Goal: Task Accomplishment & Management: Use online tool/utility

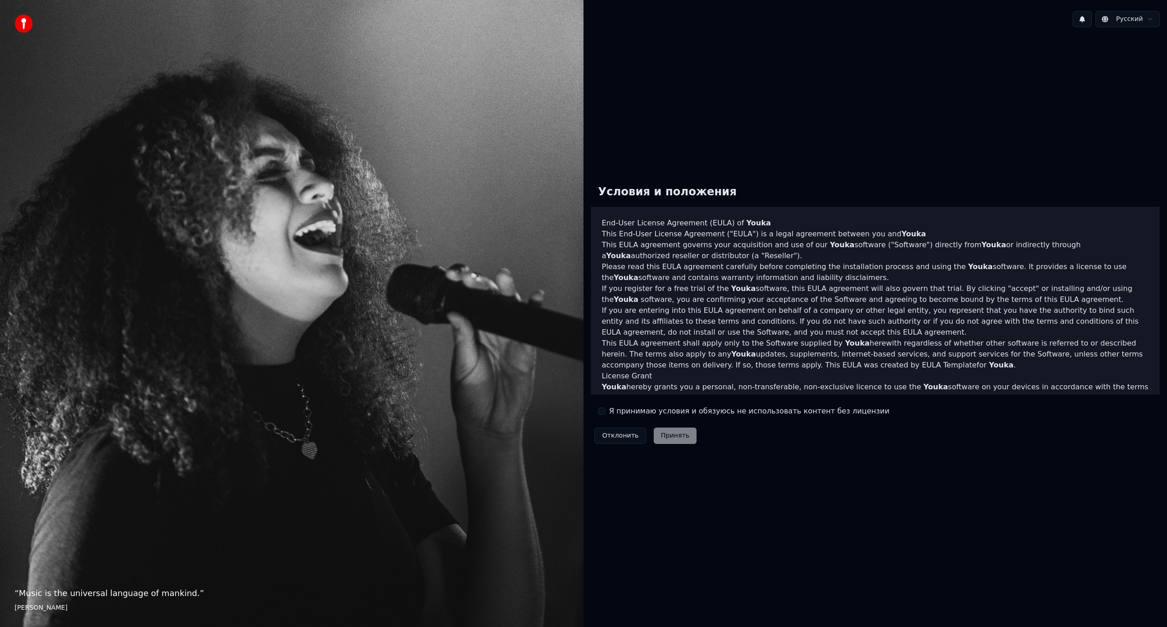
drag, startPoint x: 623, startPoint y: 411, endPoint x: 658, endPoint y: 425, distance: 38.1
click at [357, 255] on label "Я принимаю условия и обязуюсь не использовать контент без лицензии" at bounding box center [749, 411] width 280 height 11
click at [357, 255] on button "Я принимаю условия и обязуюсь не использовать контент без лицензии" at bounding box center [601, 411] width 7 height 7
click at [357, 255] on button "Принять" at bounding box center [674, 436] width 43 height 16
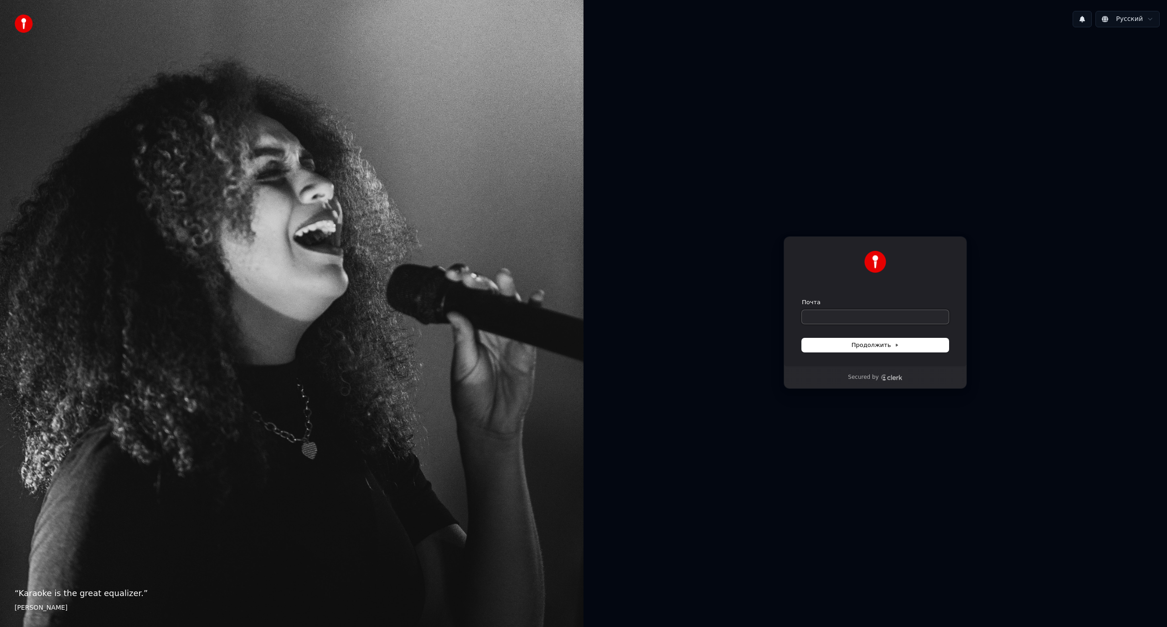
click at [357, 255] on input "Почта" at bounding box center [875, 317] width 147 height 14
click at [357, 255] on button "submit" at bounding box center [802, 298] width 0 height 0
type input "**********"
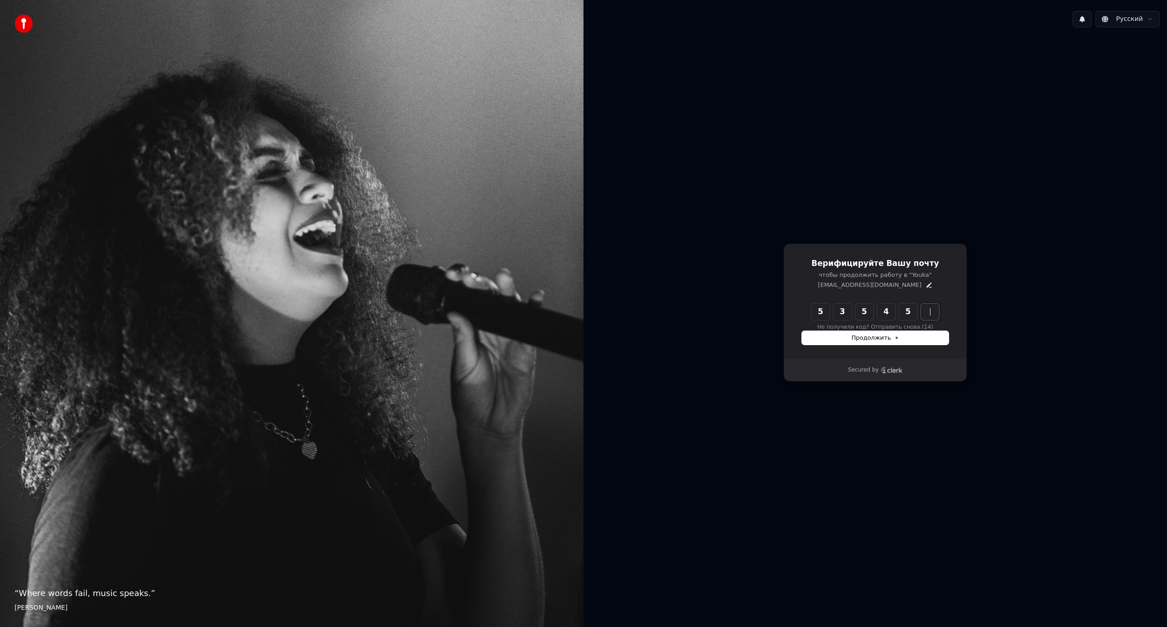
type input "******"
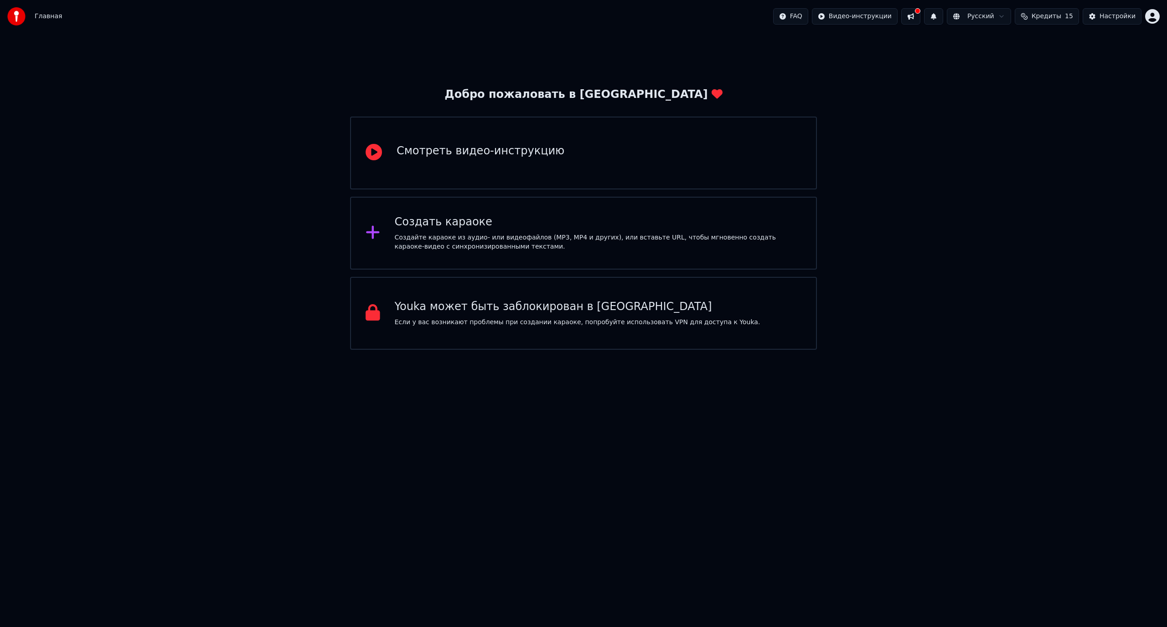
click at [460, 241] on div "Создайте караоке из аудио- или видеофайлов (MP3, MP4 и других), или вставьте UR…" at bounding box center [598, 242] width 407 height 18
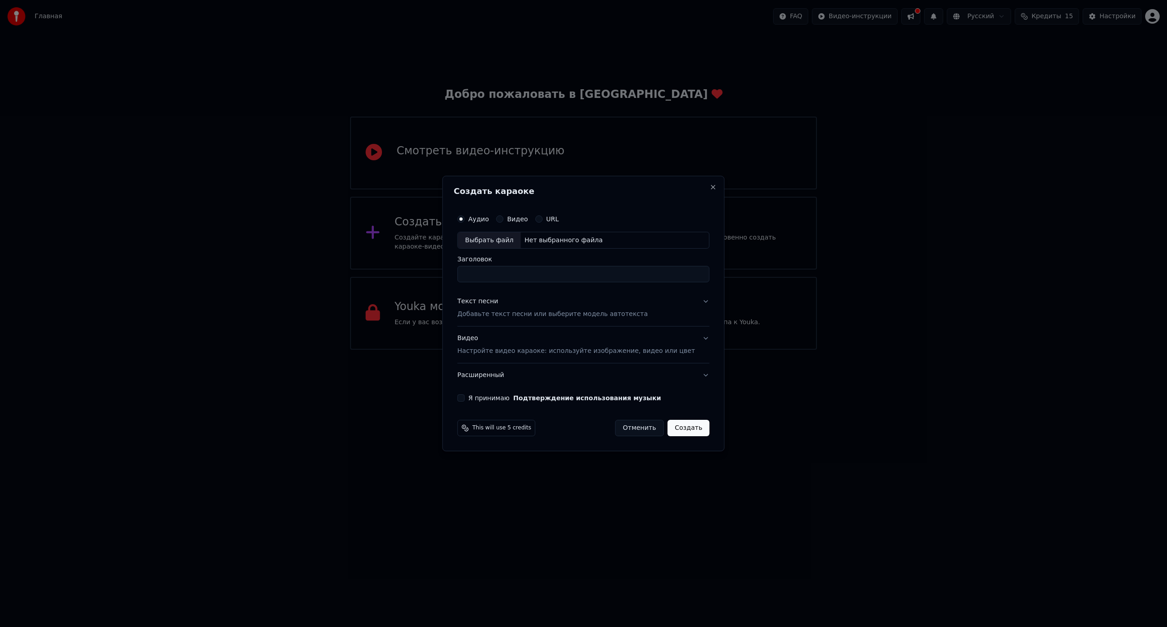
click at [692, 340] on button "Видео Настройте видео караоке: используйте изображение, видео или цвет" at bounding box center [583, 345] width 252 height 36
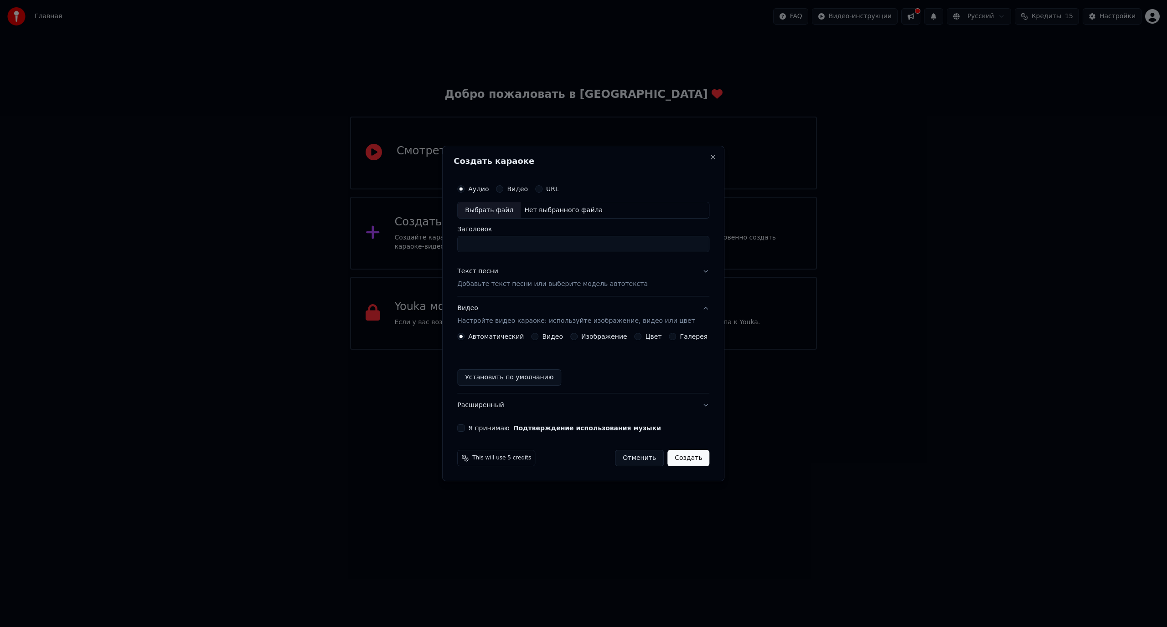
click at [696, 312] on button "Видео Настройте видео караоке: используйте изображение, видео или цвет" at bounding box center [583, 315] width 252 height 36
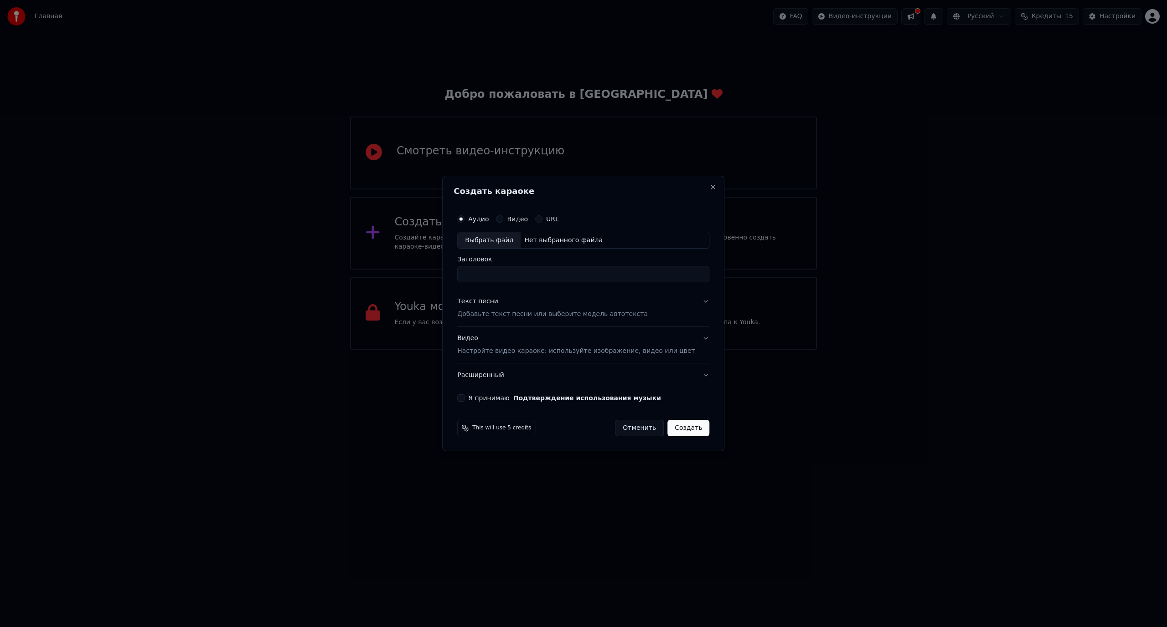
click at [517, 223] on div "Аудио Видео URL" at bounding box center [583, 219] width 252 height 18
click at [515, 217] on div "Видео" at bounding box center [512, 219] width 32 height 7
click at [503, 220] on button "Видео" at bounding box center [499, 219] width 7 height 7
click at [491, 396] on label "Я принимаю Подтверждение использования музыки" at bounding box center [564, 398] width 193 height 6
click at [464, 396] on button "Я принимаю Подтверждение использования музыки" at bounding box center [460, 398] width 7 height 7
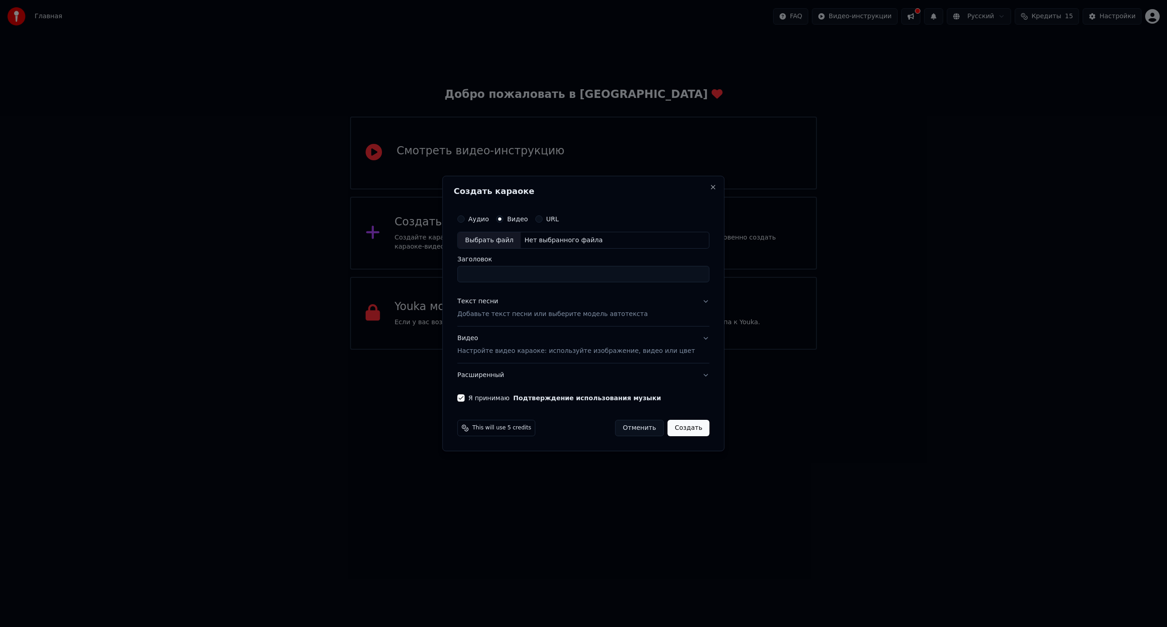
click at [563, 379] on button "Расширенный" at bounding box center [583, 376] width 252 height 24
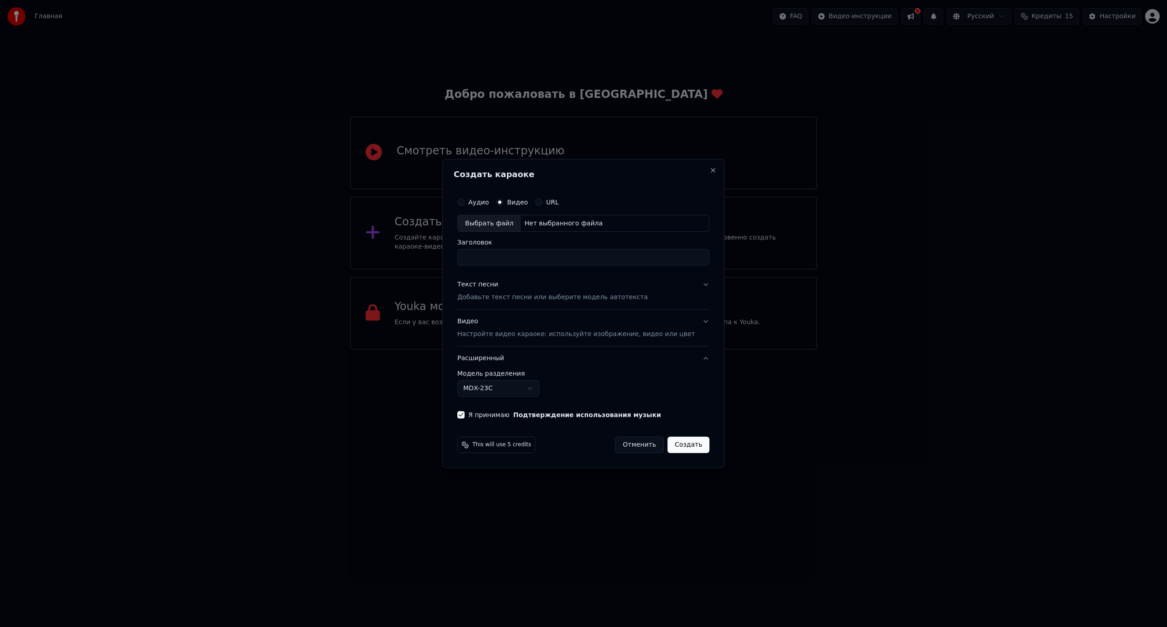
click at [524, 350] on body "Главная FAQ Видео-инструкции Русский Кредиты 15 Настройки Добро пожаловать в Yo…" at bounding box center [583, 175] width 1167 height 350
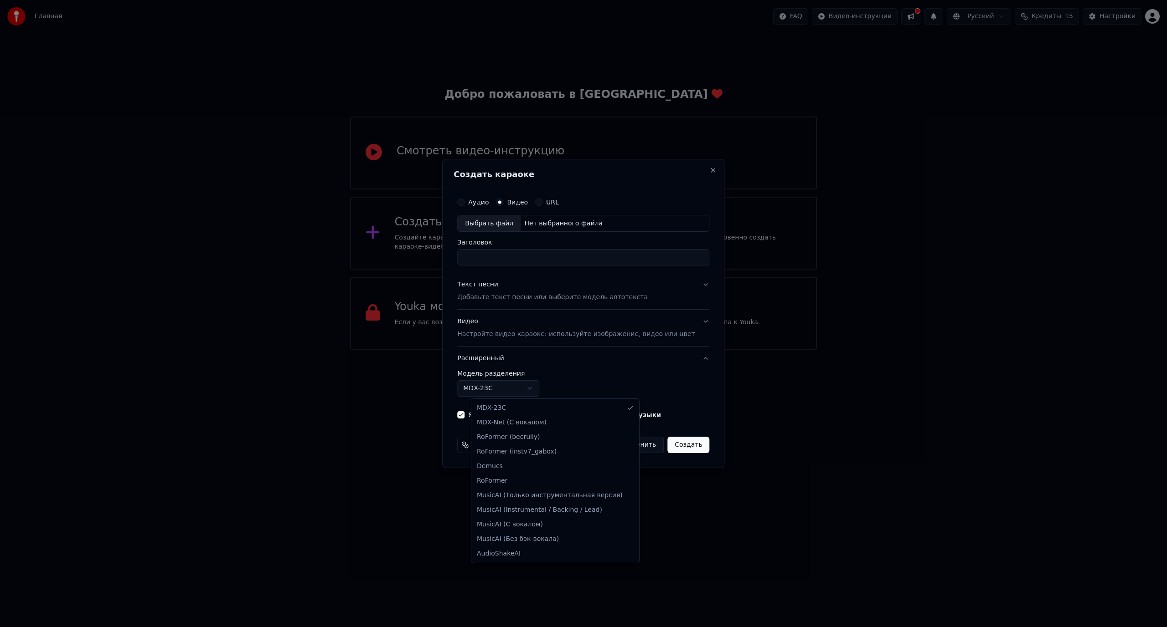
select select "**********"
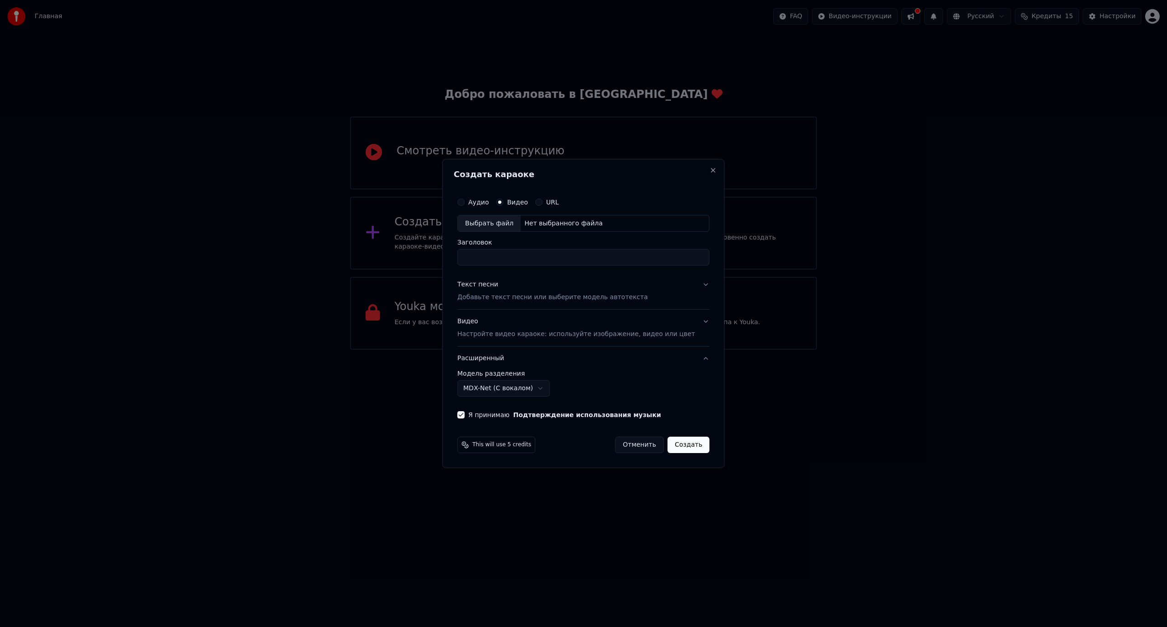
click at [523, 350] on body "Главная FAQ Видео-инструкции Русский Кредиты 15 Настройки Добро пожаловать в Yo…" at bounding box center [583, 175] width 1167 height 350
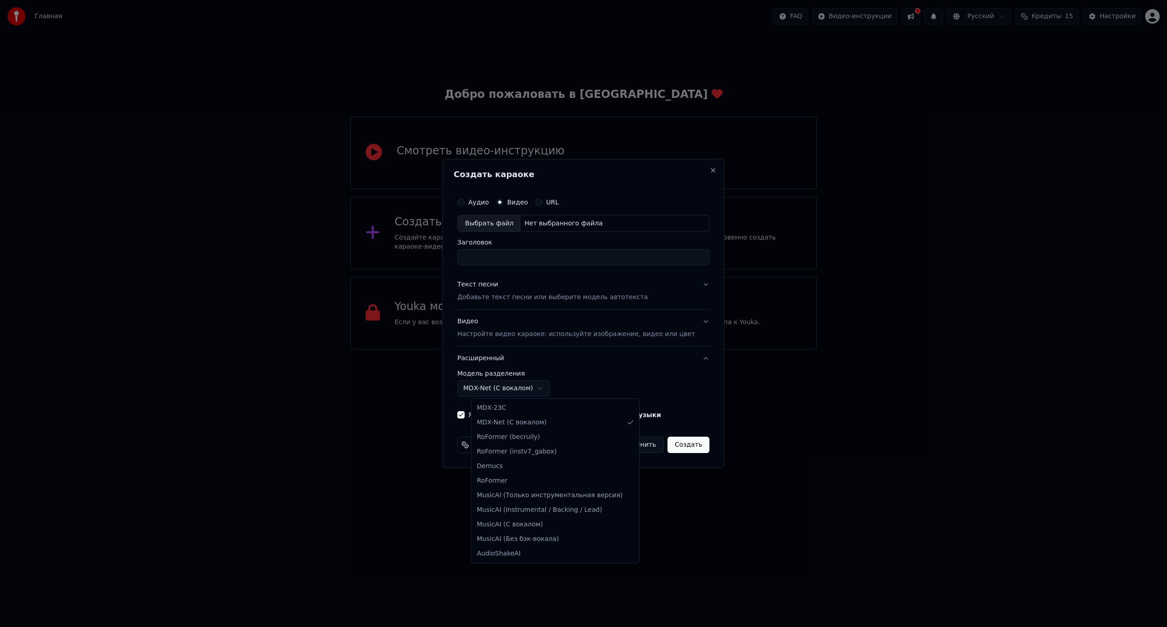
click at [527, 350] on body "Главная FAQ Видео-инструкции Русский Кредиты 15 Настройки Добро пожаловать в Yo…" at bounding box center [583, 175] width 1167 height 350
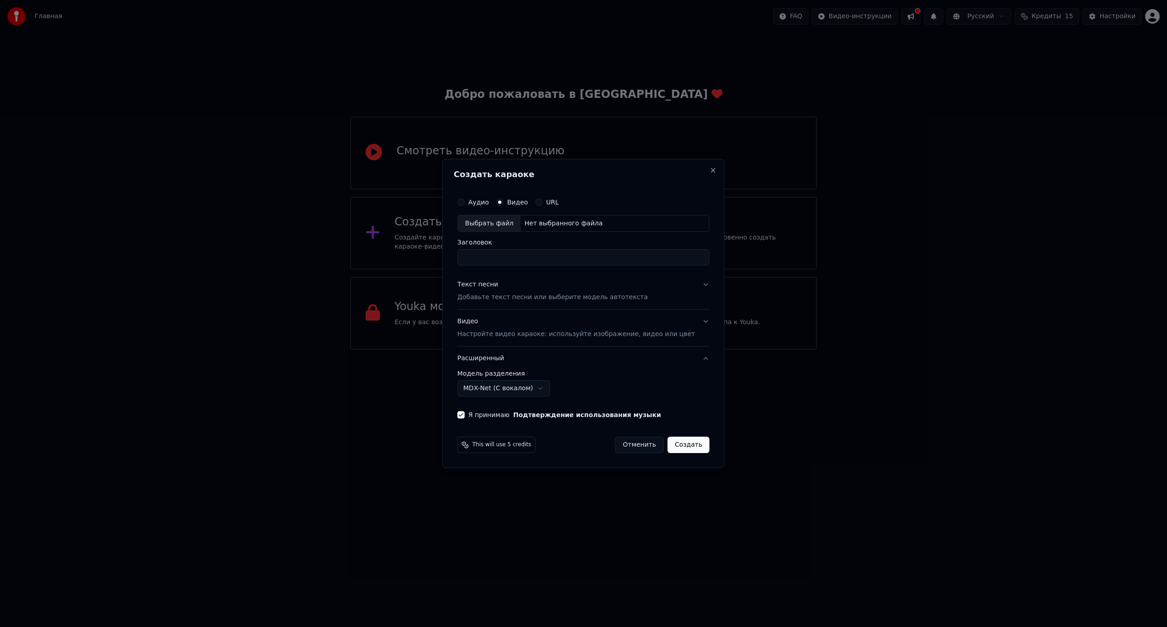
click at [500, 224] on div "Выбрать файл" at bounding box center [489, 224] width 63 height 16
click at [559, 272] on div "**********" at bounding box center [582, 306] width 259 height 233
click at [577, 261] on input "**********" at bounding box center [583, 258] width 252 height 16
type input "**********"
click at [669, 448] on button "Создать" at bounding box center [688, 445] width 42 height 16
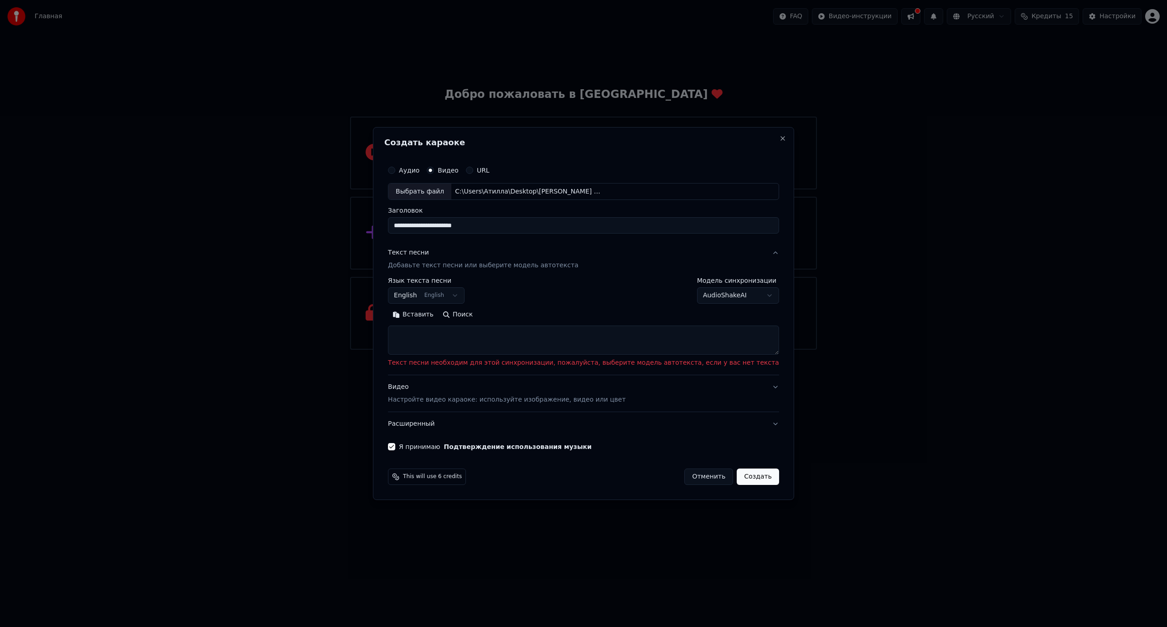
click at [464, 296] on button "English English" at bounding box center [426, 296] width 77 height 16
select select "**"
click at [709, 297] on body "**********" at bounding box center [583, 175] width 1167 height 350
select select "**********"
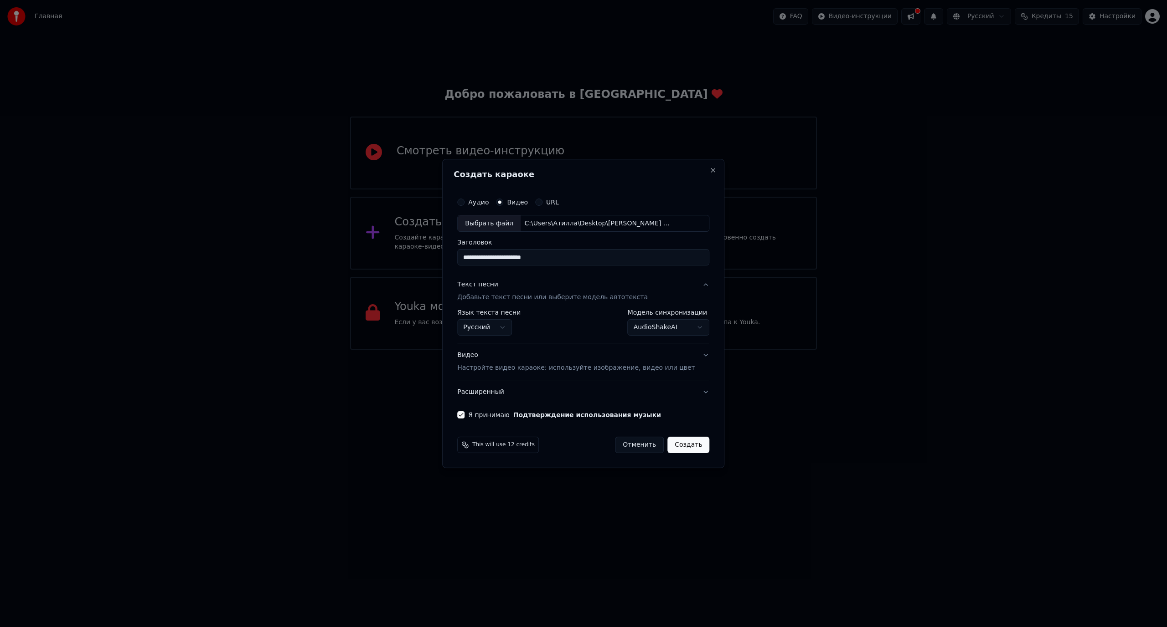
click at [684, 445] on button "Создать" at bounding box center [688, 445] width 42 height 16
click at [689, 394] on button "Расширенный" at bounding box center [583, 393] width 252 height 24
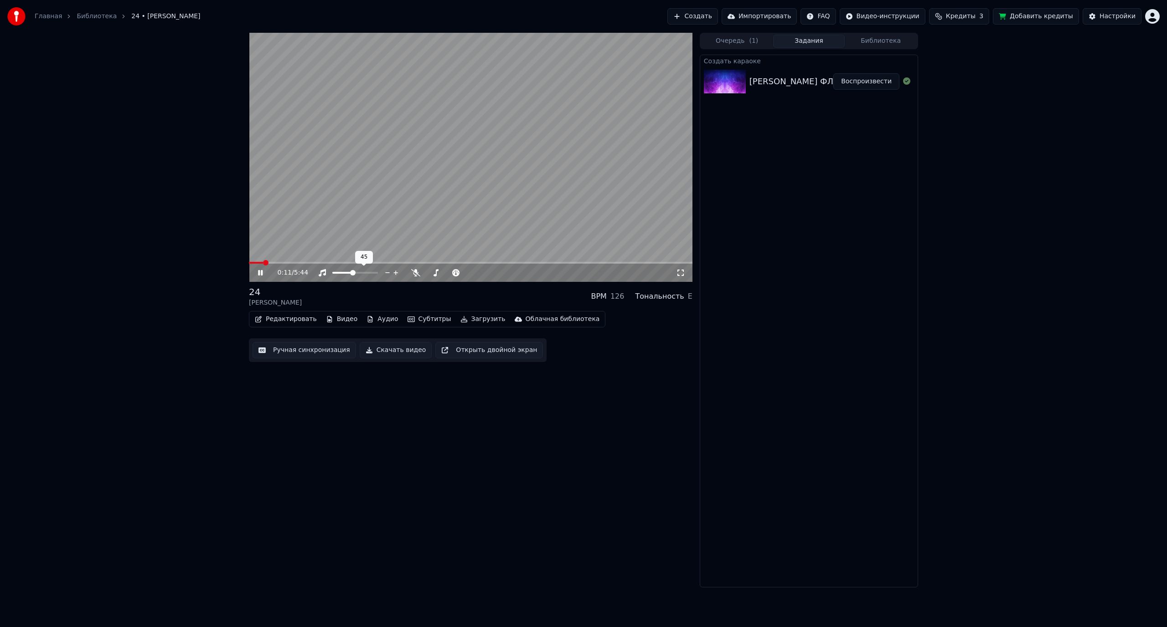
click at [353, 274] on span at bounding box center [342, 273] width 21 height 2
click at [350, 273] on span at bounding box center [340, 273] width 17 height 2
click at [471, 270] on span at bounding box center [468, 272] width 5 height 5
click at [345, 276] on span at bounding box center [344, 272] width 5 height 5
click at [427, 273] on div at bounding box center [456, 272] width 73 height 9
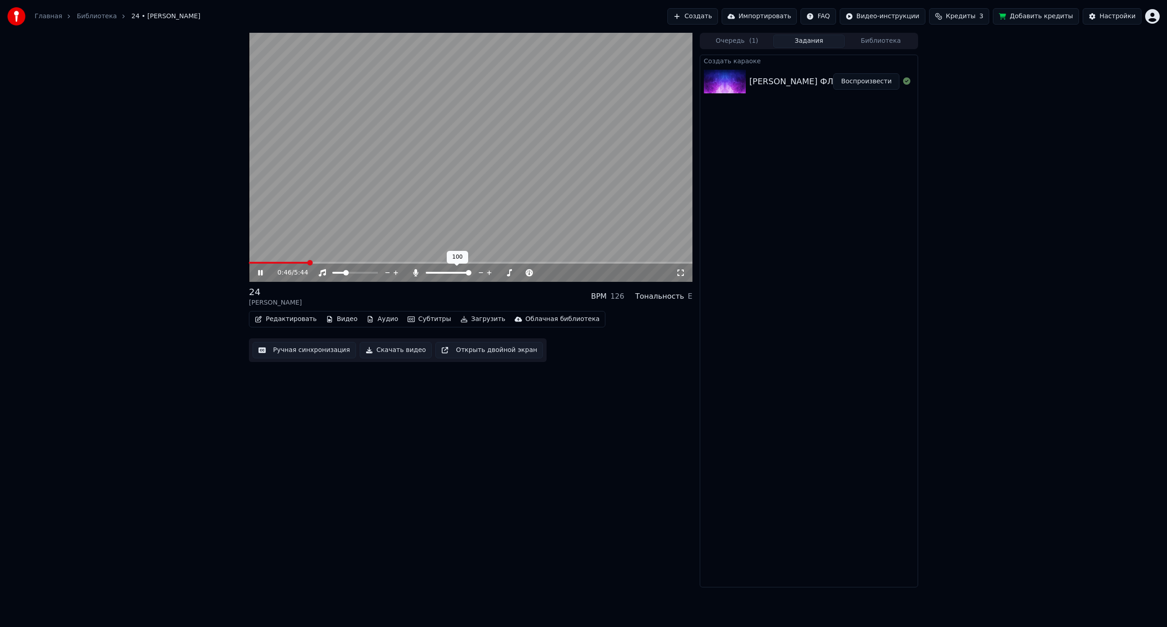
drag, startPoint x: 442, startPoint y: 275, endPoint x: 431, endPoint y: 274, distance: 11.9
click at [431, 274] on div at bounding box center [456, 272] width 73 height 9
click at [426, 272] on span at bounding box center [426, 273] width 0 height 2
click at [348, 272] on span at bounding box center [355, 273] width 46 height 2
click at [409, 299] on div "24 [PERSON_NAME] BPM 126 Тональность E" at bounding box center [470, 297] width 443 height 22
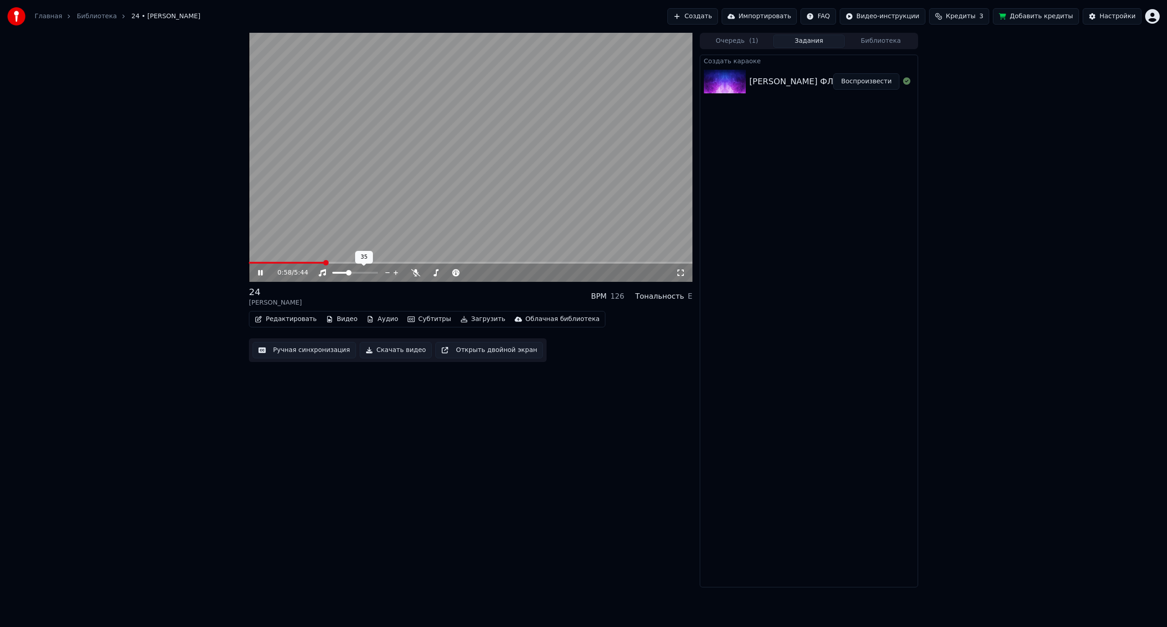
click at [341, 270] on div at bounding box center [363, 272] width 73 height 9
click at [344, 273] on span at bounding box center [337, 273] width 11 height 2
click at [343, 273] on span at bounding box center [344, 272] width 5 height 5
click at [355, 285] on div "1:10 / 5:44 24 [PERSON_NAME] BPM 126 Тональность E Редактировать Видео Аудио Су…" at bounding box center [470, 310] width 443 height 555
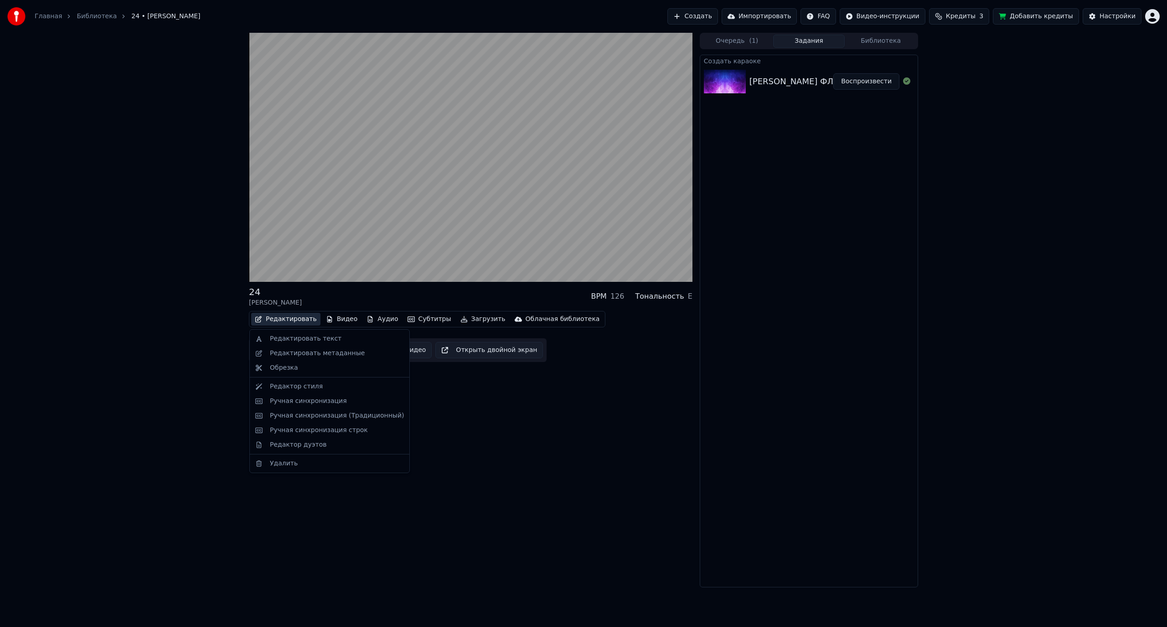
click at [284, 319] on button "Редактировать" at bounding box center [285, 319] width 69 height 13
click at [319, 392] on div "Редактор стиля" at bounding box center [330, 387] width 156 height 15
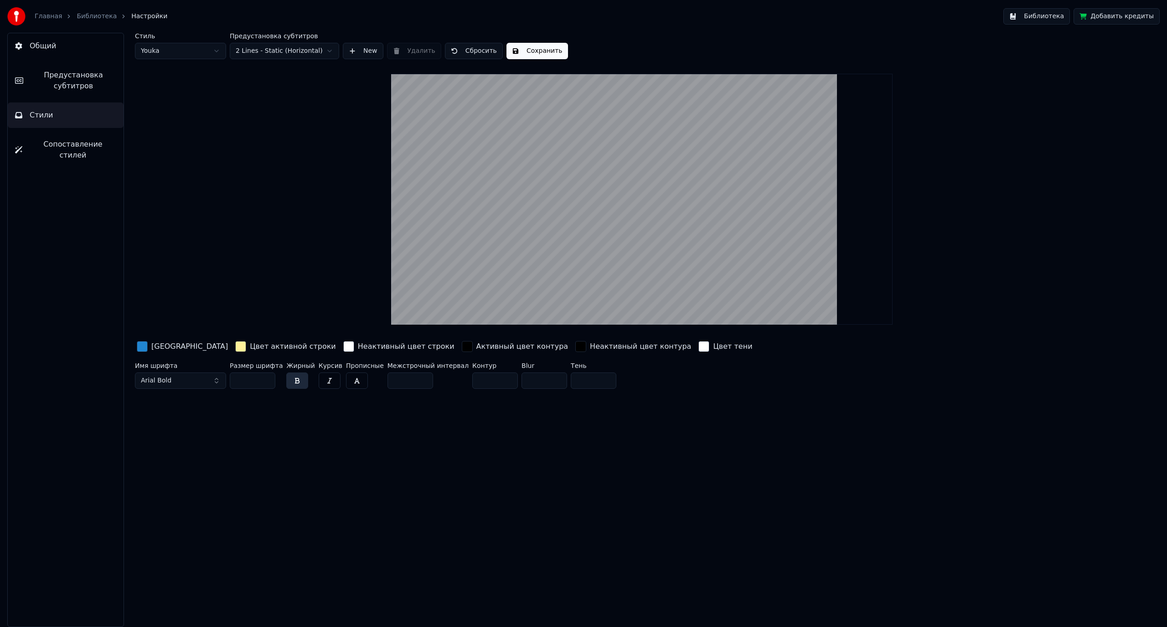
click at [143, 348] on div "button" at bounding box center [142, 346] width 11 height 11
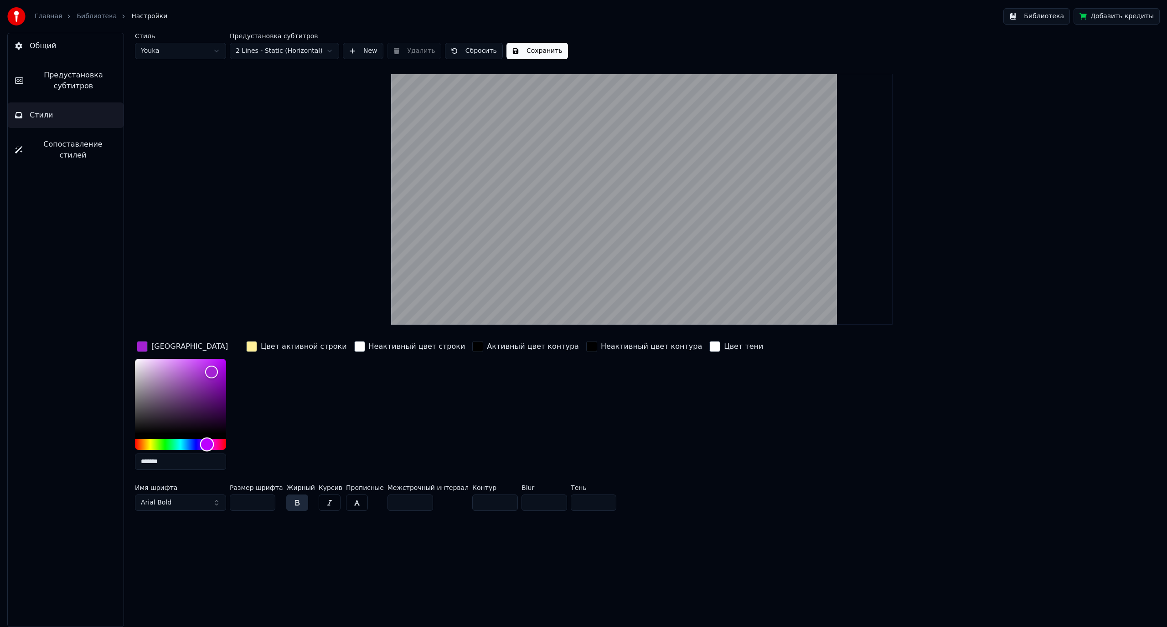
drag, startPoint x: 202, startPoint y: 444, endPoint x: 207, endPoint y: 444, distance: 4.6
click at [207, 444] on div "Hue" at bounding box center [180, 444] width 91 height 11
drag, startPoint x: 214, startPoint y: 372, endPoint x: 216, endPoint y: 378, distance: 6.3
click at [216, 378] on div "Color" at bounding box center [217, 379] width 14 height 14
click at [204, 447] on div "Hue" at bounding box center [204, 444] width 14 height 14
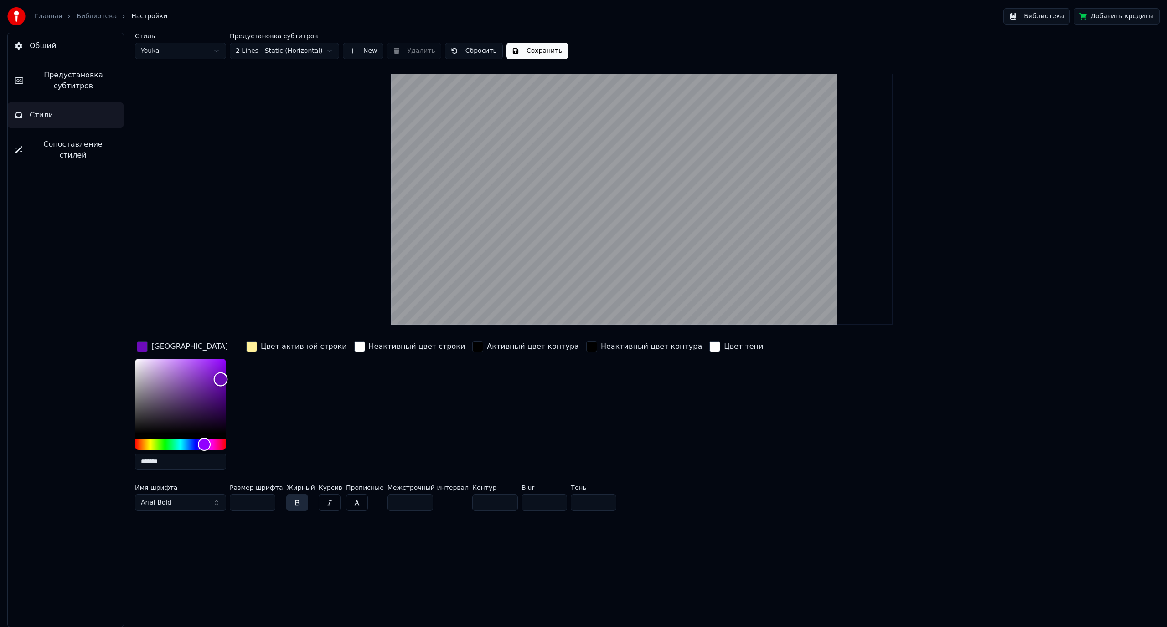
type input "*******"
drag, startPoint x: 230, startPoint y: 379, endPoint x: 220, endPoint y: 379, distance: 10.0
click at [220, 379] on div "Color" at bounding box center [180, 396] width 91 height 75
click at [243, 345] on div "Цвет заливки ******* Цвет активной строки Неактивный цвет строки Активный цвет …" at bounding box center [543, 408] width 817 height 138
click at [249, 352] on div "button" at bounding box center [251, 346] width 11 height 11
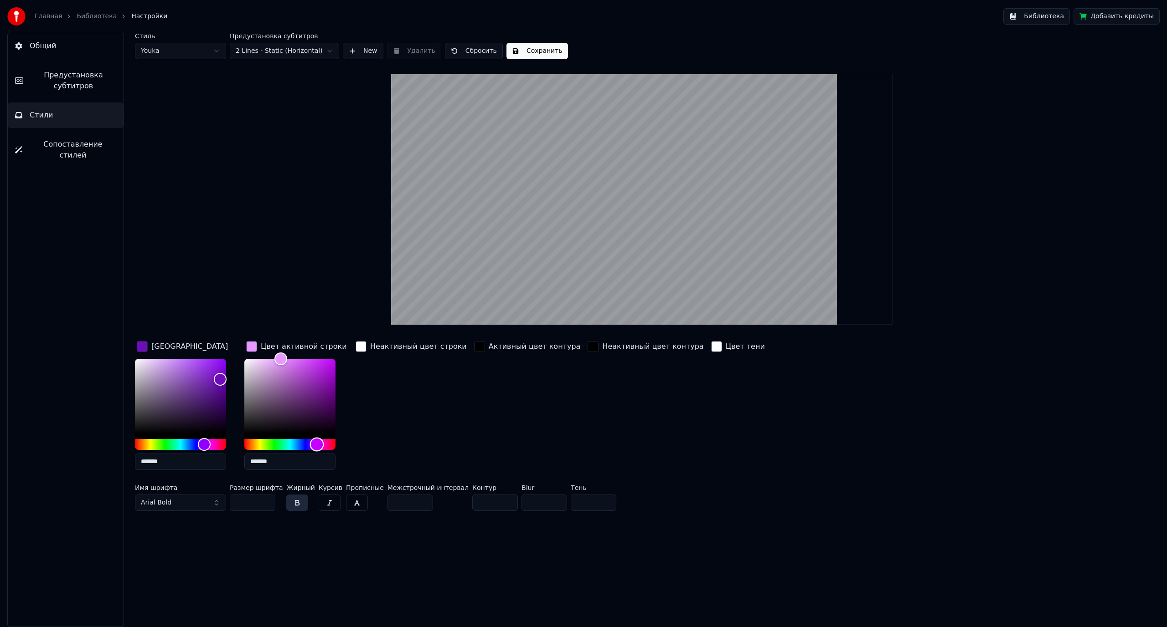
click at [317, 442] on div "Hue" at bounding box center [289, 444] width 91 height 11
click at [314, 446] on div "Hue" at bounding box center [315, 444] width 14 height 14
click at [328, 404] on div "Color" at bounding box center [289, 396] width 91 height 75
type input "*******"
click at [327, 398] on div "Color" at bounding box center [327, 399] width 14 height 14
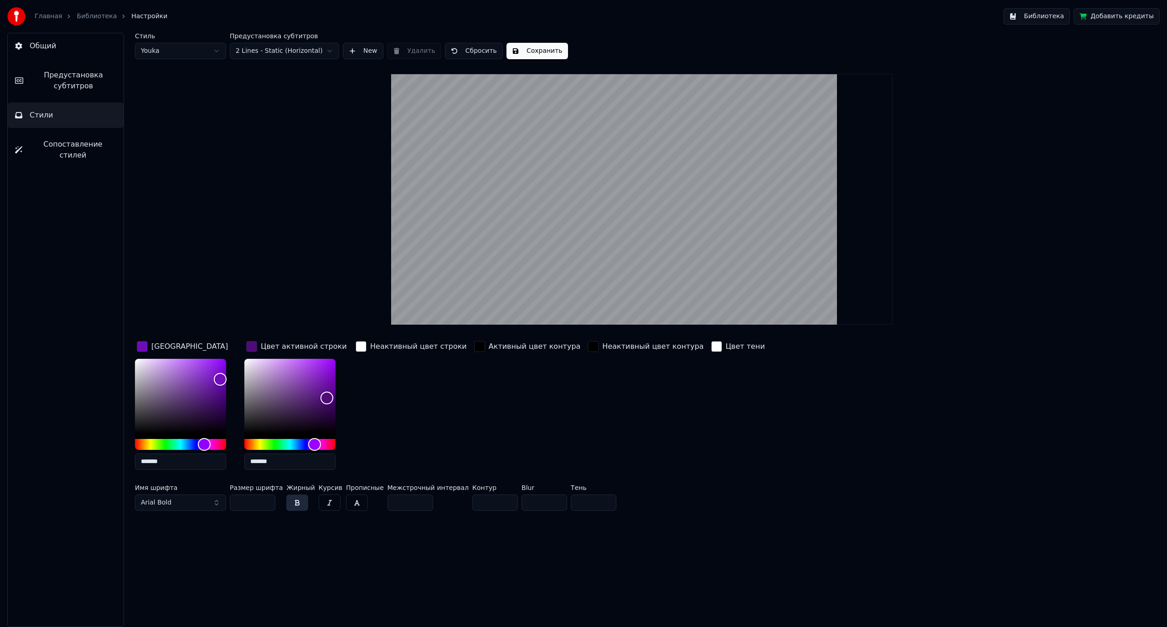
click at [360, 345] on div "button" at bounding box center [360, 346] width 11 height 11
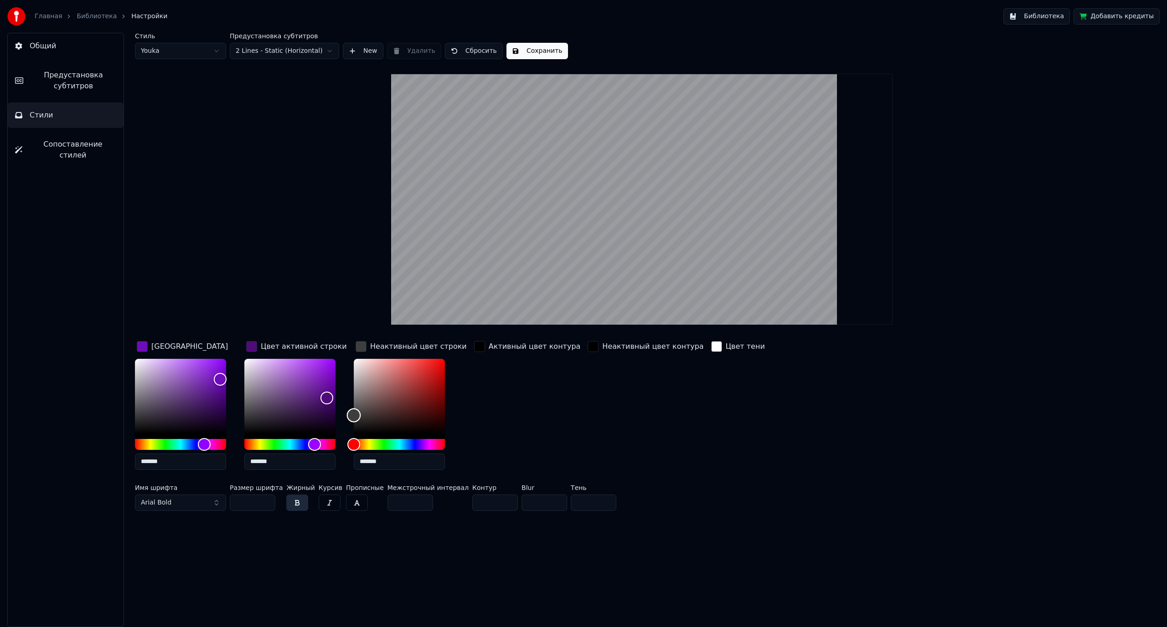
drag, startPoint x: 352, startPoint y: 369, endPoint x: 335, endPoint y: 416, distance: 50.0
click at [335, 416] on div "Цвет заливки ******* Цвет активной строки ******* Неактивный цвет строки ******…" at bounding box center [543, 408] width 817 height 138
type input "*******"
click at [352, 422] on div "Color" at bounding box center [354, 423] width 14 height 14
click at [486, 390] on div "Активный цвет контура" at bounding box center [527, 408] width 110 height 138
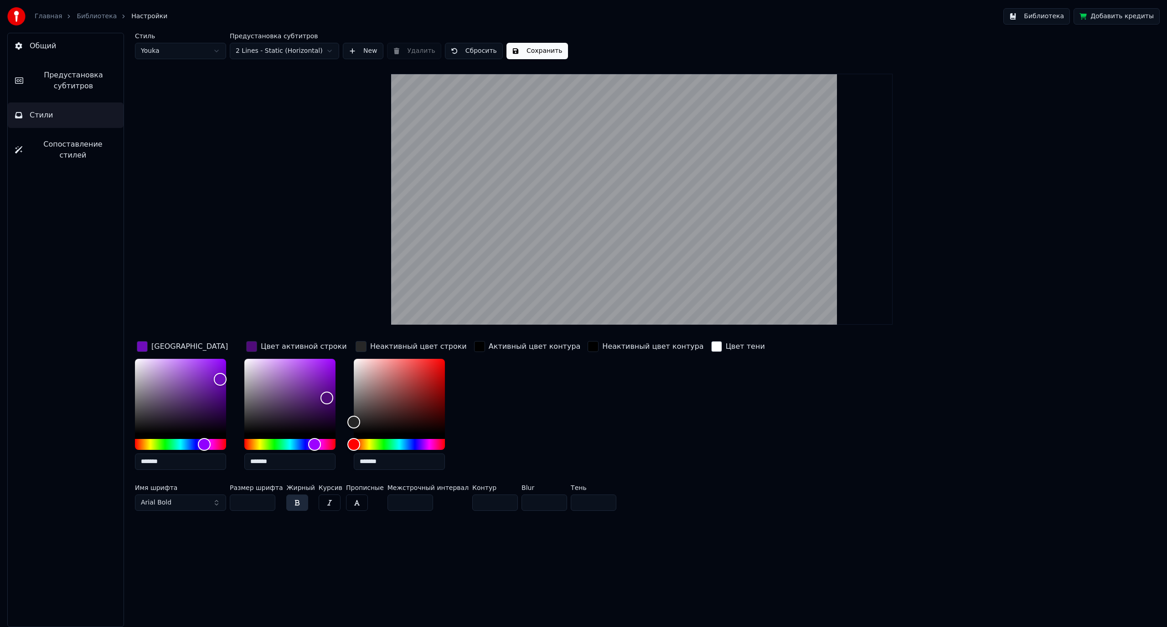
click at [536, 404] on div "Активный цвет контура" at bounding box center [527, 408] width 110 height 138
click at [86, 146] on span "Сопоставление стилей" at bounding box center [73, 150] width 87 height 22
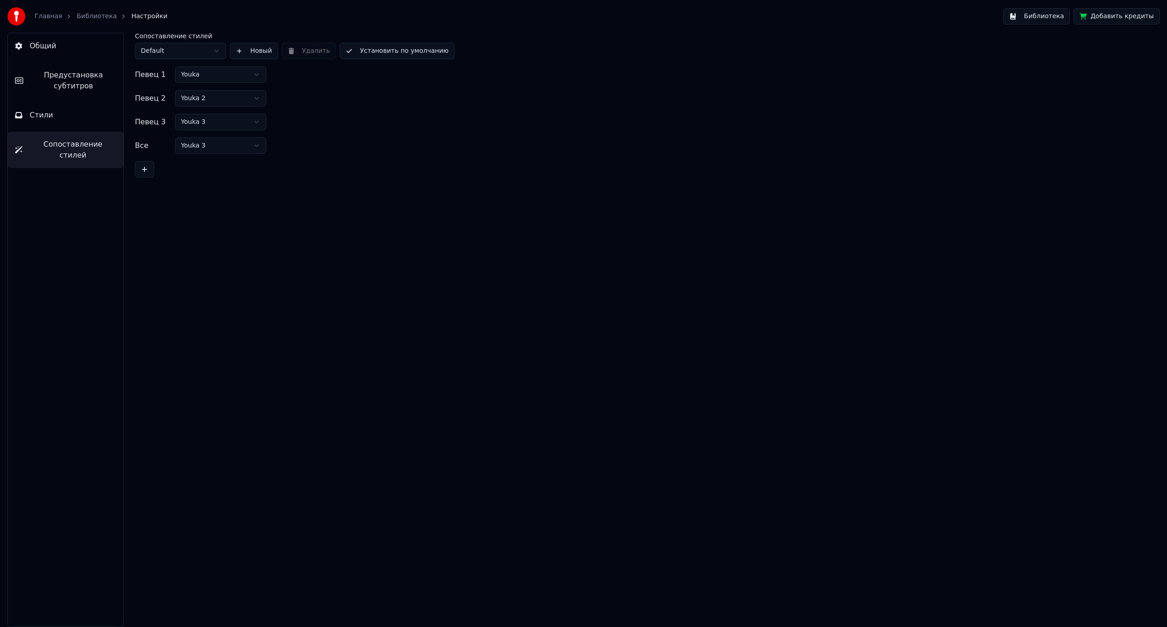
click at [87, 123] on button "Стили" at bounding box center [66, 116] width 116 height 26
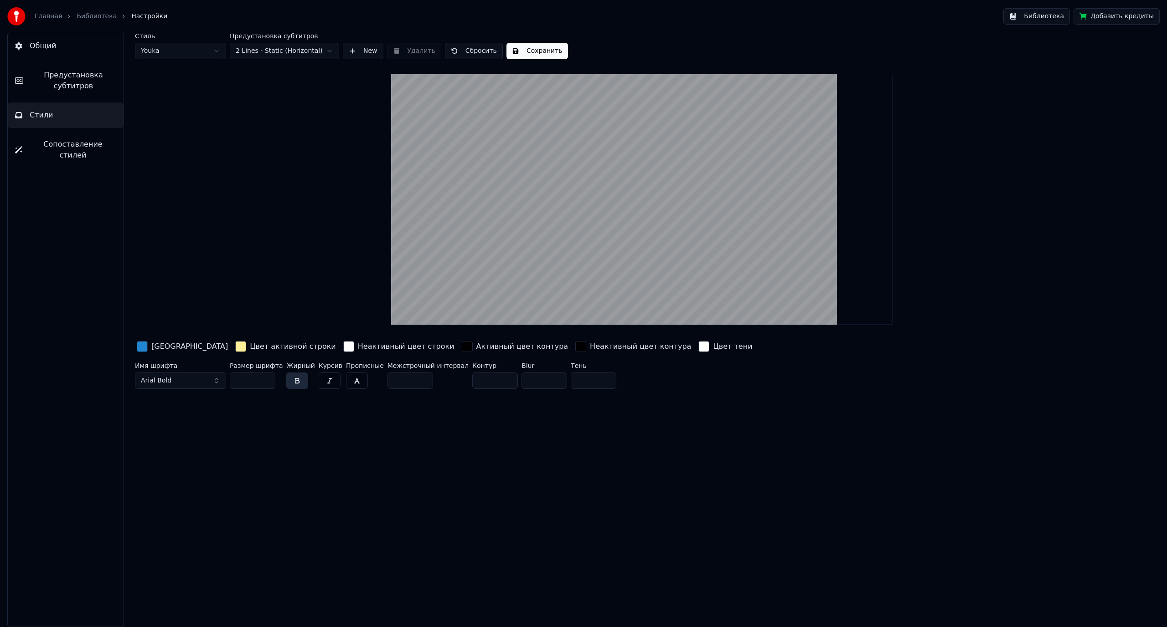
click at [142, 350] on div "button" at bounding box center [142, 346] width 11 height 11
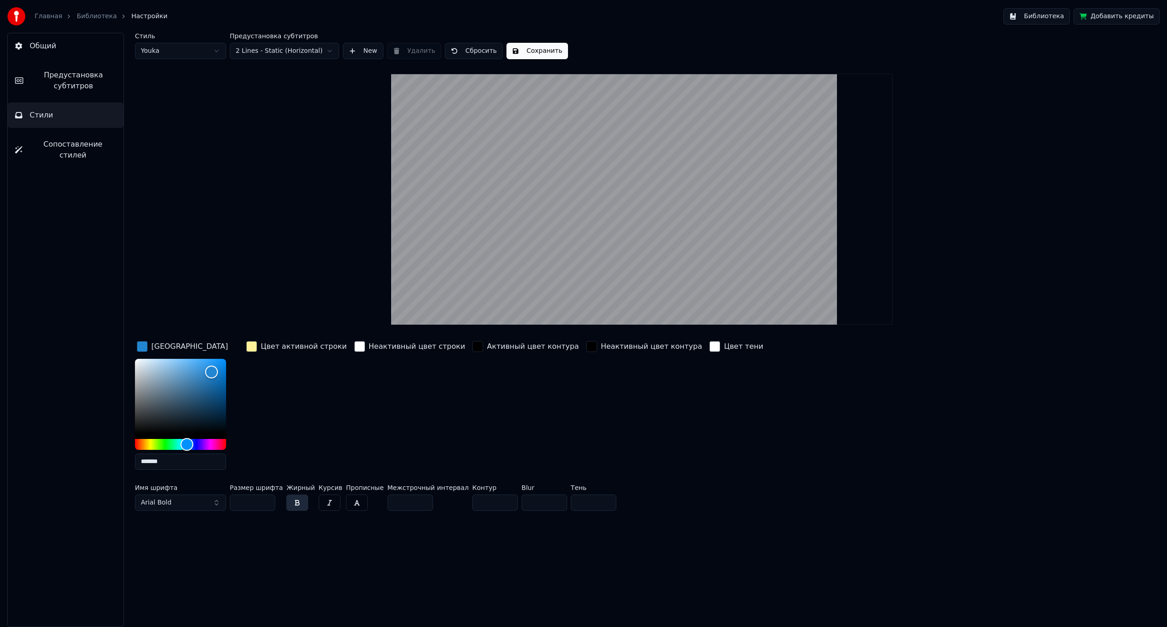
drag, startPoint x: 197, startPoint y: 438, endPoint x: 198, endPoint y: 443, distance: 4.6
click at [204, 440] on div at bounding box center [180, 404] width 91 height 91
drag, startPoint x: 198, startPoint y: 443, endPoint x: 207, endPoint y: 443, distance: 9.1
click at [207, 443] on div "Hue" at bounding box center [180, 444] width 91 height 11
drag, startPoint x: 233, startPoint y: 385, endPoint x: 224, endPoint y: 386, distance: 9.2
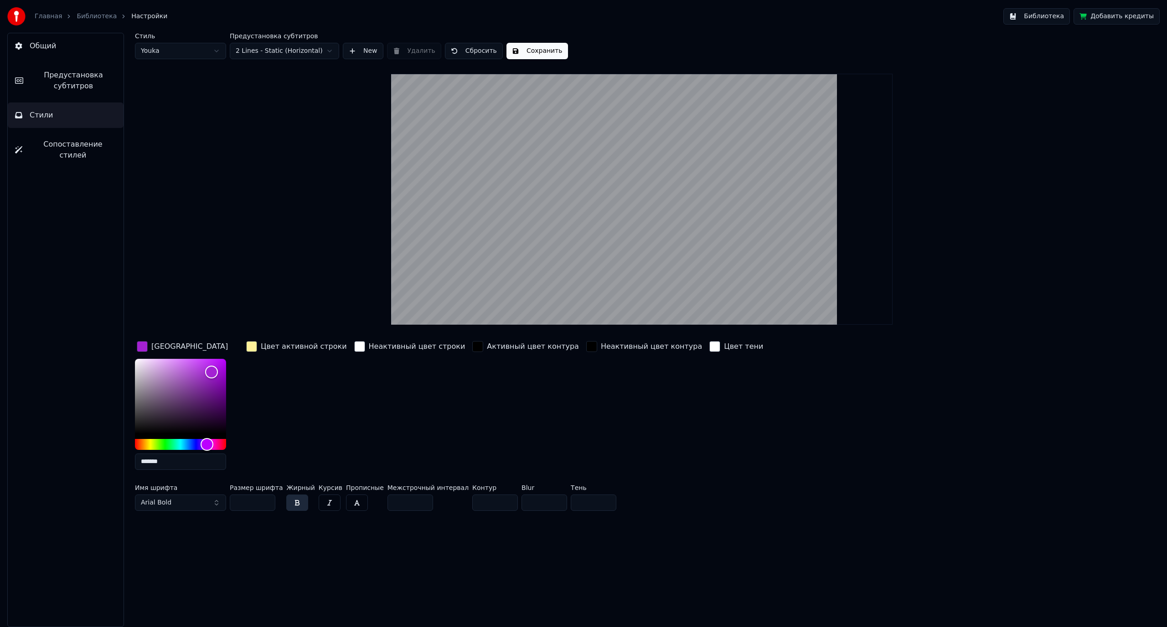
click at [229, 386] on div "*******" at bounding box center [188, 416] width 106 height 115
click at [226, 385] on div "Color" at bounding box center [180, 396] width 91 height 75
drag, startPoint x: 222, startPoint y: 385, endPoint x: 192, endPoint y: 383, distance: 30.6
click at [193, 383] on div "Color" at bounding box center [197, 384] width 14 height 14
drag, startPoint x: 192, startPoint y: 383, endPoint x: 177, endPoint y: 372, distance: 18.9
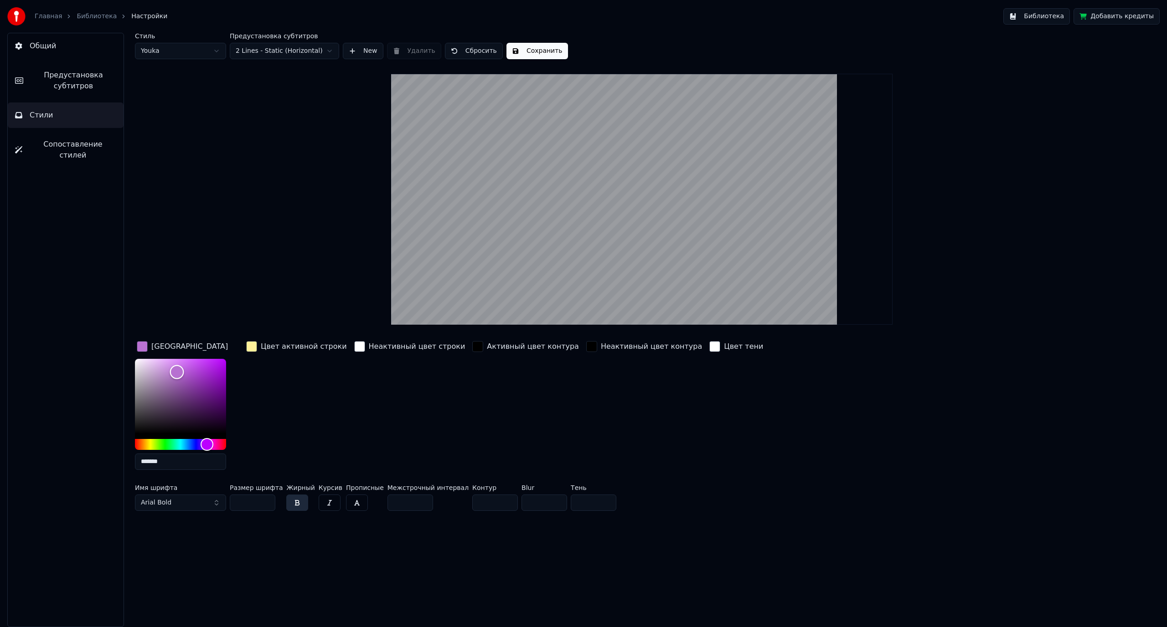
click at [177, 372] on div "Color" at bounding box center [177, 372] width 14 height 14
drag, startPoint x: 175, startPoint y: 372, endPoint x: 182, endPoint y: 357, distance: 15.9
click at [182, 360] on div "Color" at bounding box center [180, 367] width 14 height 14
click at [205, 438] on div "Hue" at bounding box center [205, 444] width 14 height 14
click at [205, 439] on div "Hue" at bounding box center [205, 444] width 14 height 14
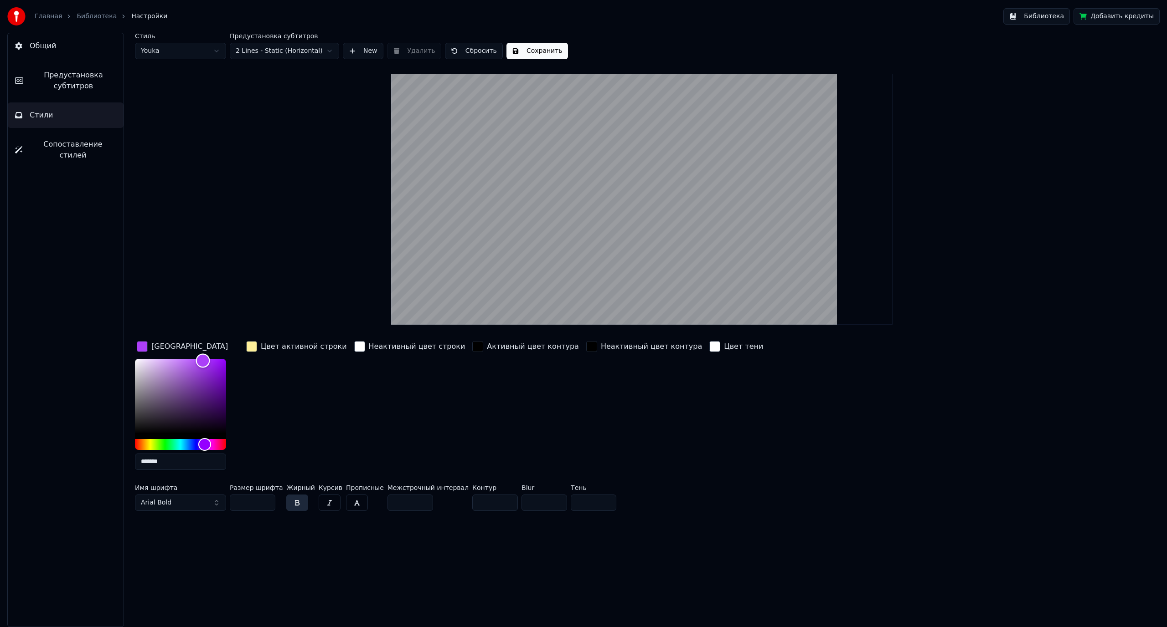
drag, startPoint x: 195, startPoint y: 362, endPoint x: 203, endPoint y: 360, distance: 7.9
click at [203, 360] on div "Color" at bounding box center [180, 396] width 91 height 75
drag, startPoint x: 202, startPoint y: 360, endPoint x: 191, endPoint y: 390, distance: 31.0
click at [190, 390] on div "Color" at bounding box center [183, 389] width 14 height 14
type input "*******"
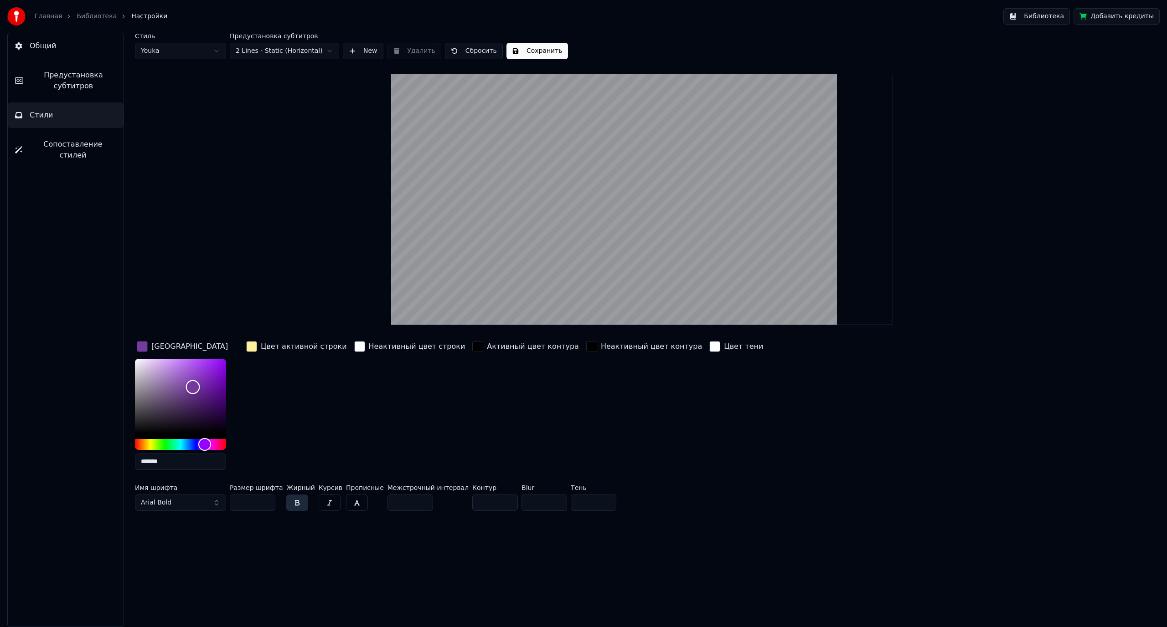
click at [194, 385] on div "Color" at bounding box center [193, 388] width 14 height 14
click at [249, 348] on div "button" at bounding box center [251, 346] width 11 height 11
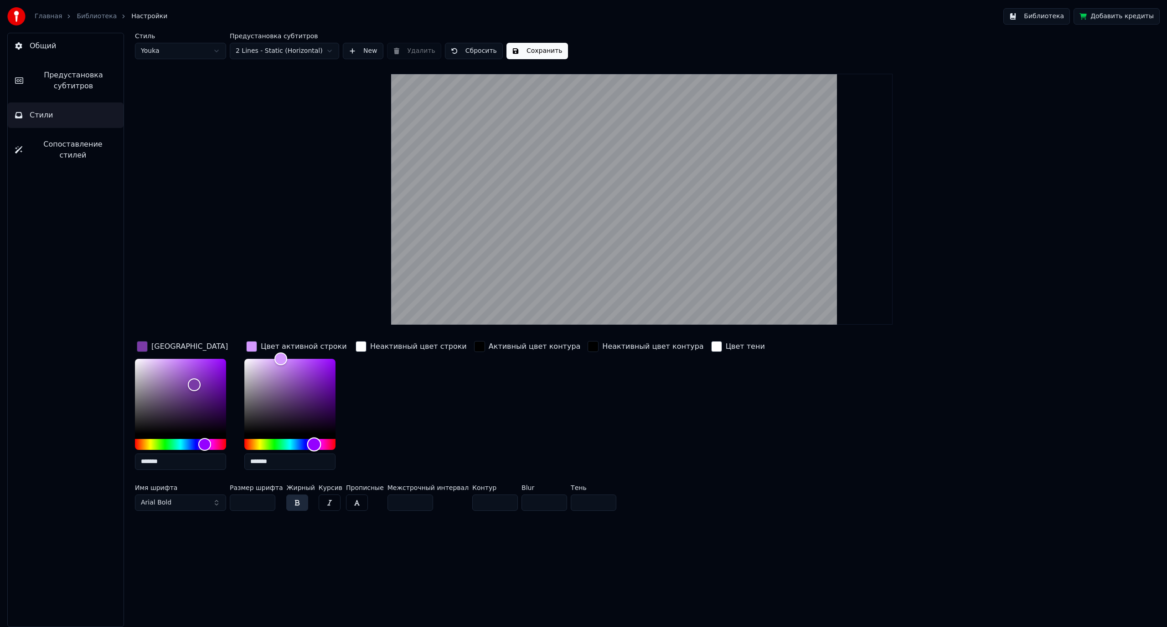
drag, startPoint x: 299, startPoint y: 444, endPoint x: 314, endPoint y: 442, distance: 14.7
click at [314, 442] on div "Hue" at bounding box center [289, 444] width 91 height 11
type input "*******"
drag, startPoint x: 329, startPoint y: 375, endPoint x: 331, endPoint y: 407, distance: 32.0
click at [331, 407] on div "Color" at bounding box center [289, 396] width 91 height 75
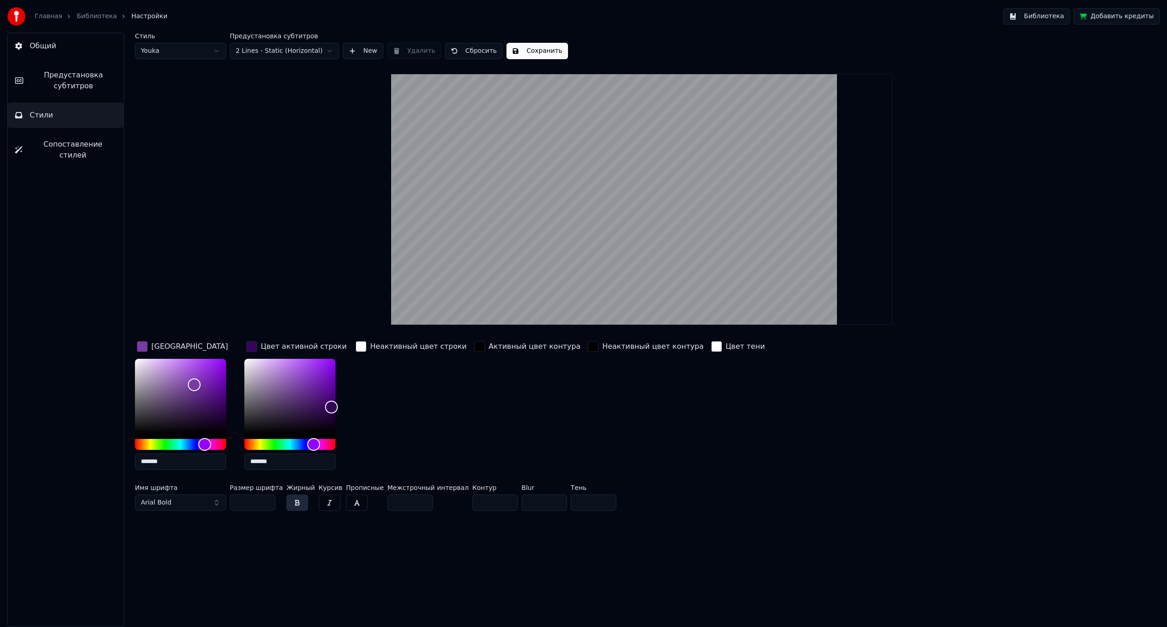
click at [361, 343] on div "button" at bounding box center [360, 346] width 11 height 11
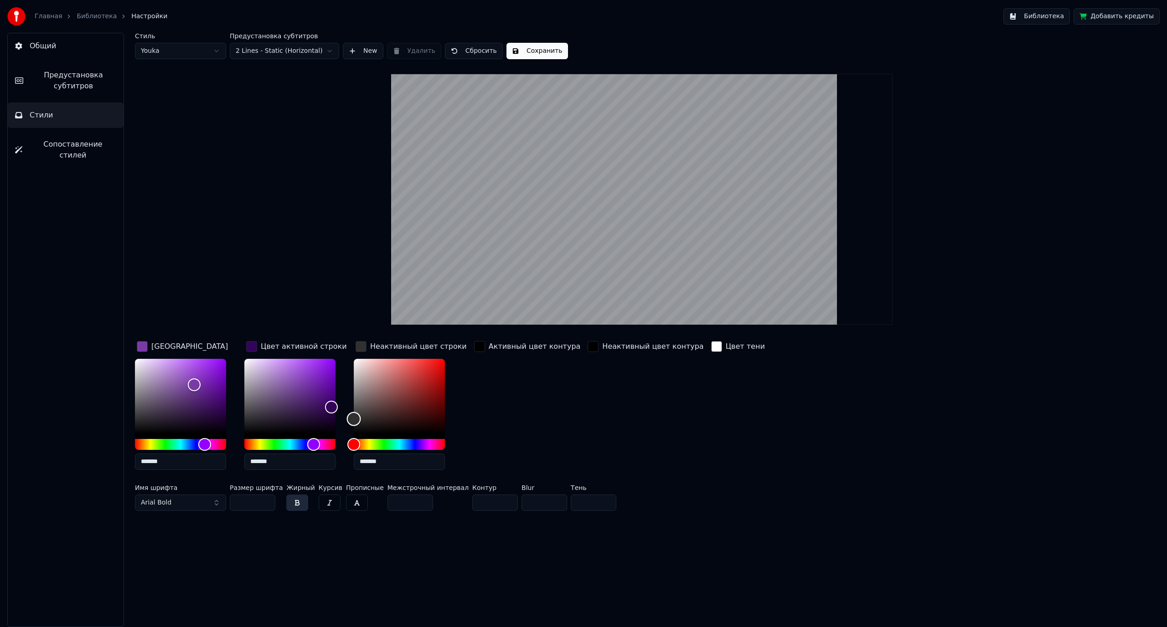
type input "*******"
drag, startPoint x: 389, startPoint y: 402, endPoint x: 339, endPoint y: 417, distance: 52.6
click at [339, 417] on div "Цвет заливки ******* Цвет активной строки ******* Неактивный цвет строки ******…" at bounding box center [543, 408] width 817 height 138
click at [497, 408] on div "Активный цвет контура" at bounding box center [527, 408] width 110 height 138
click at [534, 53] on button "Сохранить" at bounding box center [537, 51] width 62 height 16
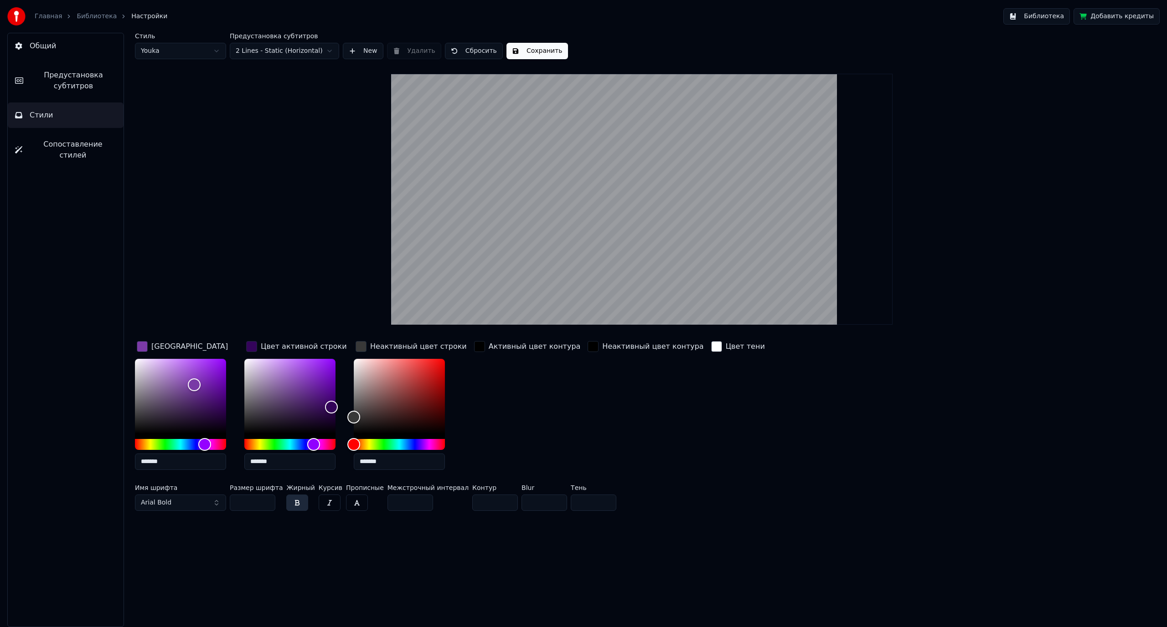
click at [266, 502] on input "**" at bounding box center [253, 503] width 46 height 16
click at [265, 504] on input "**" at bounding box center [253, 503] width 46 height 16
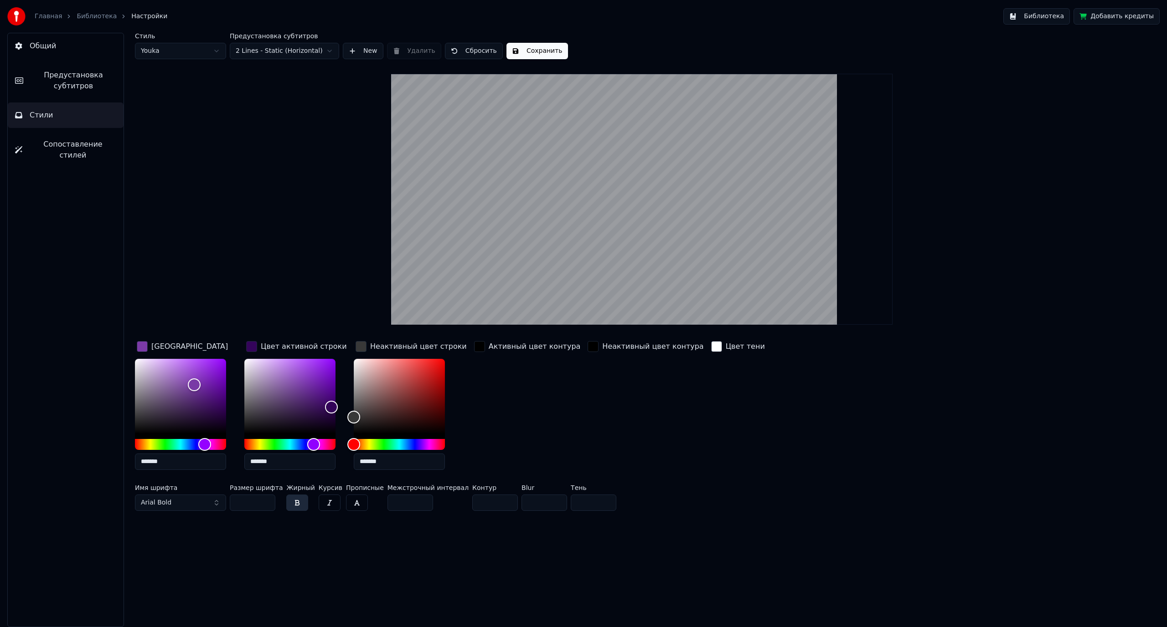
click at [265, 504] on input "**" at bounding box center [253, 503] width 46 height 16
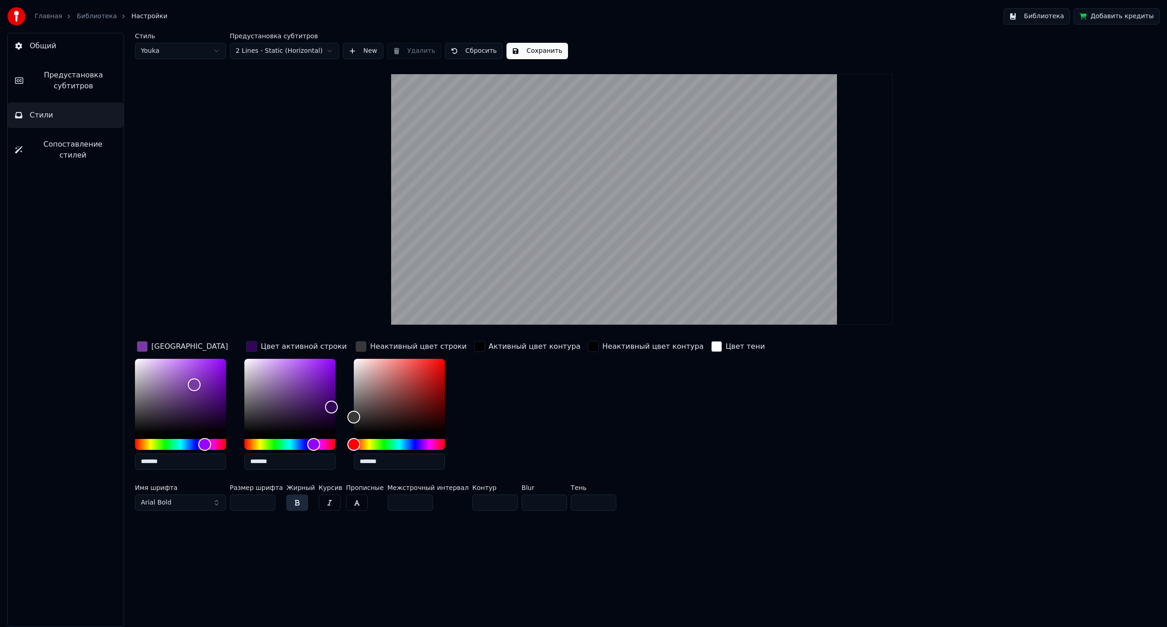
click at [265, 504] on input "**" at bounding box center [253, 503] width 46 height 16
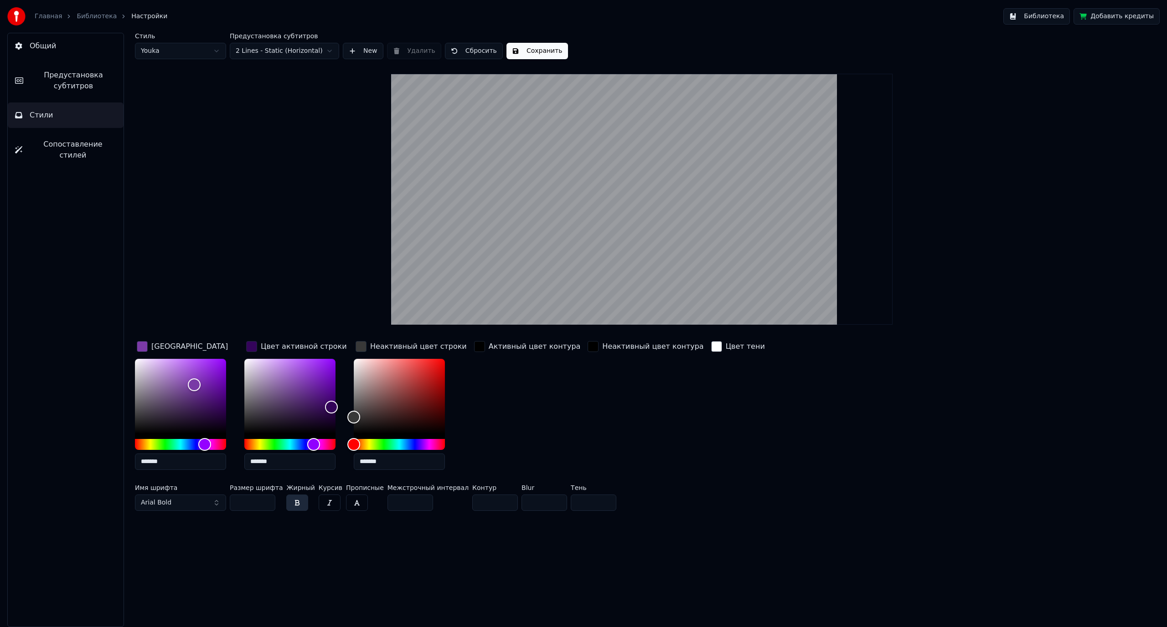
click at [265, 504] on input "**" at bounding box center [253, 503] width 46 height 16
click at [542, 52] on button "Сохранить" at bounding box center [537, 51] width 62 height 16
click at [183, 53] on html "Главная Библиотека Настройки Библиотека Добавить кредиты Общий Предустановка су…" at bounding box center [583, 313] width 1167 height 627
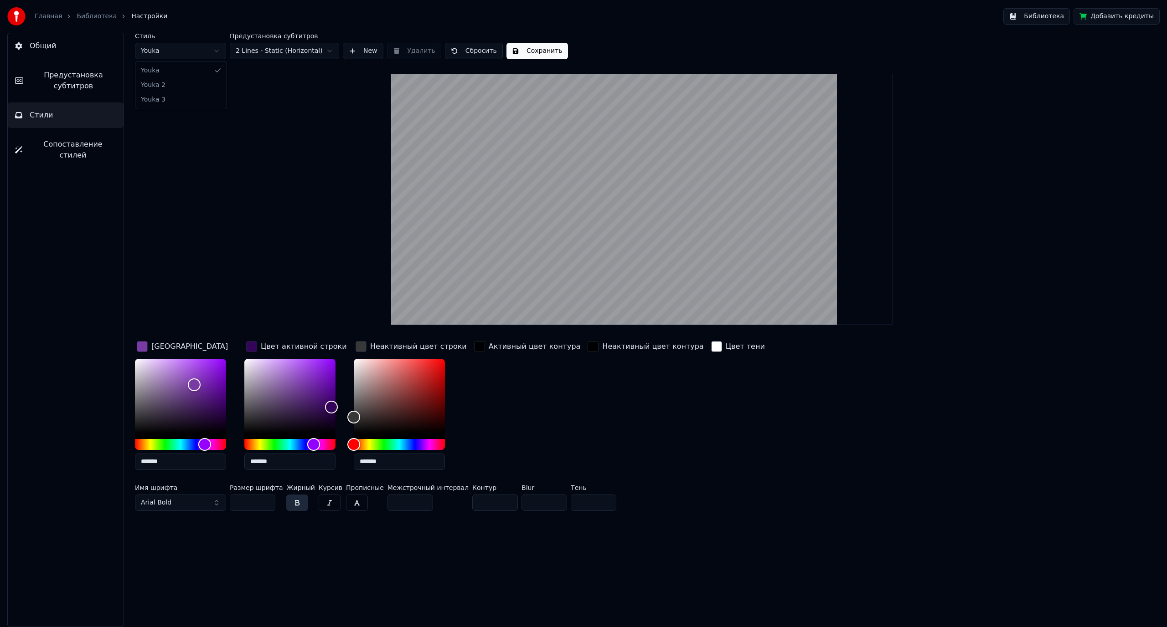
type input "**"
type input "*******"
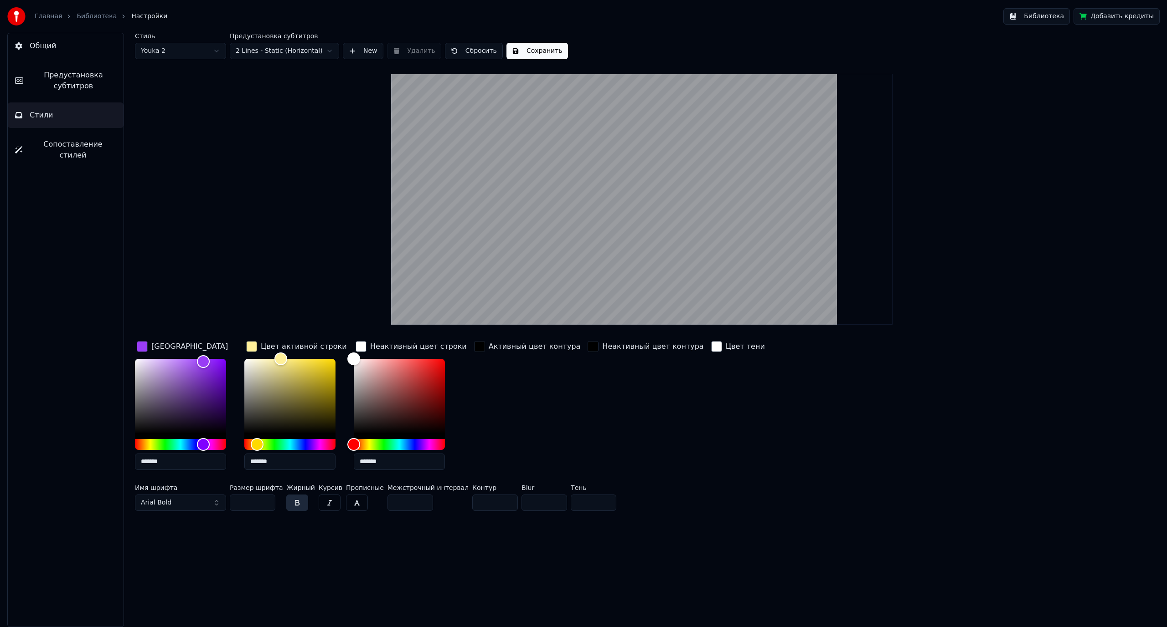
click at [206, 55] on html "Главная Библиотека Настройки Библиотека Добавить кредиты Общий Предустановка су…" at bounding box center [583, 313] width 1167 height 627
type input "**"
type input "*******"
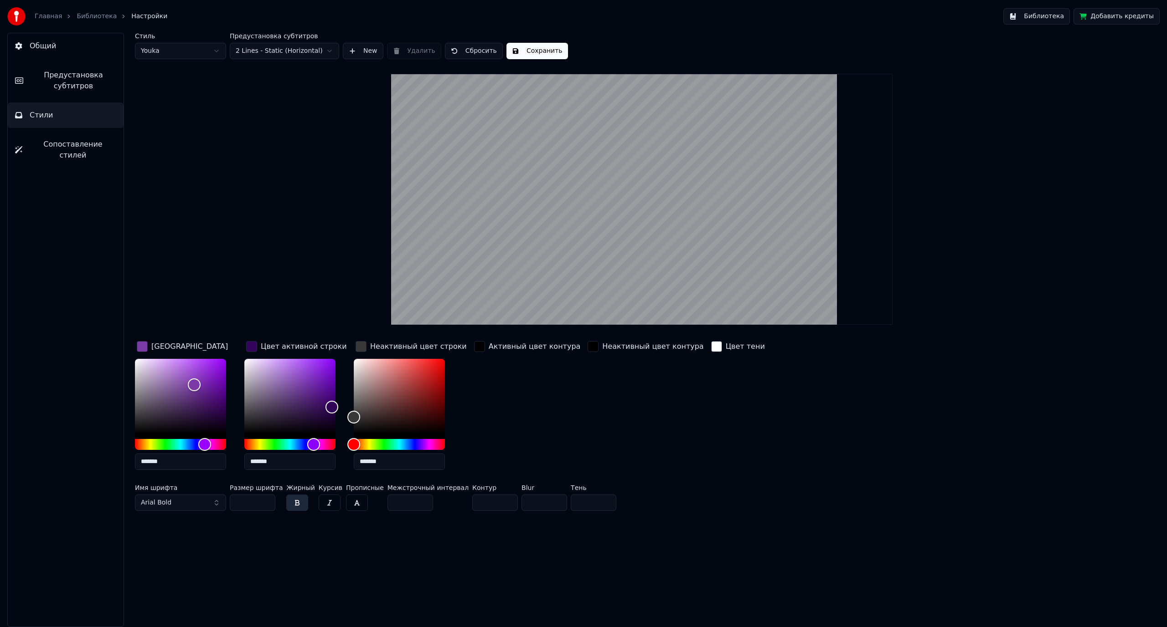
click at [268, 54] on html "Главная Библиотека Настройки Библиотека Добавить кредиты Общий Предустановка су…" at bounding box center [583, 313] width 1167 height 627
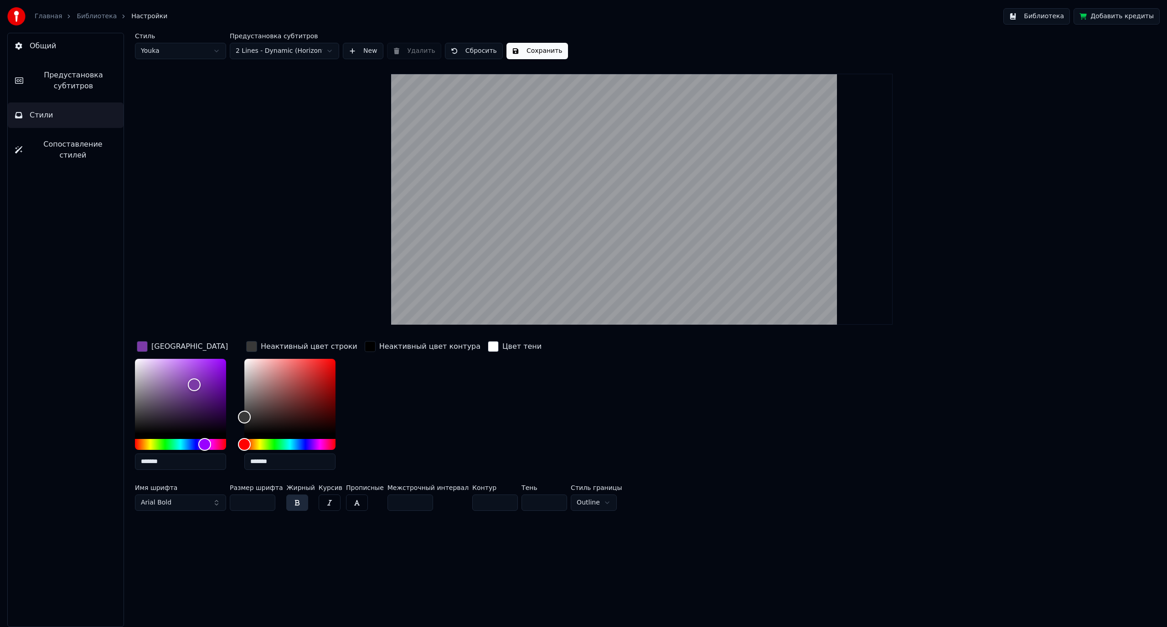
click at [292, 55] on html "Главная Библиотека Настройки Библиотека Добавить кредиты Общий Предустановка су…" at bounding box center [583, 313] width 1167 height 627
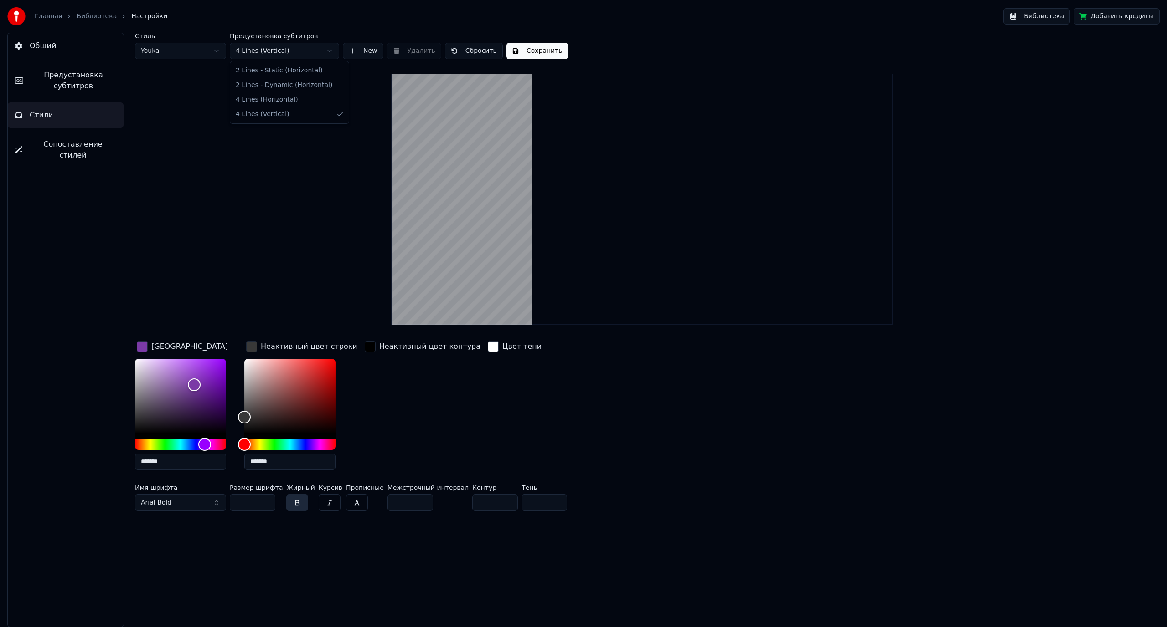
click at [300, 54] on html "Главная Библиотека Настройки Библиотека Добавить кредиты Общий Предустановка су…" at bounding box center [583, 313] width 1167 height 627
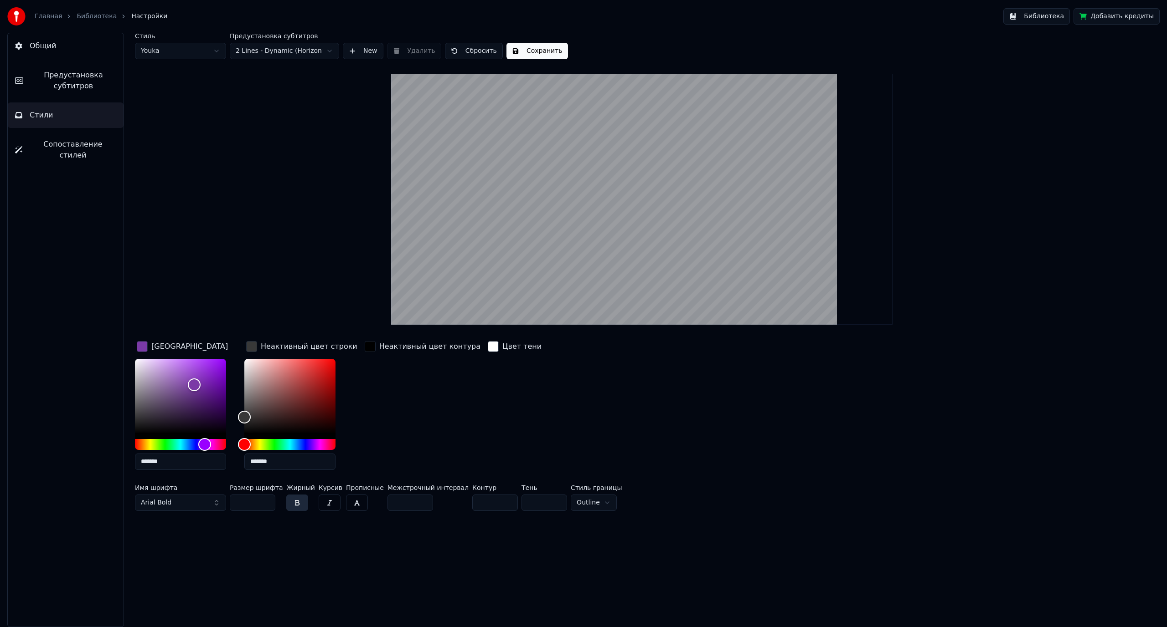
click at [519, 55] on button "Сохранить" at bounding box center [537, 51] width 62 height 16
click at [194, 497] on button "Arial Bold" at bounding box center [180, 503] width 91 height 16
click at [193, 501] on button "Arial Bold" at bounding box center [180, 503] width 91 height 16
click at [203, 506] on button "Arial Bold" at bounding box center [180, 503] width 91 height 16
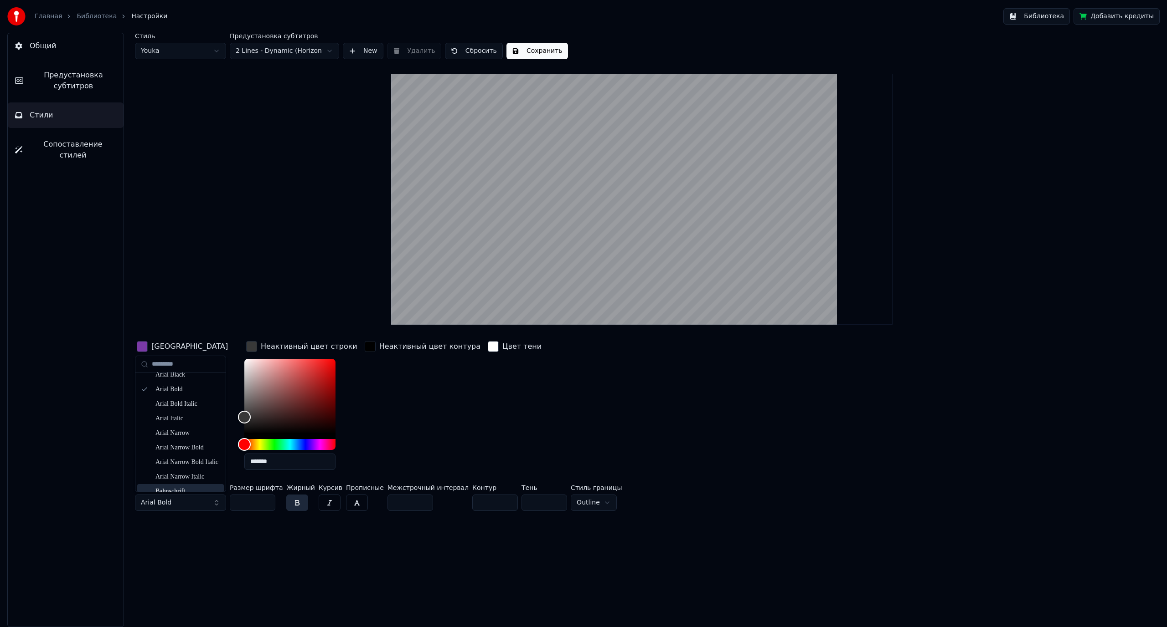
scroll to position [91, 0]
click at [177, 423] on div "Bahnschrift" at bounding box center [187, 421] width 65 height 9
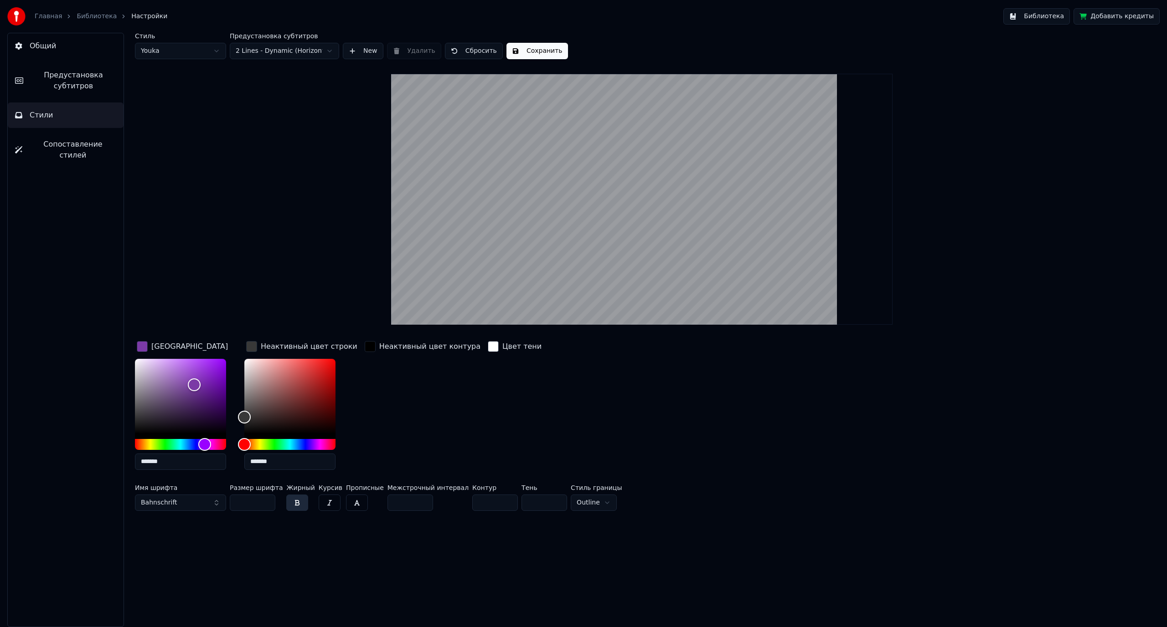
click at [187, 502] on button "Bahnschrift" at bounding box center [180, 503] width 91 height 16
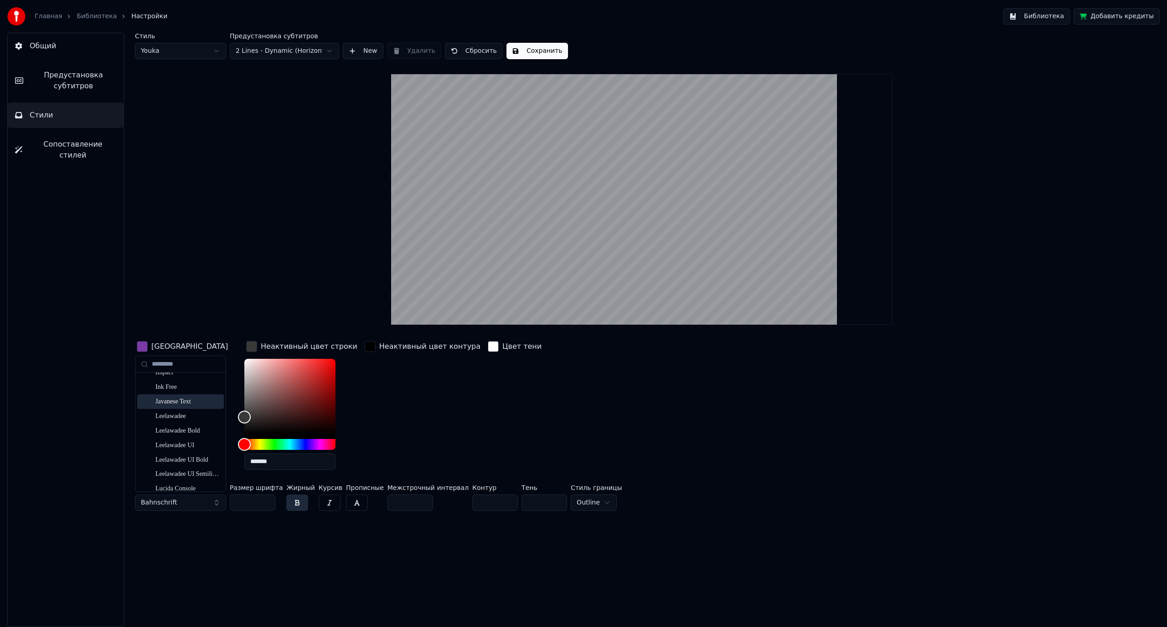
scroll to position [1322, 0]
click at [172, 387] on div "Ink Free" at bounding box center [187, 386] width 65 height 9
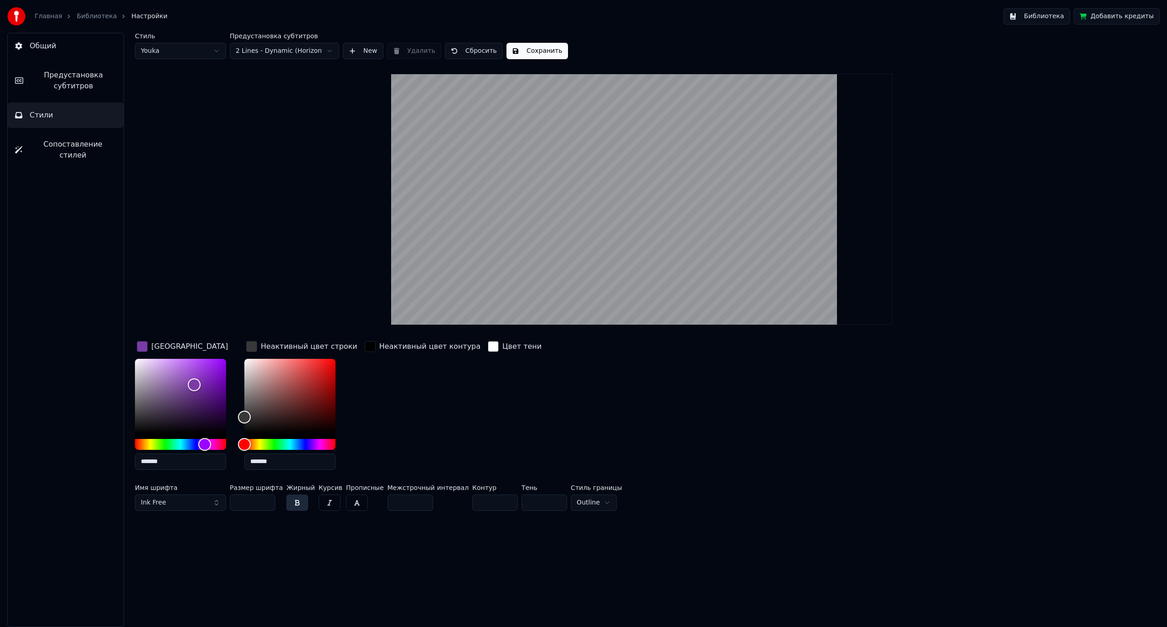
click at [535, 51] on button "Сохранить" at bounding box center [537, 51] width 62 height 16
click at [561, 504] on html "Главная Библиотека Настройки Библиотека Добавить кредиты Общий Предустановка су…" at bounding box center [583, 313] width 1167 height 627
click at [638, 416] on div "Цвет заливки ******* Неактивный цвет строки ******* Неактивный цвет контура Цве…" at bounding box center [543, 408] width 817 height 138
click at [525, 49] on button "Сохранить" at bounding box center [537, 51] width 62 height 16
click at [81, 146] on span "Сопоставление стилей" at bounding box center [73, 150] width 87 height 22
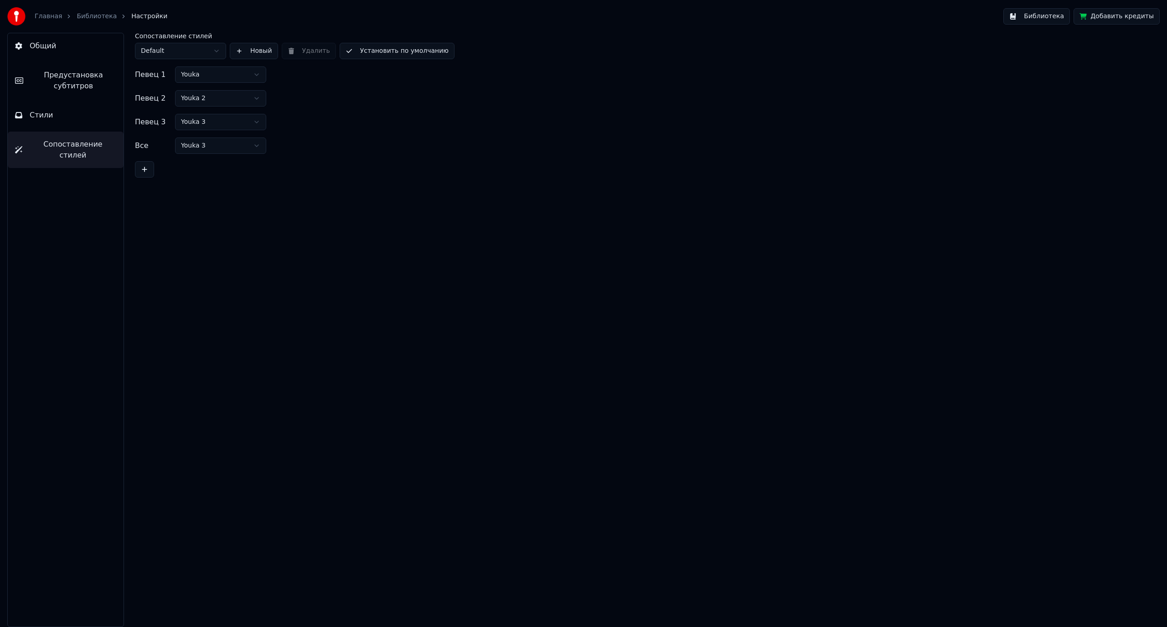
click at [54, 112] on button "Стили" at bounding box center [66, 116] width 116 height 26
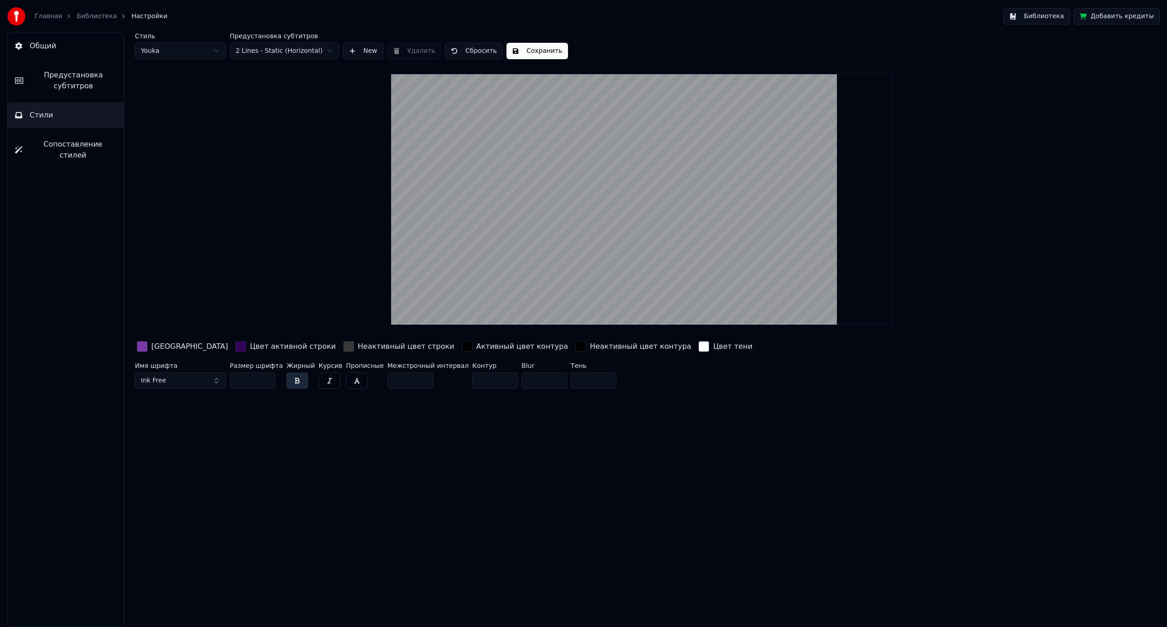
click at [80, 46] on button "Общий" at bounding box center [66, 46] width 116 height 26
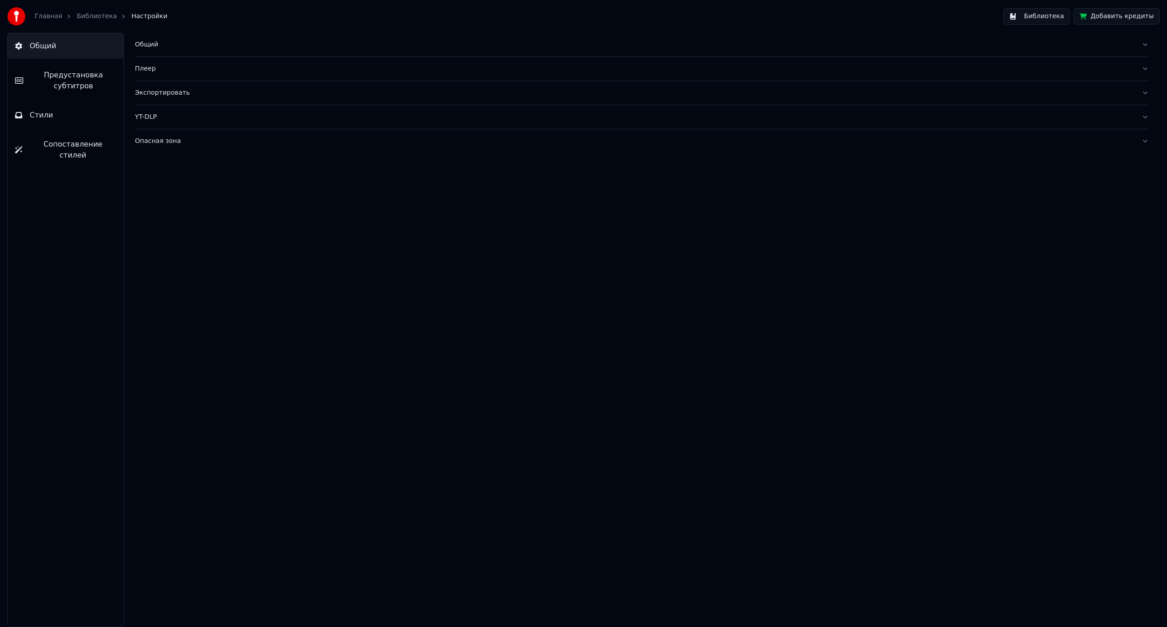
click at [82, 13] on link "Библиотека" at bounding box center [97, 16] width 40 height 9
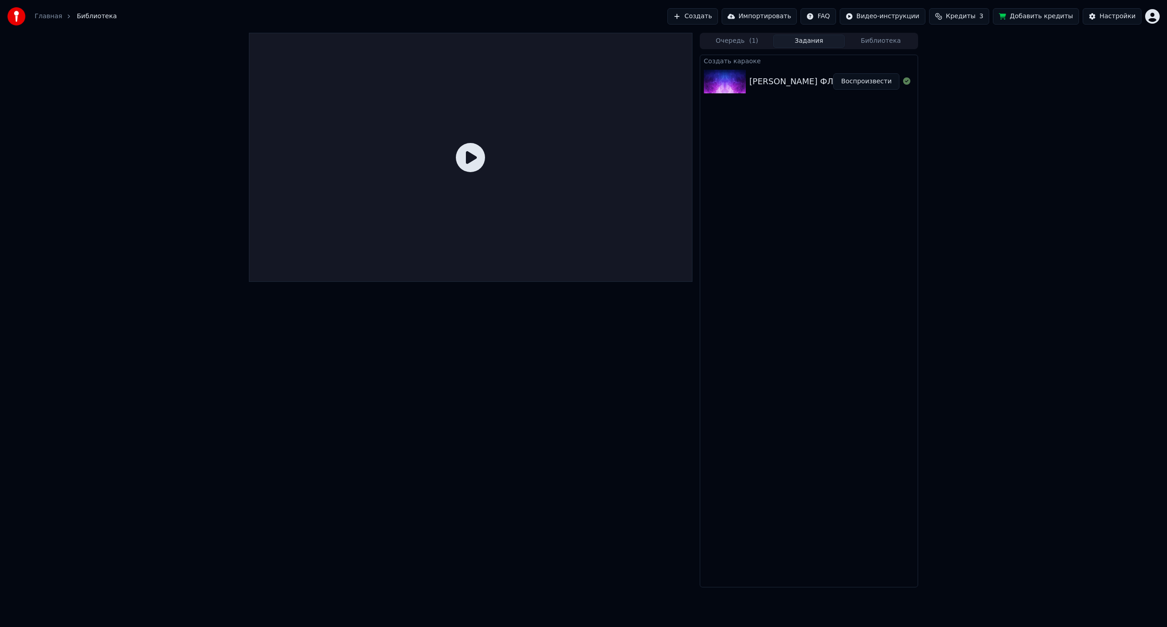
click at [774, 83] on div "[PERSON_NAME] ФЛ 24 караоке" at bounding box center [816, 81] width 135 height 13
click at [778, 77] on div "[PERSON_NAME] ФЛ 24 караоке" at bounding box center [816, 81] width 135 height 13
click at [798, 72] on div "[PERSON_NAME] ФЛ 24 караоке Воспроизвести" at bounding box center [808, 81] width 217 height 31
click at [1107, 20] on div "Настройки" at bounding box center [1117, 16] width 36 height 9
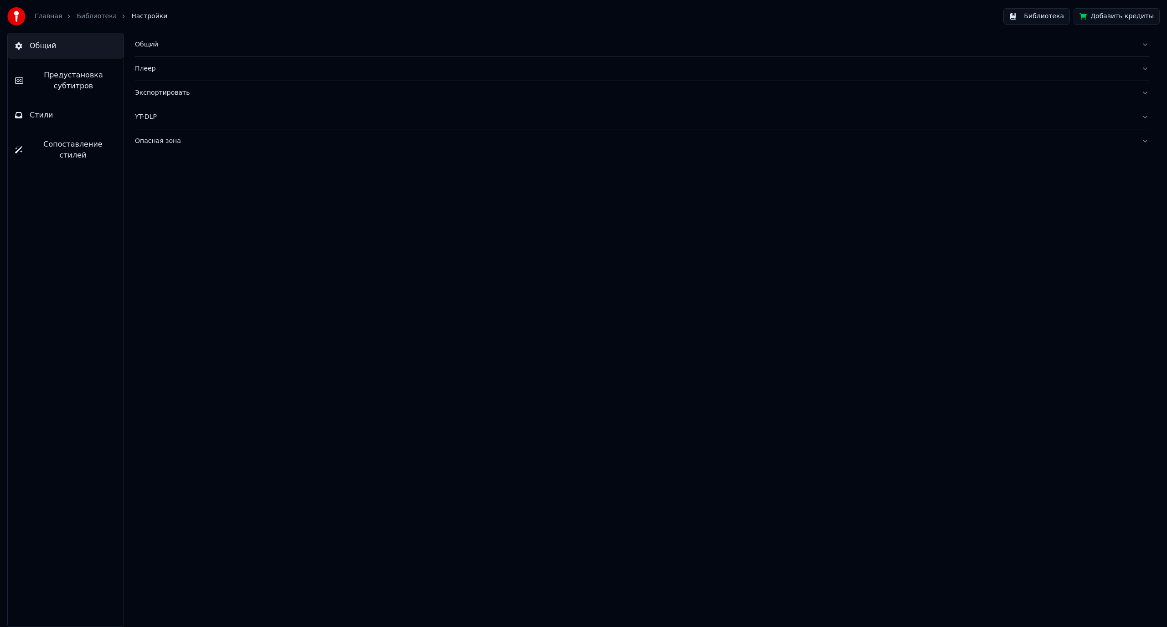
click at [90, 13] on link "Библиотека" at bounding box center [97, 16] width 40 height 9
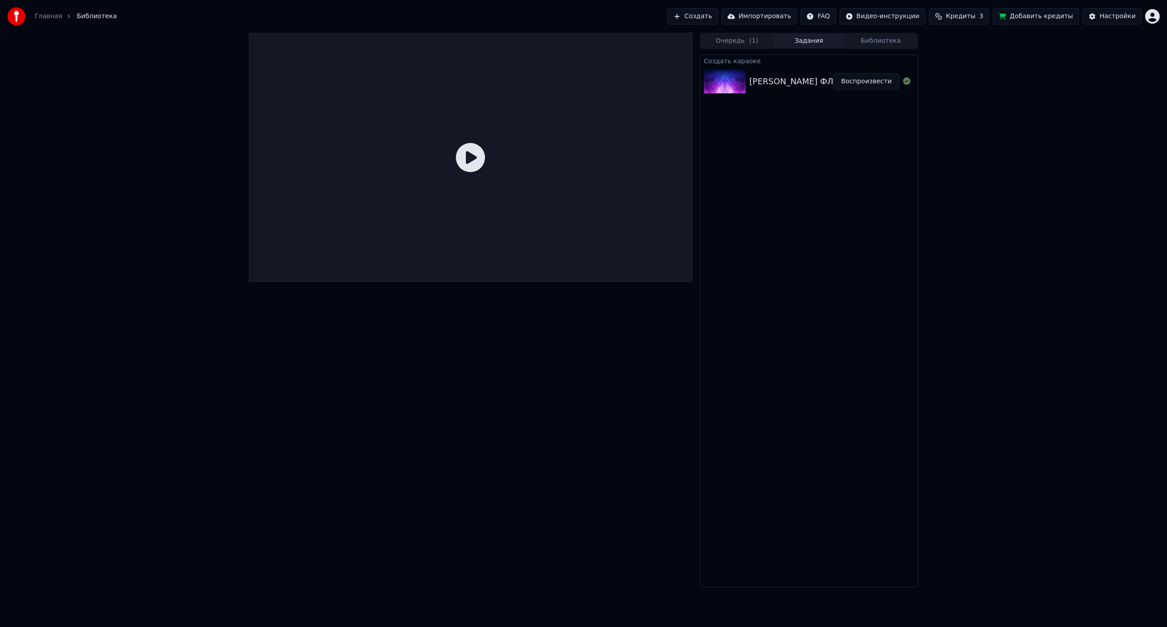
click at [885, 37] on button "Библиотека" at bounding box center [880, 41] width 72 height 13
drag, startPoint x: 799, startPoint y: 42, endPoint x: 749, endPoint y: 42, distance: 49.7
click at [797, 42] on button "Задания" at bounding box center [809, 41] width 72 height 13
click at [749, 42] on span "( 1 )" at bounding box center [753, 40] width 9 height 9
click at [773, 76] on div "[PERSON_NAME]" at bounding box center [784, 76] width 53 height 9
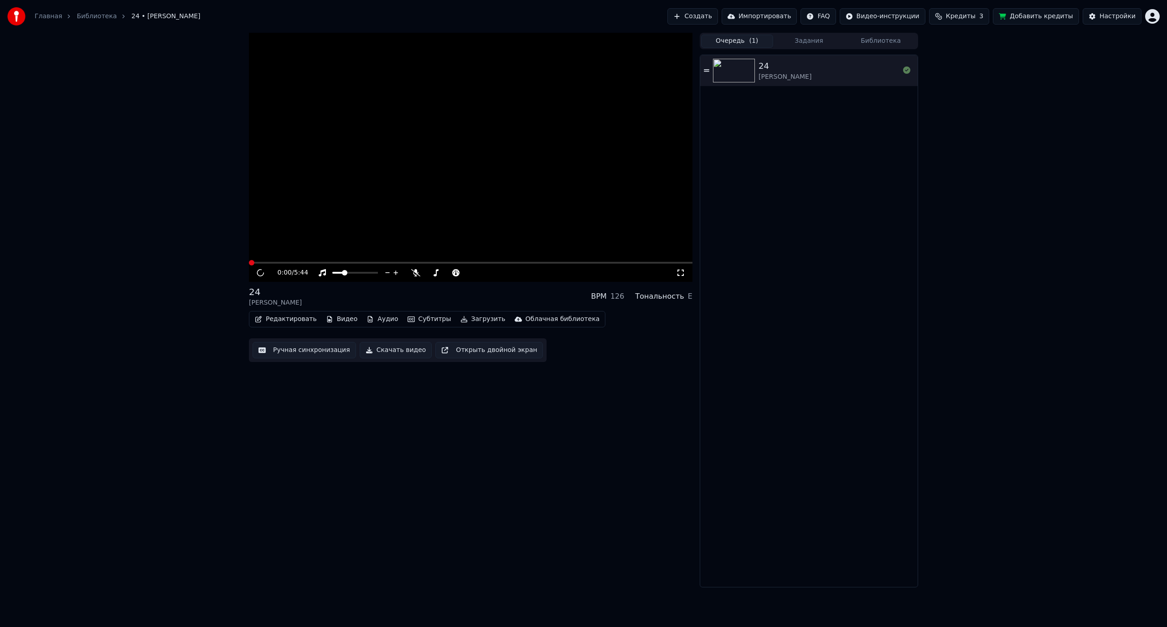
click at [773, 76] on div "[PERSON_NAME]" at bounding box center [784, 76] width 53 height 9
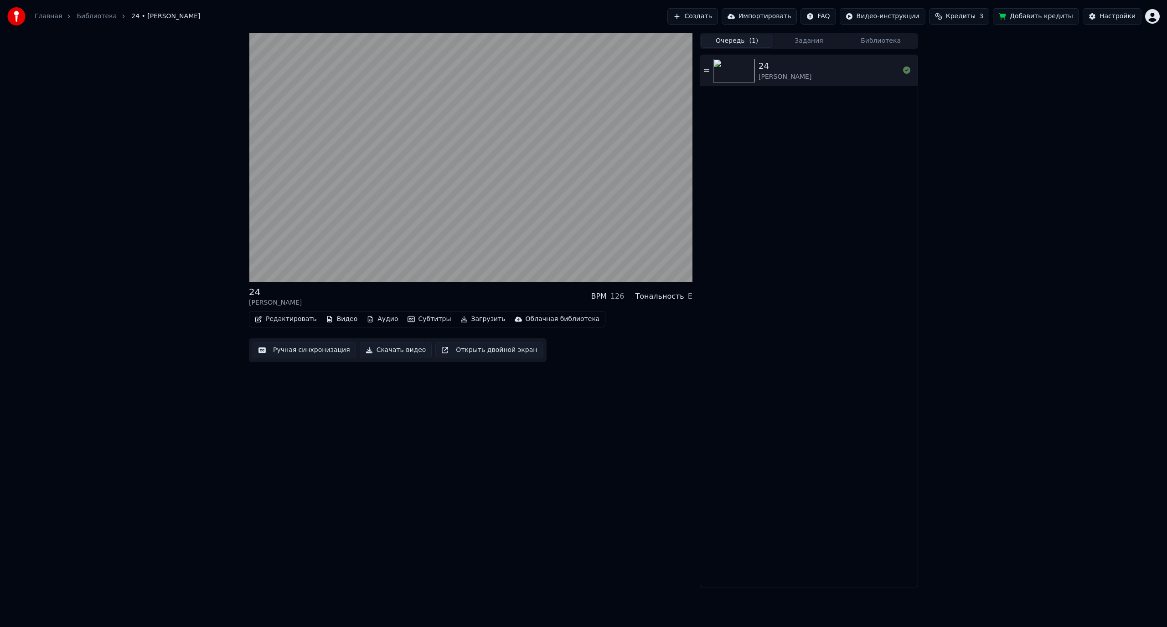
click at [298, 319] on button "Редактировать" at bounding box center [285, 319] width 69 height 13
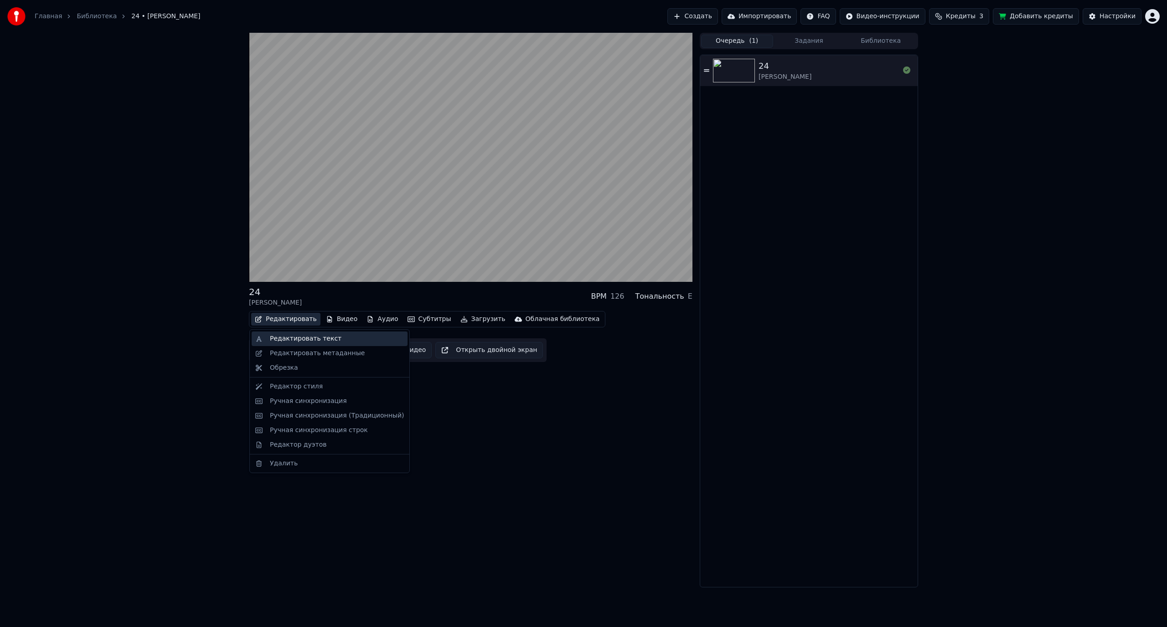
click at [298, 343] on div "Редактировать текст" at bounding box center [306, 338] width 72 height 9
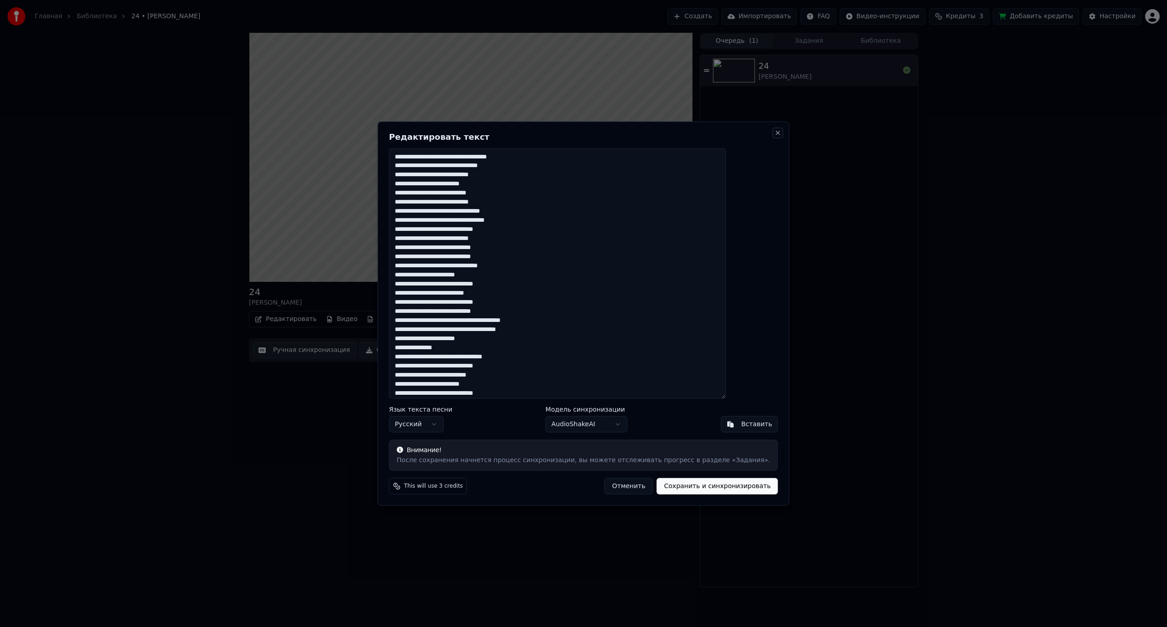
click at [774, 134] on button "Close" at bounding box center [777, 132] width 7 height 7
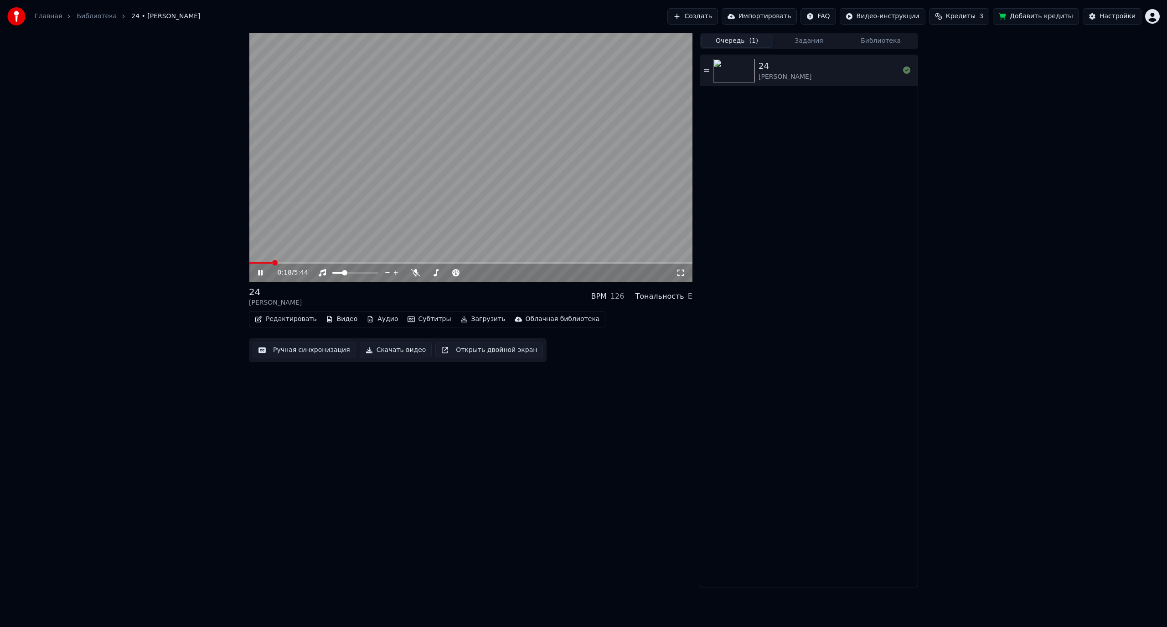
click at [293, 314] on button "Редактировать" at bounding box center [285, 319] width 69 height 13
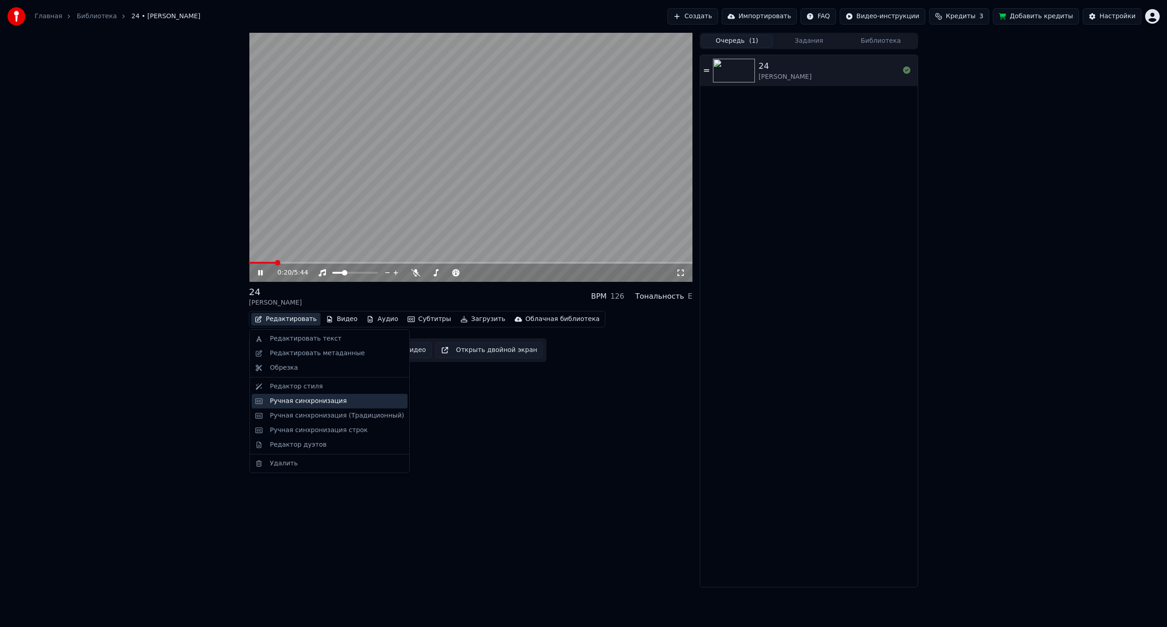
click at [292, 404] on div "Ручная синхронизация" at bounding box center [308, 401] width 77 height 9
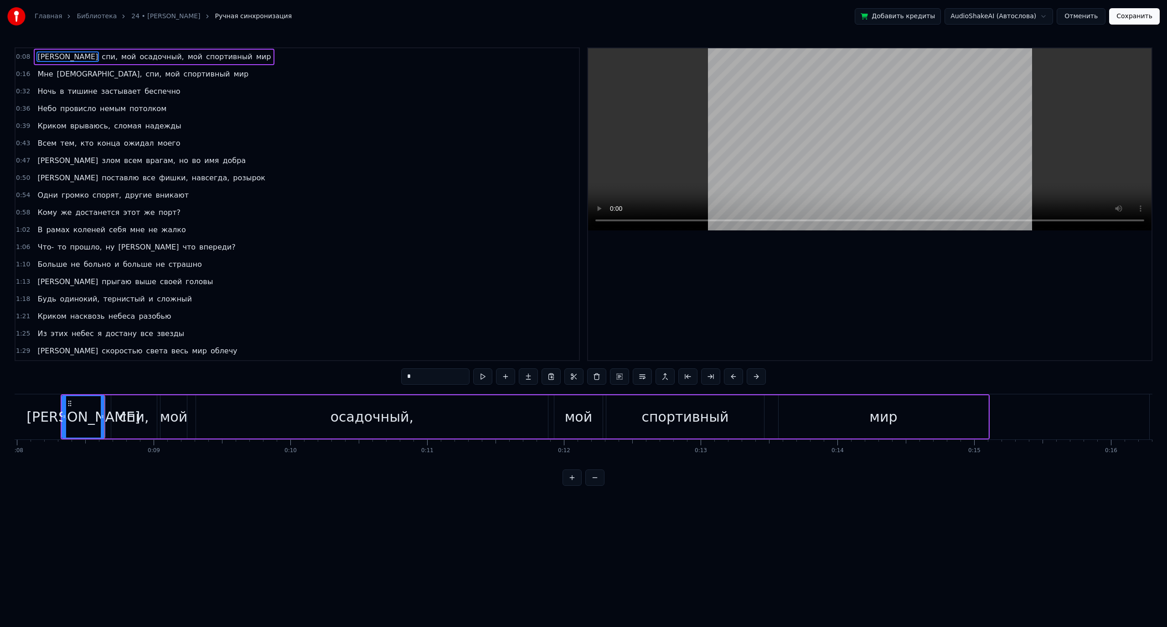
click at [114, 420] on div "спи," at bounding box center [134, 417] width 46 height 43
click at [170, 414] on div "мой" at bounding box center [173, 417] width 27 height 21
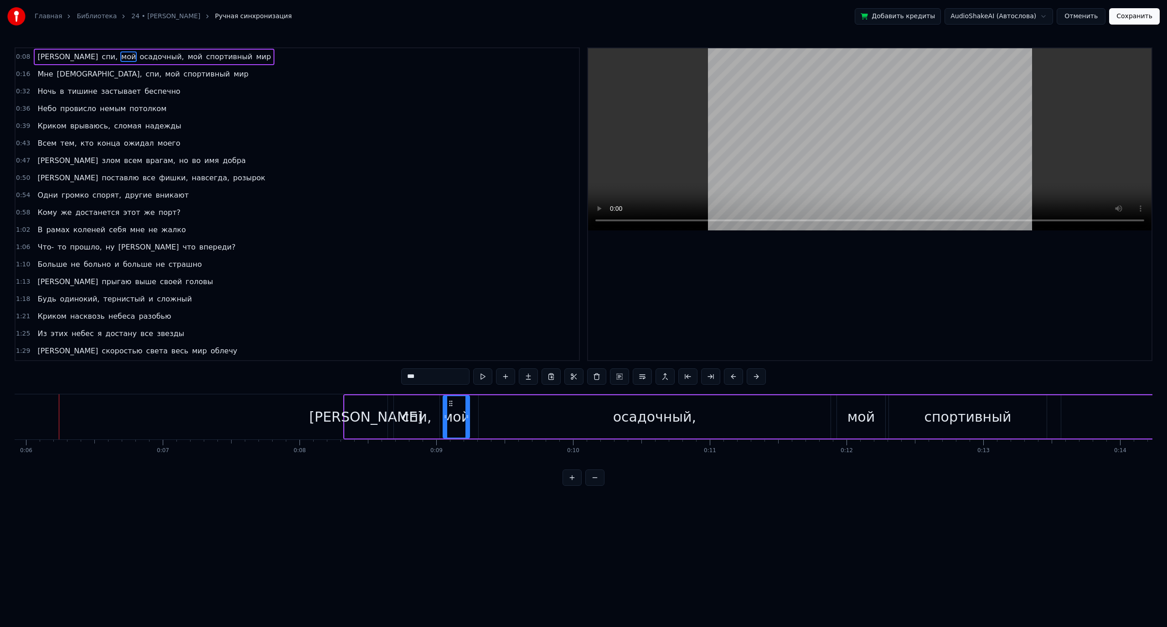
scroll to position [0, 807]
click at [371, 426] on div "[PERSON_NAME]" at bounding box center [367, 417] width 113 height 21
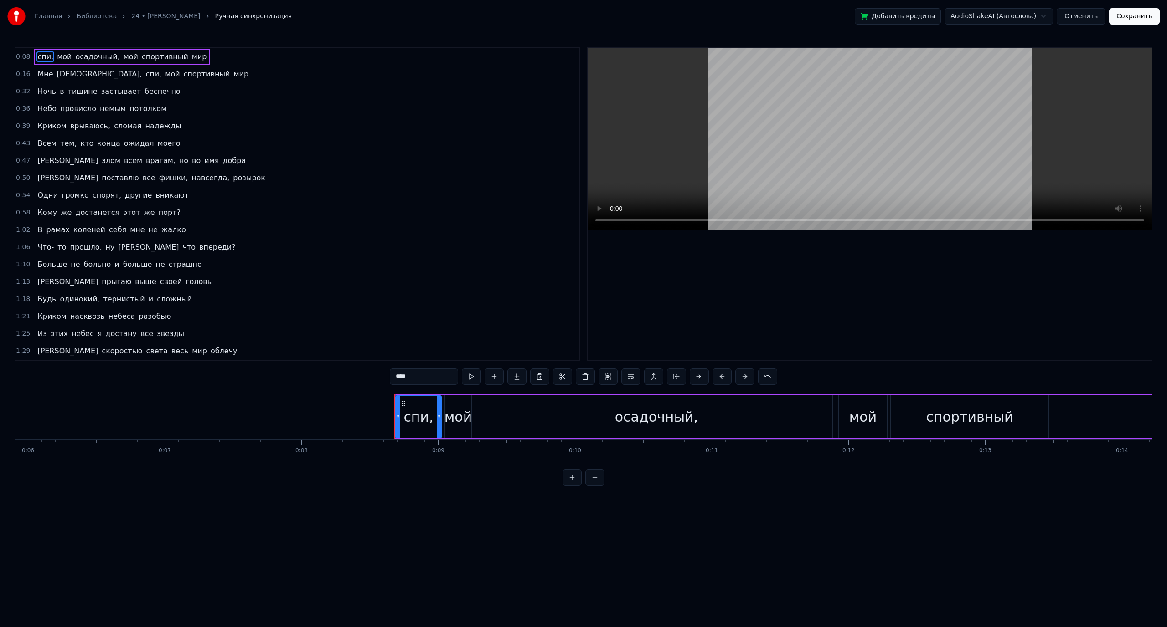
click at [170, 55] on span "спортивный" at bounding box center [165, 56] width 48 height 10
type input "**********"
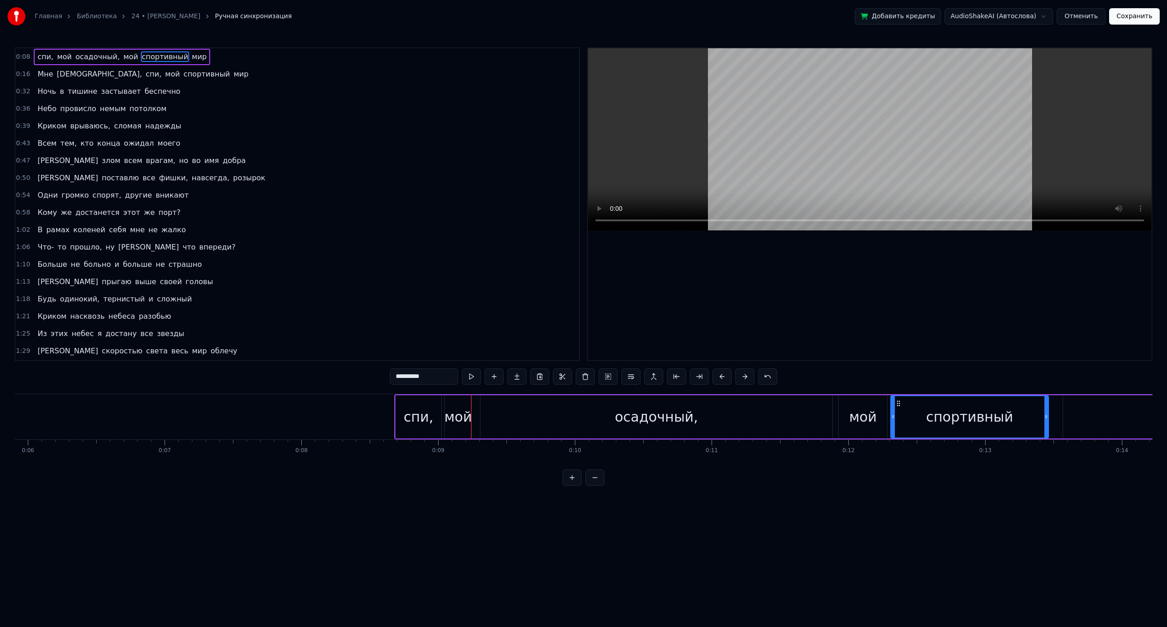
drag, startPoint x: 180, startPoint y: 57, endPoint x: 94, endPoint y: 60, distance: 85.7
click at [94, 60] on div "спи, мой осадочный, мой спортивный мир" at bounding box center [122, 57] width 176 height 16
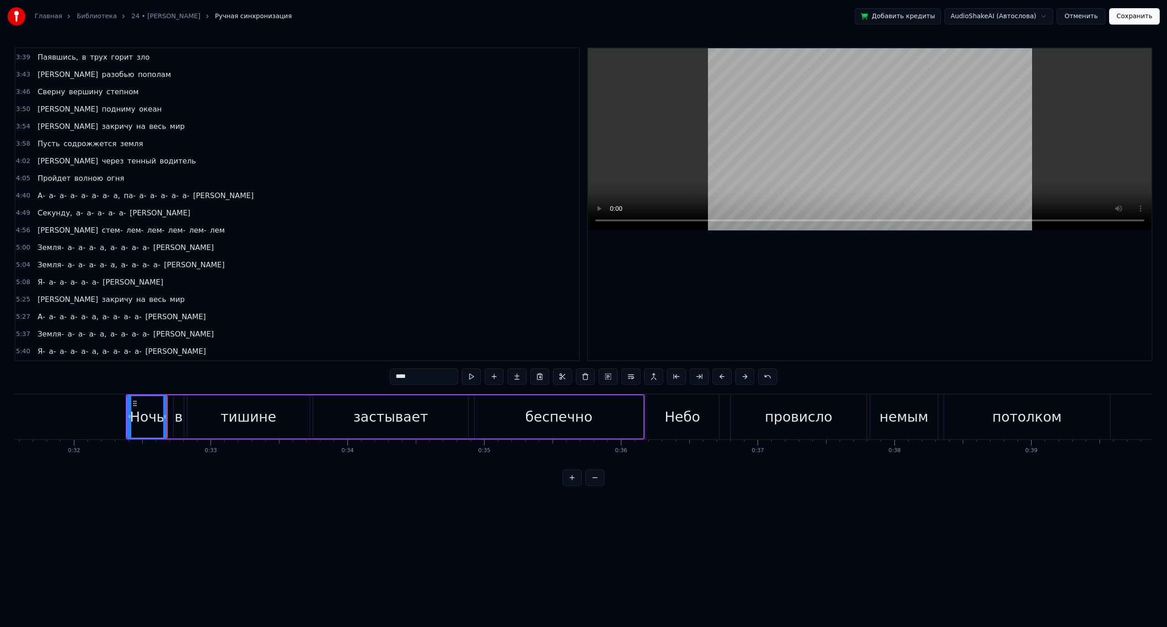
scroll to position [0, 4381]
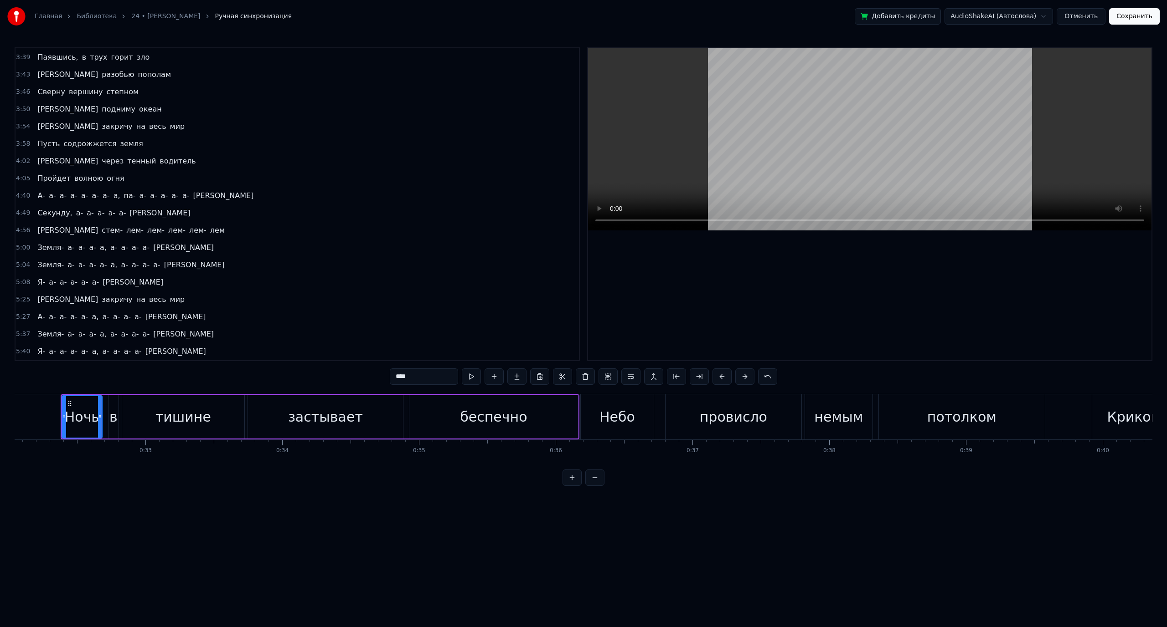
click at [863, 501] on html "Главная Библиотека 24 • [PERSON_NAME] Ручная синхронизация Добавить кредиты Aud…" at bounding box center [583, 250] width 1167 height 501
click at [115, 408] on div "в" at bounding box center [113, 417] width 8 height 21
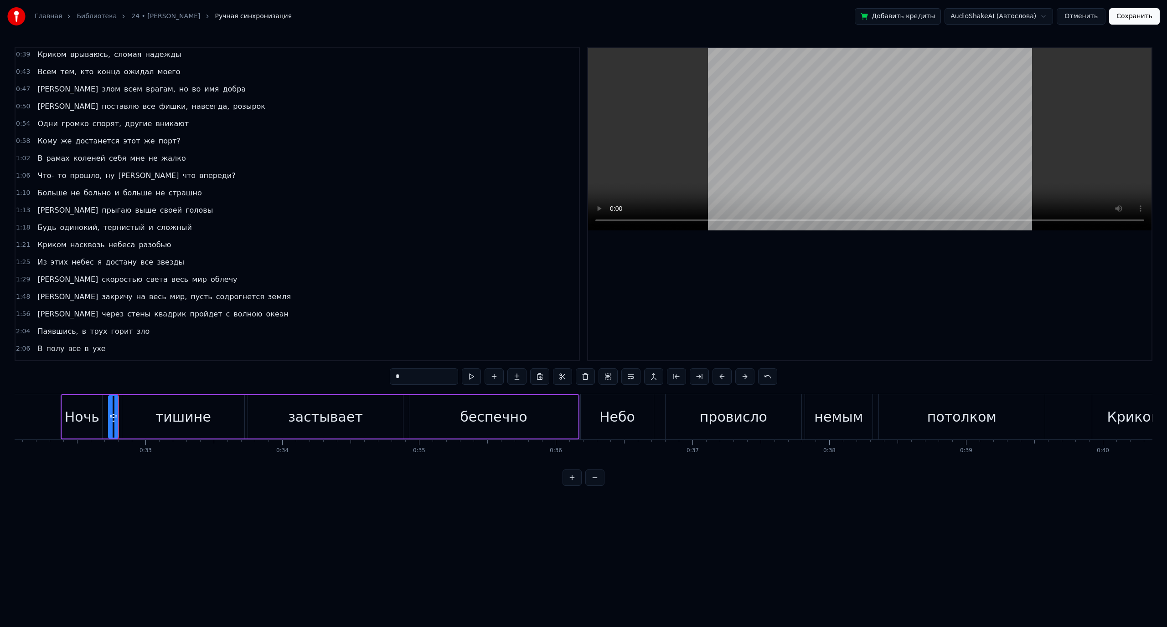
click at [137, 410] on div "тишине" at bounding box center [183, 417] width 122 height 43
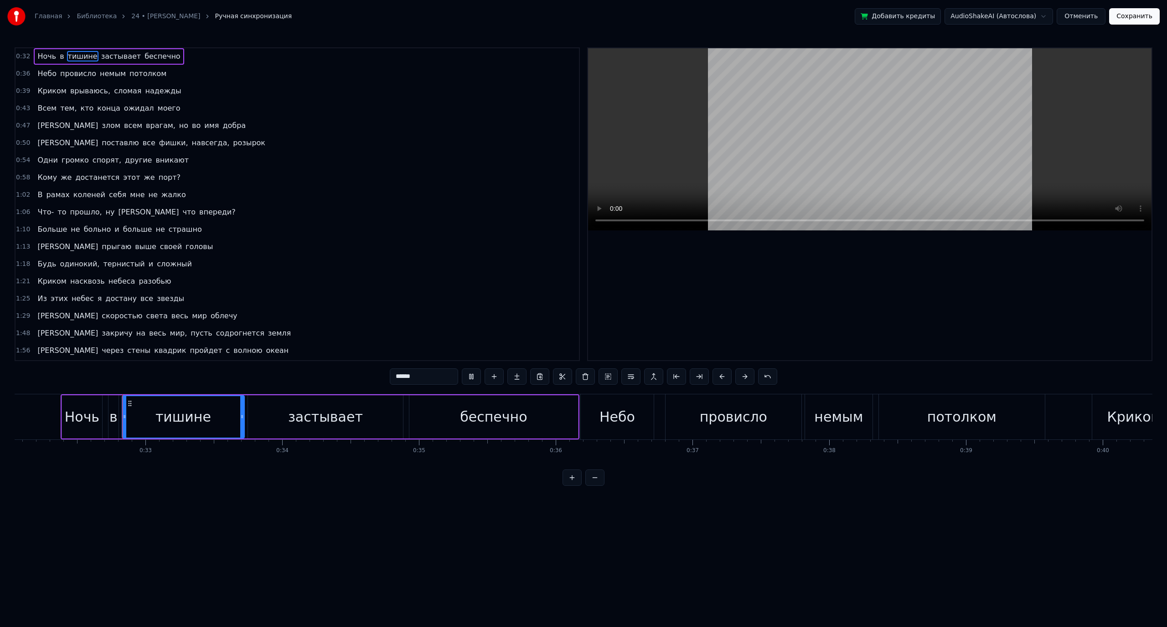
scroll to position [0, 0]
click at [285, 412] on div "застывает" at bounding box center [325, 417] width 155 height 43
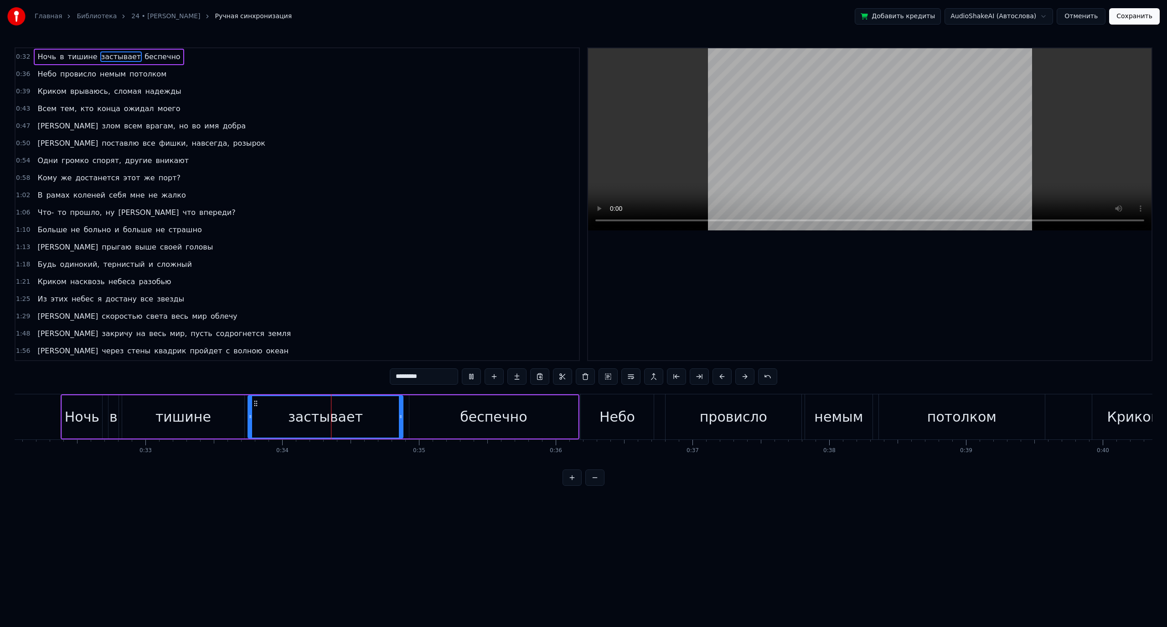
click at [443, 414] on div "беспечно" at bounding box center [493, 417] width 169 height 43
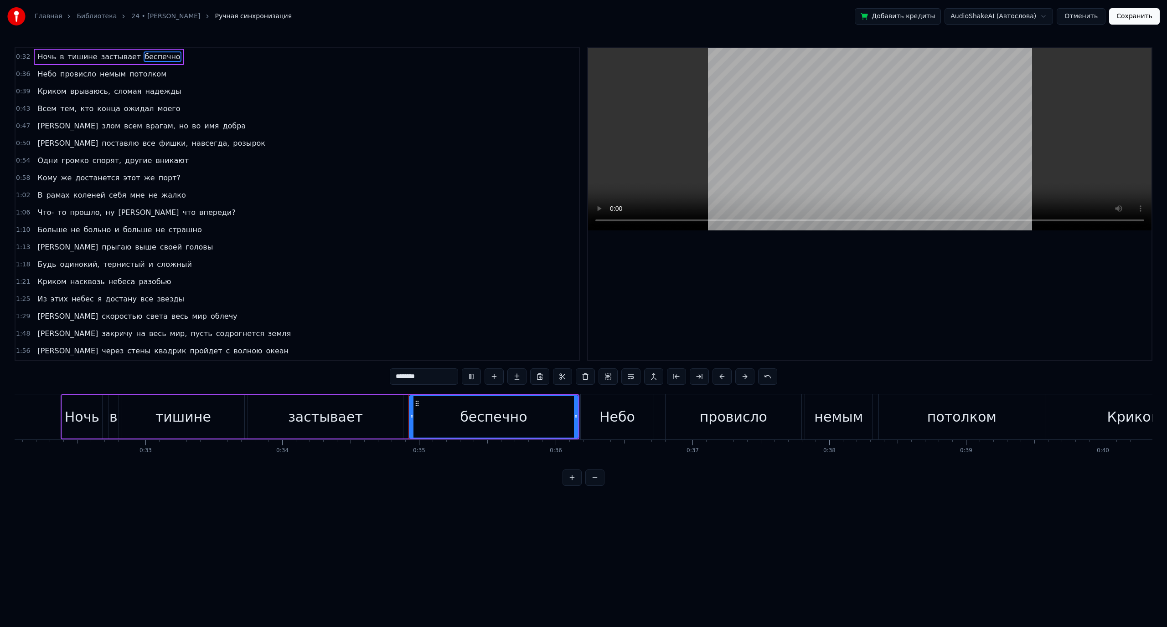
click at [291, 421] on div "застывает" at bounding box center [325, 417] width 155 height 43
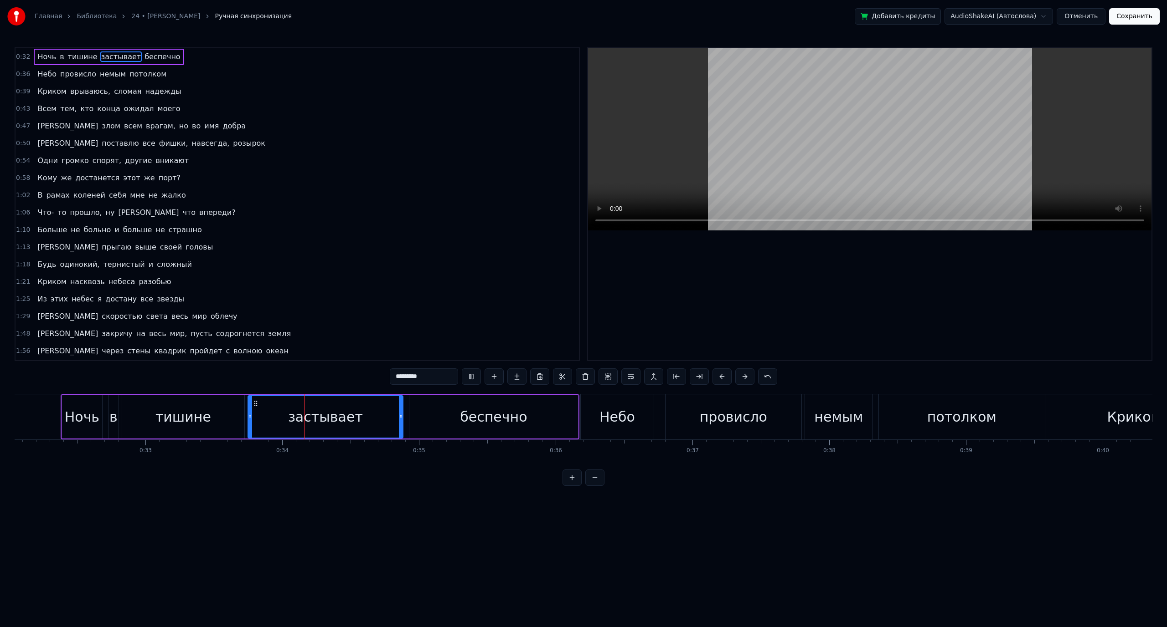
click at [232, 421] on div "тишине" at bounding box center [183, 417] width 122 height 43
type input "******"
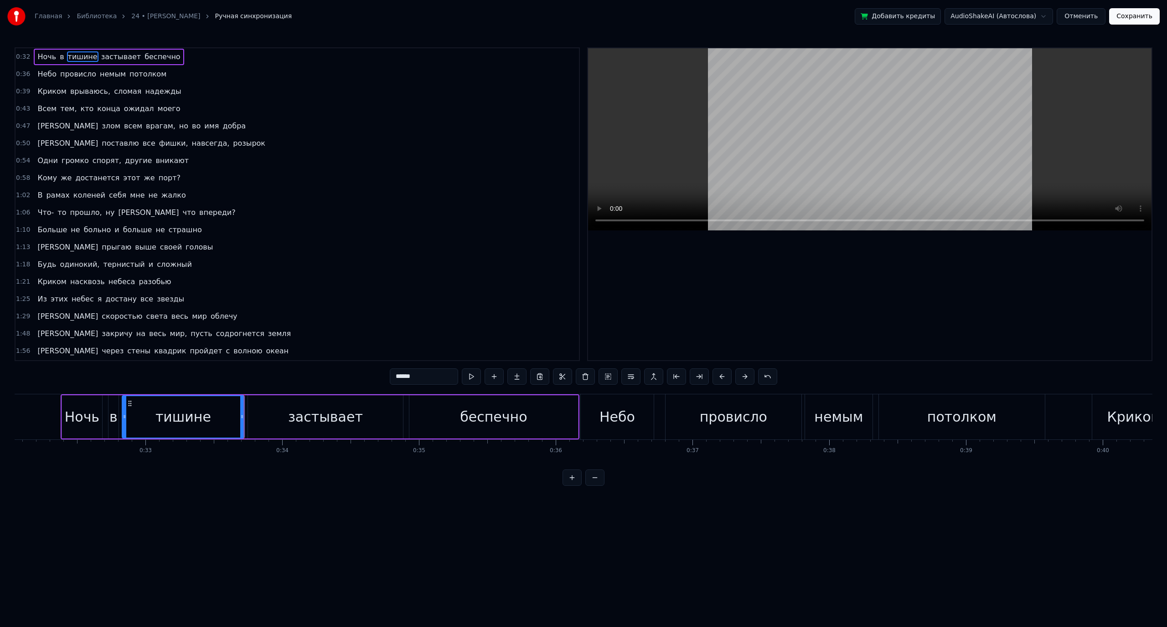
click at [244, 419] on div at bounding box center [244, 417] width 0 height 45
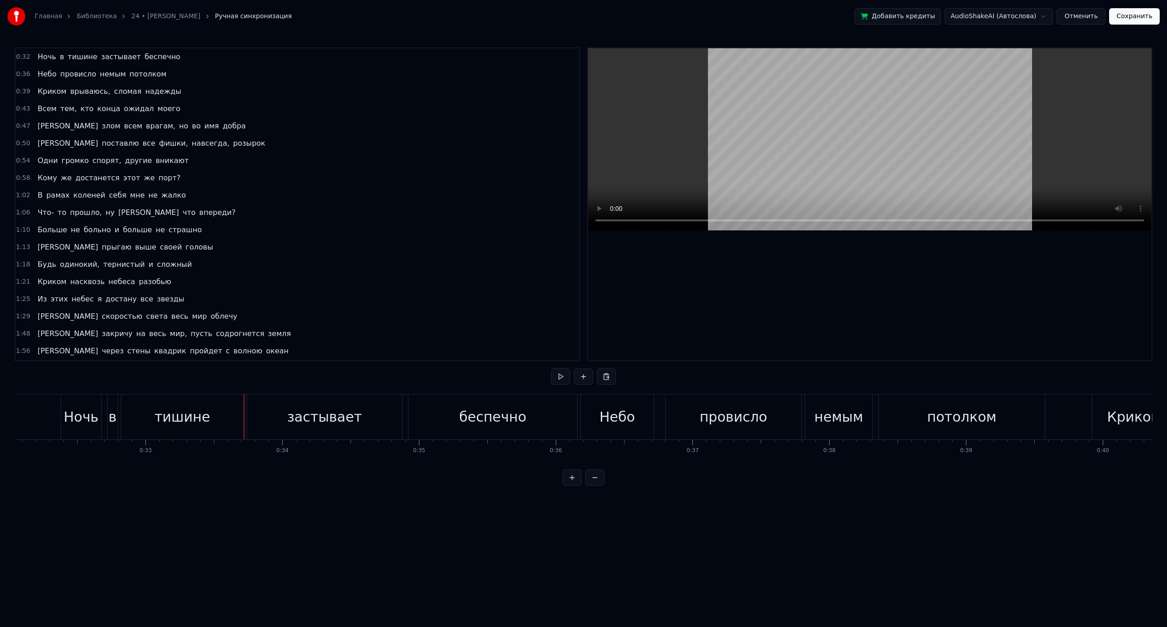
click at [253, 414] on div "застывает" at bounding box center [324, 417] width 155 height 45
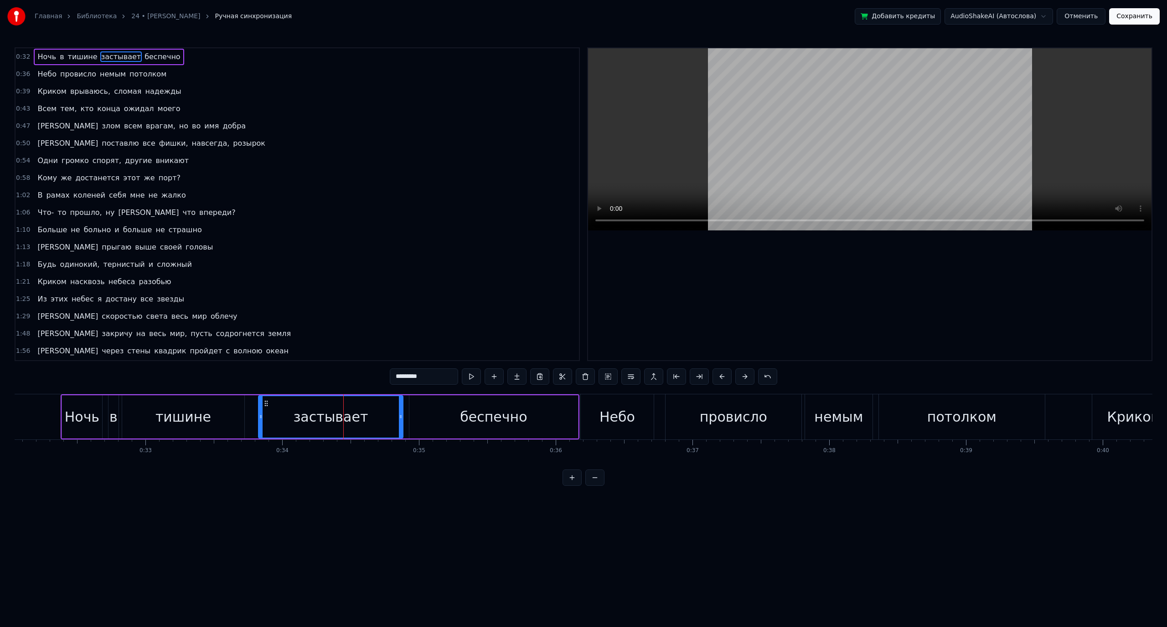
drag, startPoint x: 249, startPoint y: 416, endPoint x: 259, endPoint y: 417, distance: 10.5
click at [259, 417] on icon at bounding box center [261, 416] width 4 height 7
click at [240, 417] on div "тишине" at bounding box center [183, 417] width 122 height 43
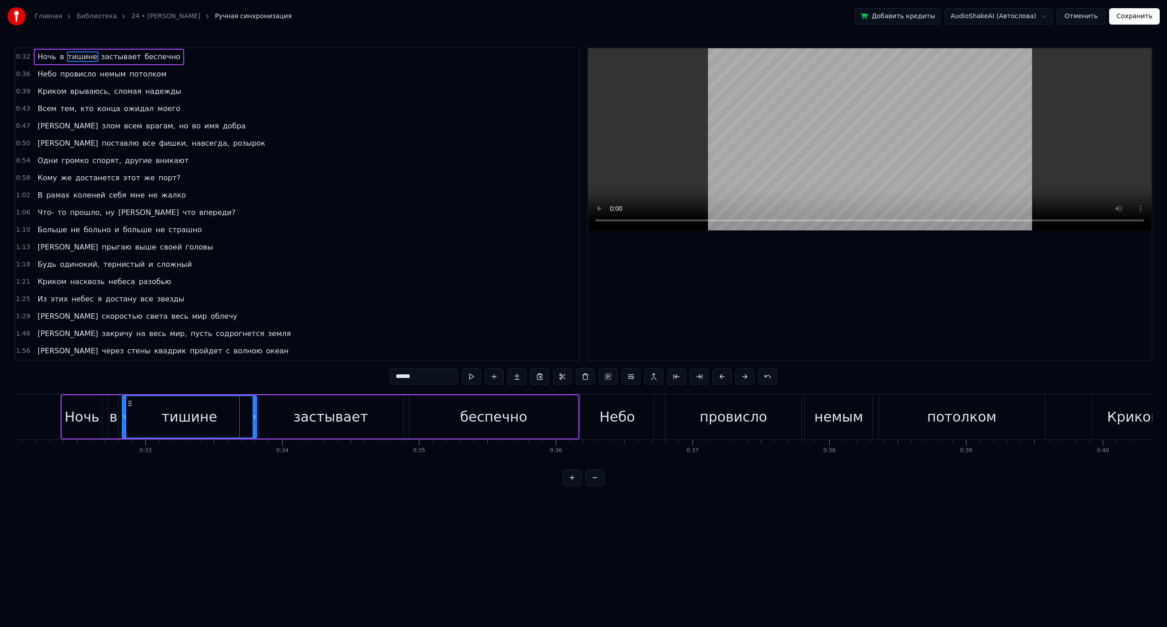
drag, startPoint x: 243, startPoint y: 417, endPoint x: 255, endPoint y: 417, distance: 12.3
click at [255, 417] on icon at bounding box center [254, 416] width 4 height 7
click at [137, 406] on div "тишине" at bounding box center [190, 416] width 134 height 41
click at [296, 409] on div "застывает" at bounding box center [330, 417] width 144 height 43
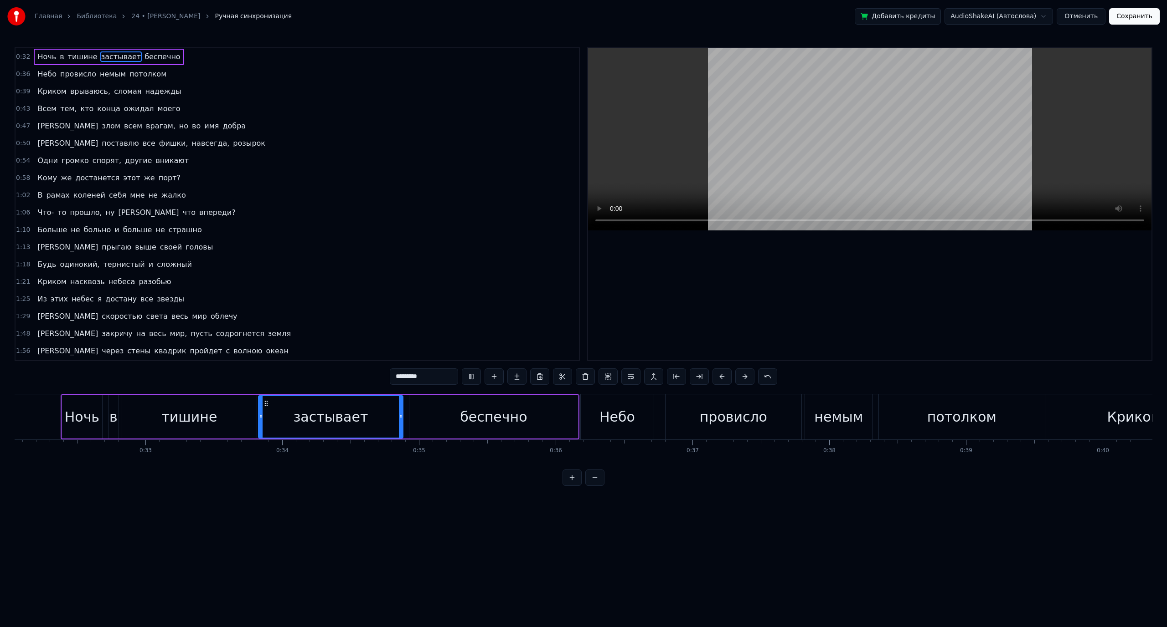
click at [449, 411] on div "беспечно" at bounding box center [493, 417] width 169 height 43
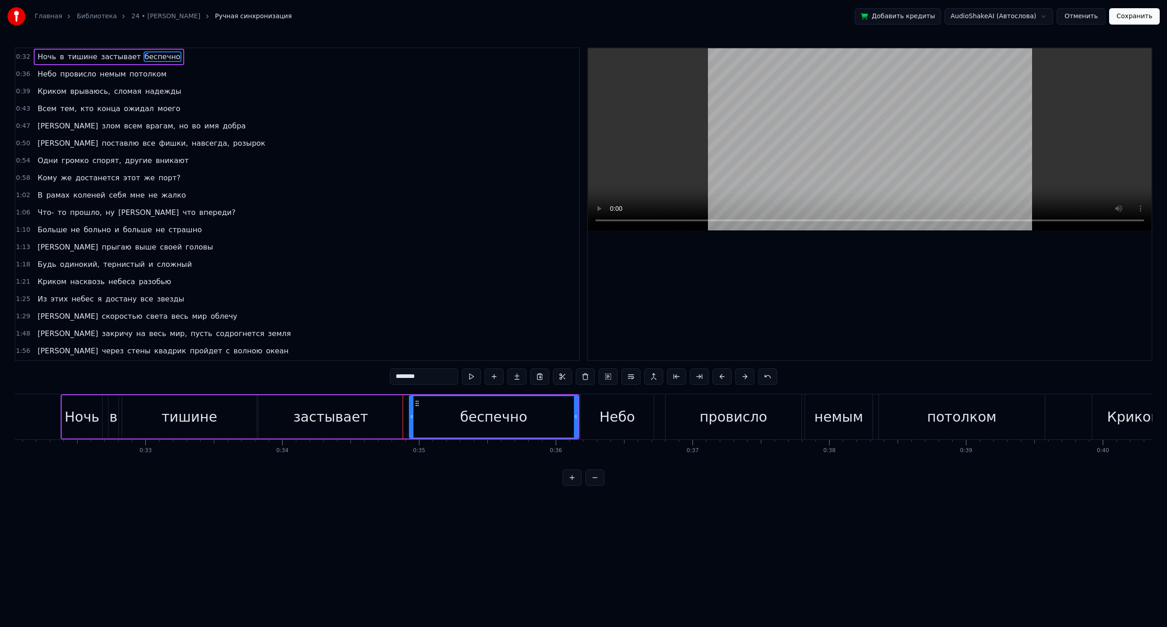
click at [448, 411] on div "беспечно" at bounding box center [494, 416] width 168 height 41
click at [623, 421] on div "Небо" at bounding box center [617, 417] width 36 height 21
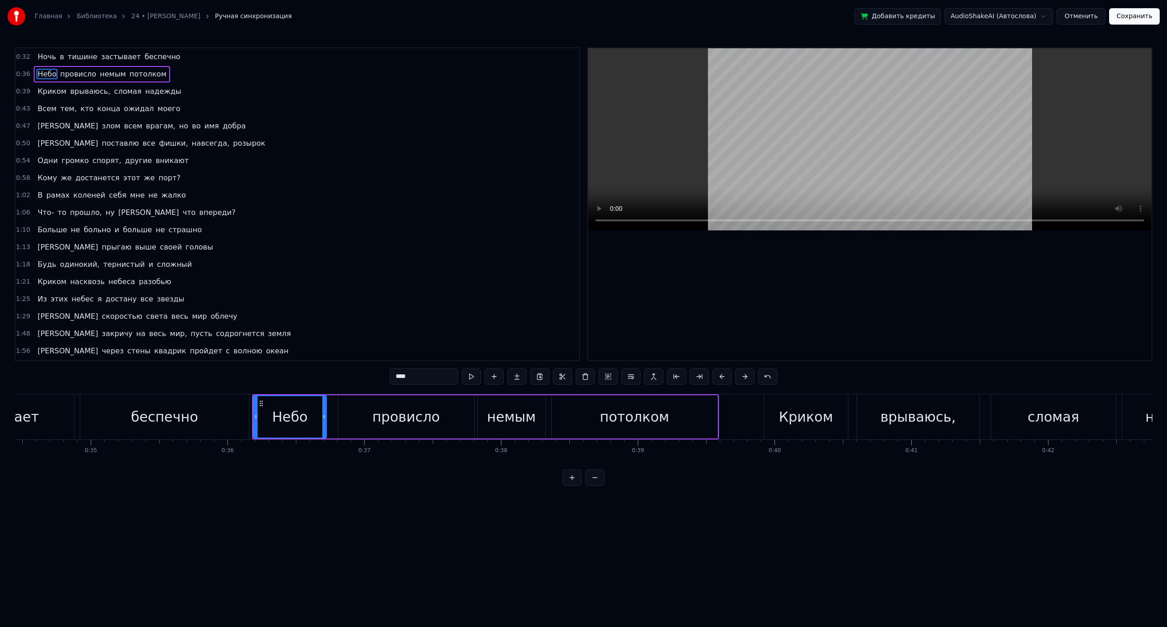
scroll to position [0, 4728]
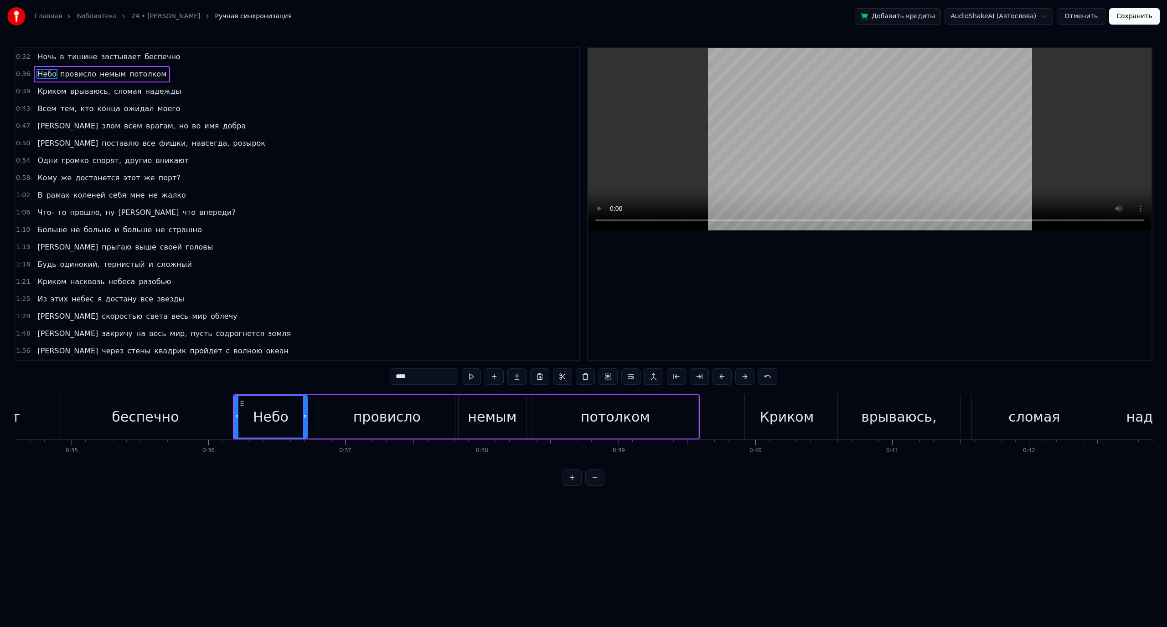
click at [264, 408] on div "Небо" at bounding box center [271, 417] width 36 height 21
click at [359, 411] on div "провисло" at bounding box center [386, 417] width 67 height 21
click at [467, 415] on div "немым" at bounding box center [491, 417] width 67 height 43
click at [560, 410] on div "потолком" at bounding box center [615, 417] width 166 height 43
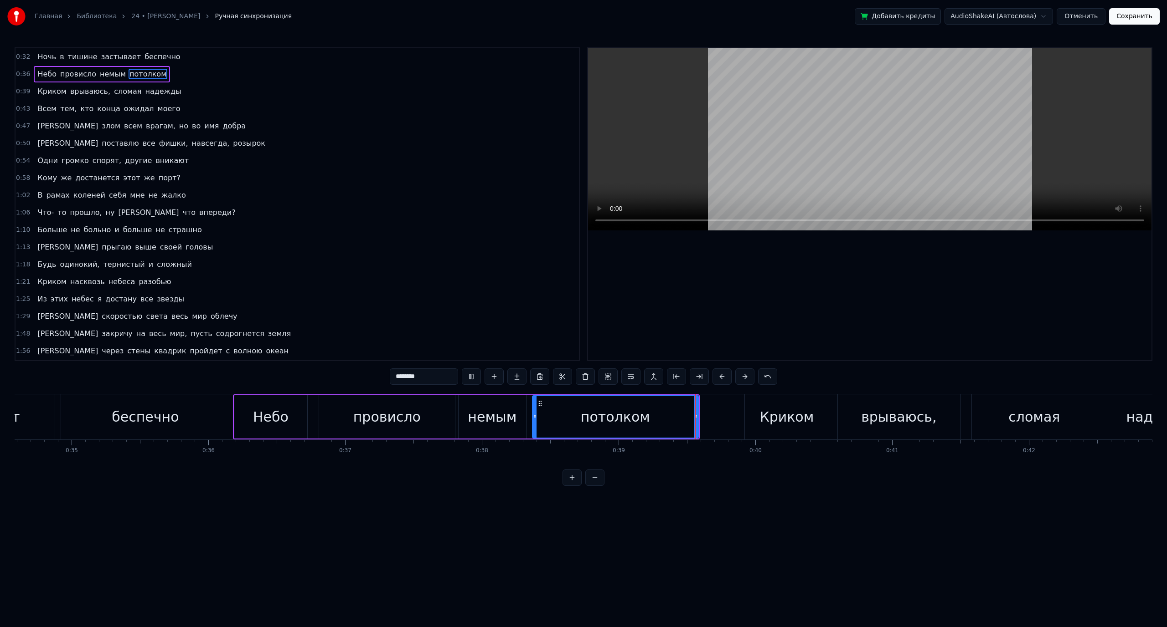
click at [780, 419] on div "Криком" at bounding box center [786, 417] width 54 height 21
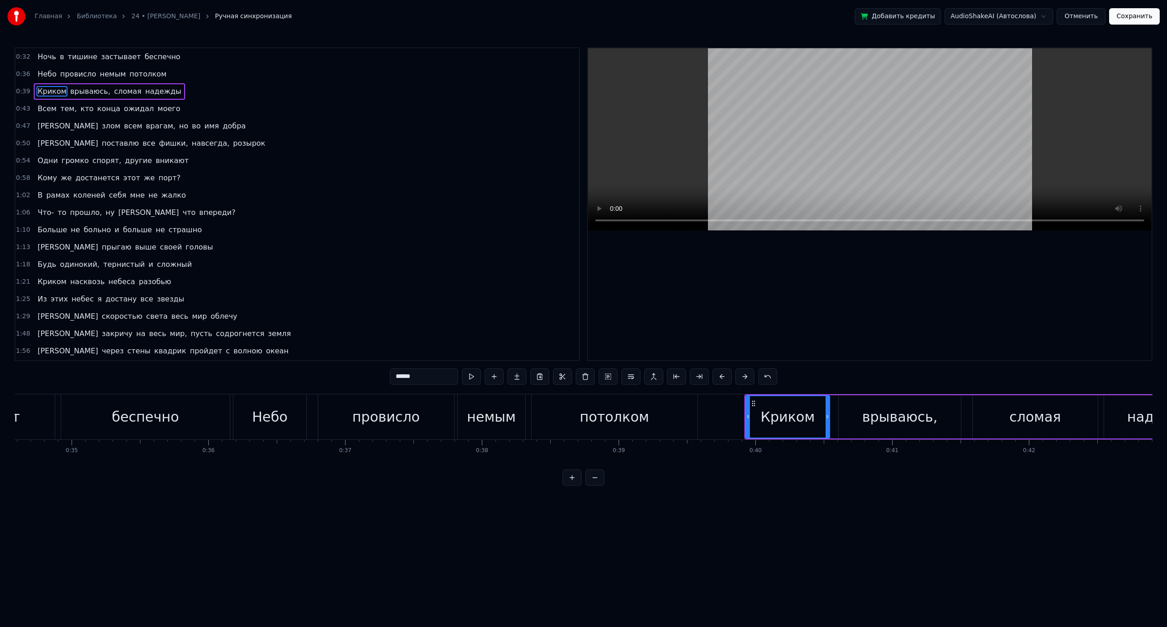
click at [865, 411] on div "врываюсь," at bounding box center [899, 417] width 122 height 43
click at [1001, 414] on div "сломая" at bounding box center [1034, 417] width 125 height 43
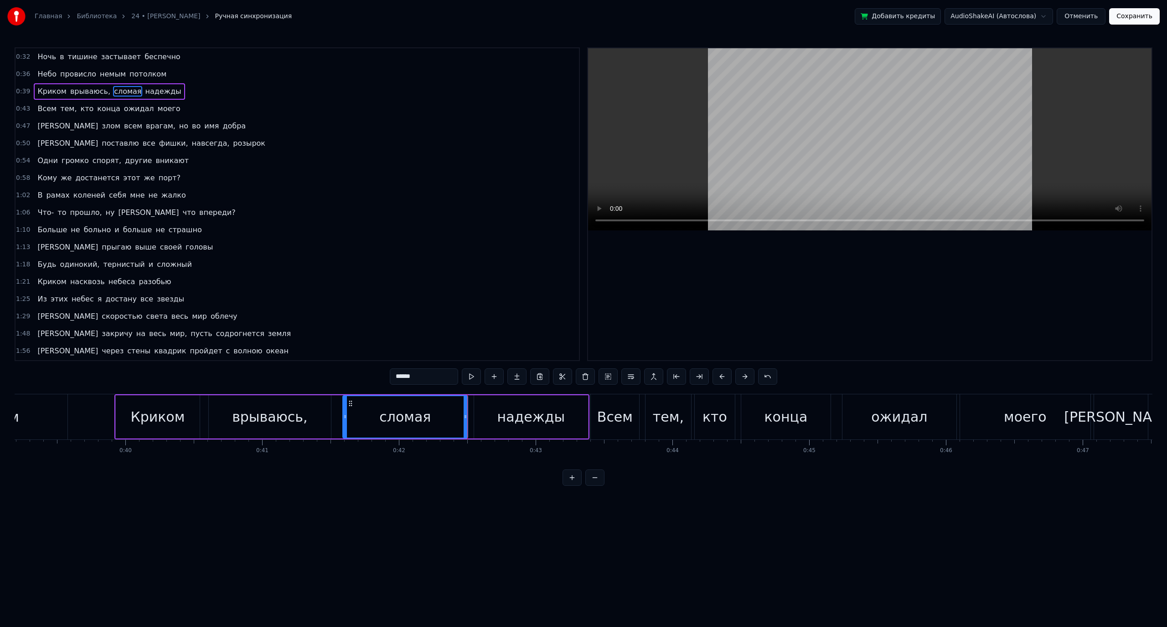
scroll to position [0, 5366]
click at [701, 375] on button at bounding box center [698, 377] width 19 height 16
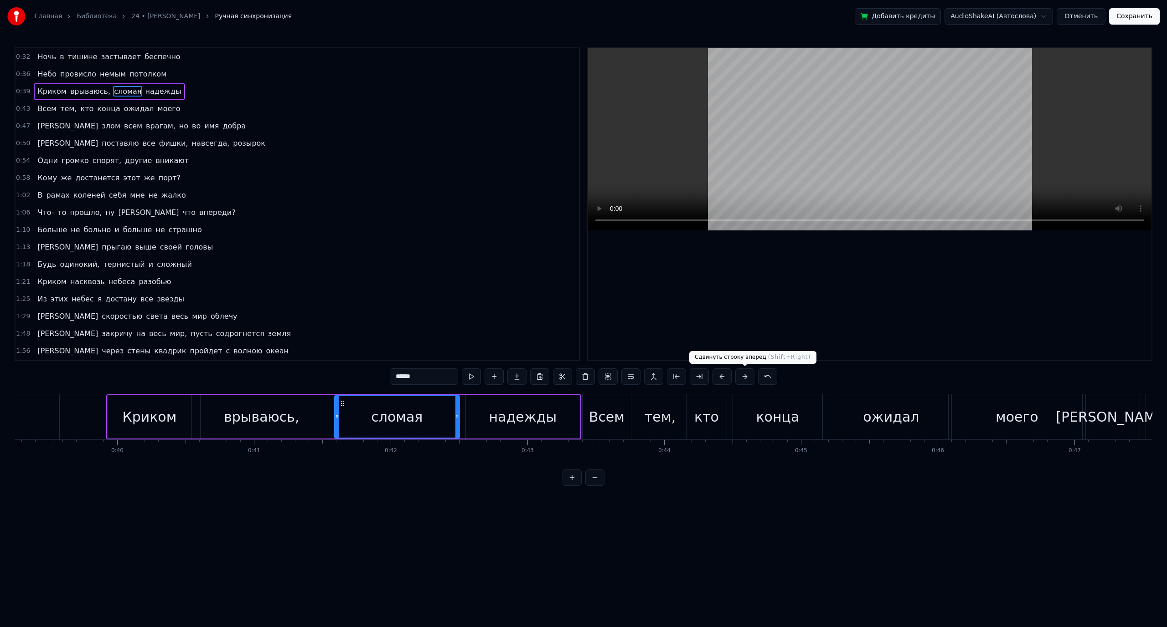
click at [738, 376] on button at bounding box center [744, 377] width 19 height 16
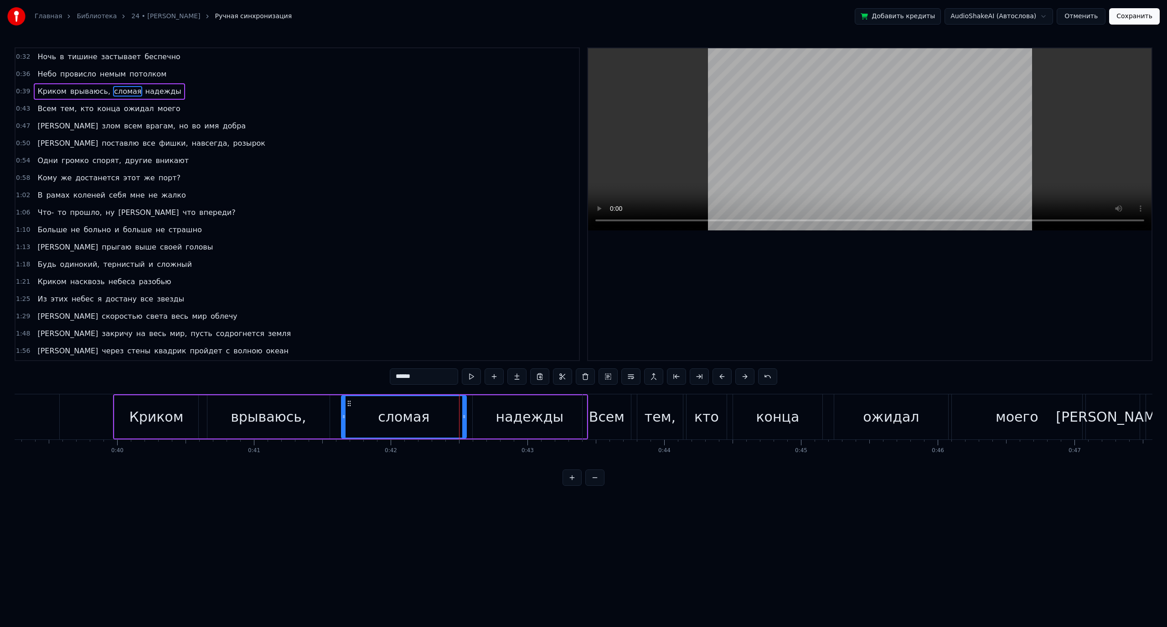
click at [741, 376] on button at bounding box center [744, 377] width 19 height 16
click at [720, 374] on button at bounding box center [721, 377] width 19 height 16
click at [417, 414] on div "сломая" at bounding box center [396, 417] width 51 height 21
click at [504, 427] on div "надежды" at bounding box center [523, 417] width 68 height 21
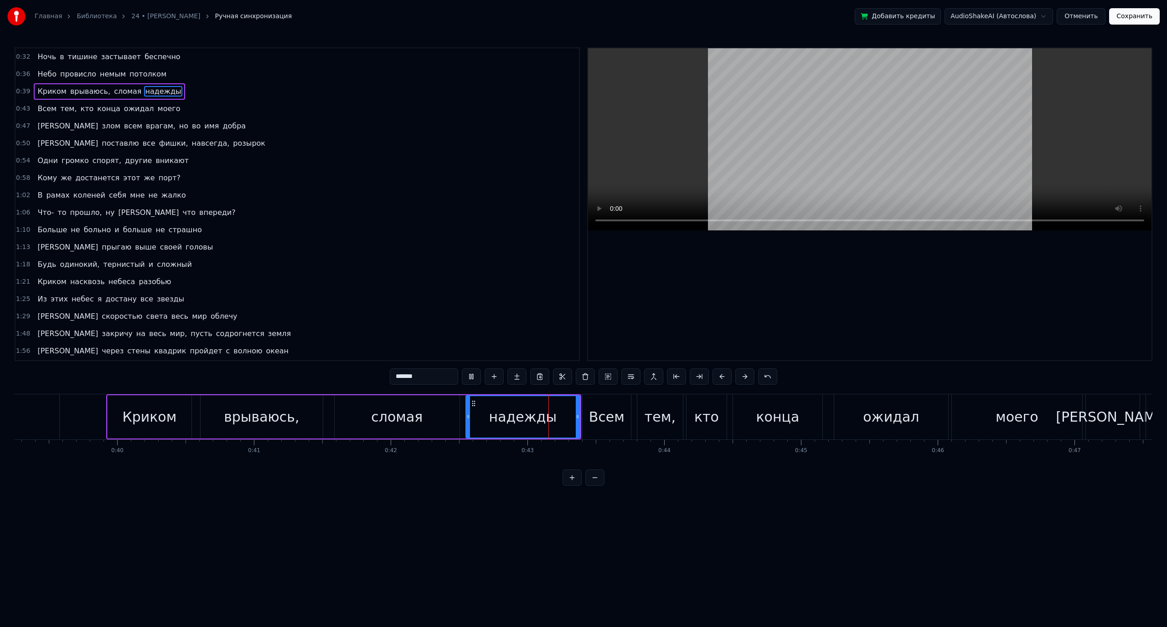
click at [603, 428] on div "Всем" at bounding box center [606, 417] width 48 height 45
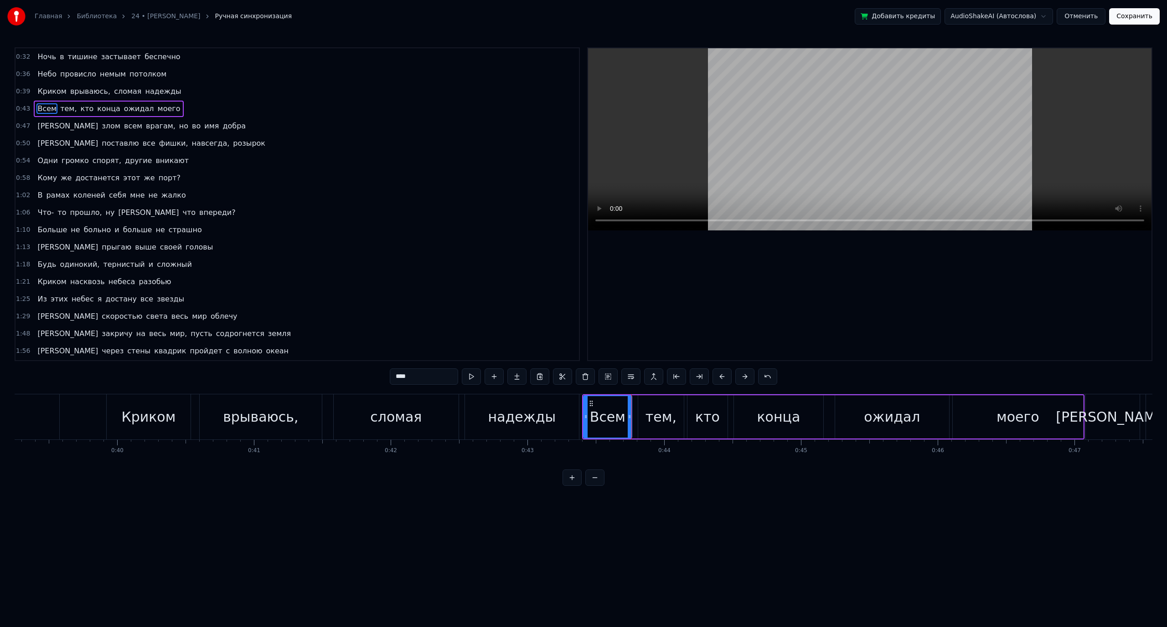
click at [660, 416] on div "тем," at bounding box center [660, 417] width 31 height 21
click at [699, 411] on div "кто" at bounding box center [707, 417] width 25 height 21
click at [754, 419] on div "конца" at bounding box center [778, 417] width 89 height 43
click at [867, 417] on div "ожидал" at bounding box center [892, 417] width 114 height 43
click at [994, 414] on div "моего" at bounding box center [1017, 417] width 130 height 43
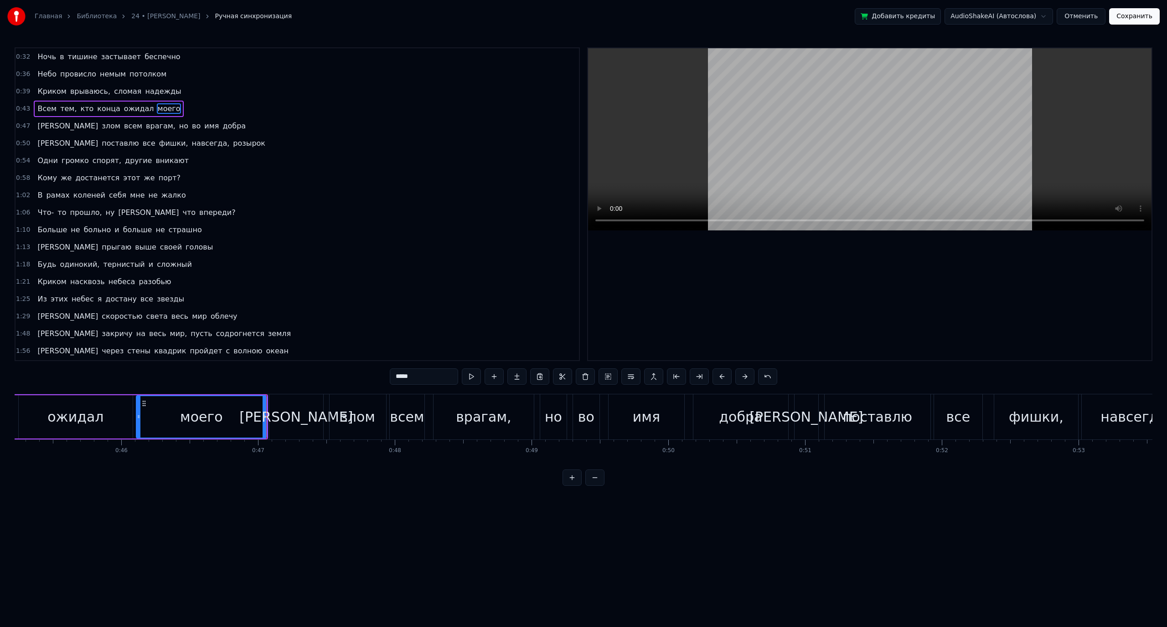
scroll to position [0, 6186]
click at [308, 423] on div "[PERSON_NAME]" at bounding box center [292, 417] width 54 height 45
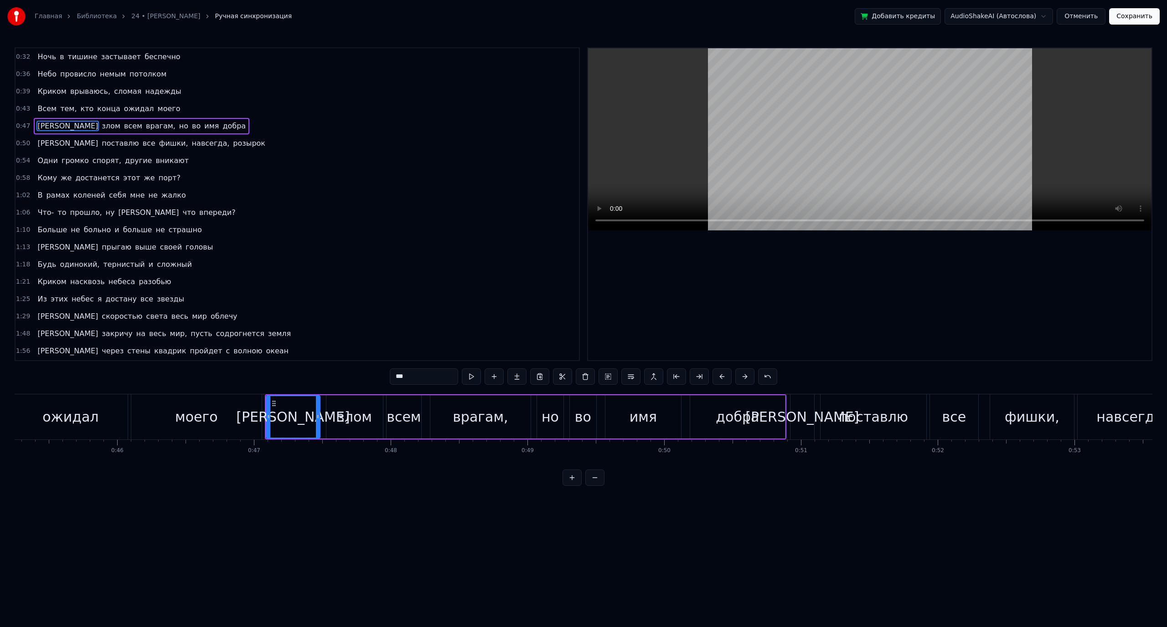
click at [335, 406] on div "злом" at bounding box center [354, 417] width 57 height 43
click at [400, 412] on div "всем" at bounding box center [403, 417] width 34 height 21
click at [461, 414] on div "врагам," at bounding box center [480, 417] width 55 height 21
click at [550, 423] on div "но" at bounding box center [549, 417] width 17 height 21
click at [584, 416] on div "во" at bounding box center [583, 417] width 16 height 21
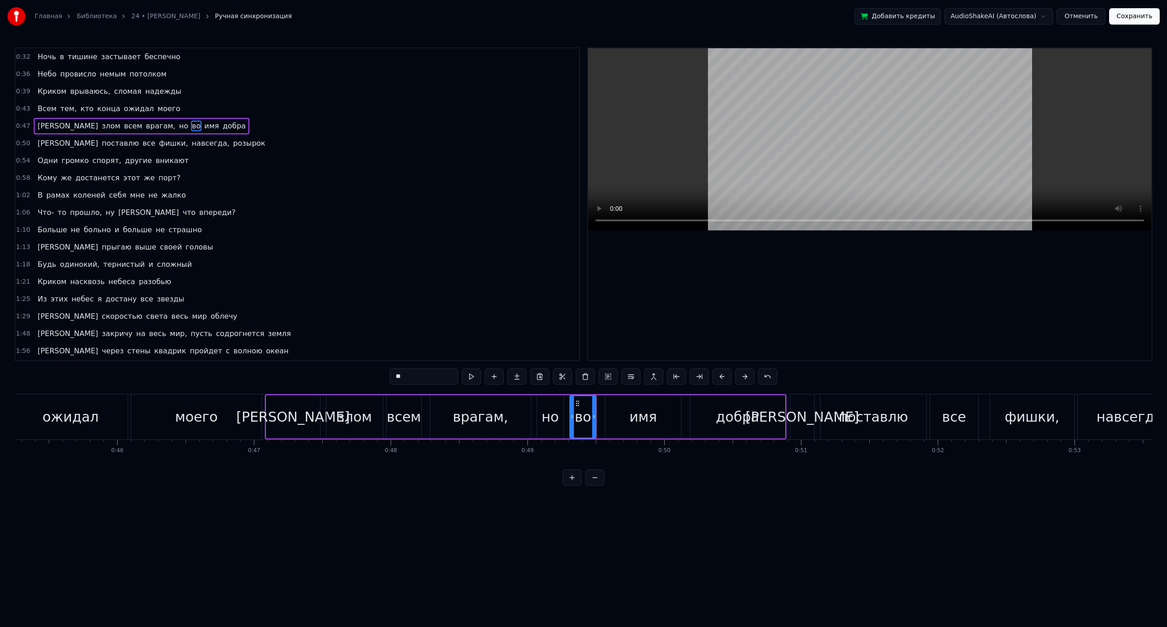
click at [619, 414] on div "имя" at bounding box center [643, 417] width 76 height 43
click at [724, 415] on div "добра" at bounding box center [736, 417] width 43 height 21
click at [836, 418] on div "поставлю" at bounding box center [873, 417] width 106 height 45
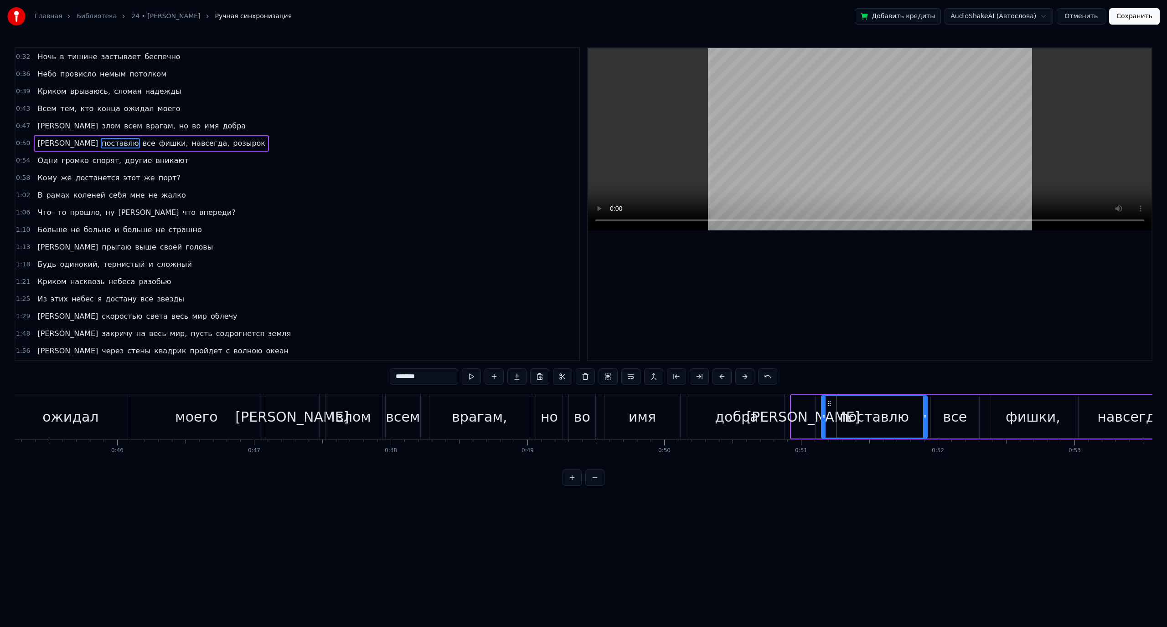
click at [810, 419] on div "[PERSON_NAME]" at bounding box center [803, 417] width 24 height 43
click at [101, 144] on span "поставлю" at bounding box center [120, 143] width 39 height 10
click at [101, 145] on span "поставлю" at bounding box center [120, 143] width 39 height 10
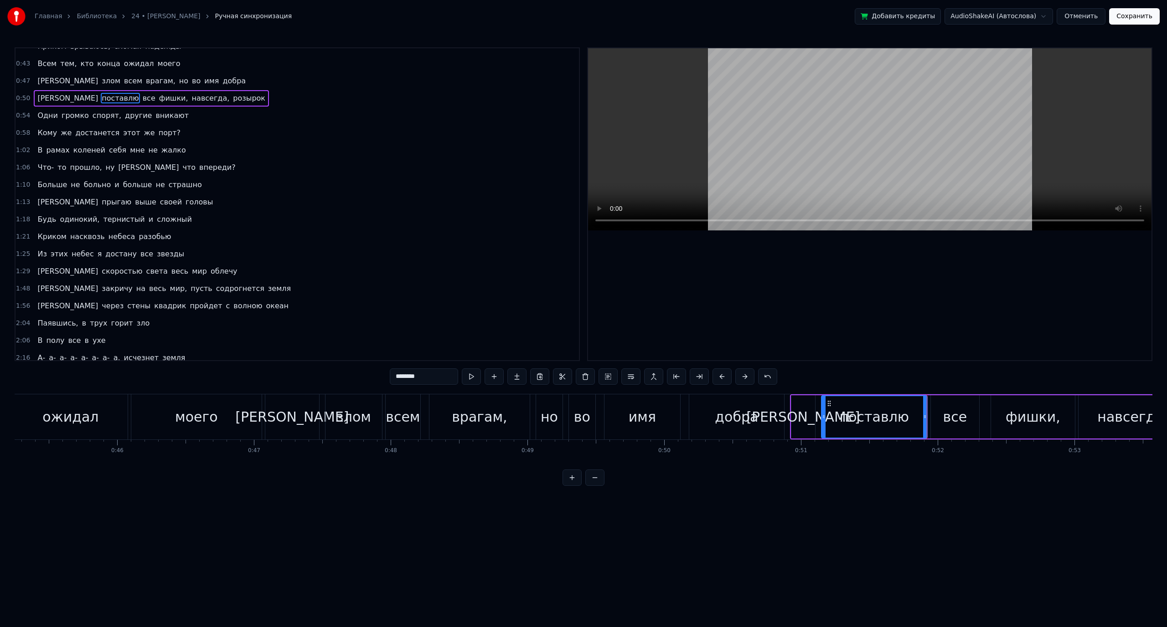
click at [142, 101] on span "все" at bounding box center [149, 98] width 15 height 10
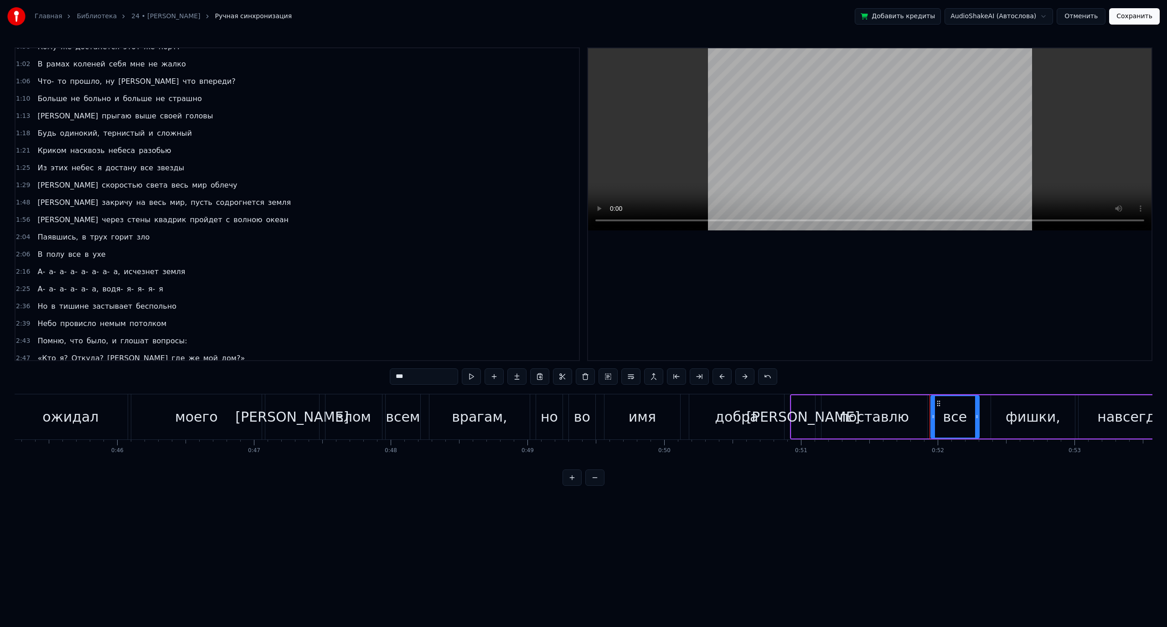
scroll to position [280, 0]
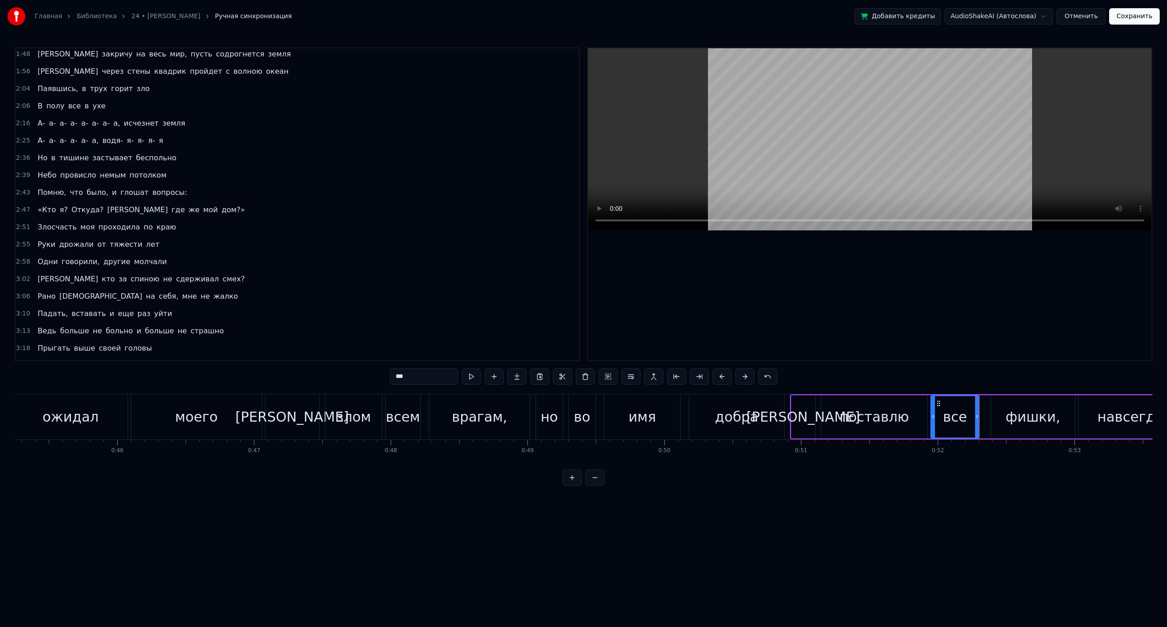
click at [1053, 412] on div "фишки," at bounding box center [1032, 417] width 55 height 21
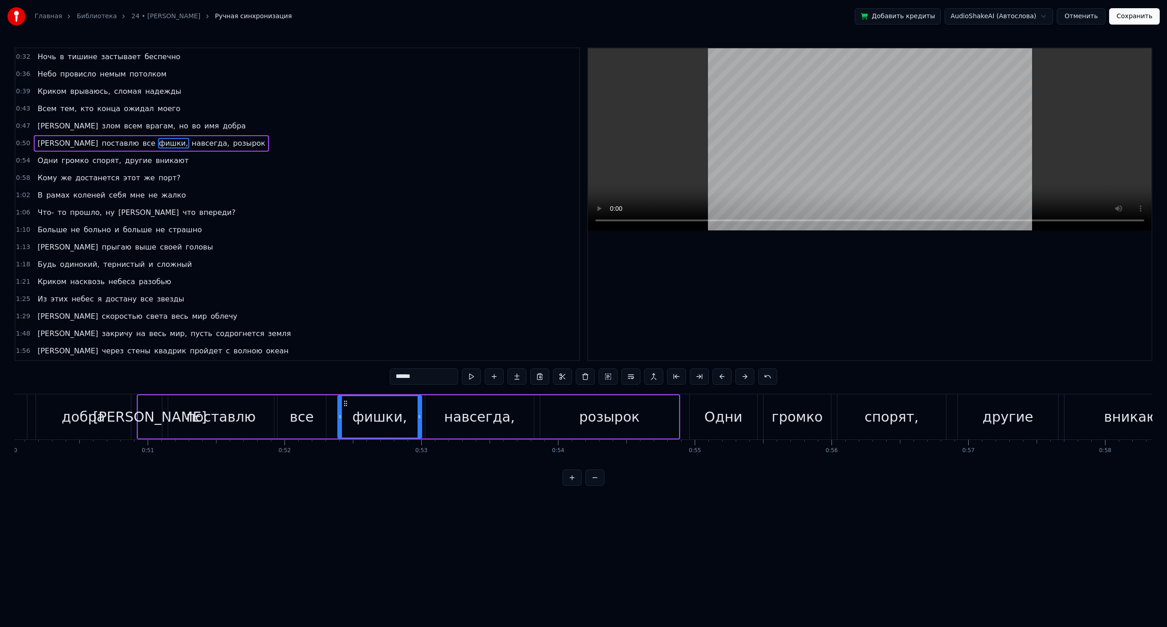
scroll to position [0, 6842]
click at [471, 421] on div "навсегда," at bounding box center [476, 417] width 71 height 21
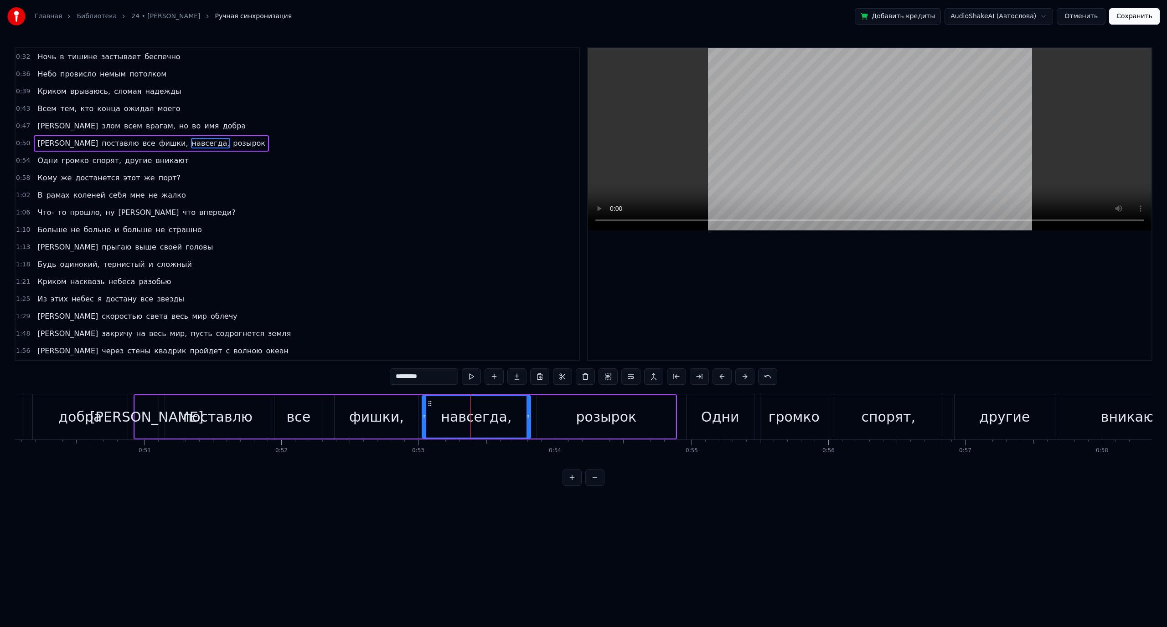
drag, startPoint x: 421, startPoint y: 376, endPoint x: 403, endPoint y: 377, distance: 18.3
click at [403, 377] on input "*********" at bounding box center [424, 377] width 68 height 16
type input "**"
click at [443, 414] on div "на" at bounding box center [476, 416] width 108 height 41
click at [432, 413] on div "на" at bounding box center [476, 416] width 108 height 41
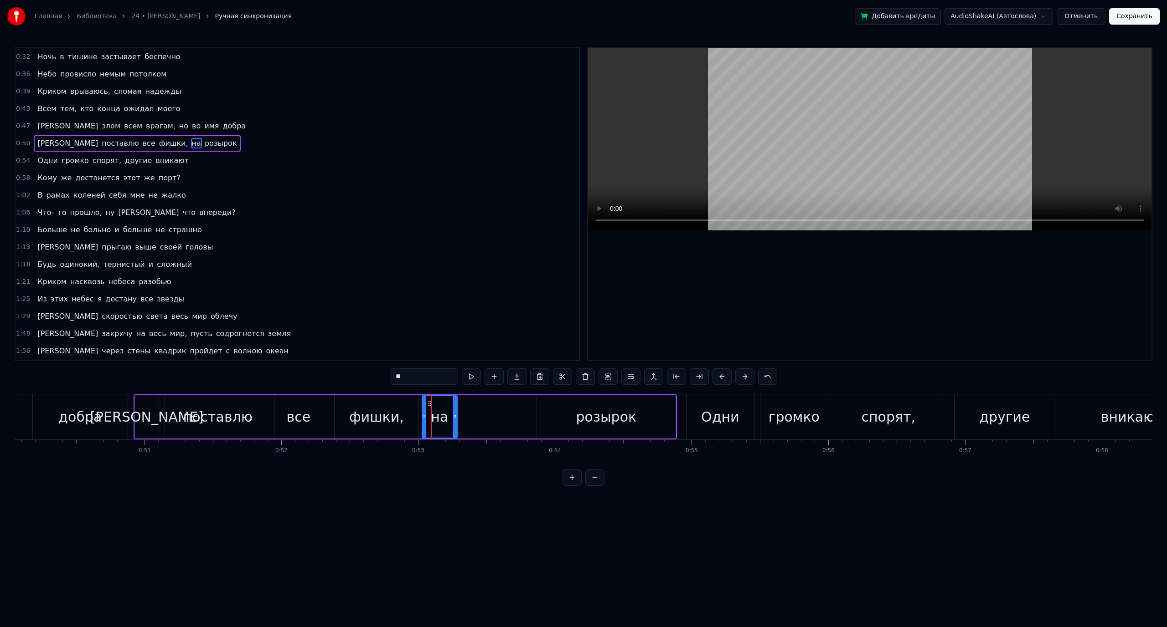
drag, startPoint x: 527, startPoint y: 414, endPoint x: 454, endPoint y: 416, distance: 73.4
click at [454, 416] on icon at bounding box center [455, 416] width 4 height 7
click at [473, 413] on div "Я поставлю все фишки, на розырок" at bounding box center [405, 417] width 543 height 45
click at [465, 412] on div "Я поставлю все фишки, на розырок" at bounding box center [405, 417] width 543 height 45
click at [462, 413] on div "Я поставлю все фишки, на розырок" at bounding box center [405, 417] width 543 height 45
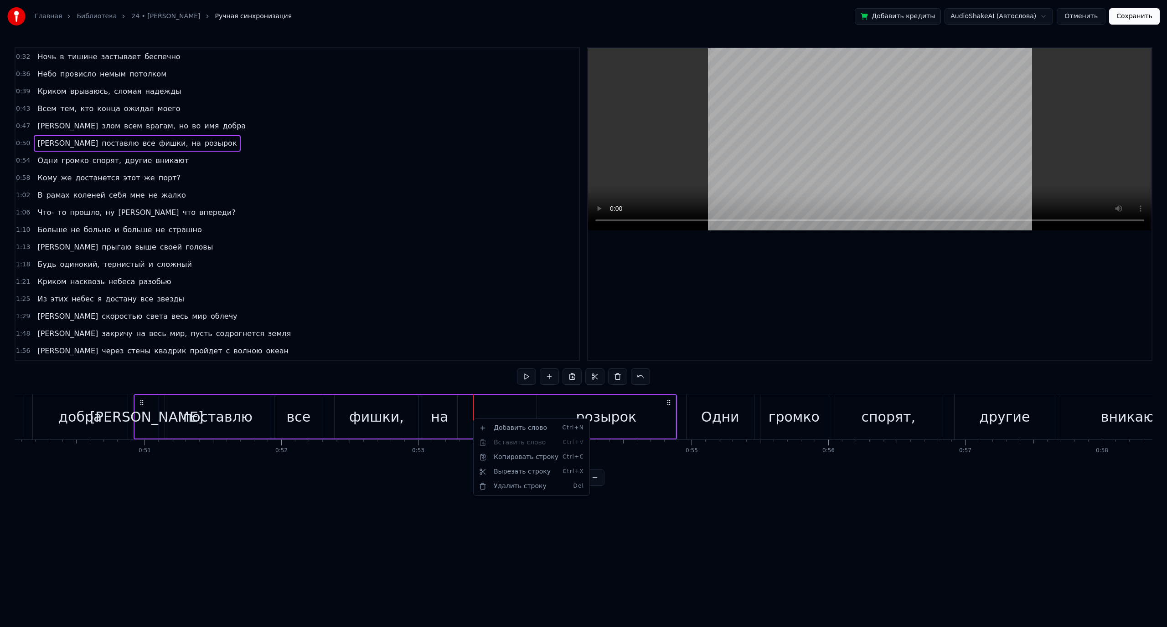
click at [118, 139] on html "Главная Библиотека 24 • [PERSON_NAME] Ручная синхронизация Добавить кредиты Aud…" at bounding box center [583, 250] width 1167 height 501
click at [204, 146] on span "розырок" at bounding box center [221, 143] width 34 height 10
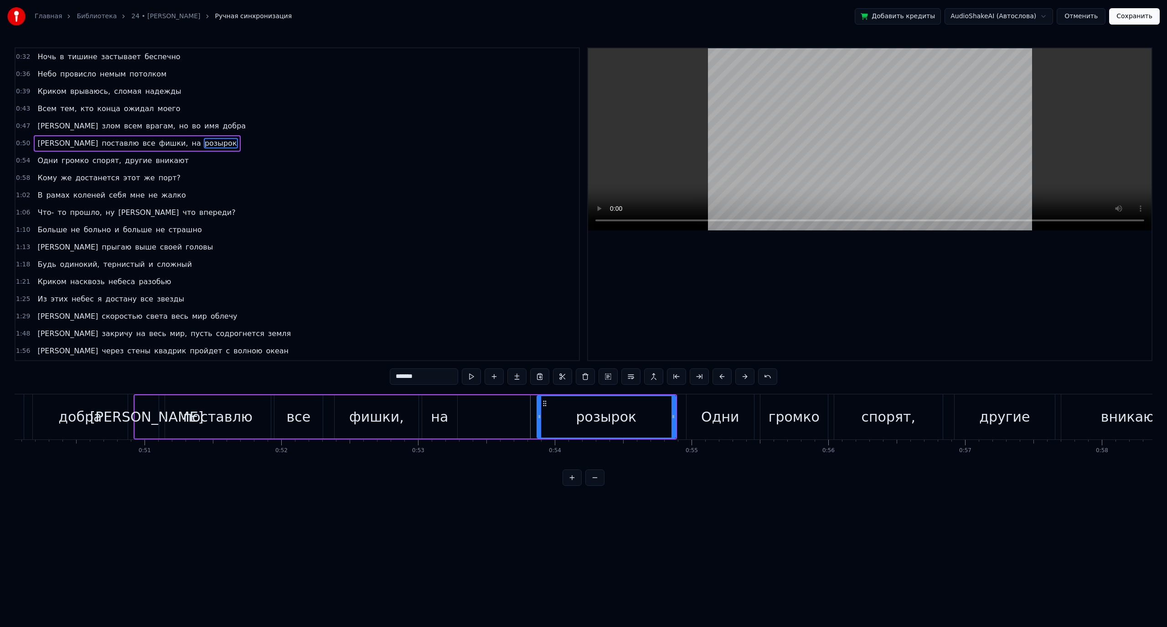
click at [131, 144] on div "Я поставлю все фишки, на розырок" at bounding box center [137, 143] width 206 height 16
click at [430, 412] on div "на" at bounding box center [439, 417] width 35 height 43
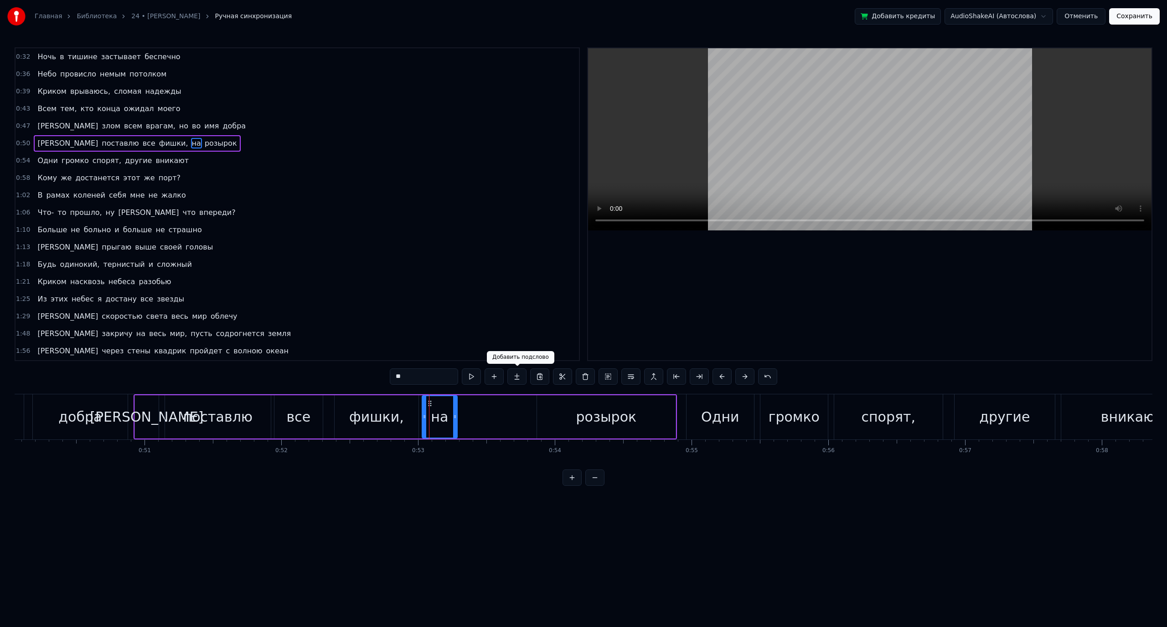
click at [517, 379] on button at bounding box center [516, 377] width 19 height 16
drag, startPoint x: 403, startPoint y: 376, endPoint x: 357, endPoint y: 374, distance: 46.5
click at [357, 374] on div "0:32 Ночь в тишине застывает беспечно 0:36 [PERSON_NAME] провисло [DEMOGRAPHIC_…" at bounding box center [583, 266] width 1137 height 439
click at [480, 408] on div "Сектор" at bounding box center [476, 417] width 51 height 21
drag, startPoint x: 477, startPoint y: 411, endPoint x: 482, endPoint y: 412, distance: 5.6
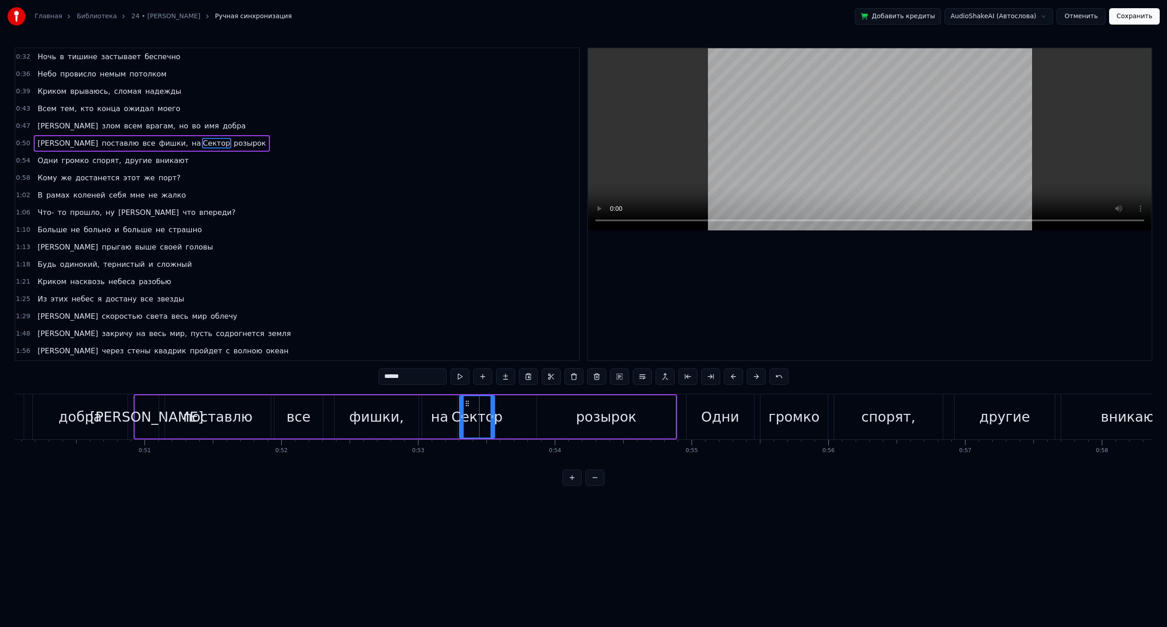
click at [482, 412] on div "Сектор" at bounding box center [476, 417] width 51 height 21
drag, startPoint x: 462, startPoint y: 417, endPoint x: 472, endPoint y: 417, distance: 10.0
click at [472, 417] on icon at bounding box center [472, 416] width 4 height 7
drag, startPoint x: 469, startPoint y: 414, endPoint x: 454, endPoint y: 414, distance: 15.5
click at [454, 414] on icon at bounding box center [456, 416] width 4 height 7
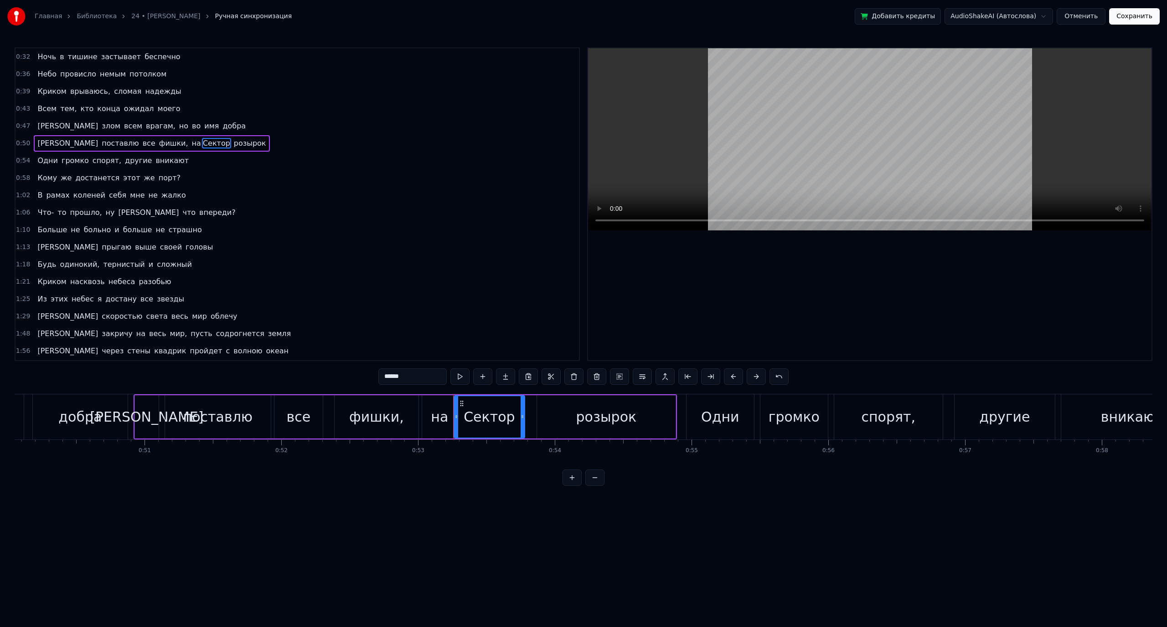
drag, startPoint x: 494, startPoint y: 413, endPoint x: 522, endPoint y: 411, distance: 28.8
click at [522, 411] on div at bounding box center [522, 416] width 4 height 41
drag, startPoint x: 457, startPoint y: 417, endPoint x: 468, endPoint y: 418, distance: 10.5
click at [468, 418] on icon at bounding box center [467, 416] width 4 height 7
click at [382, 377] on input "******" at bounding box center [412, 377] width 68 height 16
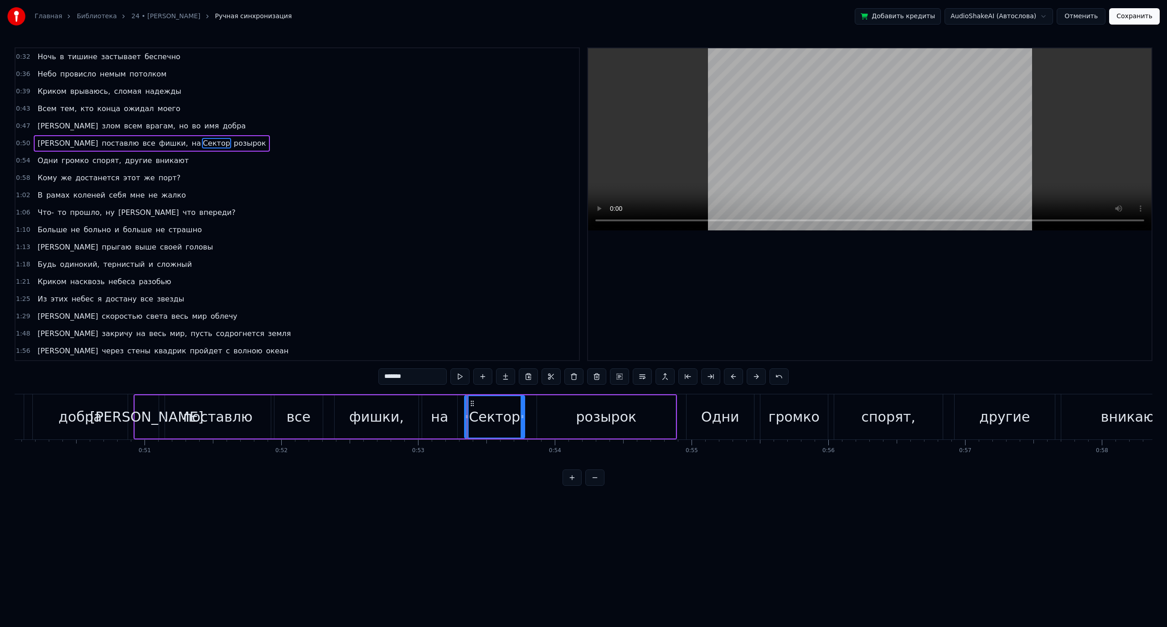
click at [430, 416] on div "на" at bounding box center [439, 417] width 35 height 43
click at [492, 419] on div "Сектор" at bounding box center [494, 417] width 51 height 21
click at [389, 378] on input "******" at bounding box center [412, 377] width 68 height 16
click at [437, 411] on div "на" at bounding box center [439, 417] width 17 height 21
click at [465, 414] on div "cектор" at bounding box center [494, 417] width 60 height 43
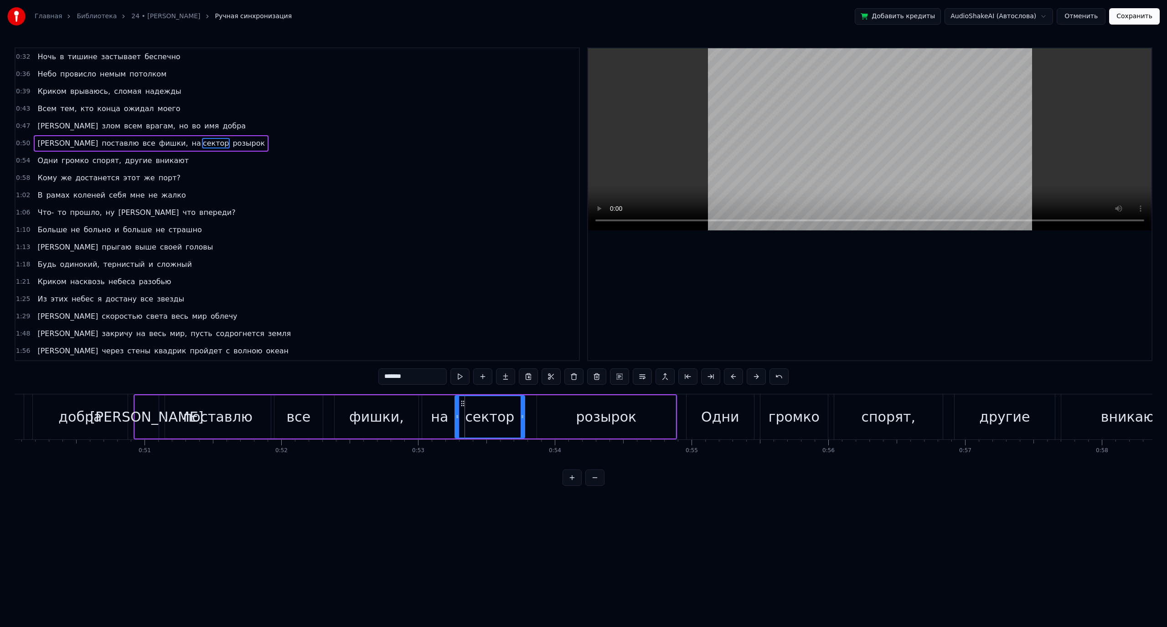
drag, startPoint x: 466, startPoint y: 416, endPoint x: 456, endPoint y: 417, distance: 9.6
click at [456, 417] on icon at bounding box center [457, 416] width 4 height 7
click at [520, 408] on div at bounding box center [521, 416] width 4 height 41
click at [476, 418] on div "cектор" at bounding box center [488, 417] width 49 height 21
click at [478, 419] on div "cектор" at bounding box center [488, 417] width 49 height 21
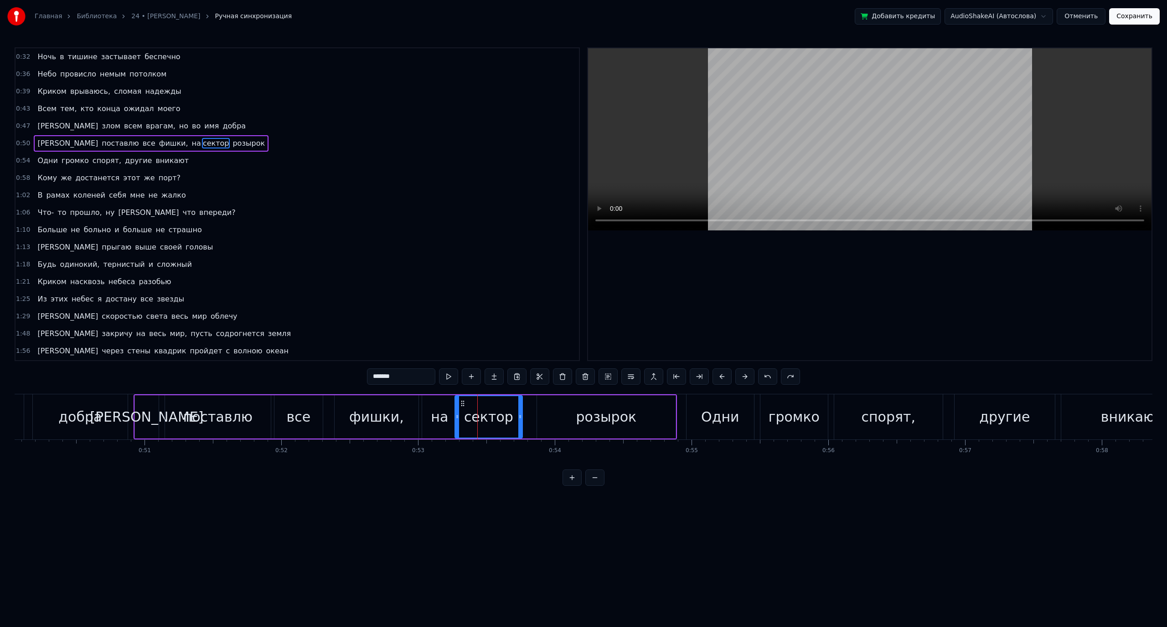
click at [379, 378] on input "******" at bounding box center [401, 377] width 68 height 16
click at [390, 377] on input "*******" at bounding box center [412, 377] width 68 height 16
click at [484, 425] on div "сектор" at bounding box center [488, 417] width 49 height 21
click at [383, 378] on input "******" at bounding box center [412, 377] width 68 height 16
click at [477, 424] on div "сектор" at bounding box center [488, 417] width 49 height 21
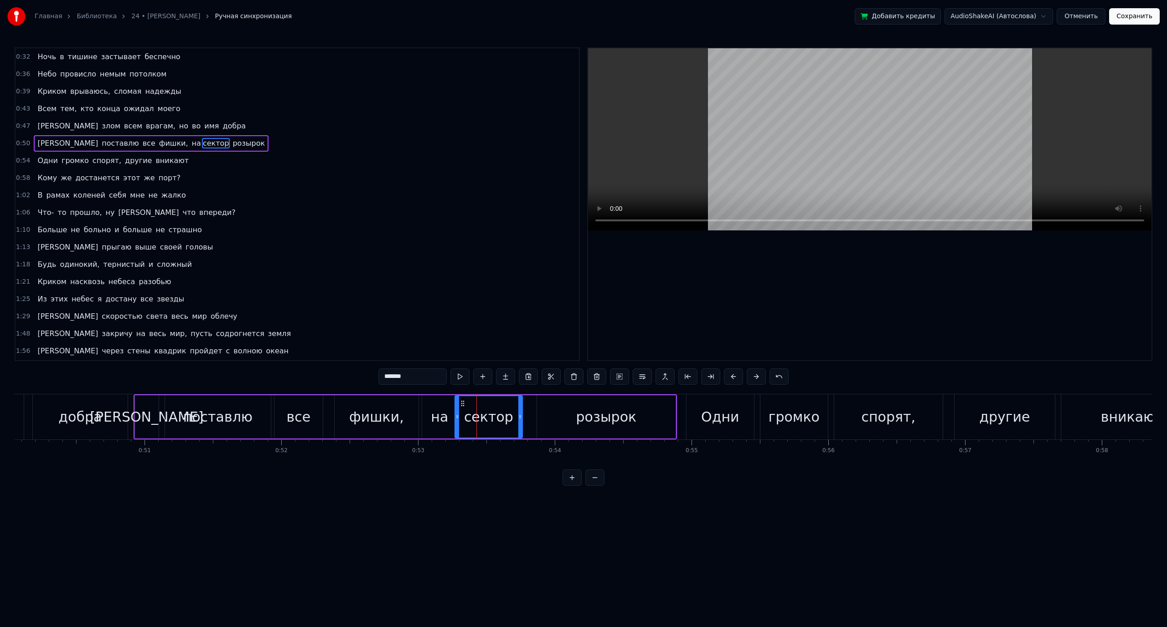
click at [373, 401] on div "фишки," at bounding box center [376, 417] width 84 height 43
click at [435, 410] on div "на" at bounding box center [439, 417] width 17 height 21
click at [467, 415] on div "сектор" at bounding box center [488, 417] width 49 height 21
click at [550, 418] on div "розырок" at bounding box center [606, 417] width 139 height 43
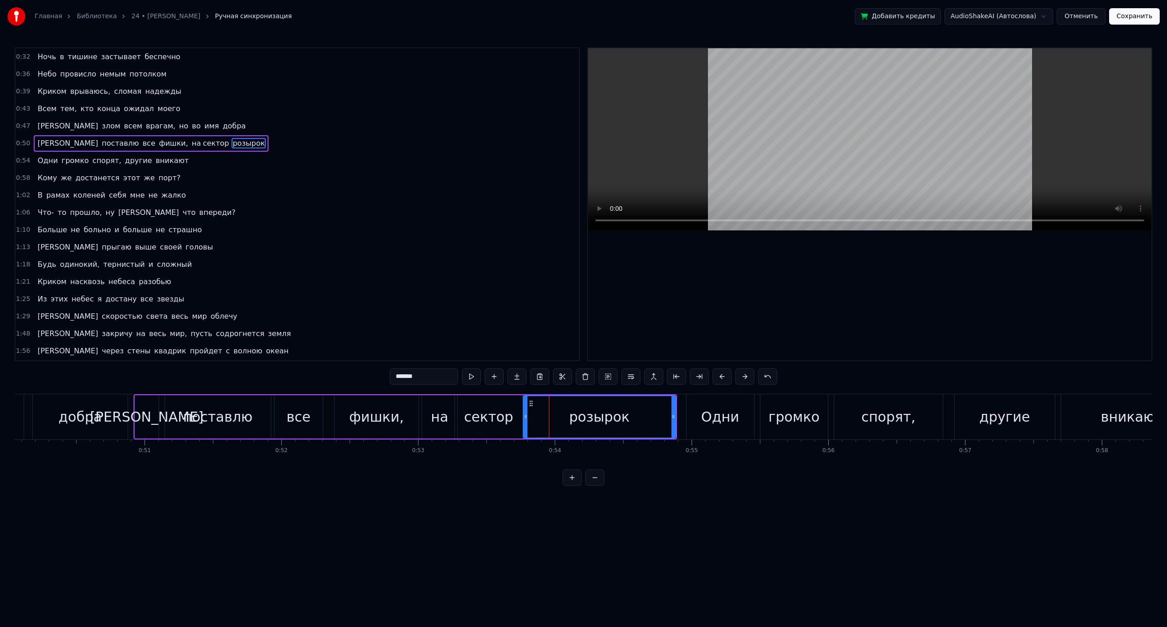
drag, startPoint x: 537, startPoint y: 421, endPoint x: 524, endPoint y: 420, distance: 13.7
click at [524, 420] on div at bounding box center [526, 416] width 4 height 41
drag, startPoint x: 672, startPoint y: 415, endPoint x: 619, endPoint y: 415, distance: 52.9
click at [620, 415] on icon at bounding box center [622, 416] width 4 height 7
click at [527, 420] on icon at bounding box center [528, 416] width 4 height 7
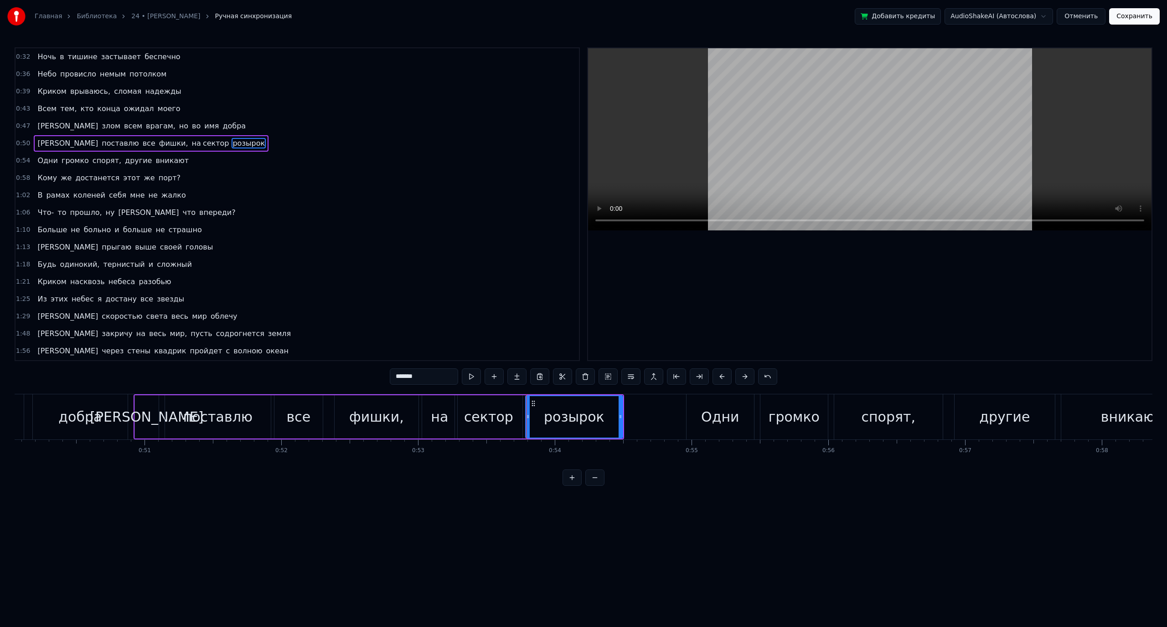
drag, startPoint x: 432, startPoint y: 380, endPoint x: 365, endPoint y: 377, distance: 67.0
click at [376, 377] on div "0:32 Ночь в тишине застывает беспечно 0:36 [PERSON_NAME] провисло [DEMOGRAPHIC_…" at bounding box center [583, 266] width 1137 height 439
click at [483, 411] on div "сектор" at bounding box center [488, 417] width 49 height 21
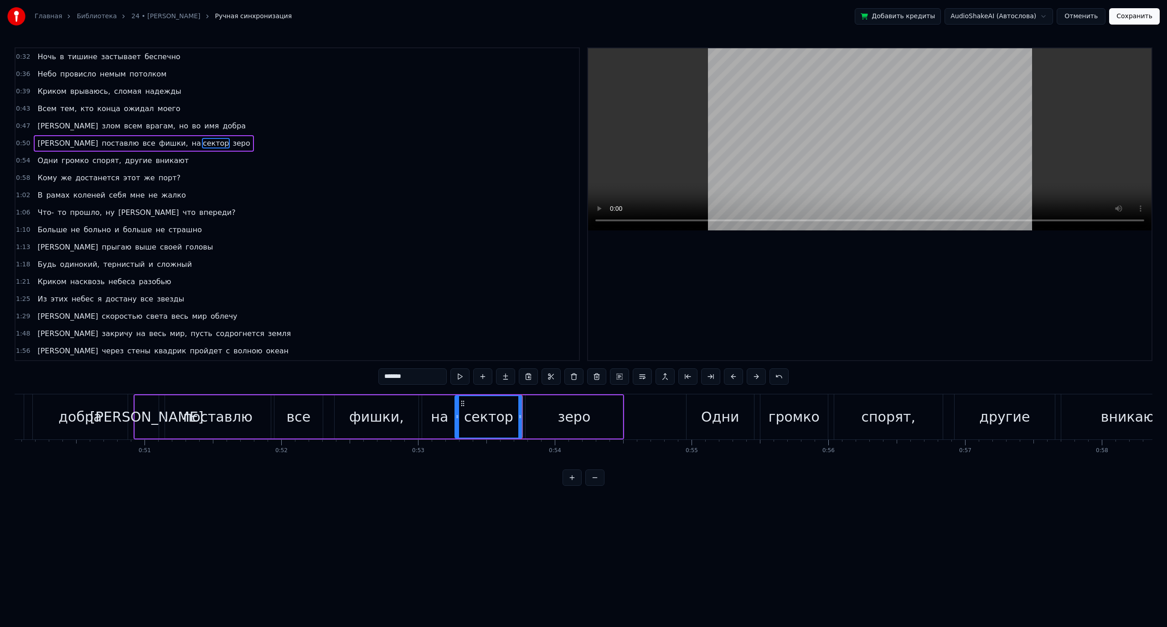
click at [558, 422] on div "зеро" at bounding box center [573, 417] width 97 height 43
click at [622, 417] on div "зеро" at bounding box center [574, 417] width 98 height 43
drag, startPoint x: 621, startPoint y: 417, endPoint x: 639, endPoint y: 419, distance: 17.9
click at [639, 419] on icon at bounding box center [638, 416] width 4 height 7
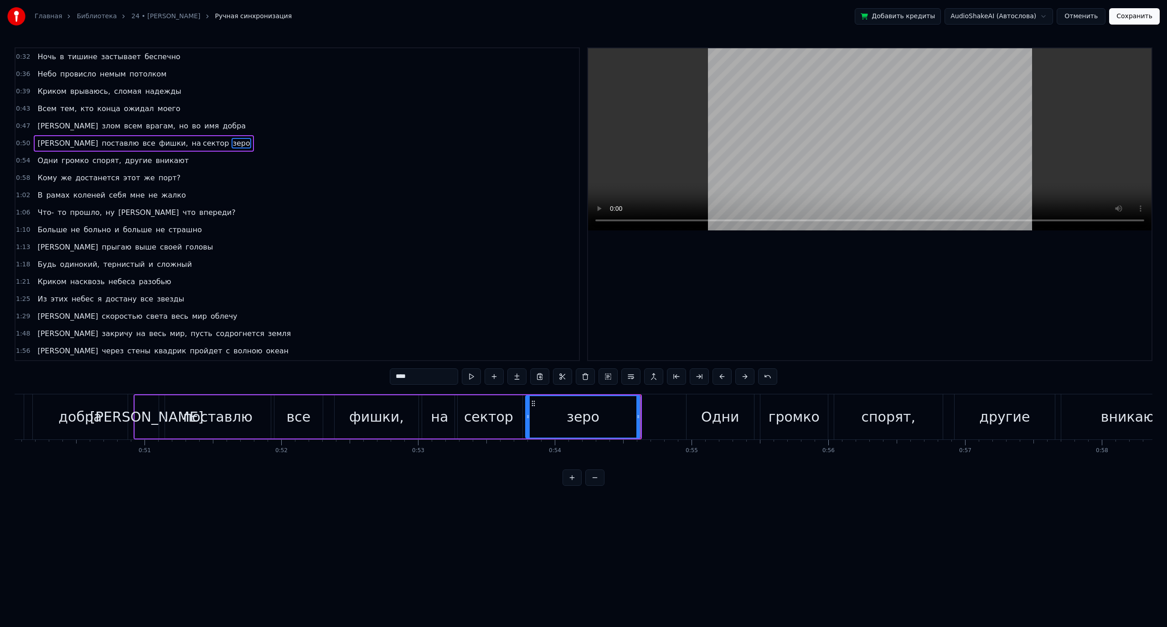
click at [716, 414] on div "Одни" at bounding box center [720, 417] width 38 height 21
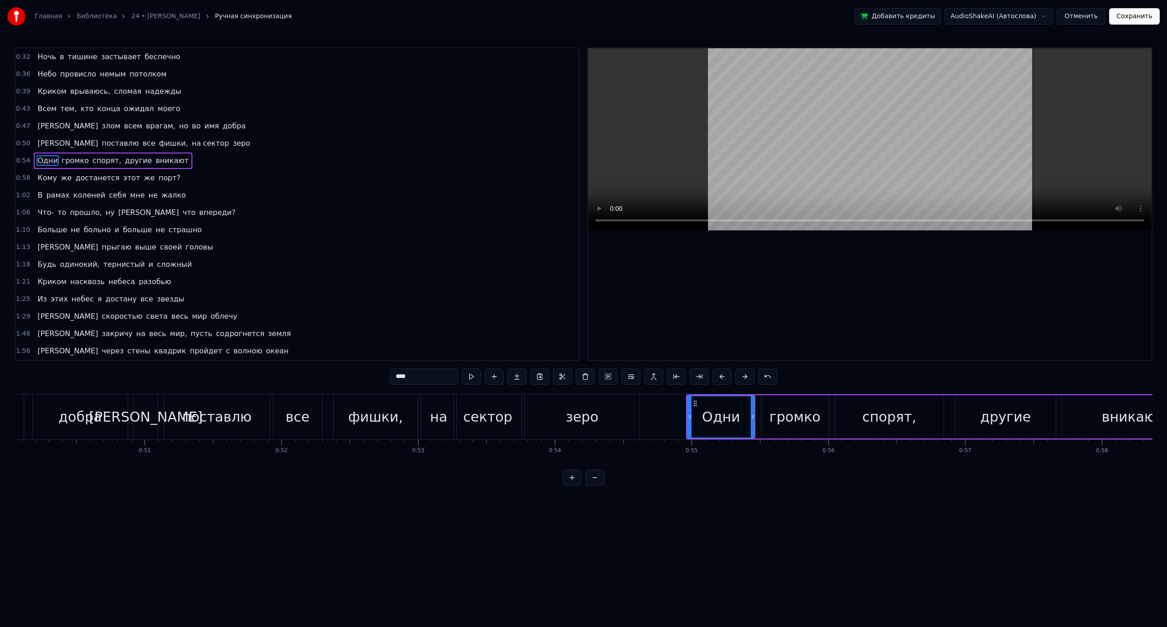
click at [791, 418] on div "громко" at bounding box center [794, 417] width 51 height 21
click at [869, 418] on div "спорят," at bounding box center [889, 417] width 54 height 21
click at [978, 420] on div "другие" at bounding box center [1005, 417] width 100 height 43
click at [1090, 413] on div "вникают" at bounding box center [1132, 417] width 141 height 43
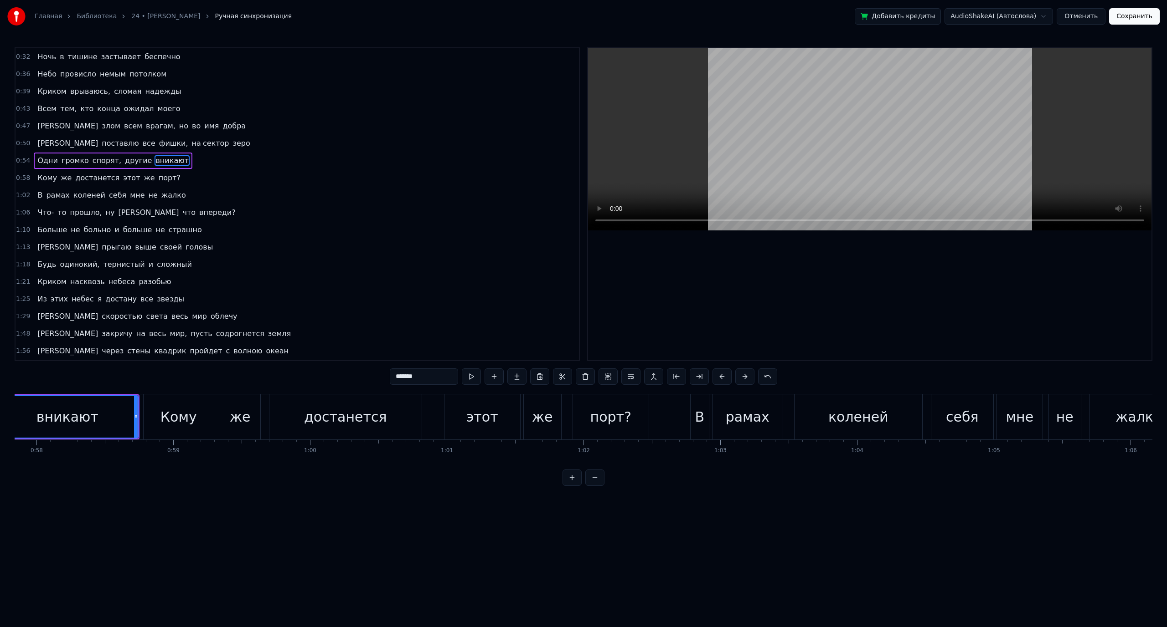
scroll to position [0, 7908]
click at [176, 425] on div "Кому" at bounding box center [178, 417] width 36 height 21
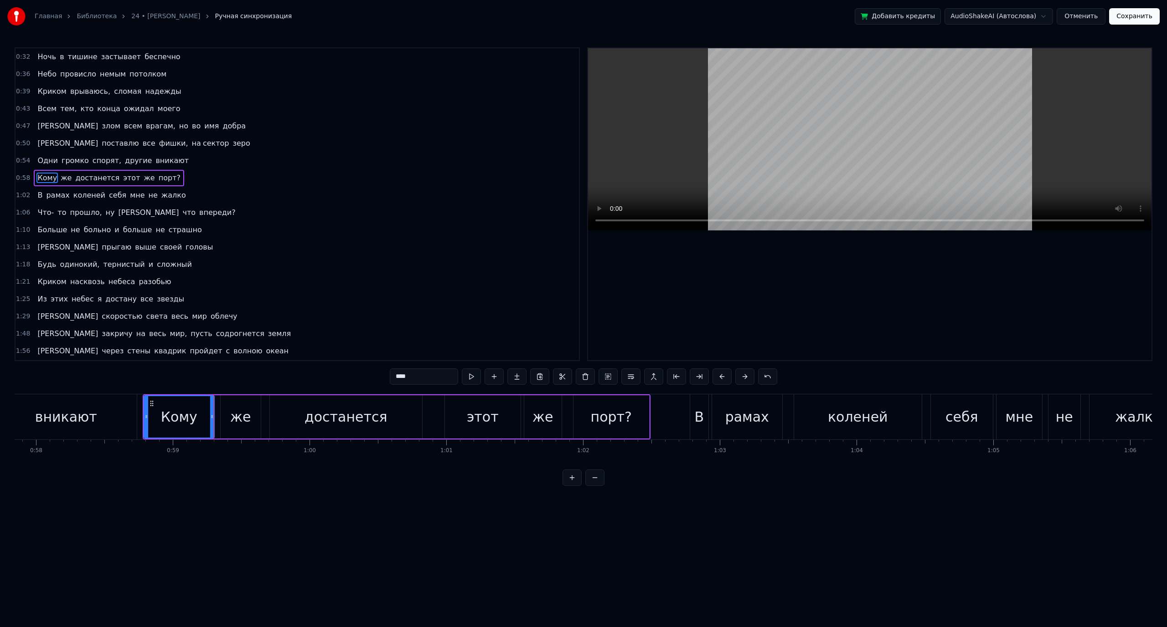
click at [245, 416] on div "же" at bounding box center [240, 417] width 21 height 21
click at [295, 417] on div "достанется" at bounding box center [346, 417] width 152 height 43
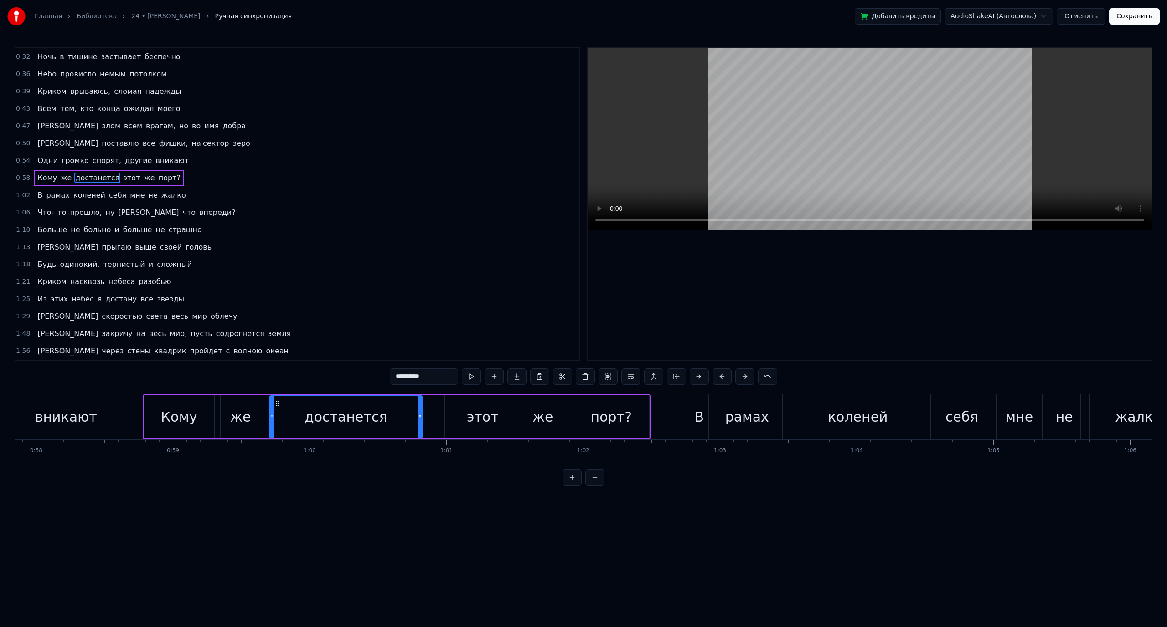
click at [490, 412] on div "этот" at bounding box center [483, 417] width 32 height 21
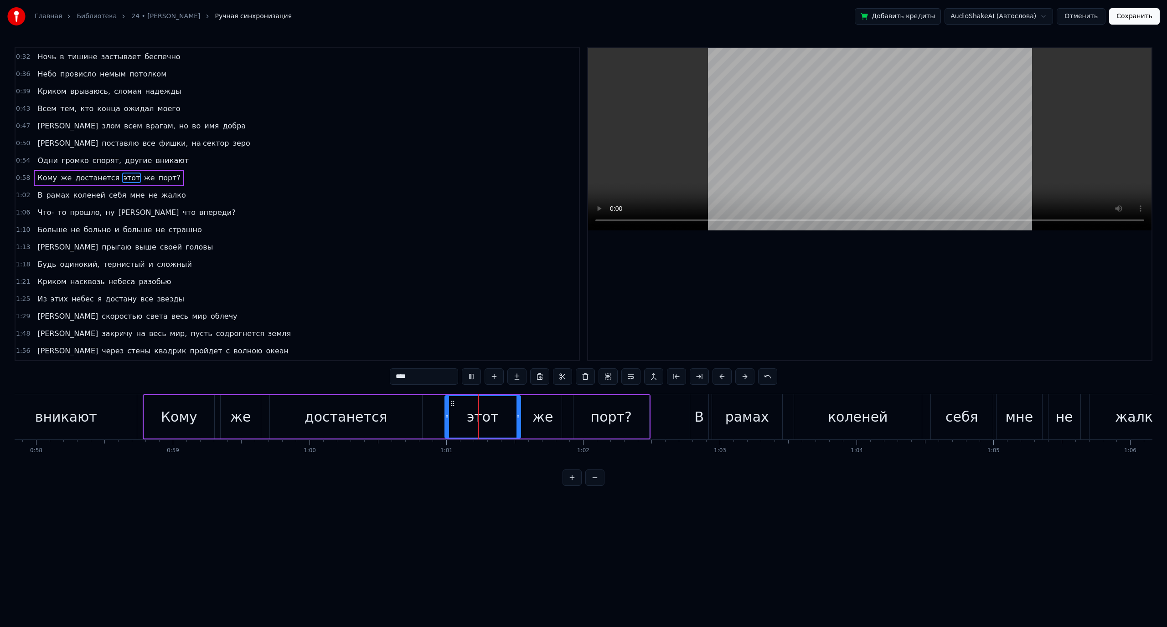
click at [544, 419] on div "же" at bounding box center [542, 417] width 21 height 21
click at [583, 420] on div "порт?" at bounding box center [611, 417] width 76 height 43
type input "*****"
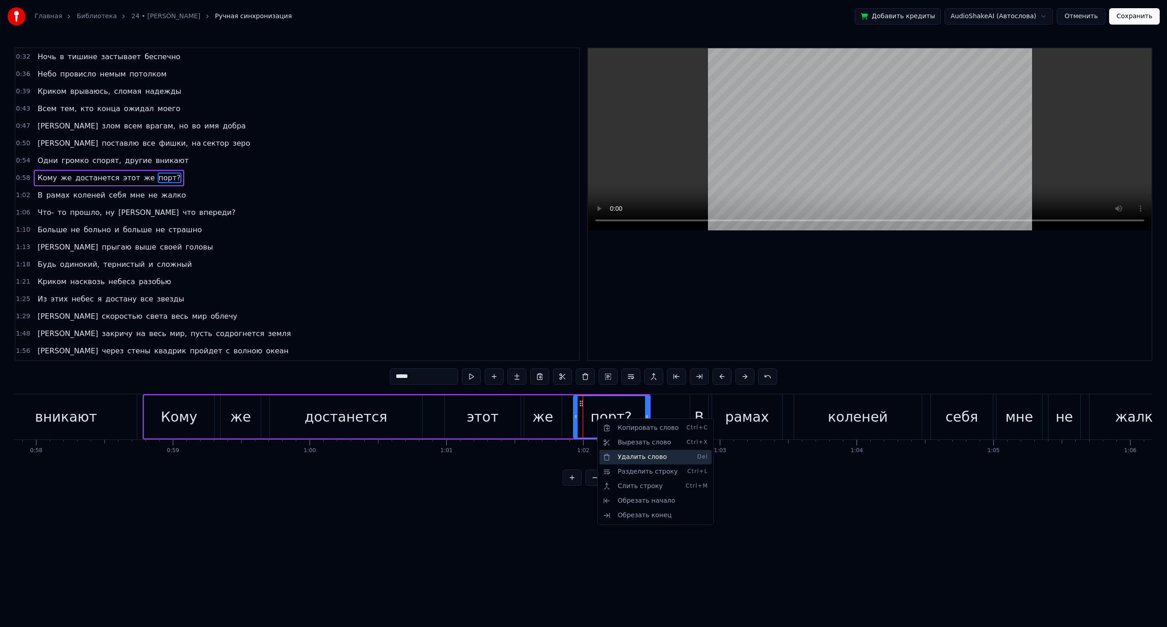
click at [649, 458] on div "Удалить слово Del" at bounding box center [655, 457] width 112 height 15
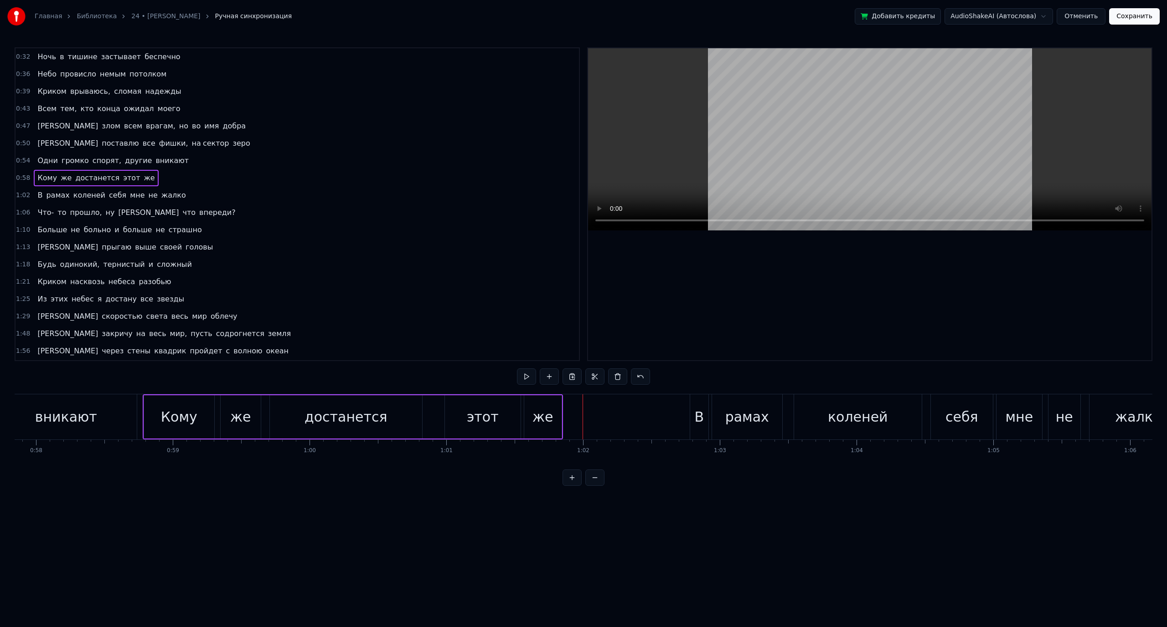
click at [550, 419] on div "же" at bounding box center [542, 417] width 21 height 21
click at [408, 376] on input "**" at bounding box center [424, 377] width 68 height 16
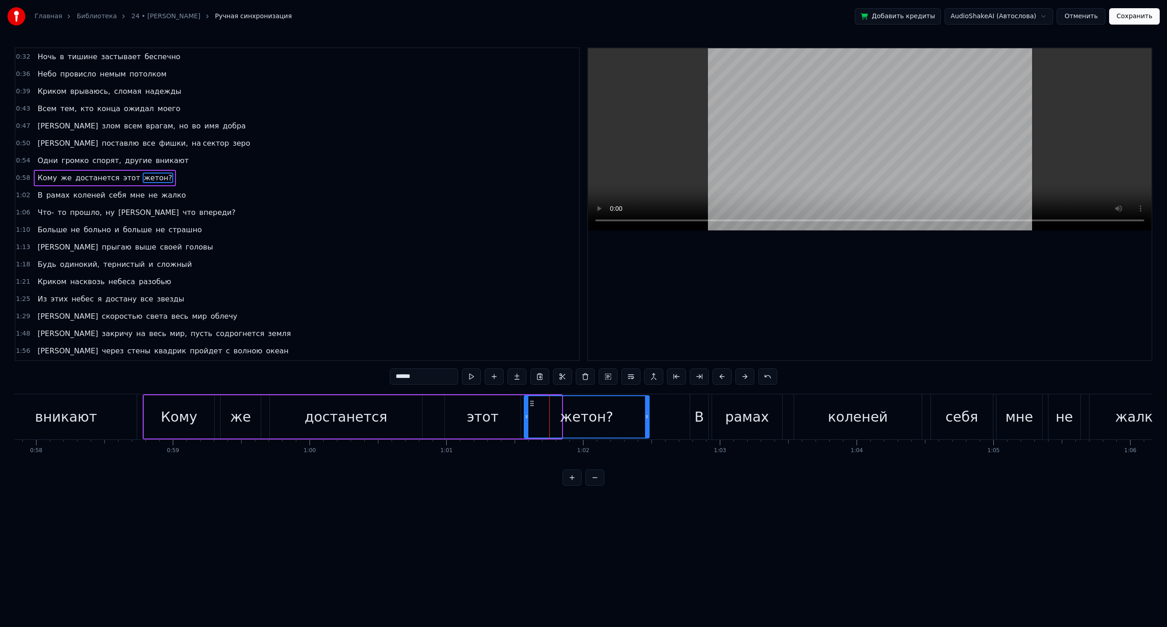
drag, startPoint x: 557, startPoint y: 412, endPoint x: 644, endPoint y: 410, distance: 86.6
click at [648, 411] on div at bounding box center [647, 416] width 4 height 41
click at [484, 417] on div "этот" at bounding box center [483, 417] width 32 height 21
click at [560, 414] on div "жетон?" at bounding box center [589, 417] width 131 height 43
drag, startPoint x: 415, startPoint y: 377, endPoint x: 386, endPoint y: 378, distance: 29.2
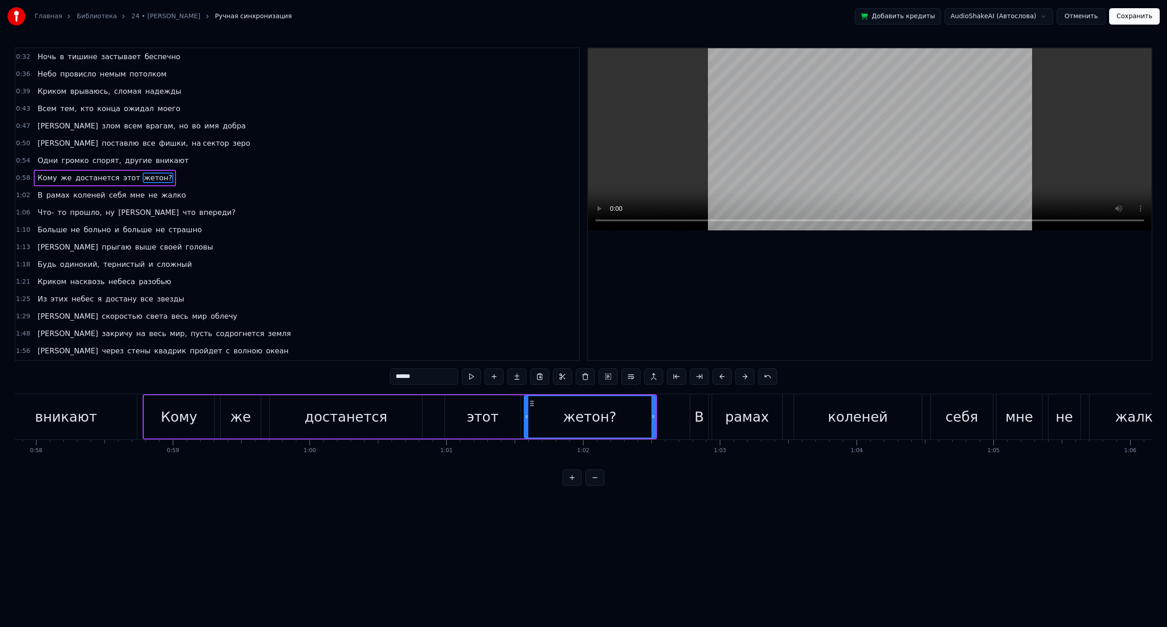
click at [386, 378] on div "0:32 Ночь в тишине застывает беспечно 0:36 [PERSON_NAME] провисло [DEMOGRAPHIC_…" at bounding box center [583, 266] width 1137 height 439
type input "*"
click at [375, 408] on div "достанется" at bounding box center [345, 417] width 83 height 21
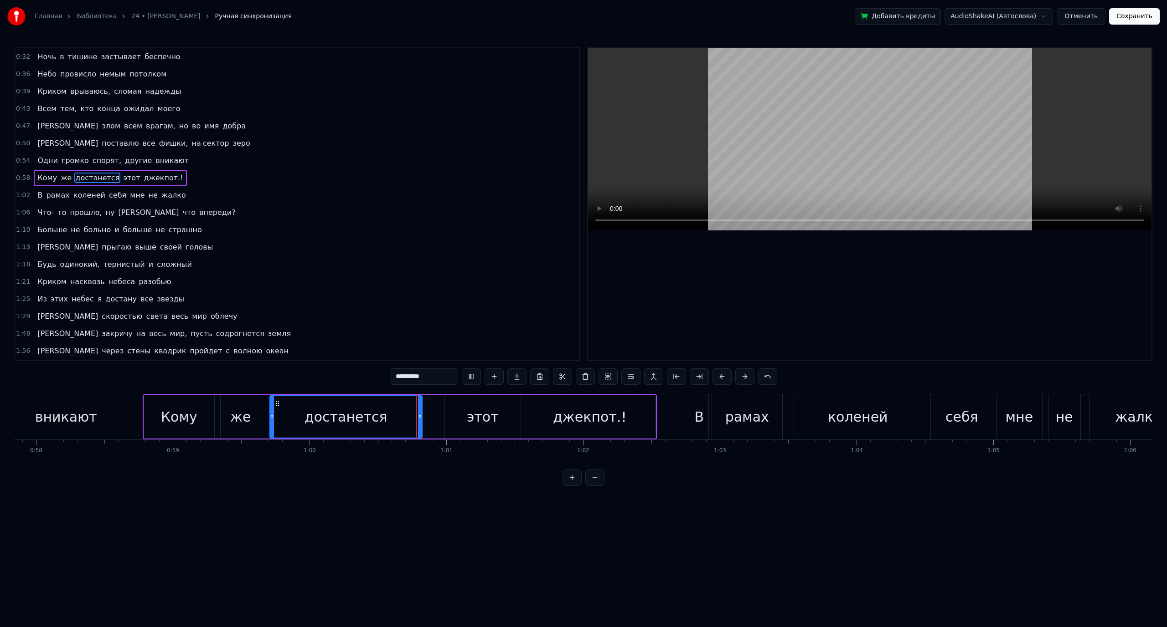
click at [480, 409] on div "этот" at bounding box center [483, 417] width 32 height 21
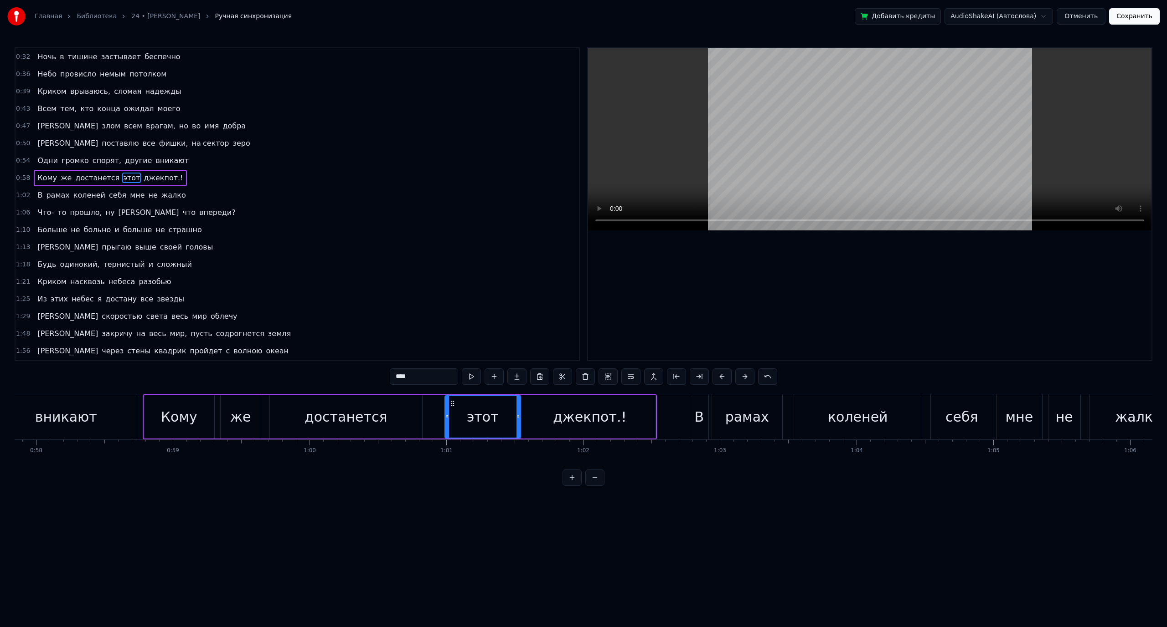
click at [571, 409] on div "джекпот.!" at bounding box center [589, 417] width 73 height 21
click at [695, 417] on div "В" at bounding box center [699, 417] width 10 height 21
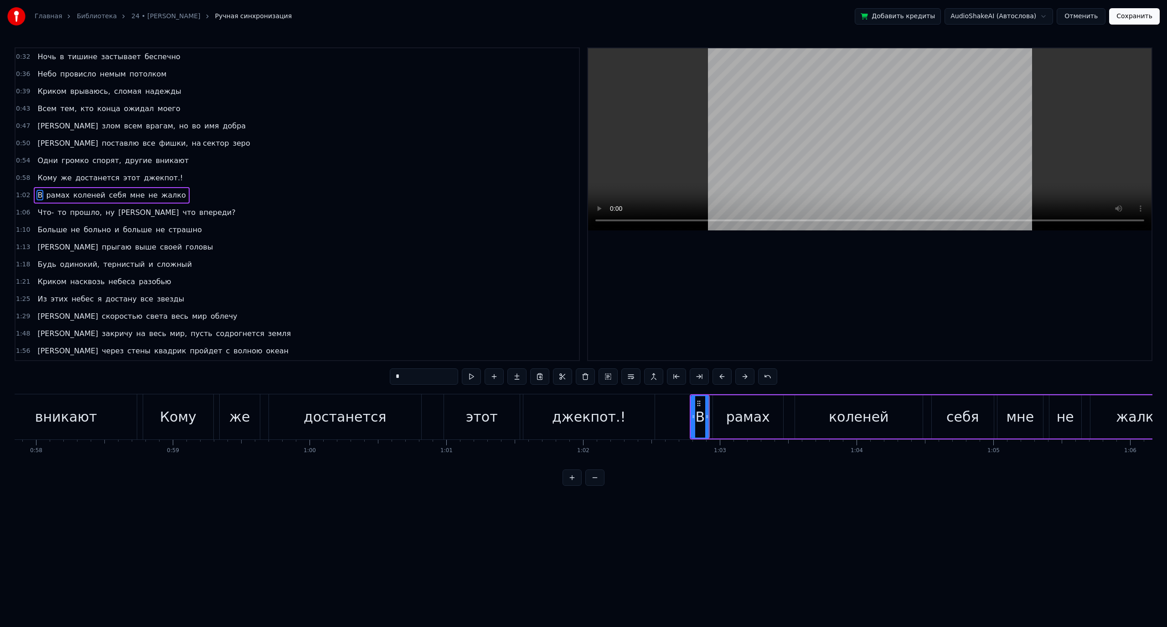
click at [740, 422] on div "рамах" at bounding box center [748, 417] width 44 height 21
click at [407, 376] on input "*****" at bounding box center [424, 377] width 68 height 16
click at [761, 414] on div "ранах" at bounding box center [747, 417] width 42 height 21
click at [822, 417] on div "коленей" at bounding box center [859, 417] width 128 height 43
click at [953, 419] on div "себя" at bounding box center [962, 417] width 33 height 21
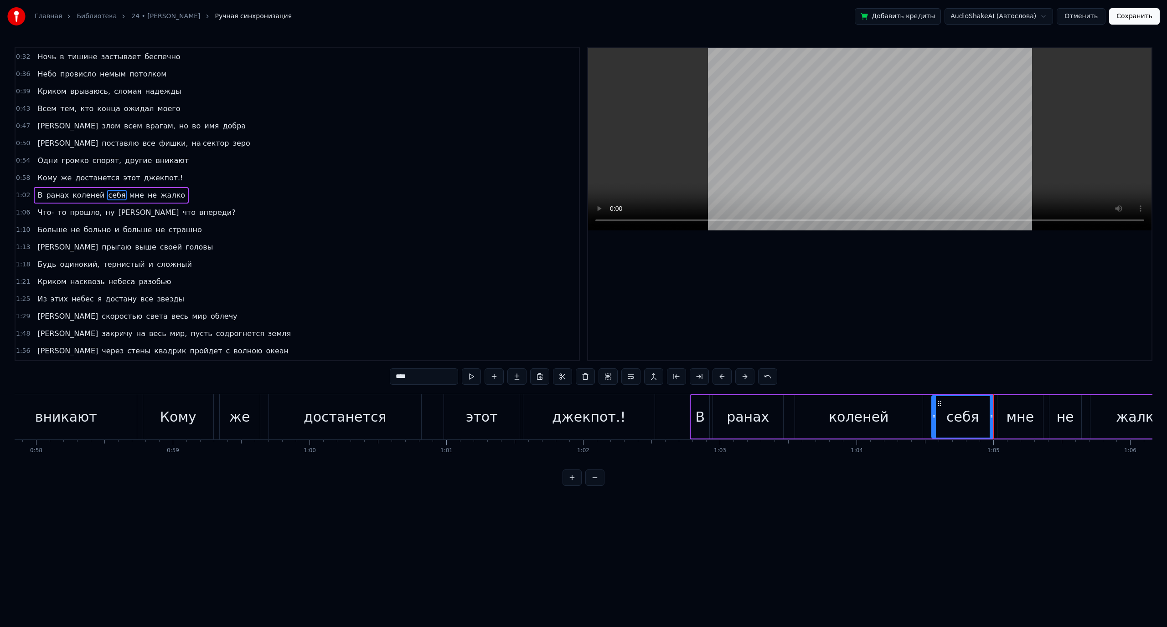
click at [1015, 421] on div "мне" at bounding box center [1020, 417] width 28 height 21
click at [1058, 417] on div "не" at bounding box center [1064, 417] width 17 height 21
click at [1112, 411] on div "жалко" at bounding box center [1139, 417] width 98 height 43
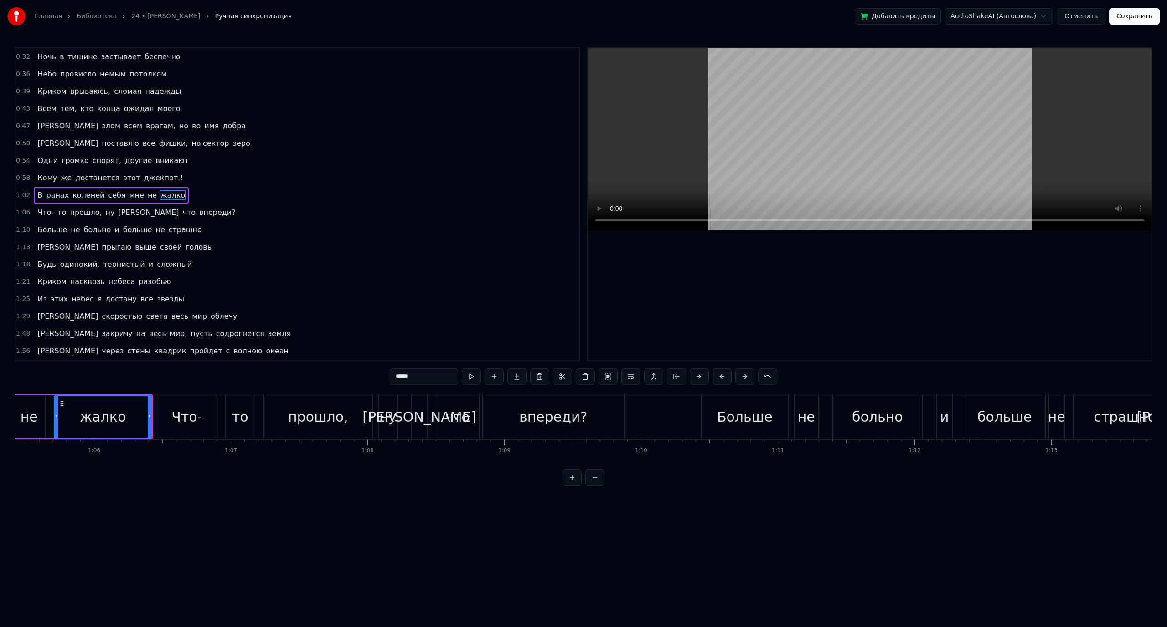
scroll to position [0, 8967]
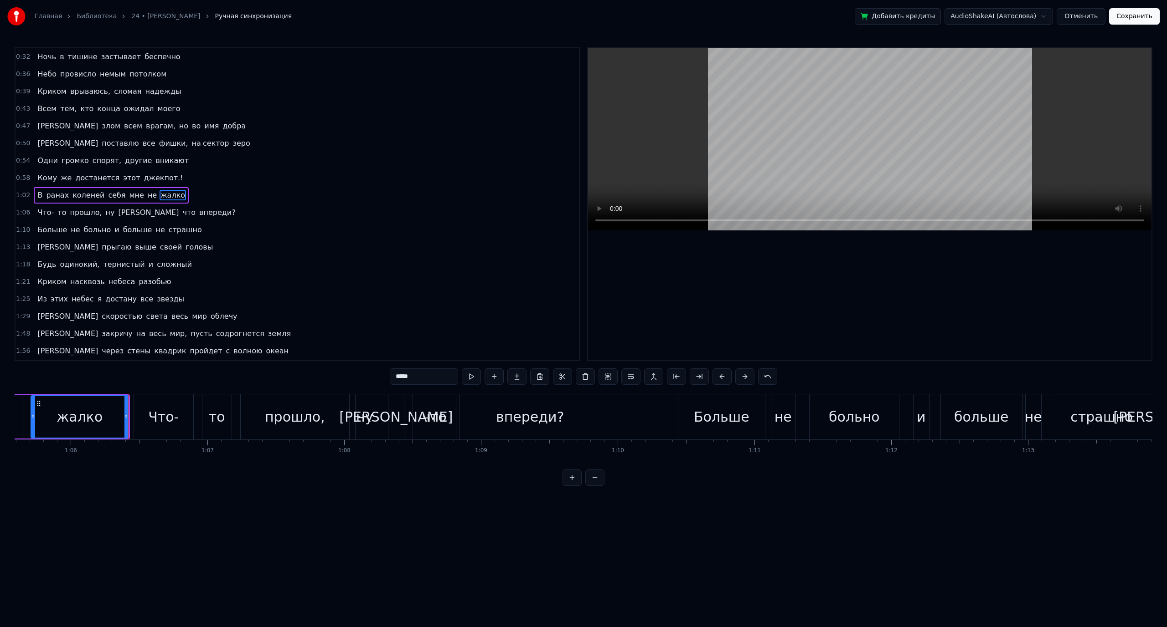
click at [177, 422] on div "Что-" at bounding box center [163, 417] width 31 height 21
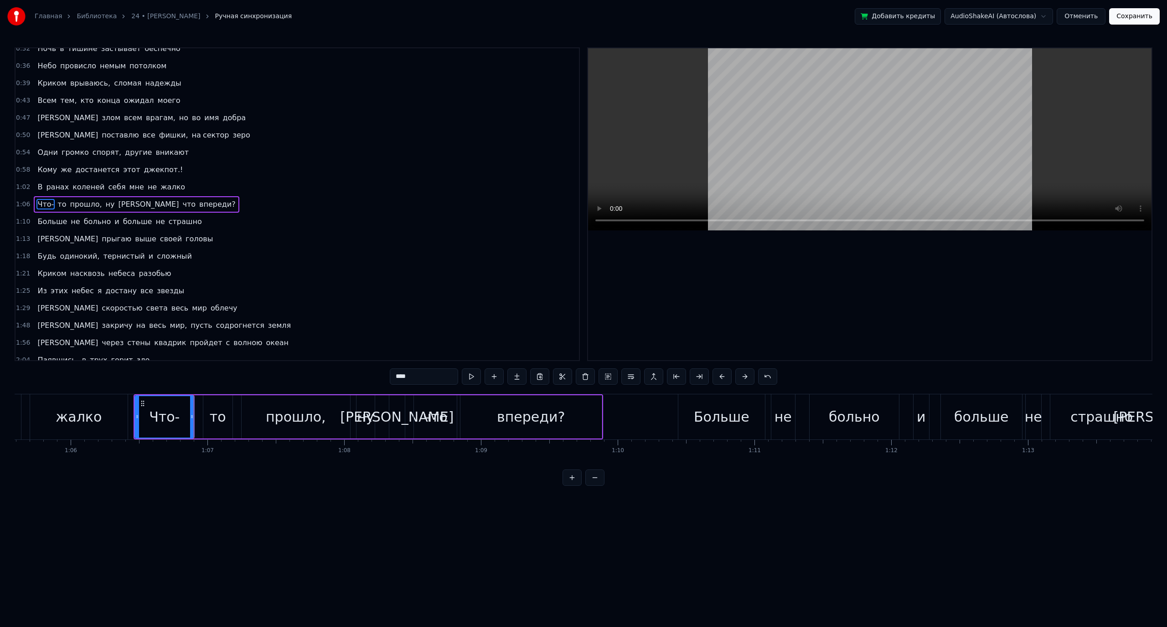
click at [215, 414] on div "то" at bounding box center [218, 417] width 16 height 21
click at [250, 415] on div "прошло," at bounding box center [296, 417] width 108 height 43
click at [370, 418] on div "ну" at bounding box center [365, 417] width 17 height 21
click at [399, 419] on div "[PERSON_NAME]" at bounding box center [396, 417] width 113 height 21
click at [370, 418] on div "ну" at bounding box center [365, 417] width 17 height 21
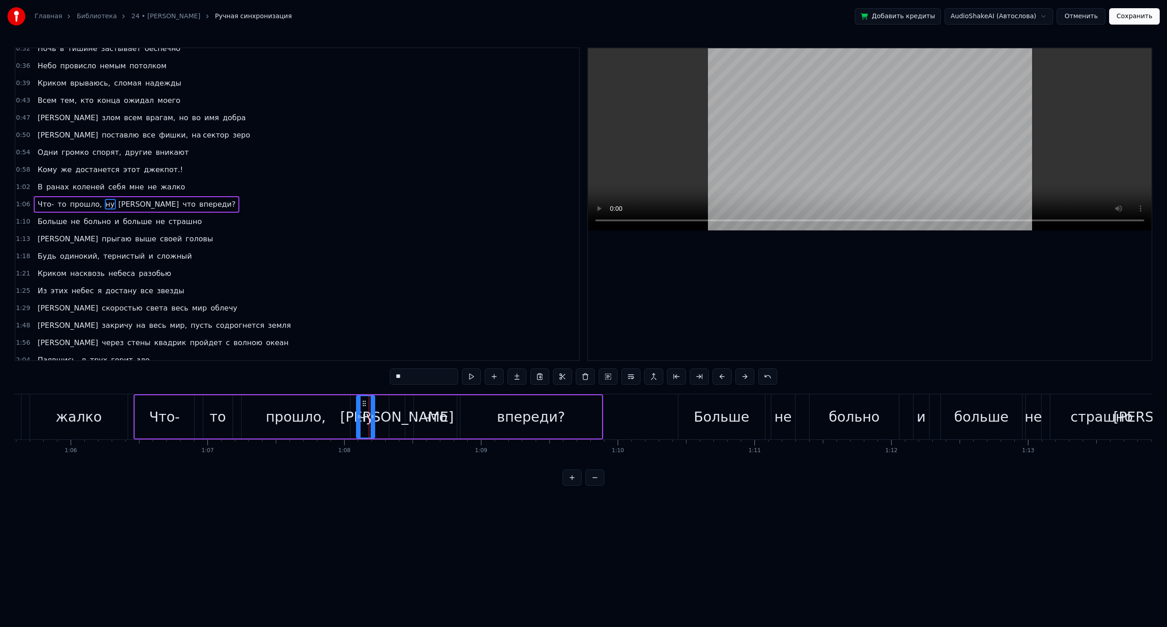
click at [410, 381] on input "**" at bounding box center [424, 377] width 68 height 16
click at [398, 419] on div "[PERSON_NAME]" at bounding box center [396, 417] width 113 height 21
type input "*"
click at [409, 380] on input "*" at bounding box center [424, 377] width 68 height 16
click at [443, 416] on div "что" at bounding box center [435, 417] width 25 height 21
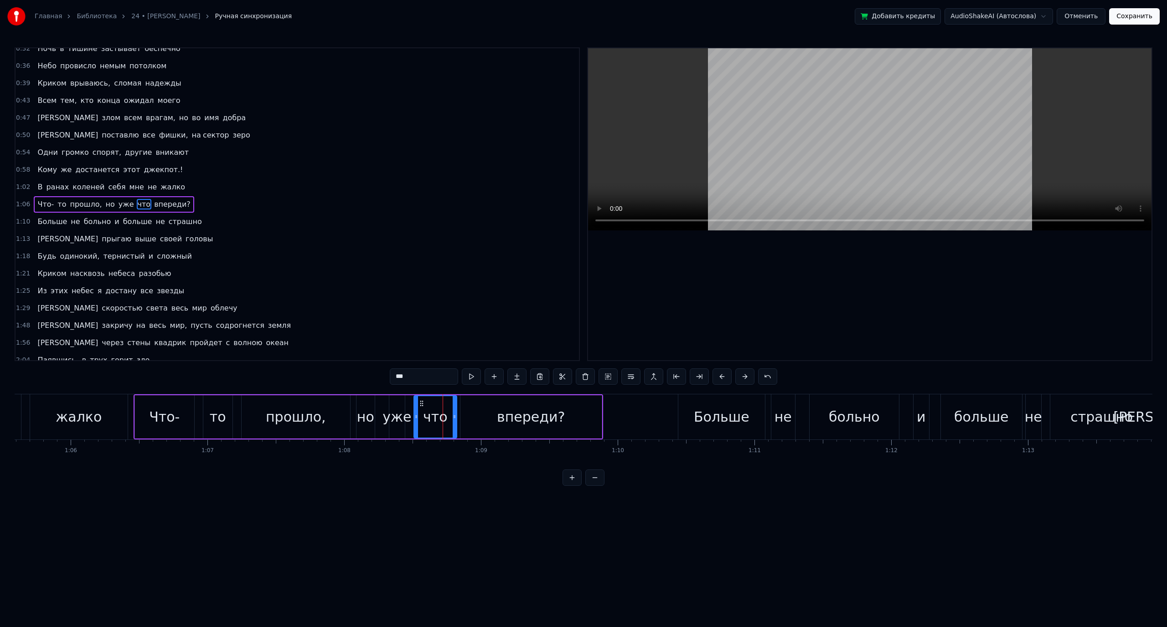
drag, startPoint x: 404, startPoint y: 378, endPoint x: 361, endPoint y: 377, distance: 42.8
click at [373, 377] on div "0:32 Ночь в тишине застывает беспечно 0:36 [PERSON_NAME] провисло [DEMOGRAPHIC_…" at bounding box center [583, 266] width 1137 height 439
click at [332, 421] on div "прошло," at bounding box center [296, 417] width 108 height 43
click at [357, 416] on div "но" at bounding box center [365, 417] width 18 height 43
click at [391, 419] on div "уже" at bounding box center [396, 417] width 29 height 21
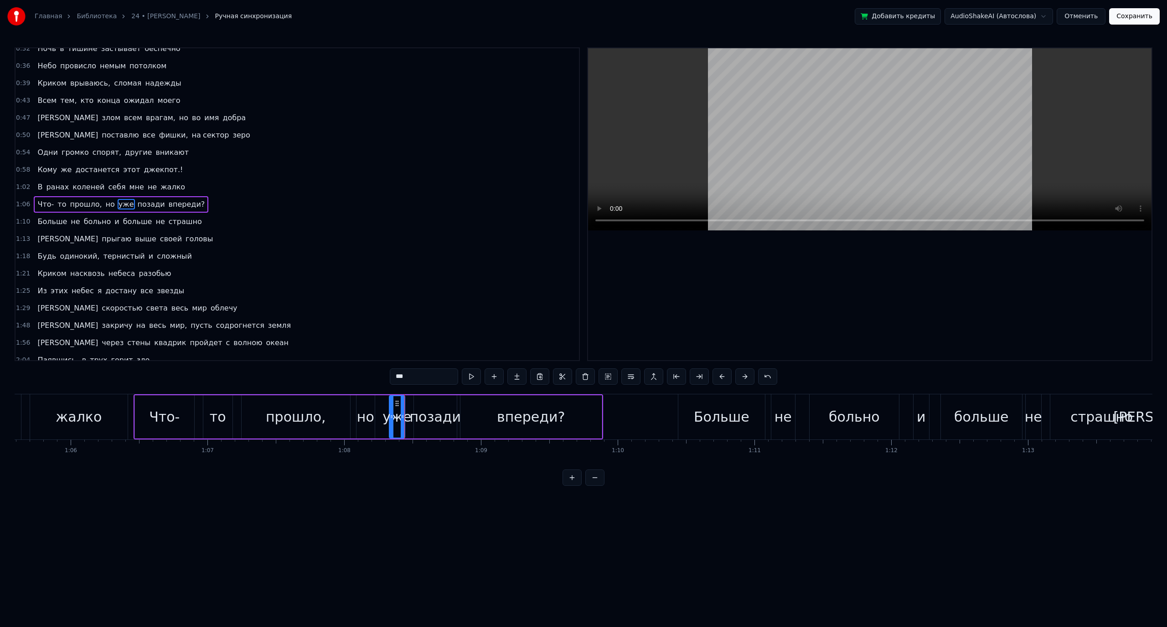
click at [423, 416] on div "позади" at bounding box center [435, 417] width 51 height 21
click at [400, 420] on div "уже" at bounding box center [396, 417] width 29 height 21
click at [366, 417] on div "но" at bounding box center [365, 417] width 17 height 21
click at [394, 410] on div "уже" at bounding box center [396, 417] width 29 height 21
drag, startPoint x: 409, startPoint y: 376, endPoint x: 381, endPoint y: 377, distance: 28.7
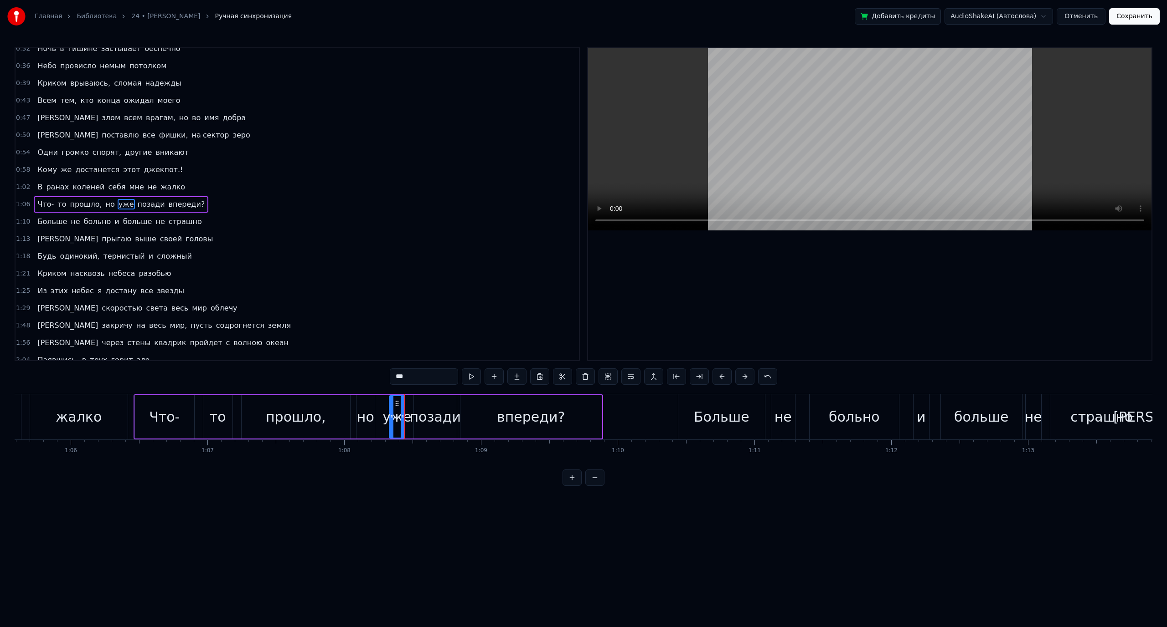
click at [381, 377] on div "0:32 Ночь в тишине застывает беспечно 0:36 [PERSON_NAME] провисло [DEMOGRAPHIC_…" at bounding box center [583, 266] width 1137 height 439
click at [431, 409] on div "позади" at bounding box center [435, 417] width 51 height 21
drag, startPoint x: 420, startPoint y: 381, endPoint x: 354, endPoint y: 376, distance: 66.3
click at [355, 376] on div "0:32 Ночь в тишине застывает беспечно 0:36 [PERSON_NAME] провисло [DEMOGRAPHIC_…" at bounding box center [583, 266] width 1137 height 439
click at [403, 414] on div "[PERSON_NAME]" at bounding box center [396, 417] width 15 height 43
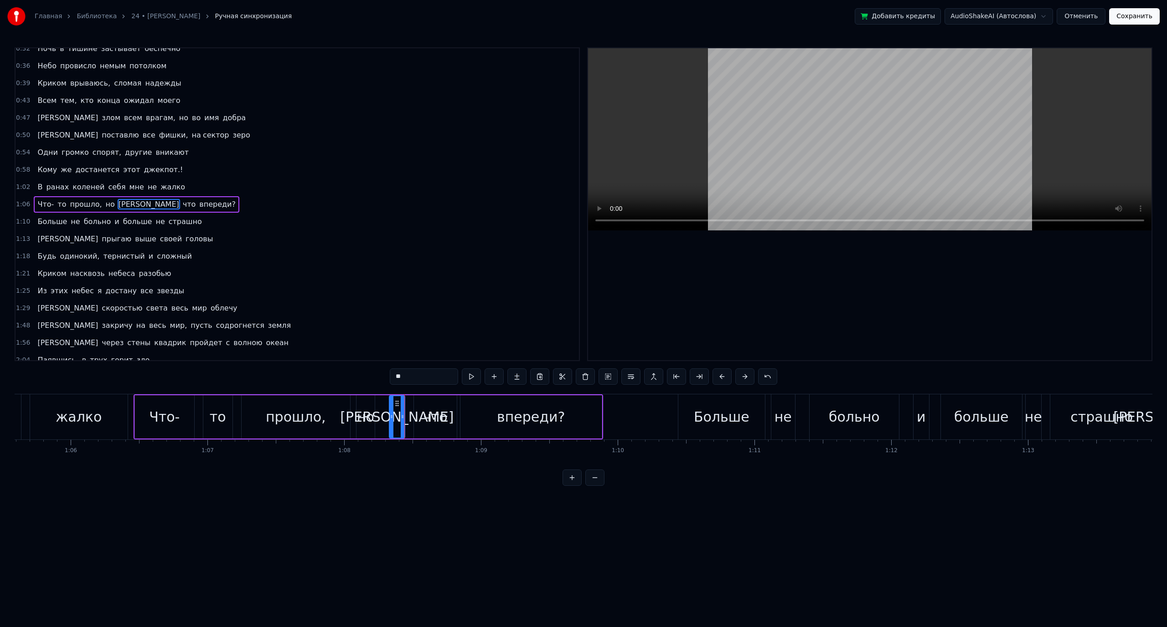
click at [426, 411] on div "что" at bounding box center [435, 417] width 25 height 21
click at [514, 424] on div "впереди?" at bounding box center [531, 417] width 68 height 21
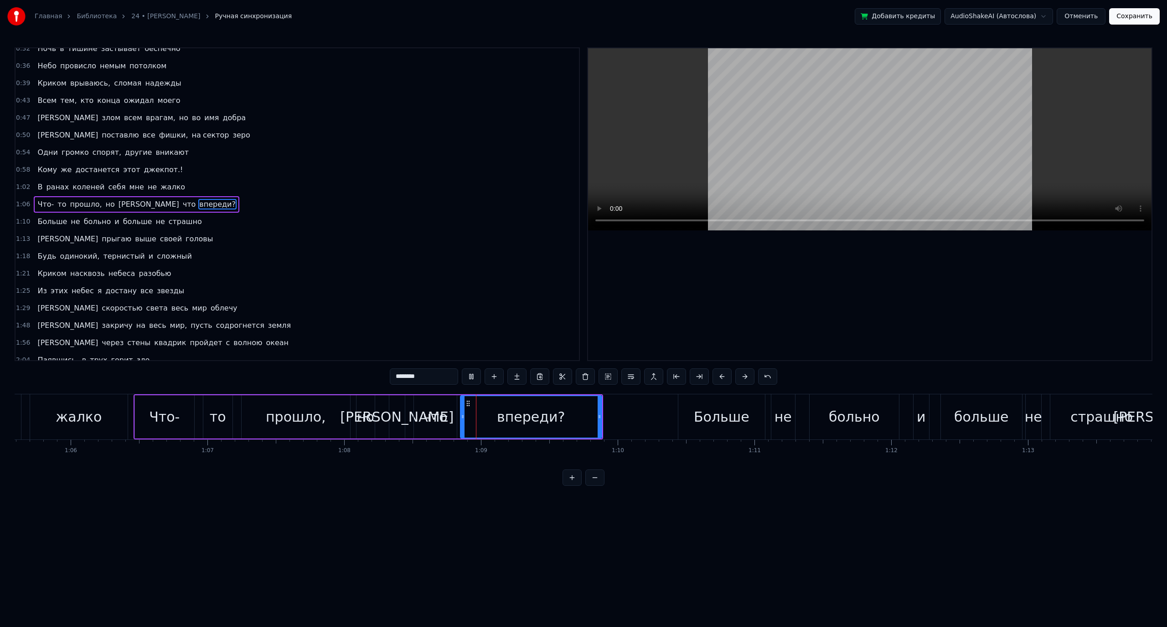
click at [699, 407] on div "Больше" at bounding box center [722, 417] width 56 height 21
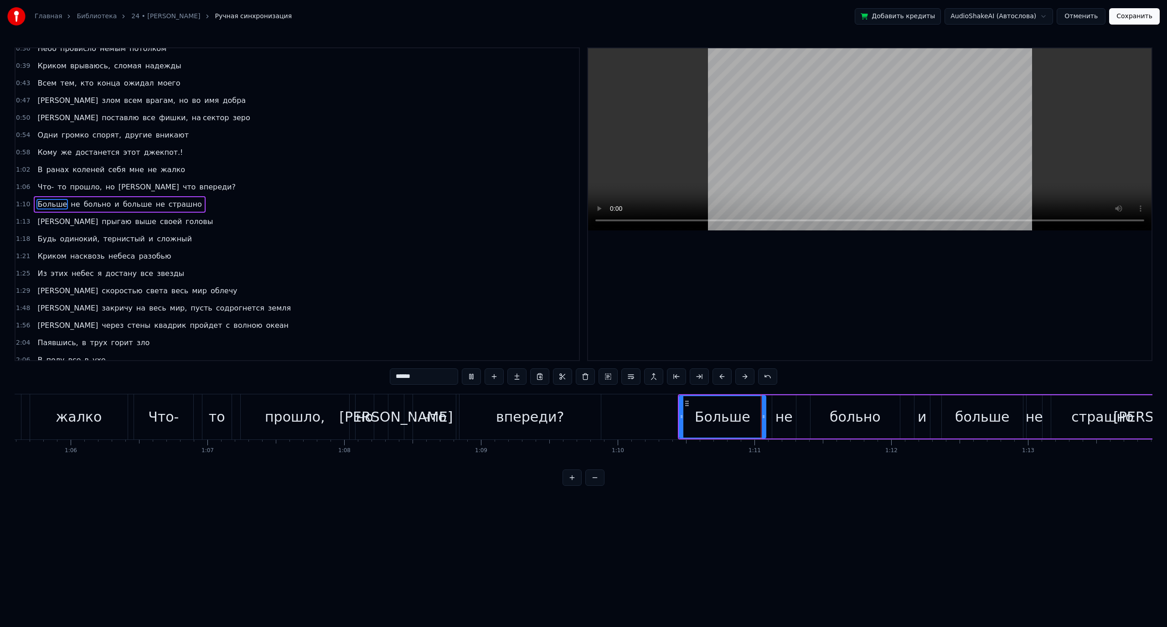
click at [784, 417] on div "не" at bounding box center [783, 417] width 17 height 21
click at [832, 412] on div "больно" at bounding box center [854, 417] width 51 height 21
click at [924, 419] on div "и" at bounding box center [921, 417] width 9 height 21
click at [966, 414] on div "больше" at bounding box center [982, 417] width 55 height 21
click at [1039, 418] on div "не" at bounding box center [1033, 417] width 17 height 21
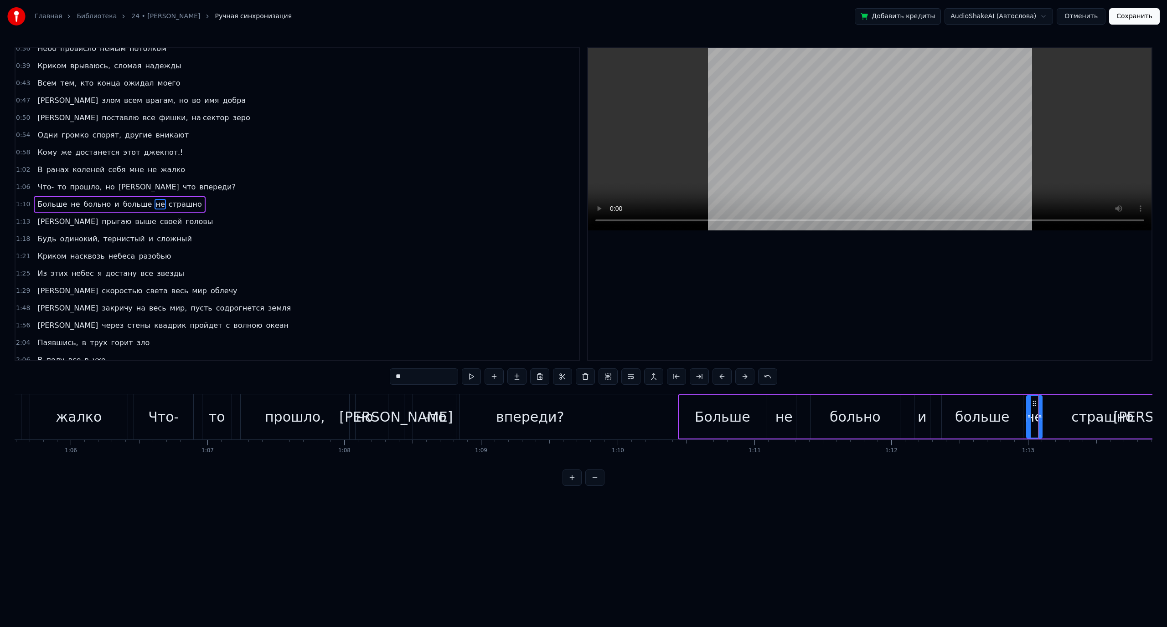
click at [1090, 417] on div "страшно" at bounding box center [1102, 417] width 62 height 21
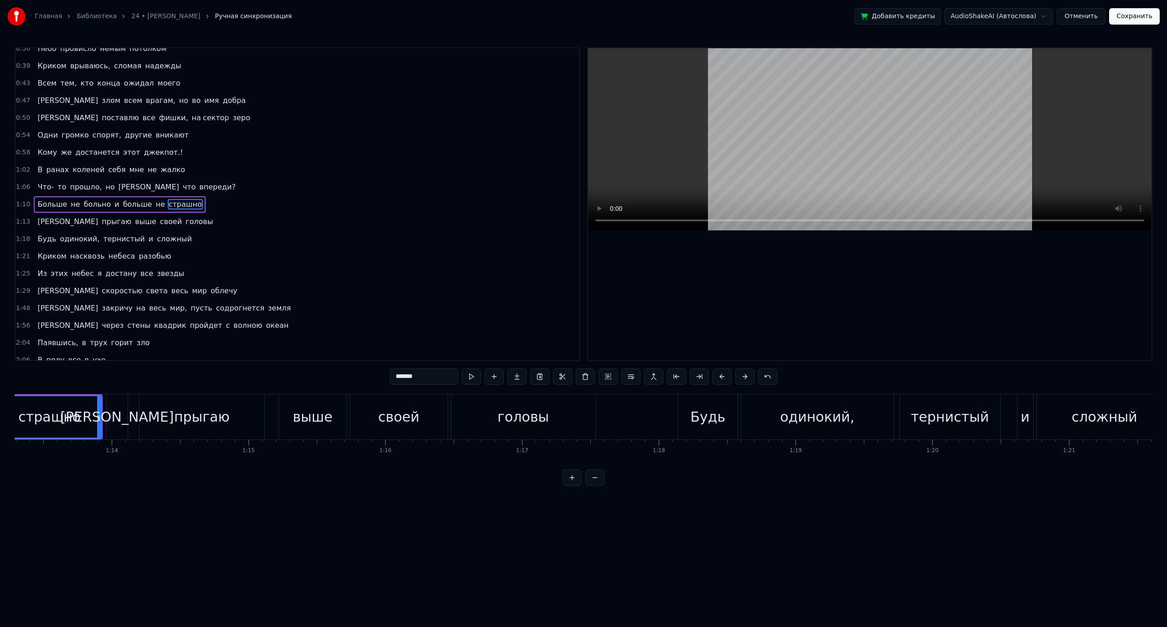
scroll to position [0, 10021]
click at [116, 416] on div "[PERSON_NAME]" at bounding box center [114, 417] width 113 height 21
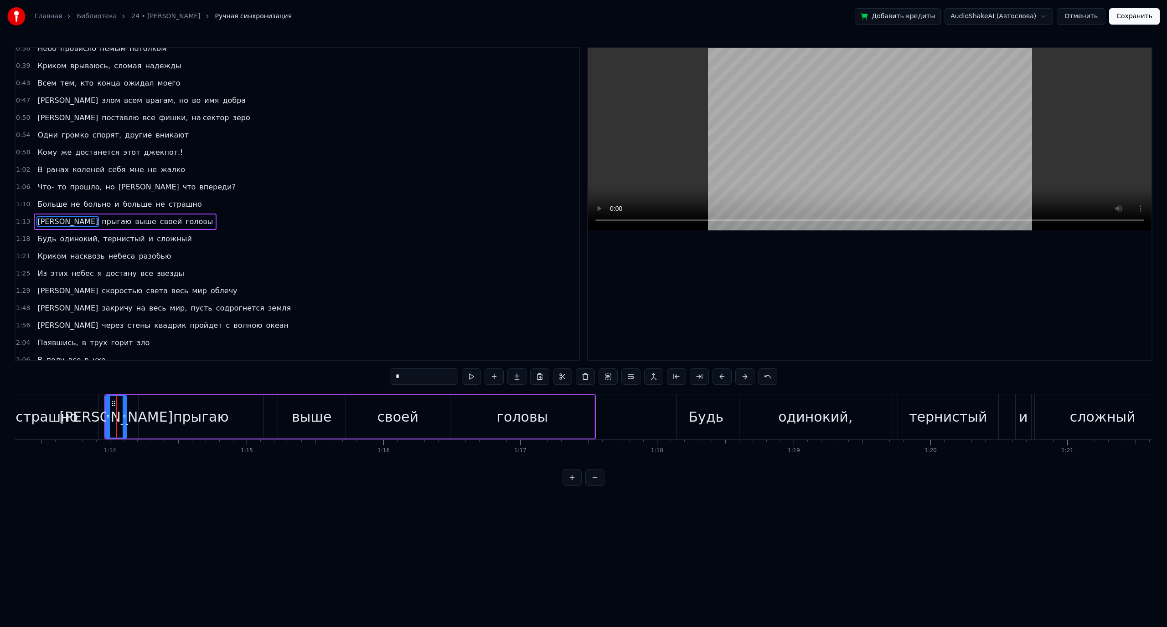
scroll to position [43, 0]
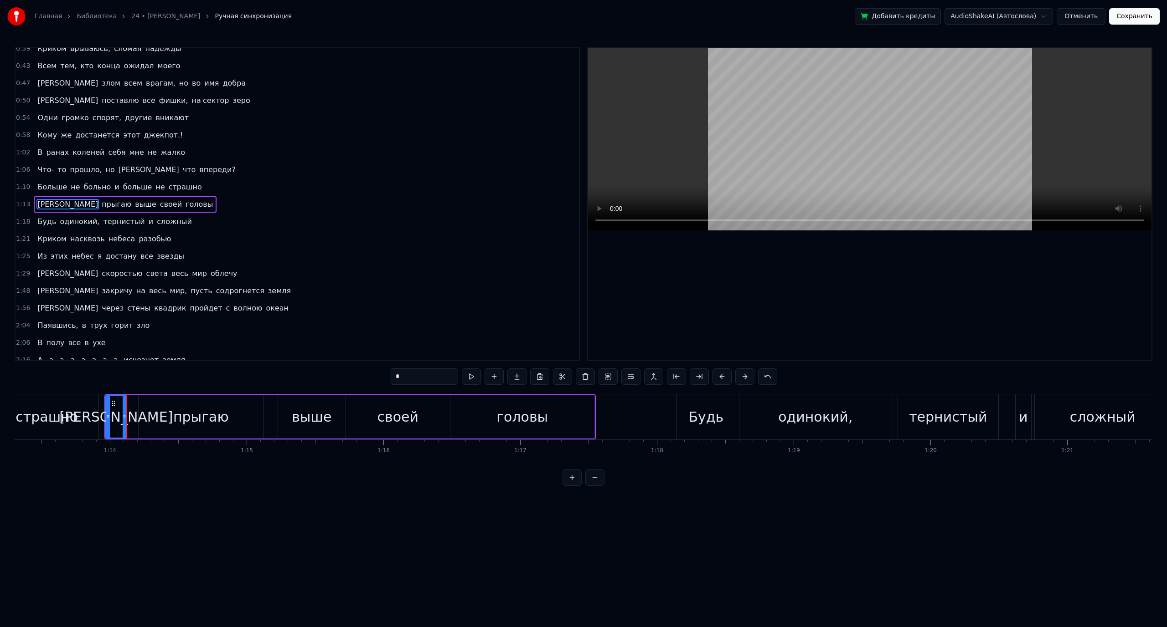
click at [166, 417] on div "прыгаю" at bounding box center [201, 417] width 125 height 43
click at [294, 414] on div "выше" at bounding box center [312, 417] width 40 height 21
click at [382, 417] on div "своей" at bounding box center [397, 417] width 41 height 21
click at [489, 422] on div "головы" at bounding box center [522, 417] width 144 height 43
click at [689, 422] on div "Будь" at bounding box center [705, 417] width 59 height 45
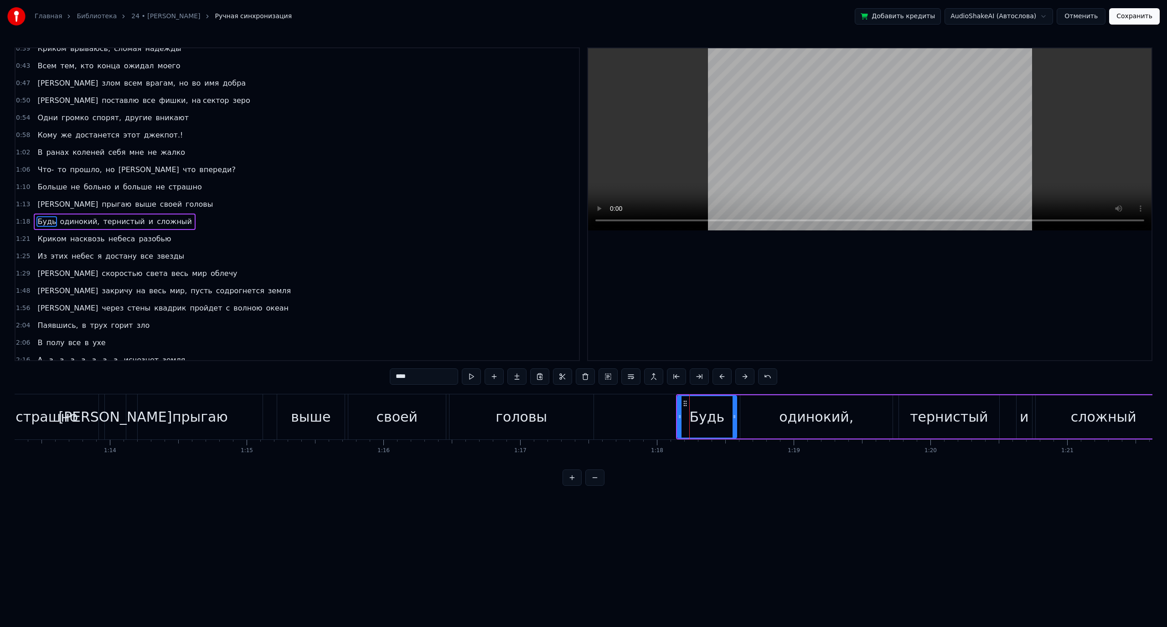
scroll to position [60, 0]
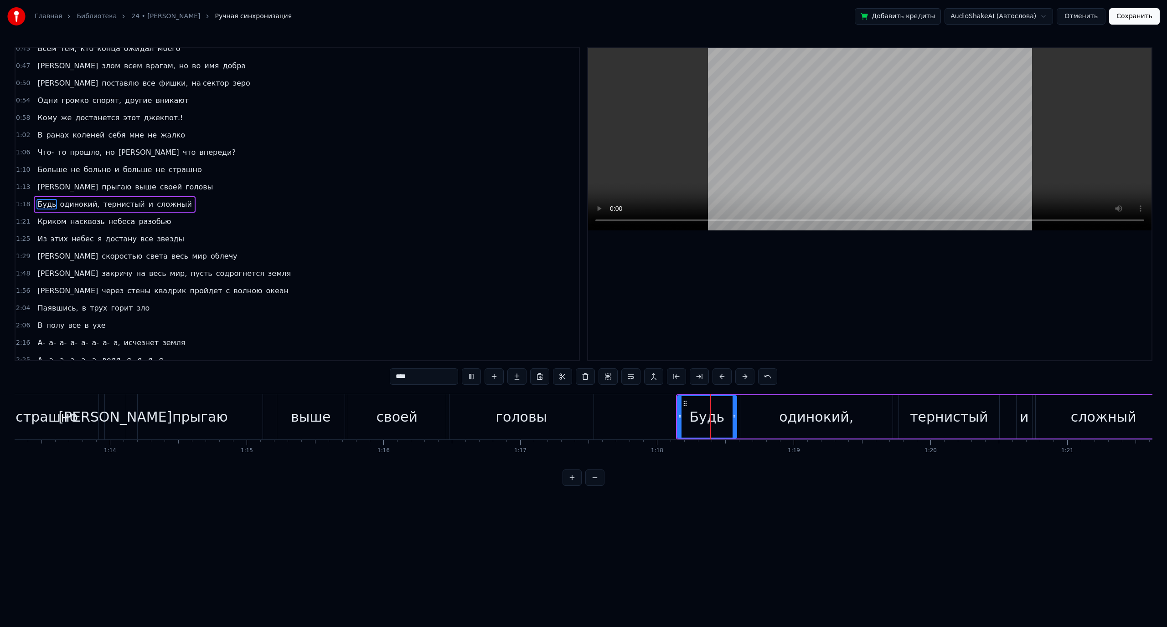
click at [820, 419] on div "одинокий," at bounding box center [816, 417] width 74 height 21
click at [710, 412] on div "Будь" at bounding box center [706, 417] width 35 height 21
drag, startPoint x: 398, startPoint y: 375, endPoint x: 390, endPoint y: 377, distance: 8.1
click at [391, 377] on input "****" at bounding box center [424, 377] width 68 height 16
click at [406, 379] on input "****" at bounding box center [424, 377] width 68 height 16
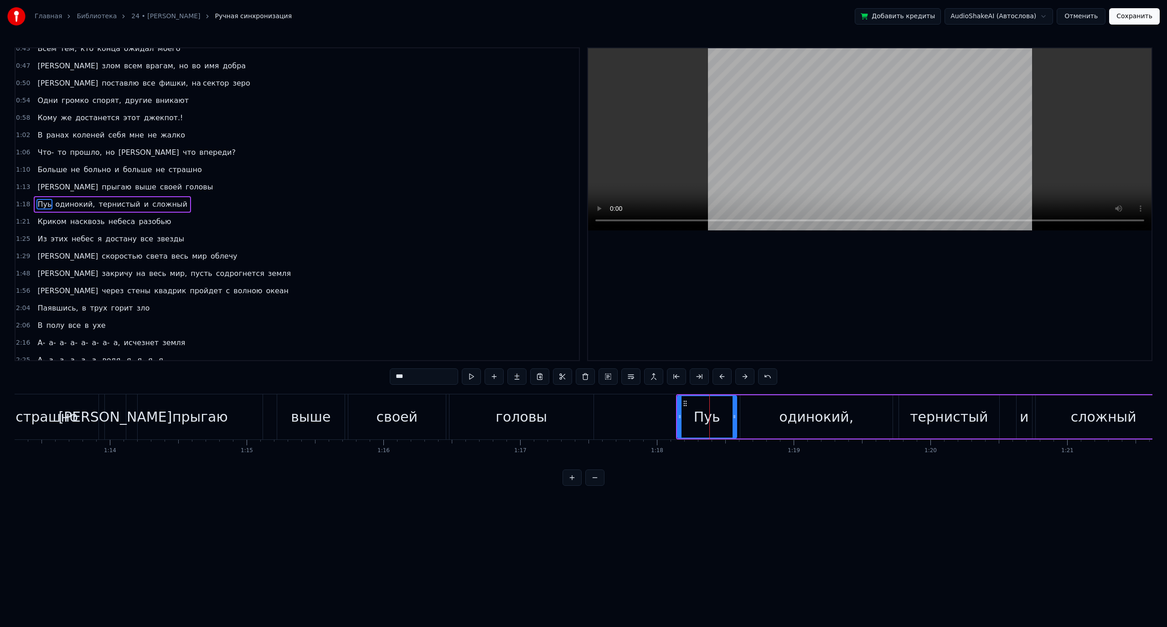
click at [403, 378] on input "***" at bounding box center [424, 377] width 68 height 16
click at [693, 423] on div "Путь" at bounding box center [706, 417] width 34 height 21
click at [781, 424] on div "одинокий," at bounding box center [816, 417] width 152 height 43
click at [940, 425] on div "тернистый" at bounding box center [949, 417] width 78 height 21
click at [1071, 418] on div "сложный" at bounding box center [1103, 417] width 136 height 43
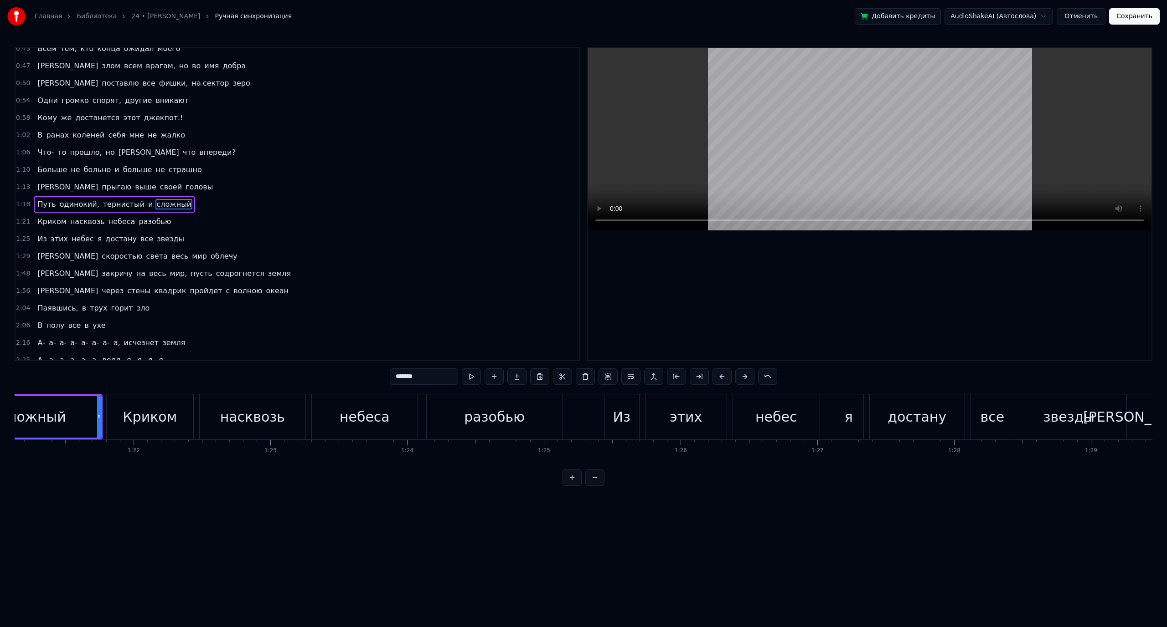
scroll to position [0, 11096]
click at [158, 414] on div "Криком" at bounding box center [145, 417] width 54 height 21
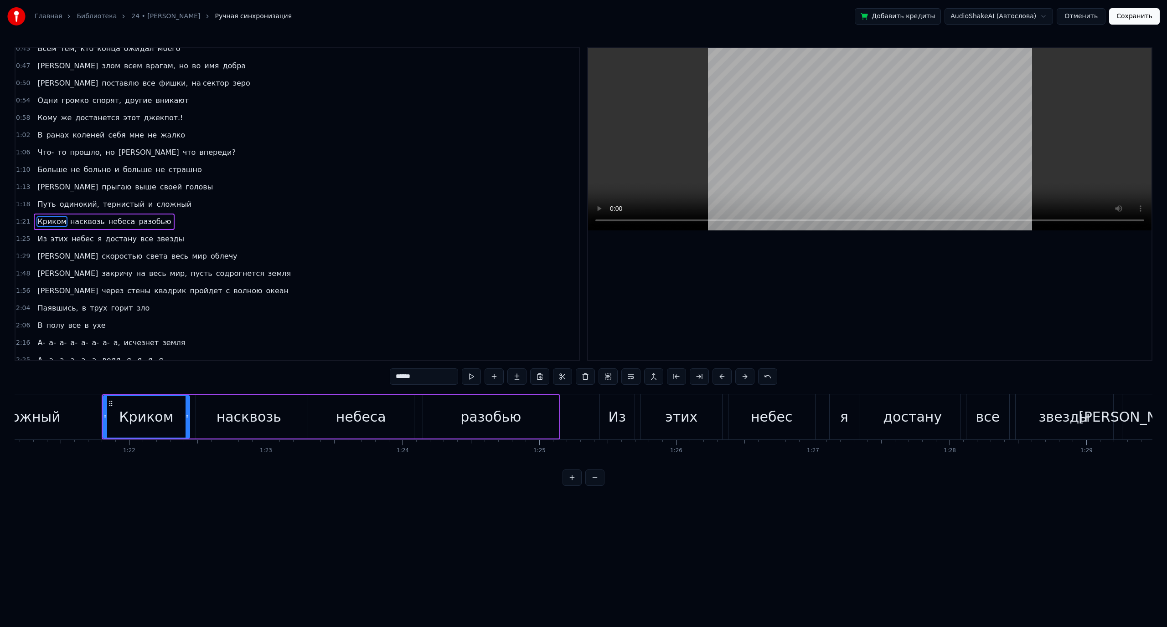
scroll to position [77, 0]
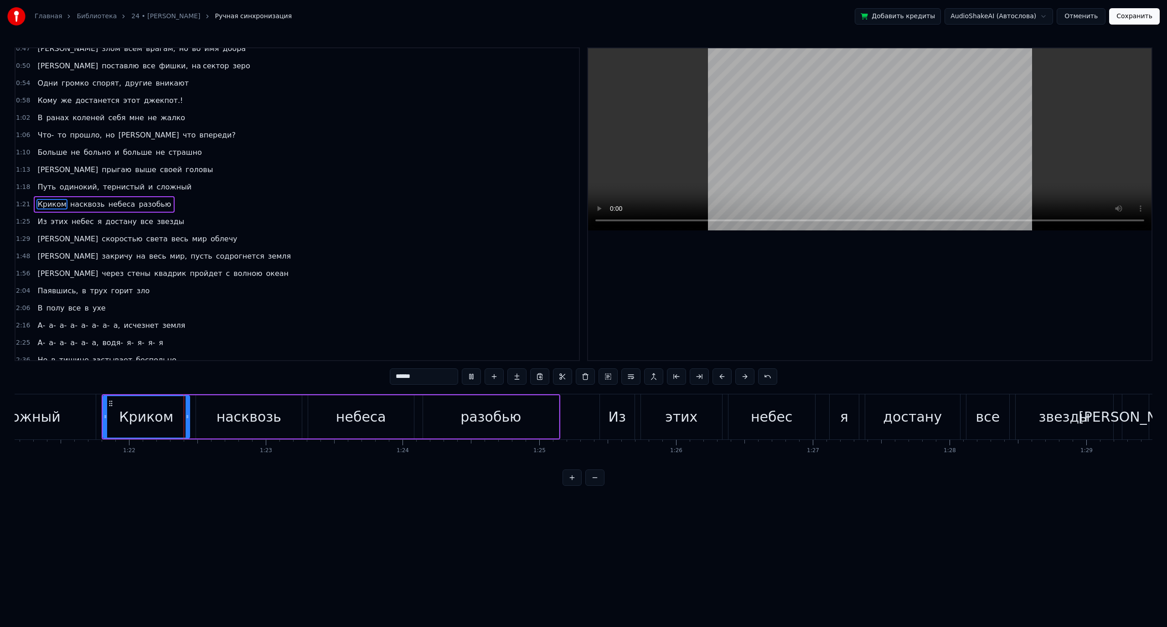
click at [244, 414] on div "насквозь" at bounding box center [248, 417] width 65 height 21
click at [338, 409] on div "небеса" at bounding box center [361, 417] width 106 height 43
click at [452, 414] on div "разобью" at bounding box center [491, 417] width 136 height 43
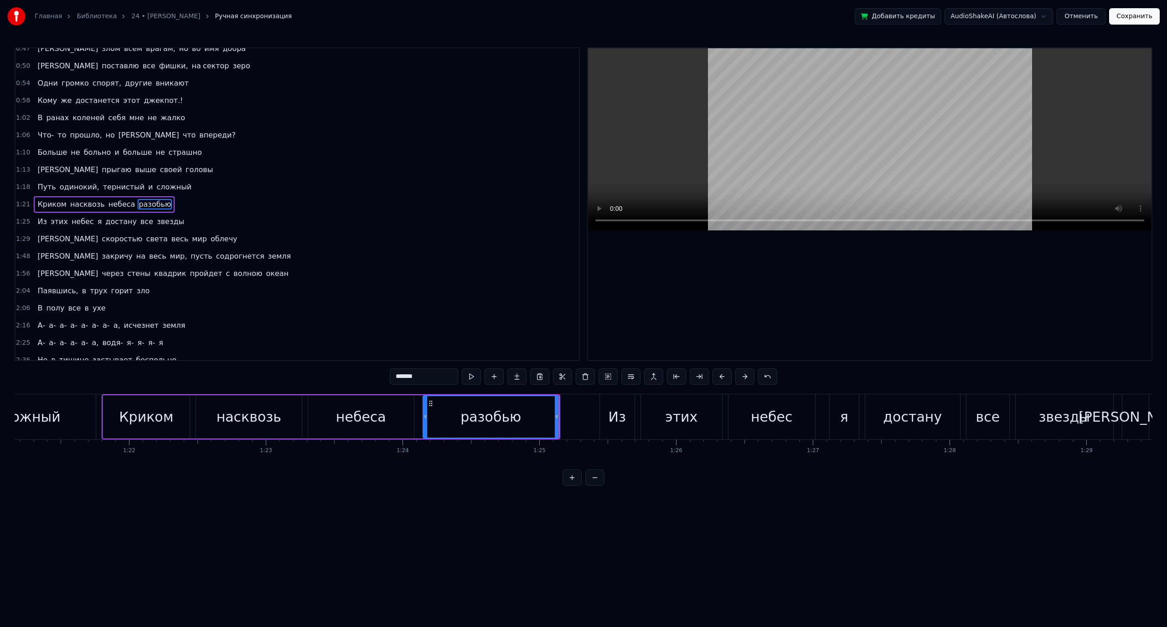
click at [609, 424] on div "Из" at bounding box center [616, 417] width 17 height 21
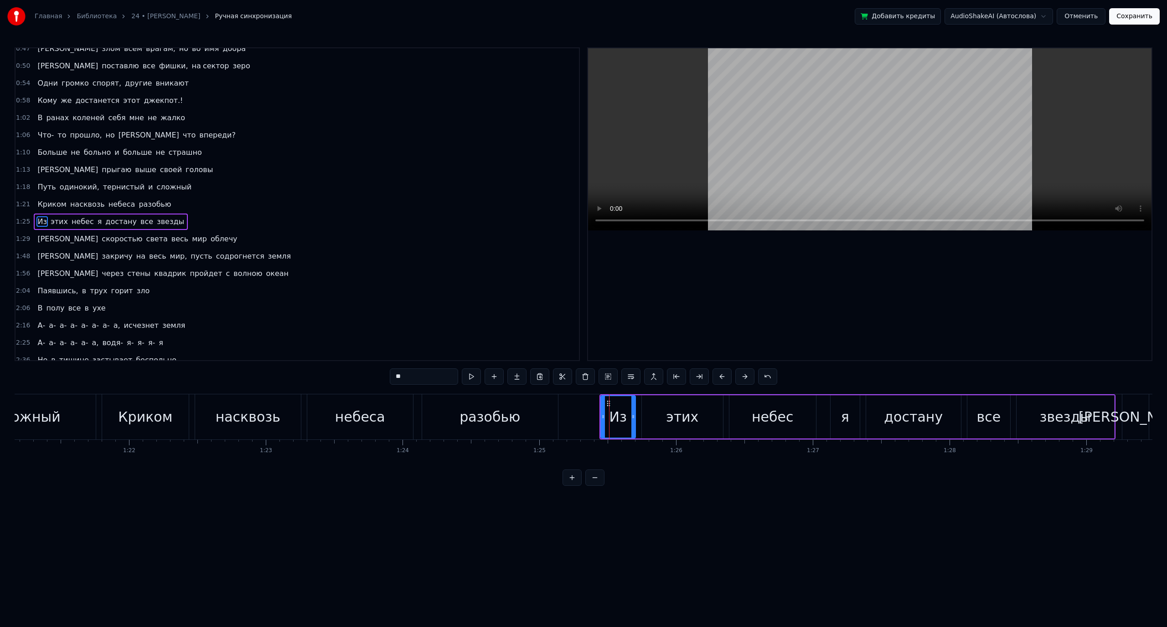
scroll to position [95, 0]
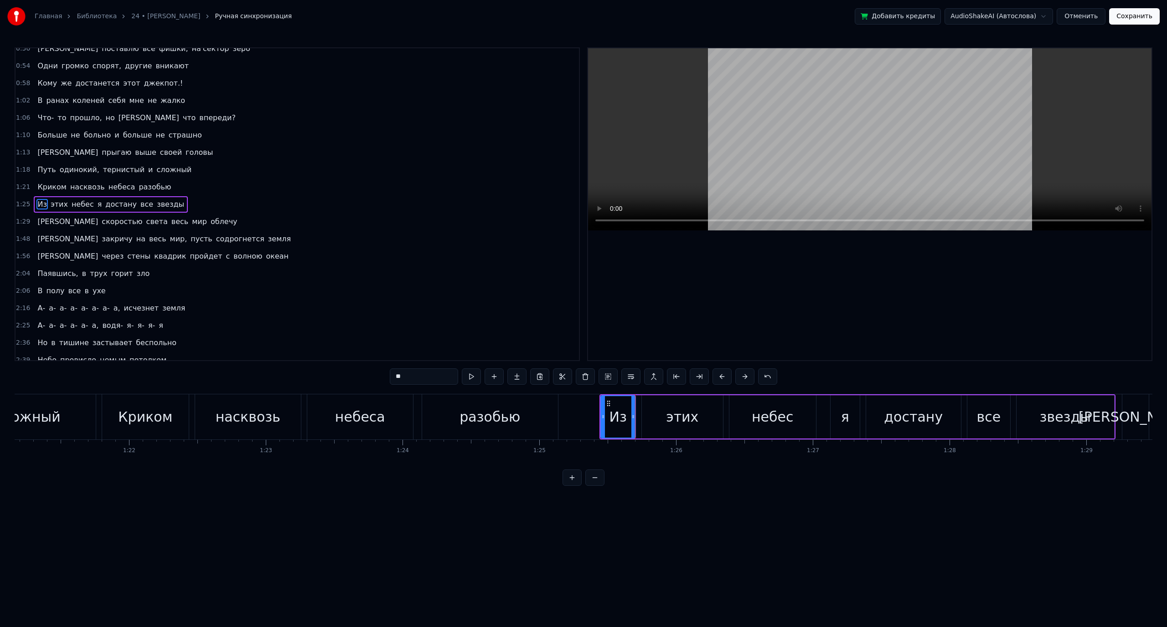
click at [661, 421] on div "этих" at bounding box center [682, 417] width 81 height 43
click at [761, 421] on div "небес" at bounding box center [772, 417] width 42 height 21
click at [843, 419] on div "я" at bounding box center [845, 417] width 8 height 21
click at [910, 414] on div "достану" at bounding box center [913, 417] width 59 height 21
click at [993, 419] on div "все" at bounding box center [988, 417] width 24 height 21
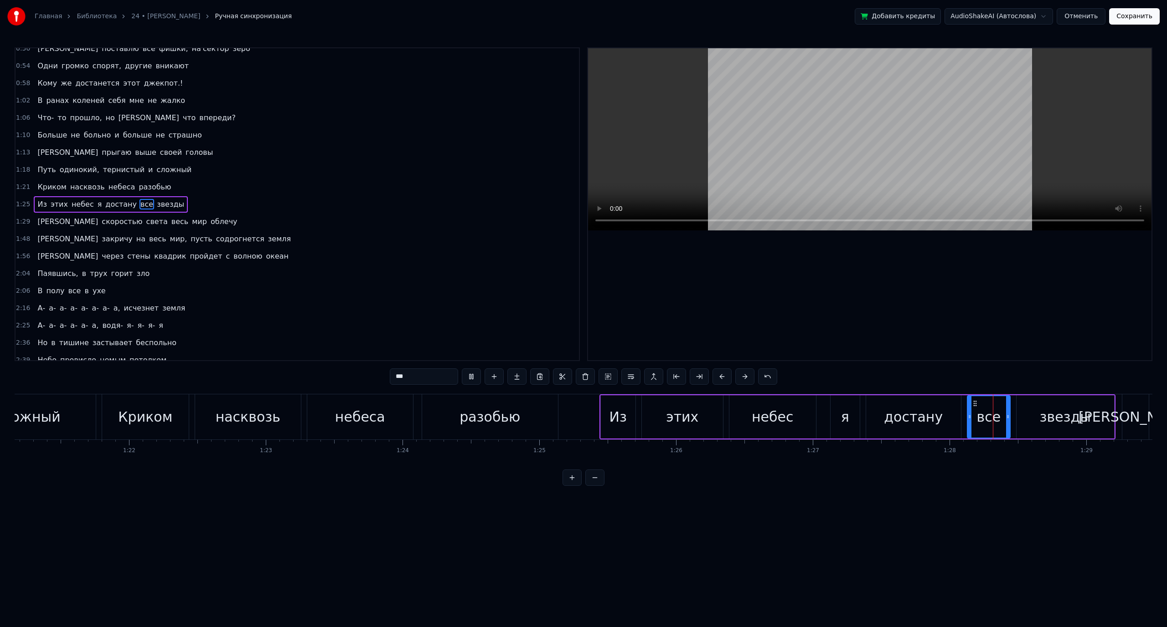
click at [1054, 423] on div "звезды" at bounding box center [1064, 417] width 51 height 21
click at [1126, 425] on div "[PERSON_NAME]" at bounding box center [1135, 417] width 26 height 45
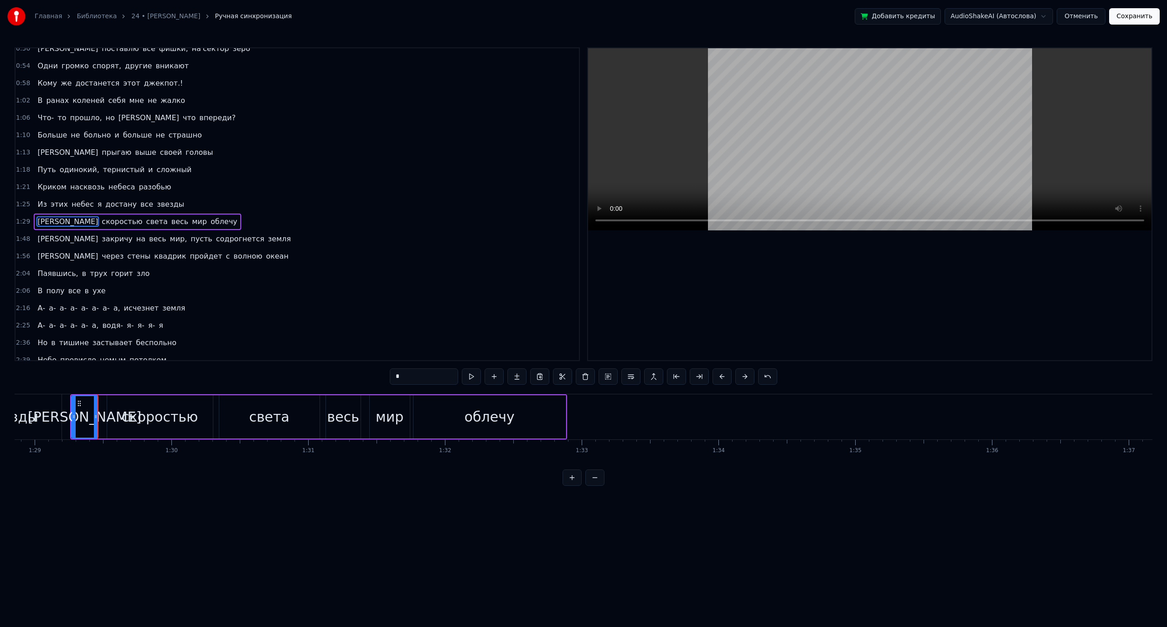
scroll to position [0, 12148]
click at [171, 419] on div "скоростью" at bounding box center [158, 417] width 76 height 21
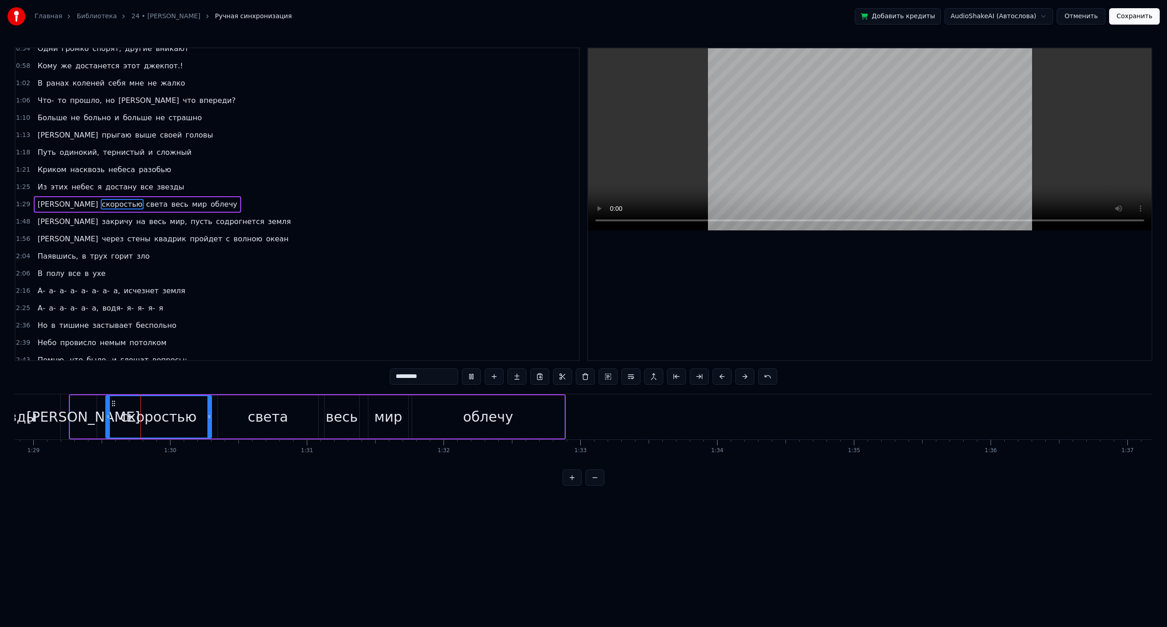
click at [265, 417] on div "света" at bounding box center [267, 417] width 41 height 21
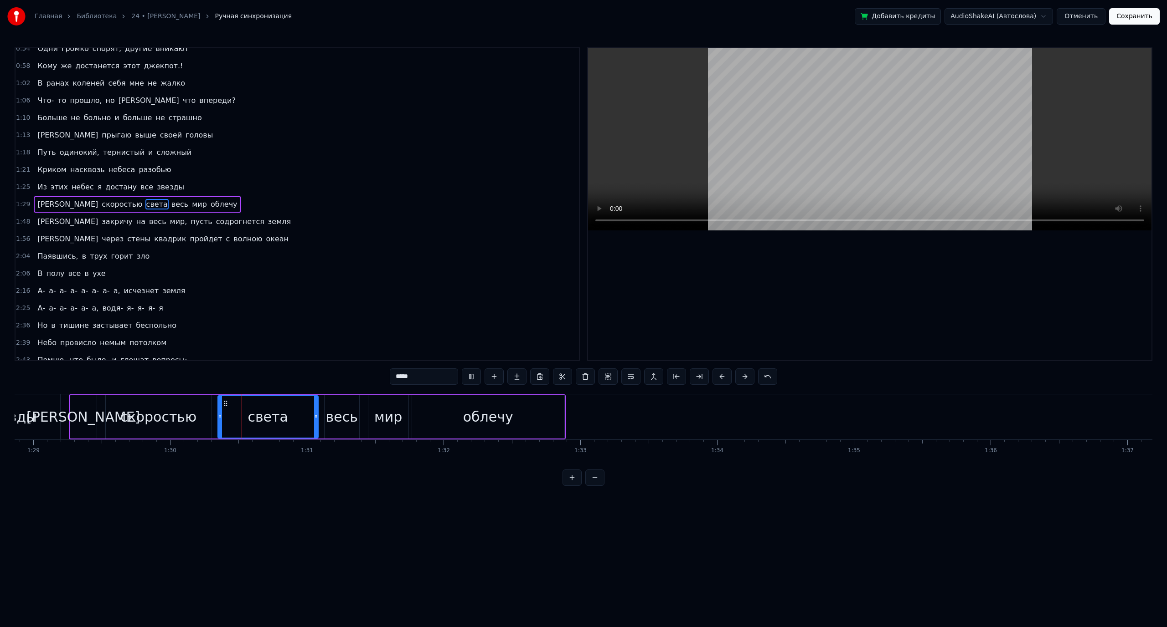
click at [351, 411] on div "весь" at bounding box center [342, 417] width 32 height 21
click at [381, 413] on div "мир" at bounding box center [388, 417] width 28 height 21
click at [449, 416] on div "облечу" at bounding box center [488, 417] width 152 height 43
type input "******"
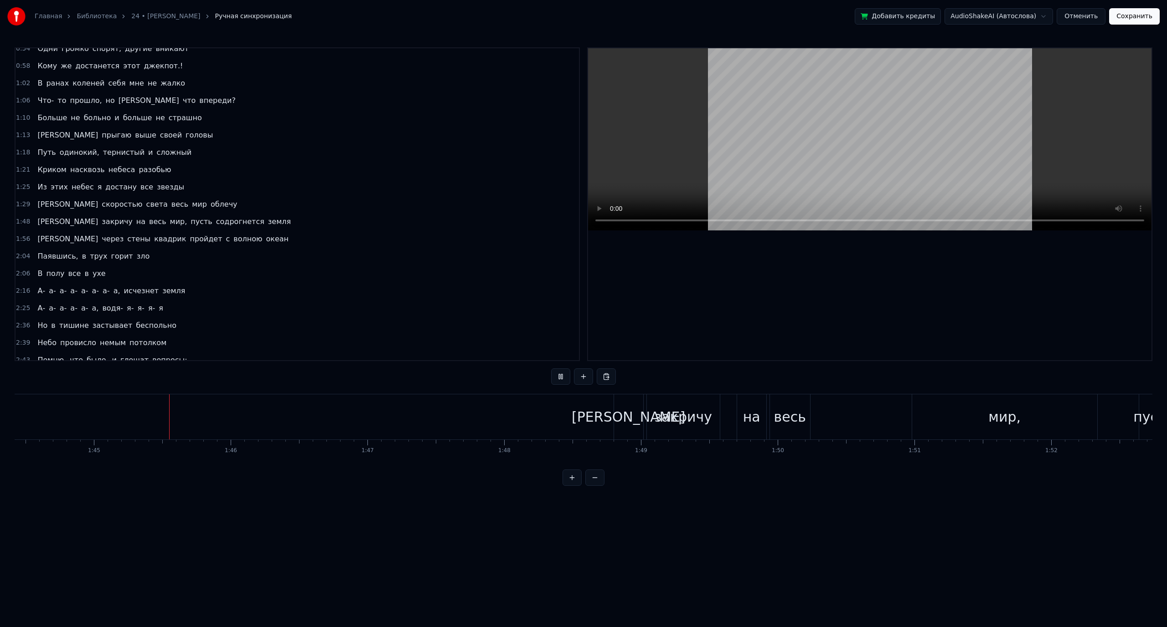
scroll to position [0, 14284]
click at [820, 501] on html "Главная Библиотека 24 • [PERSON_NAME] Ручная синхронизация Добавить кредиты Aud…" at bounding box center [583, 250] width 1167 height 501
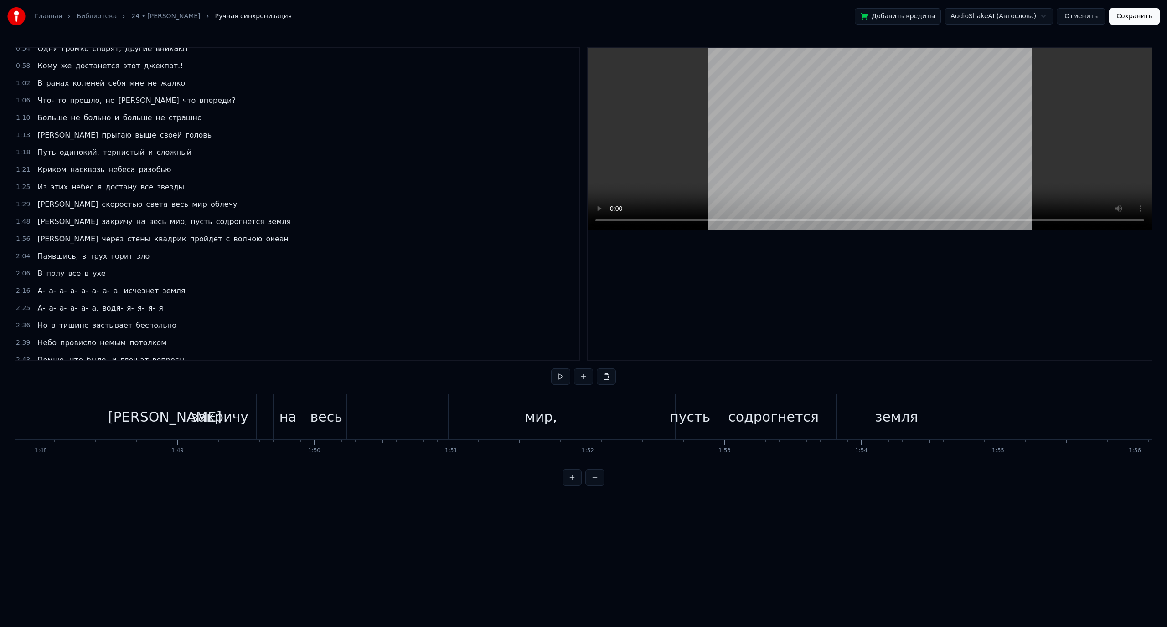
scroll to position [0, 14719]
click at [393, 412] on div "Я закричу на весь мир, пусть содрогнется земля" at bounding box center [570, 417] width 803 height 45
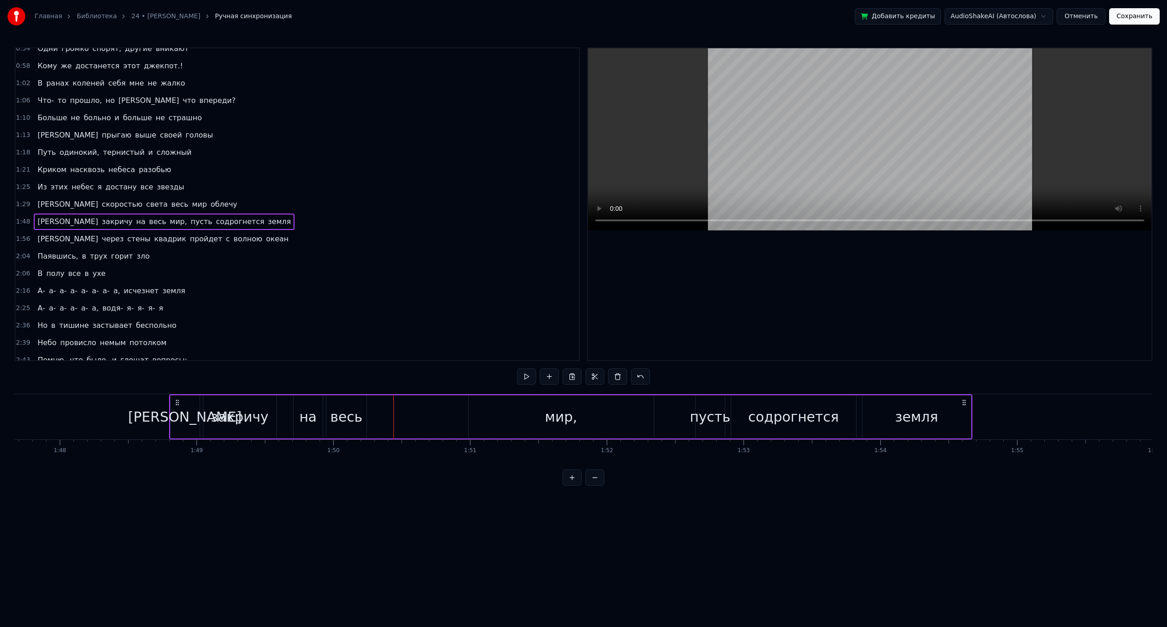
click at [502, 414] on div "мир," at bounding box center [560, 417] width 185 height 43
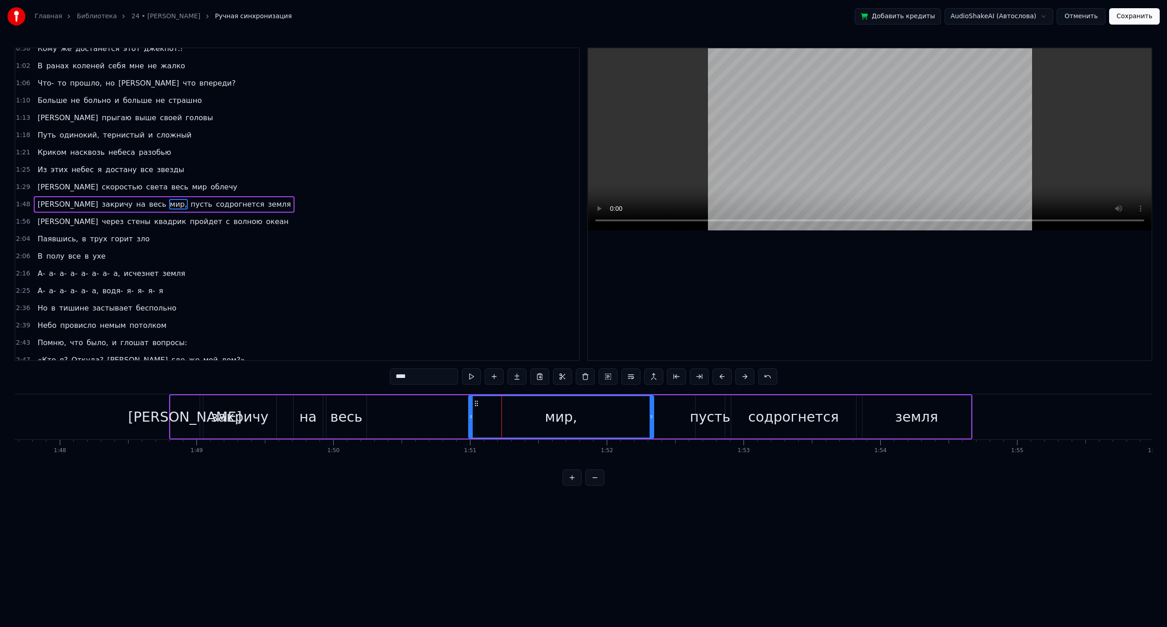
drag, startPoint x: 536, startPoint y: 420, endPoint x: 465, endPoint y: 423, distance: 71.1
click at [465, 423] on div "Я закричу на весь мир, пусть содрогнется земля" at bounding box center [570, 417] width 803 height 45
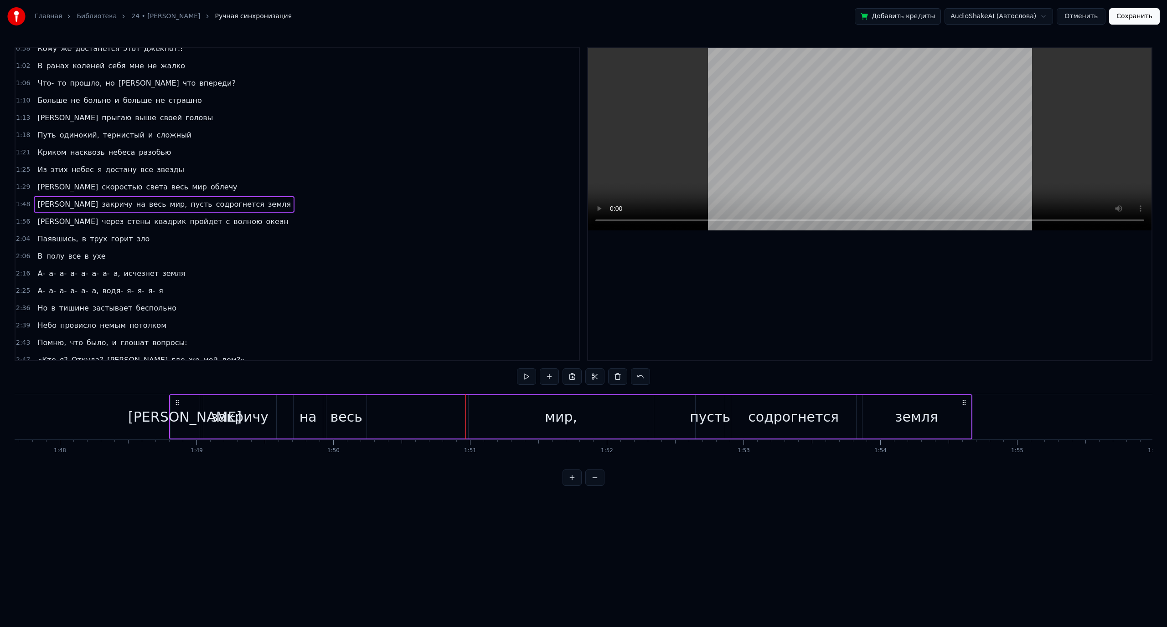
click at [468, 418] on div "мир," at bounding box center [560, 417] width 185 height 43
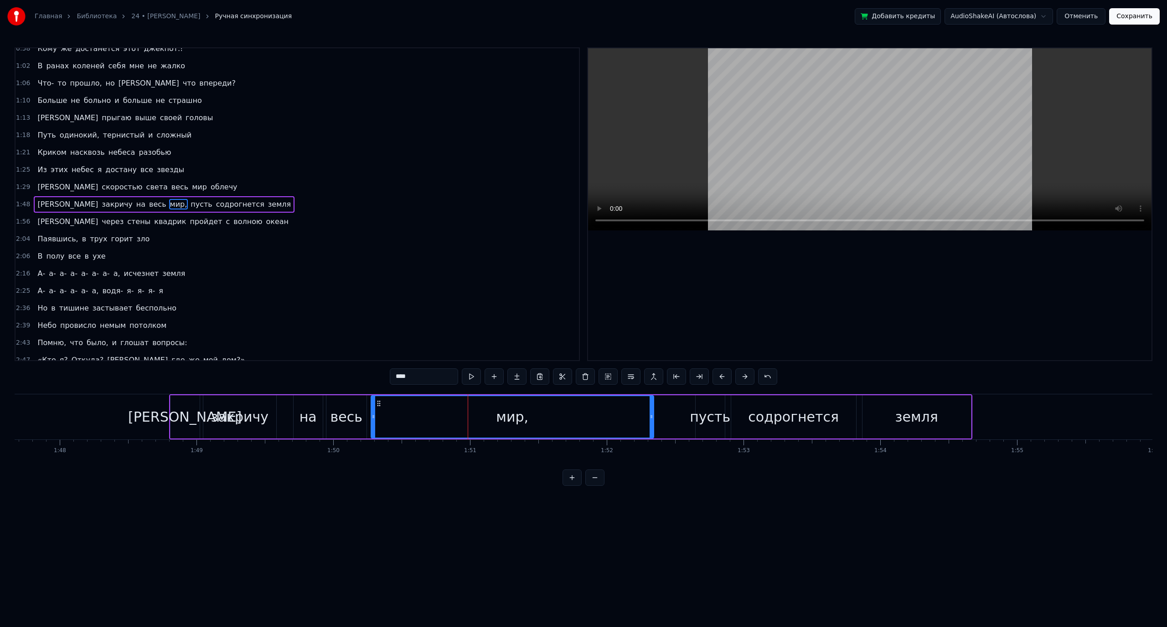
drag, startPoint x: 470, startPoint y: 417, endPoint x: 372, endPoint y: 422, distance: 97.6
click at [372, 422] on div at bounding box center [373, 416] width 4 height 41
click at [380, 405] on icon at bounding box center [380, 403] width 7 height 7
click at [199, 406] on div "[PERSON_NAME]" at bounding box center [185, 417] width 30 height 43
type input "*"
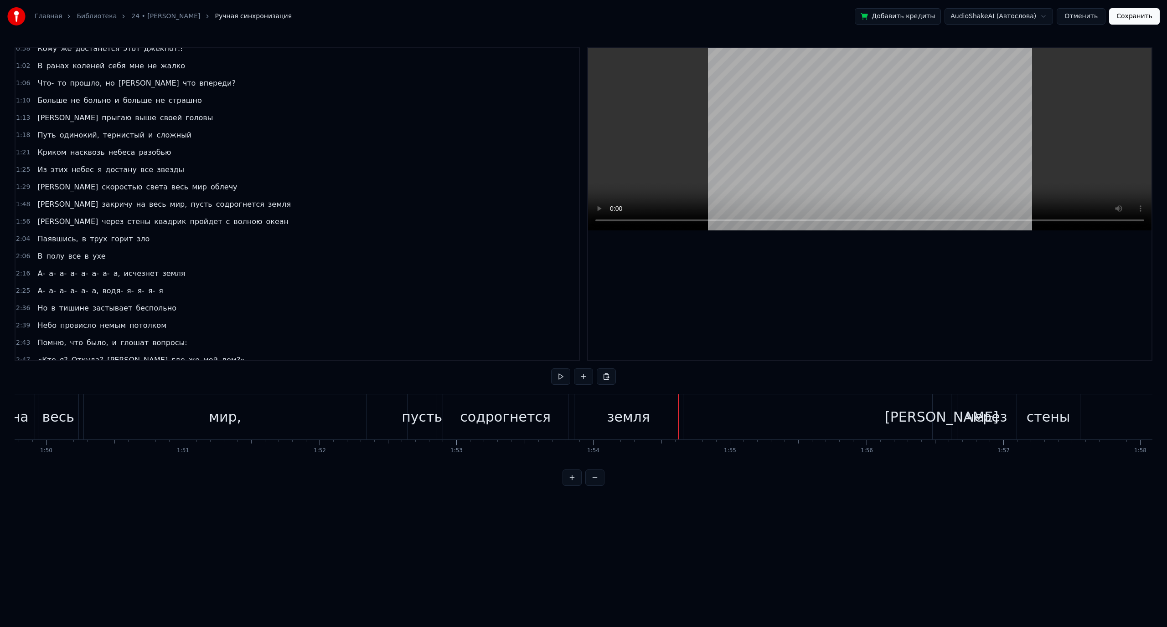
scroll to position [0, 15026]
click at [604, 421] on div "земля" at bounding box center [609, 417] width 43 height 21
click at [615, 416] on div "земля" at bounding box center [609, 417] width 43 height 21
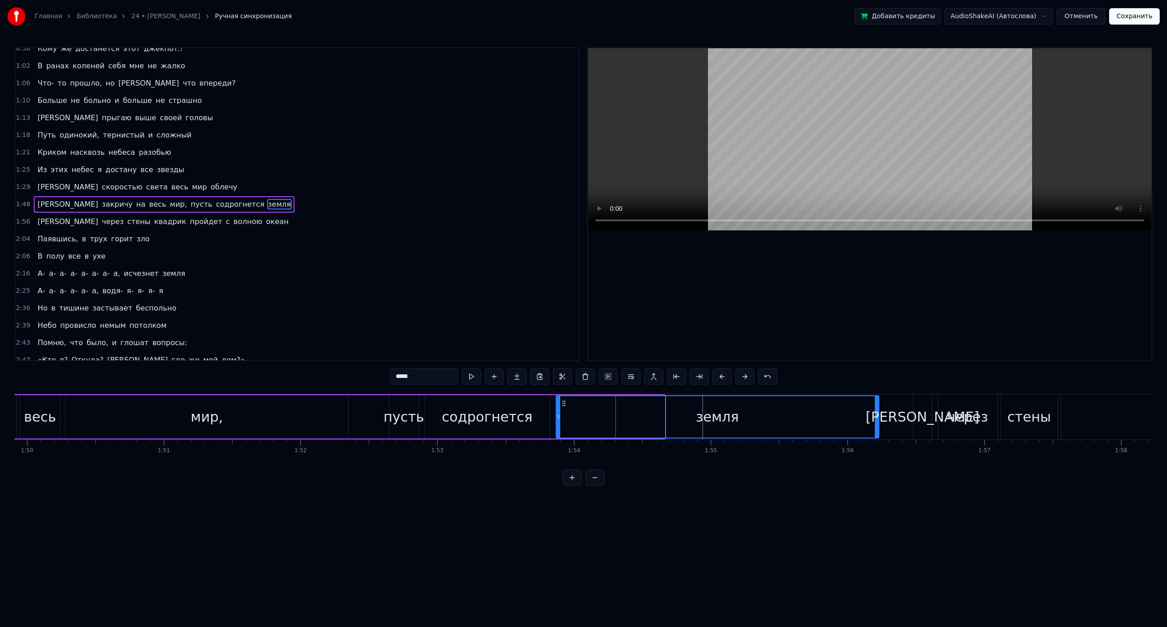
drag, startPoint x: 663, startPoint y: 417, endPoint x: 848, endPoint y: 421, distance: 184.6
click at [878, 422] on div at bounding box center [876, 416] width 4 height 41
click at [369, 418] on div "Я закричу на весь мир, пусть содрогнется земля" at bounding box center [372, 417] width 1018 height 45
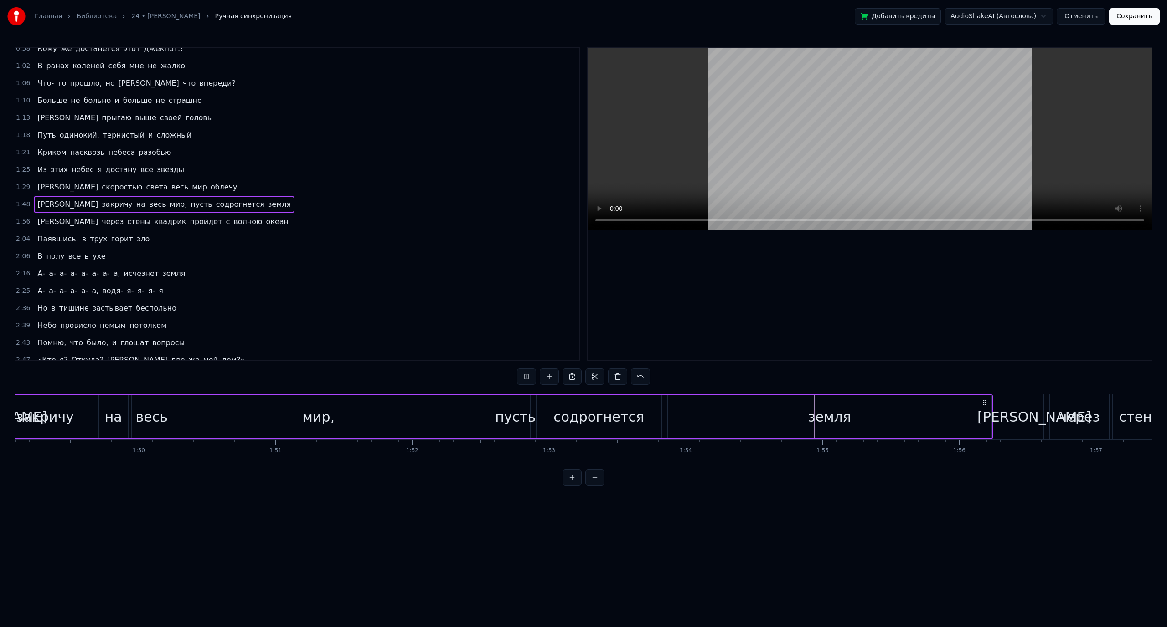
scroll to position [0, 14857]
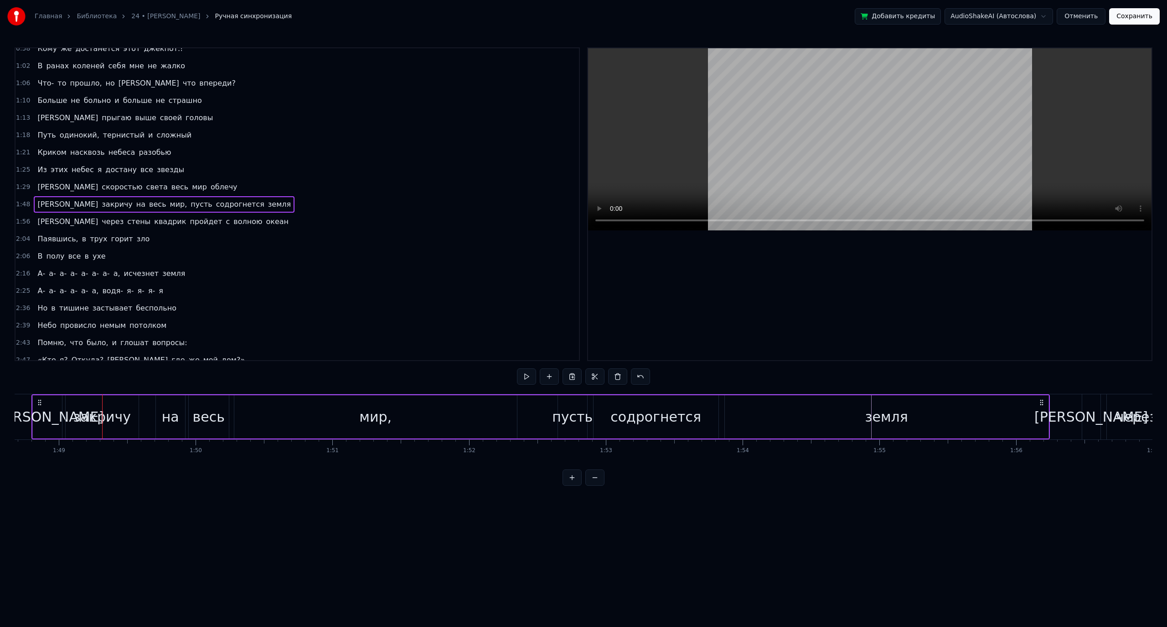
click at [599, 501] on html "Главная Библиотека 24 • [PERSON_NAME] Ручная синхронизация Добавить кредиты Aud…" at bounding box center [583, 250] width 1167 height 501
click at [653, 501] on html "Главная Библиотека 24 • [PERSON_NAME] Ручная синхронизация Добавить кредиты Aud…" at bounding box center [583, 250] width 1167 height 501
click at [795, 501] on html "Главная Библиотека 24 • [PERSON_NAME] Ручная синхронизация Добавить кредиты Aud…" at bounding box center [583, 250] width 1167 height 501
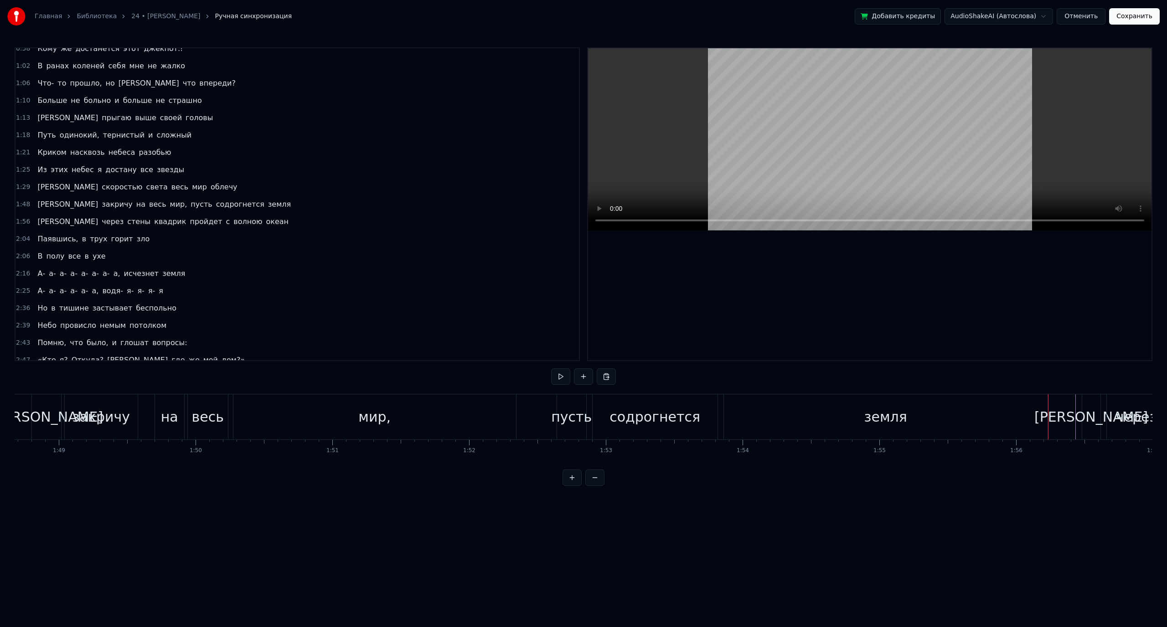
click at [545, 422] on div "Я закричу на весь мир, пусть содрогнется земля" at bounding box center [540, 417] width 1018 height 45
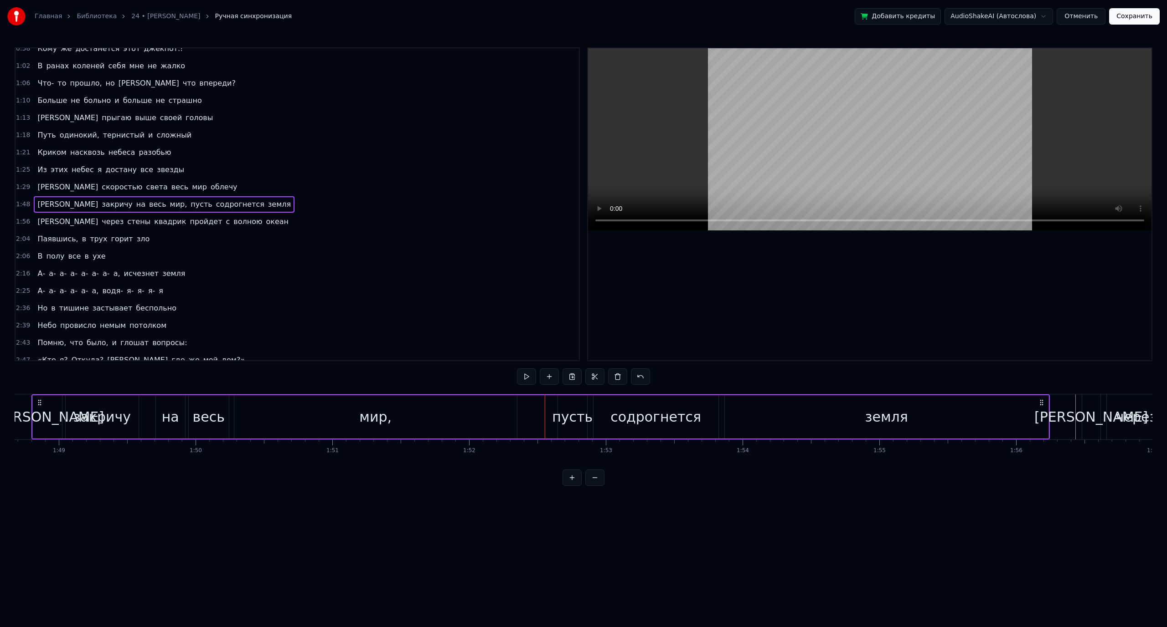
click at [695, 501] on html "Главная Библиотека 24 • [PERSON_NAME] Ручная синхронизация Добавить кредиты Aud…" at bounding box center [583, 250] width 1167 height 501
click at [590, 422] on div "Я закричу на весь мир, пусть содрогнется земля" at bounding box center [540, 417] width 1018 height 45
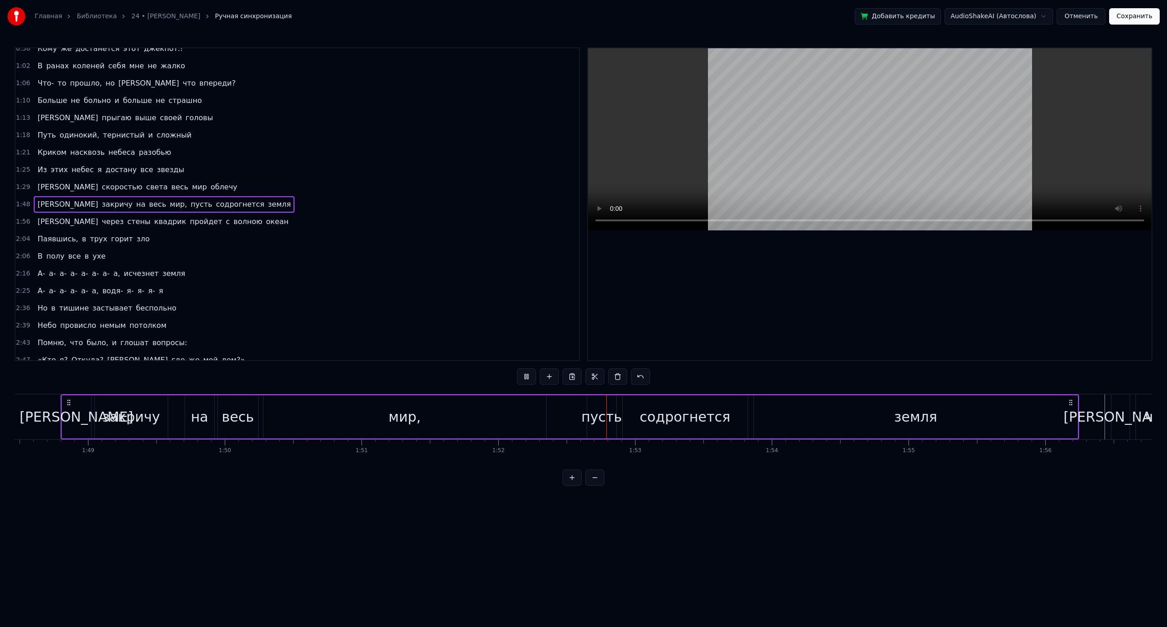
click at [22, 220] on span "1:56" at bounding box center [23, 221] width 14 height 9
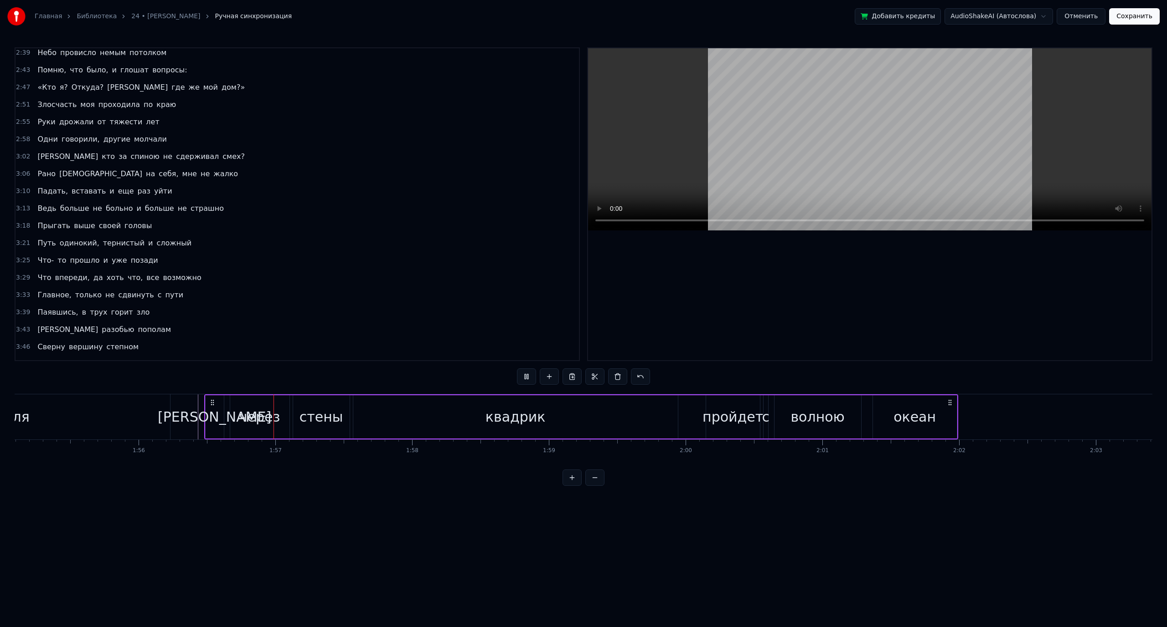
scroll to position [0, 15878]
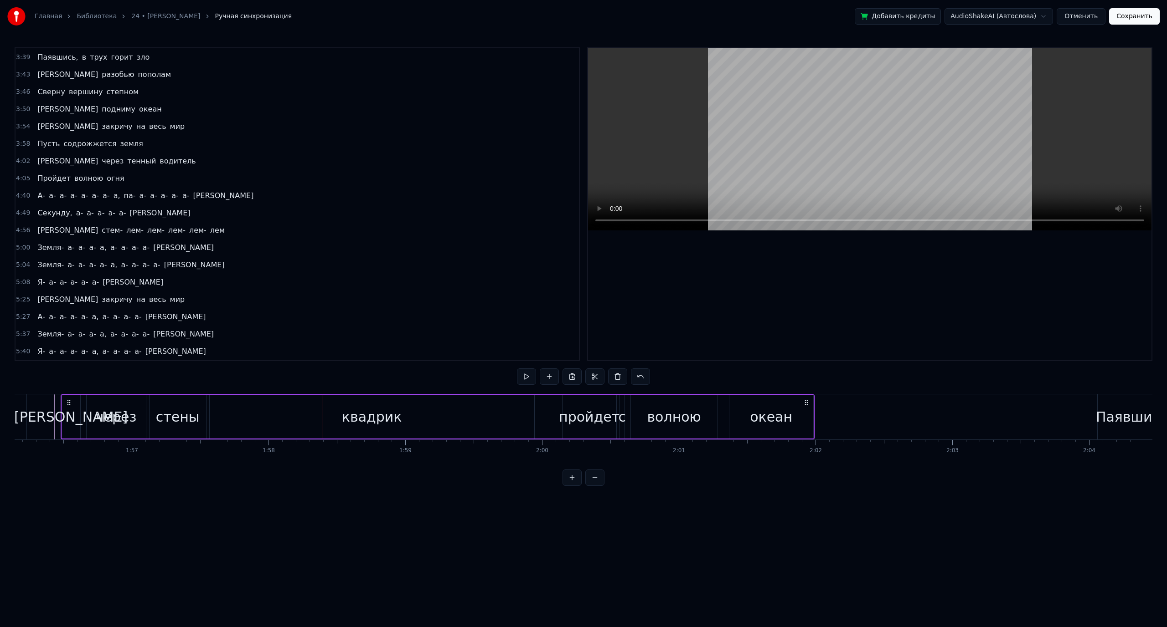
click at [336, 421] on div "квадрик" at bounding box center [372, 417] width 324 height 43
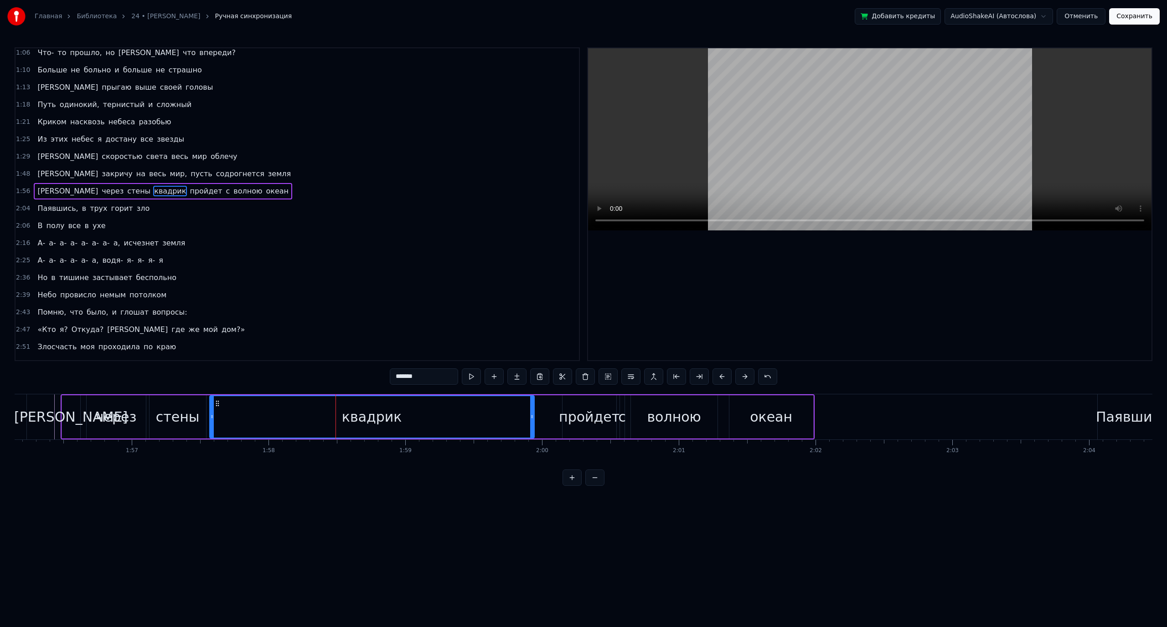
scroll to position [147, 0]
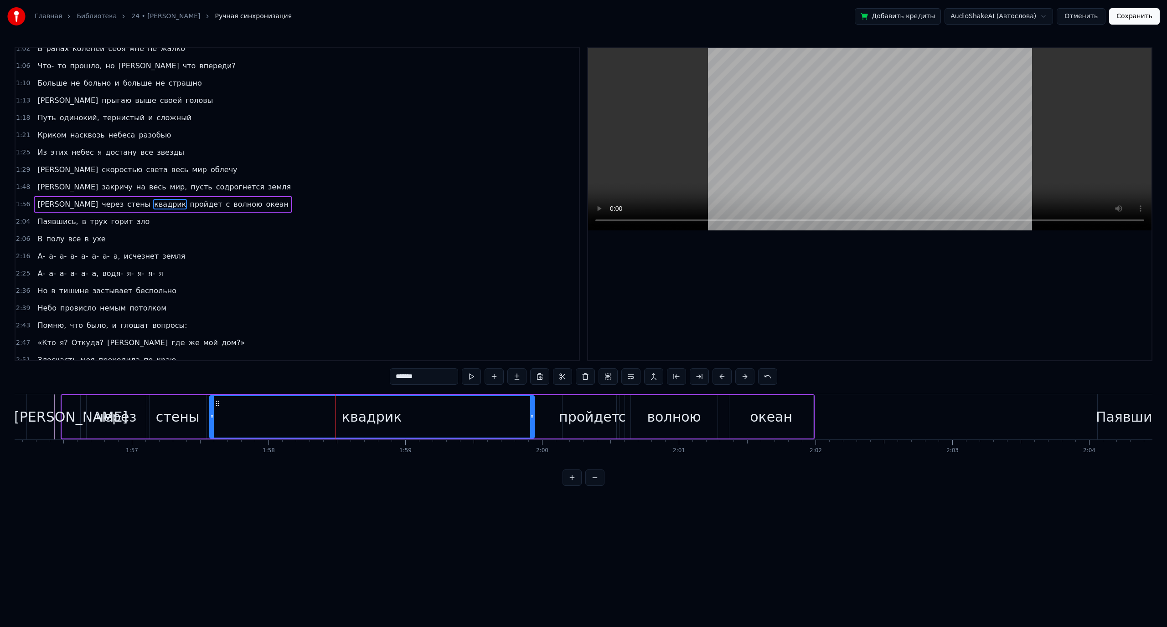
click at [409, 375] on input "*******" at bounding box center [424, 377] width 68 height 16
click at [423, 378] on input "******" at bounding box center [424, 377] width 68 height 16
type input "*******"
click at [489, 501] on html "Главная Библиотека 24 • [PERSON_NAME] Ручная синхронизация Добавить кредиты Aud…" at bounding box center [583, 250] width 1167 height 501
click at [542, 421] on div "И через стены квартир пройдет с волною океан" at bounding box center [438, 417] width 754 height 45
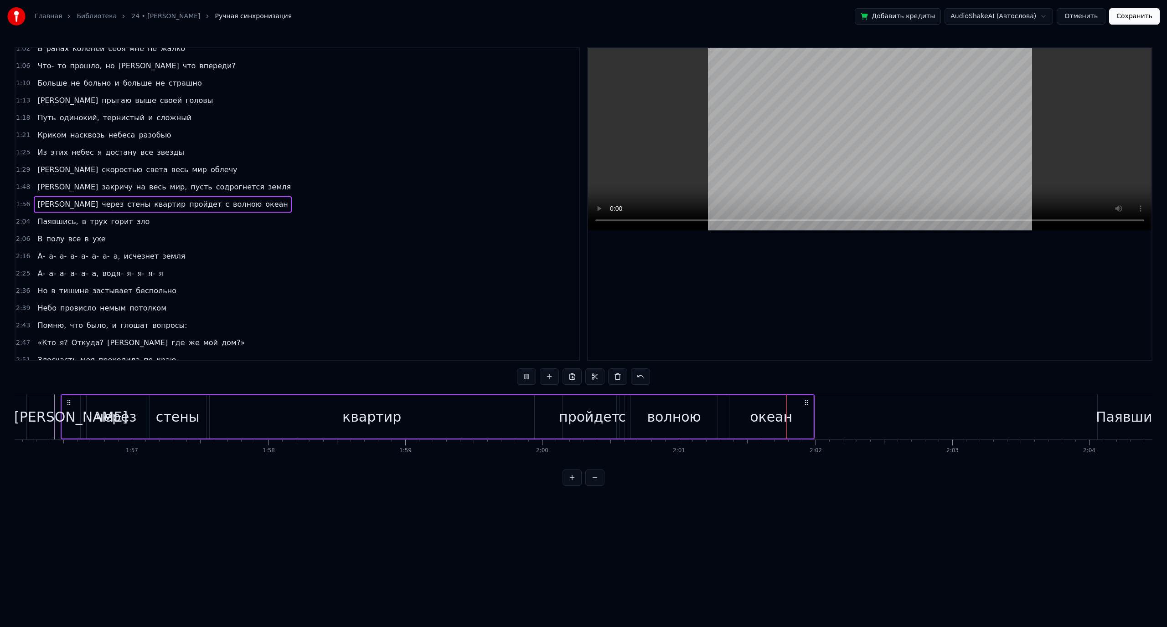
click at [800, 413] on div "океан" at bounding box center [771, 417] width 84 height 43
drag, startPoint x: 419, startPoint y: 380, endPoint x: 399, endPoint y: 378, distance: 19.7
click at [399, 378] on input "*****" at bounding box center [424, 377] width 68 height 16
type input "****"
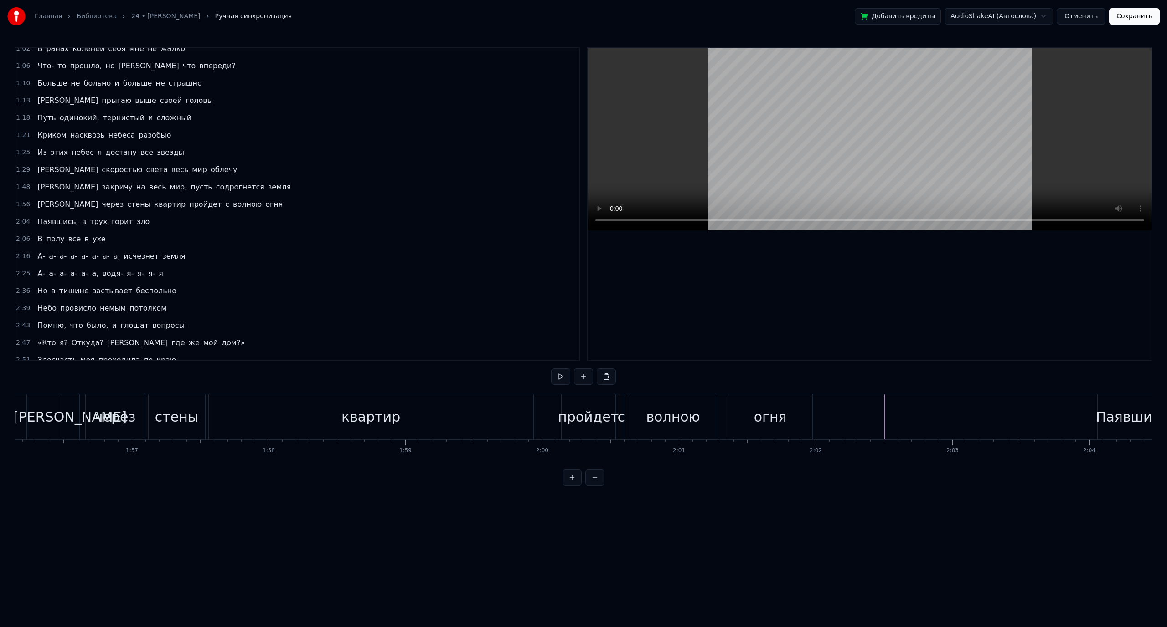
click at [735, 406] on div "огня" at bounding box center [770, 417] width 84 height 45
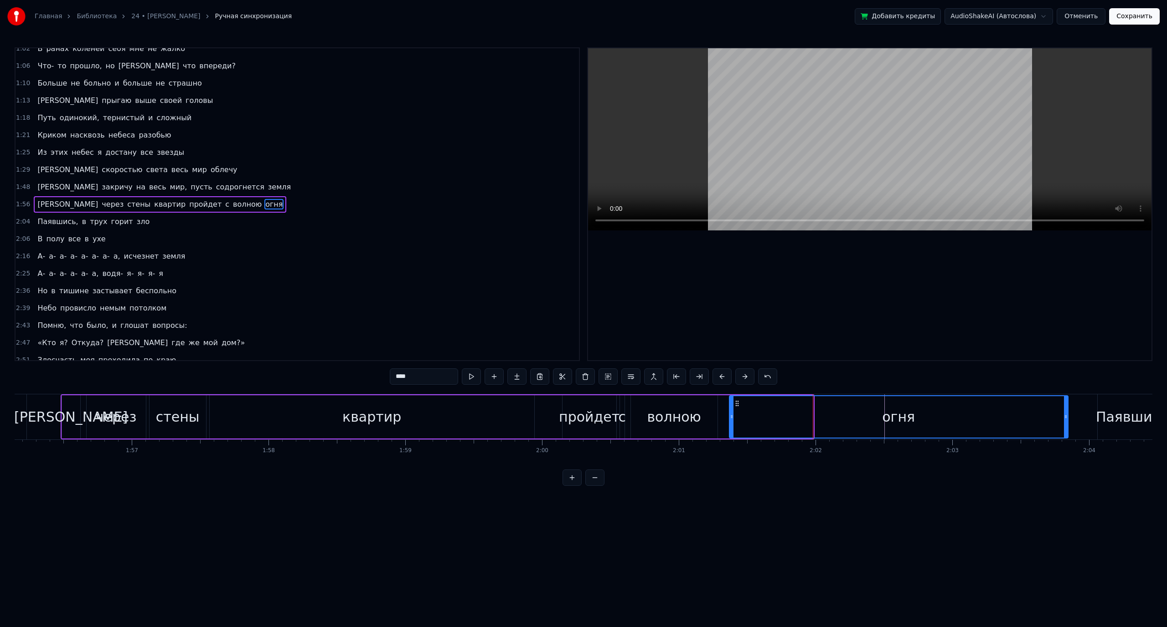
drag, startPoint x: 810, startPoint y: 414, endPoint x: 1064, endPoint y: 421, distance: 254.8
click at [1064, 421] on div at bounding box center [1066, 416] width 4 height 41
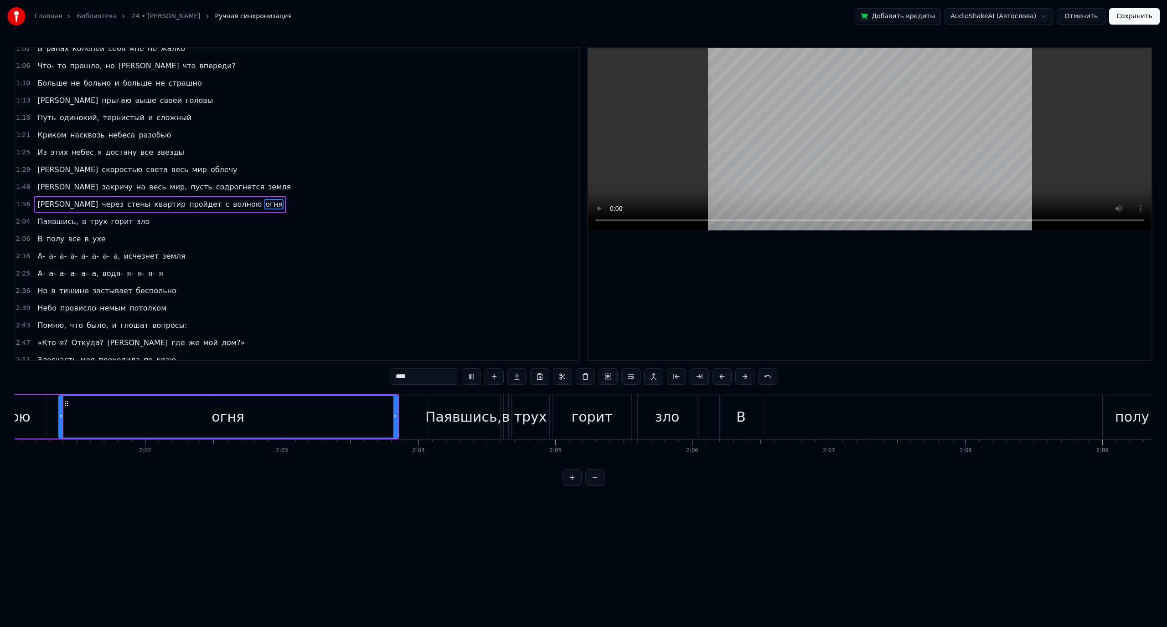
scroll to position [0, 16545]
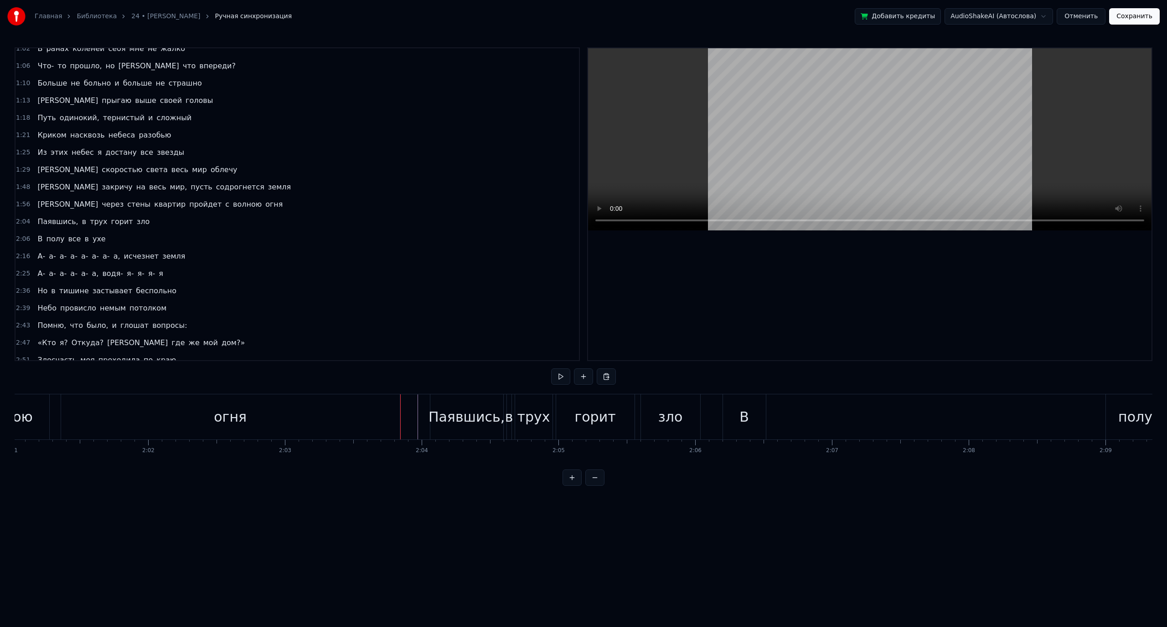
click at [452, 413] on div "Паявшись," at bounding box center [466, 417] width 76 height 21
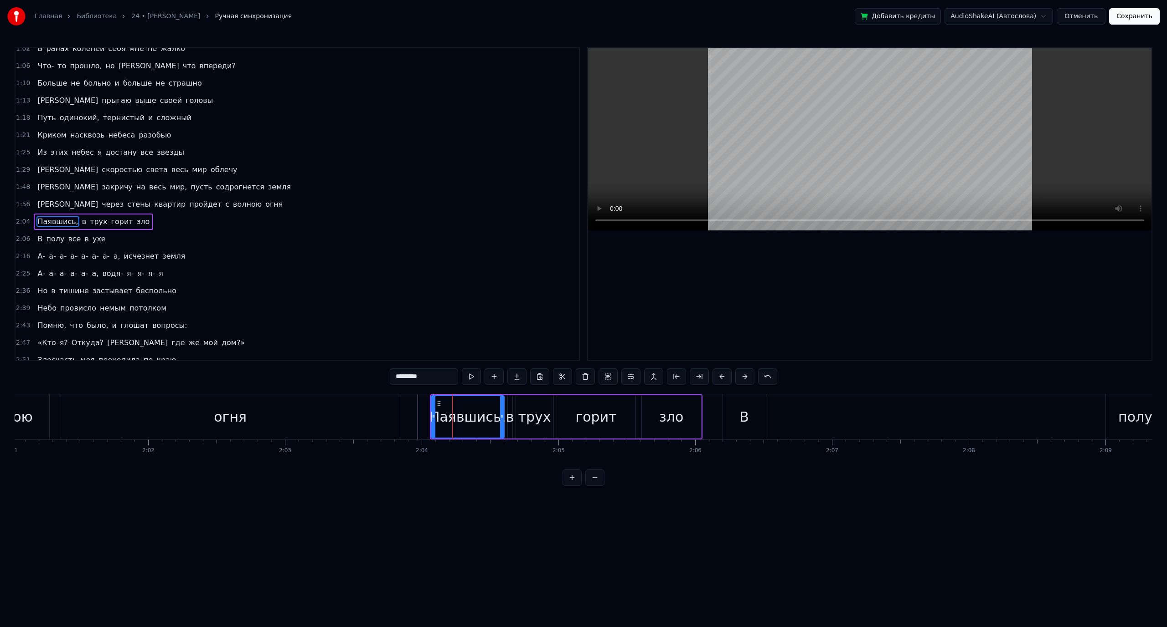
scroll to position [164, 0]
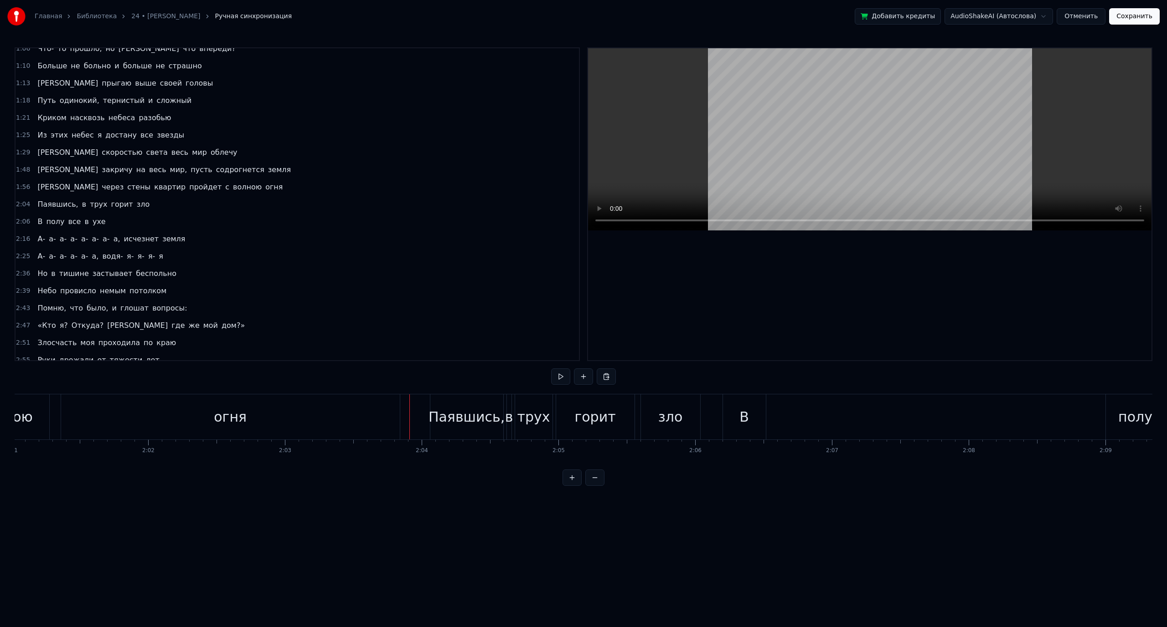
click at [455, 412] on div "Паявшись," at bounding box center [466, 417] width 76 height 21
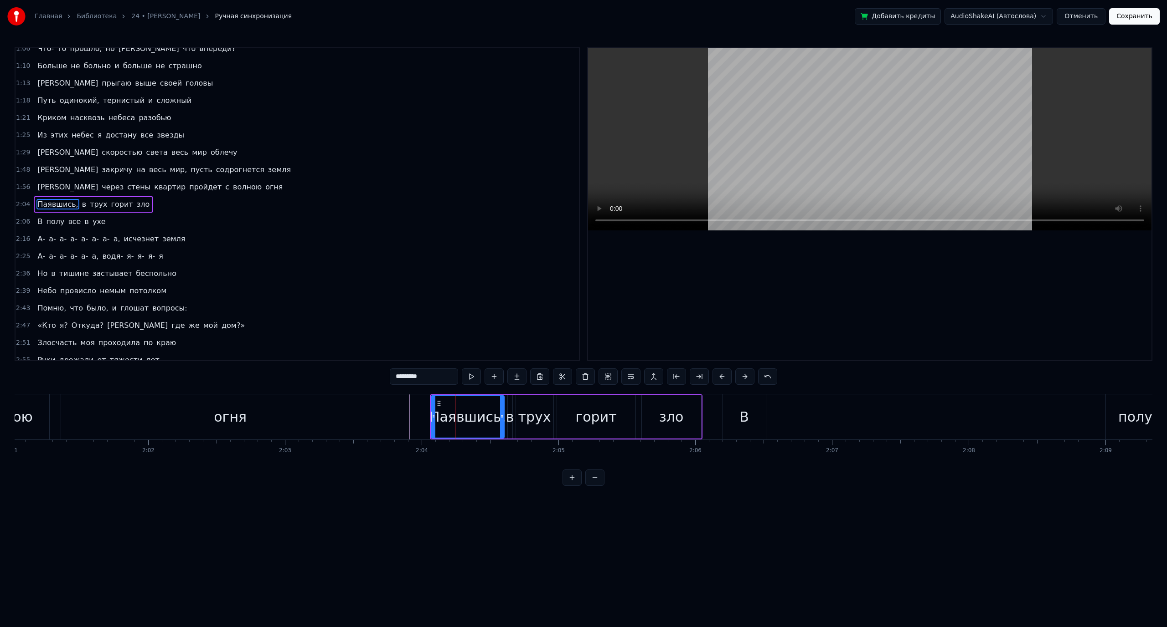
drag, startPoint x: 434, startPoint y: 376, endPoint x: 378, endPoint y: 373, distance: 55.7
click at [384, 373] on div "0:32 Ночь в тишине застывает беспечно 0:36 [PERSON_NAME] провисло [DEMOGRAPHIC_…" at bounding box center [583, 266] width 1137 height 439
click at [561, 501] on html "Главная Библиотека 24 • [PERSON_NAME] Ручная синхронизация Добавить кредиты Aud…" at bounding box center [583, 250] width 1167 height 501
click at [508, 424] on div "в" at bounding box center [510, 417] width 8 height 21
click at [530, 420] on div "трух" at bounding box center [534, 417] width 33 height 21
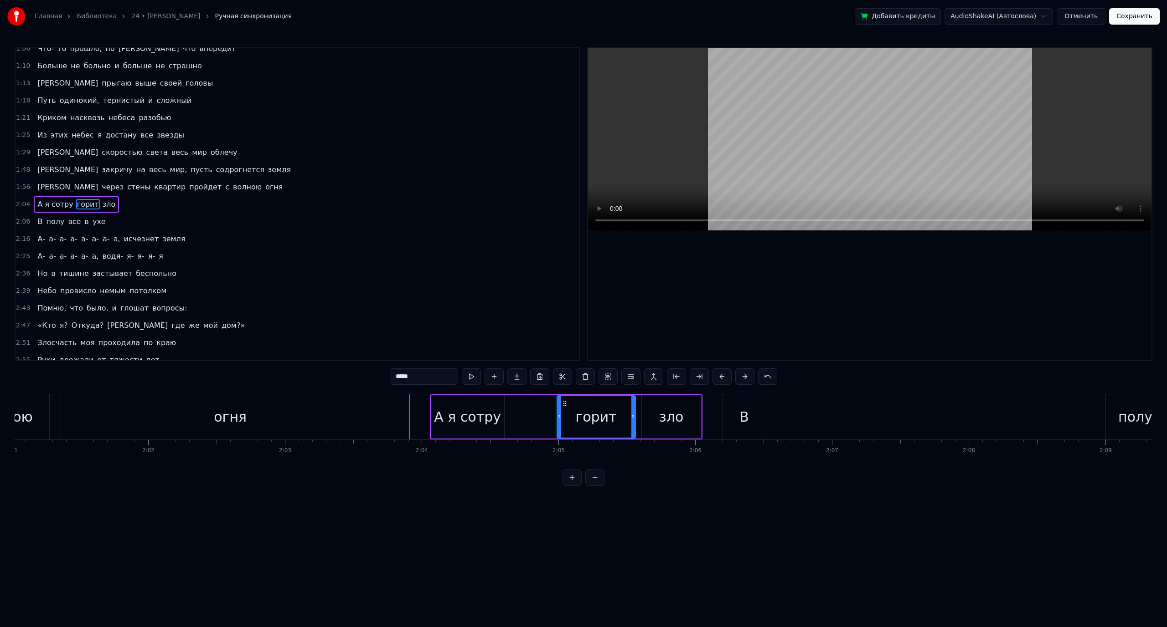
click at [584, 416] on div "горит" at bounding box center [596, 417] width 41 height 21
click at [665, 418] on div "зло" at bounding box center [671, 417] width 24 height 21
drag, startPoint x: 398, startPoint y: 375, endPoint x: 391, endPoint y: 375, distance: 7.8
click at [391, 375] on input "***" at bounding box center [424, 377] width 68 height 16
click at [662, 501] on html "Главная Библиотека 24 • [PERSON_NAME] Ручная синхронизация Добавить кредиты Aud…" at bounding box center [583, 250] width 1167 height 501
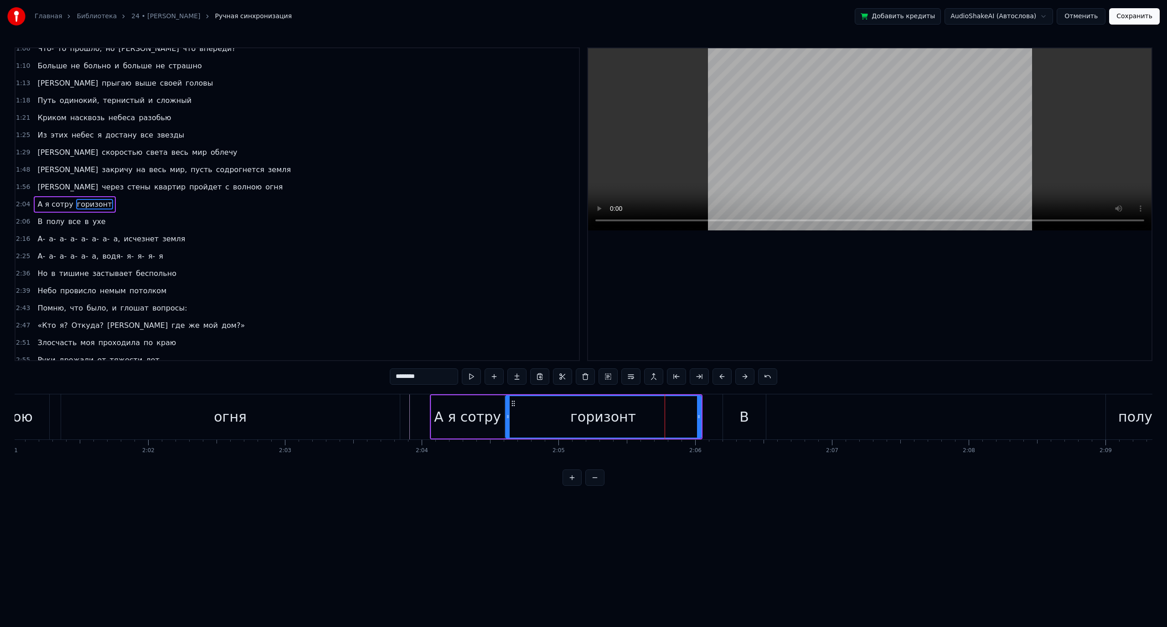
drag, startPoint x: 642, startPoint y: 419, endPoint x: 506, endPoint y: 422, distance: 136.3
click at [506, 422] on div at bounding box center [508, 416] width 4 height 41
click at [733, 410] on div "В" at bounding box center [744, 417] width 43 height 45
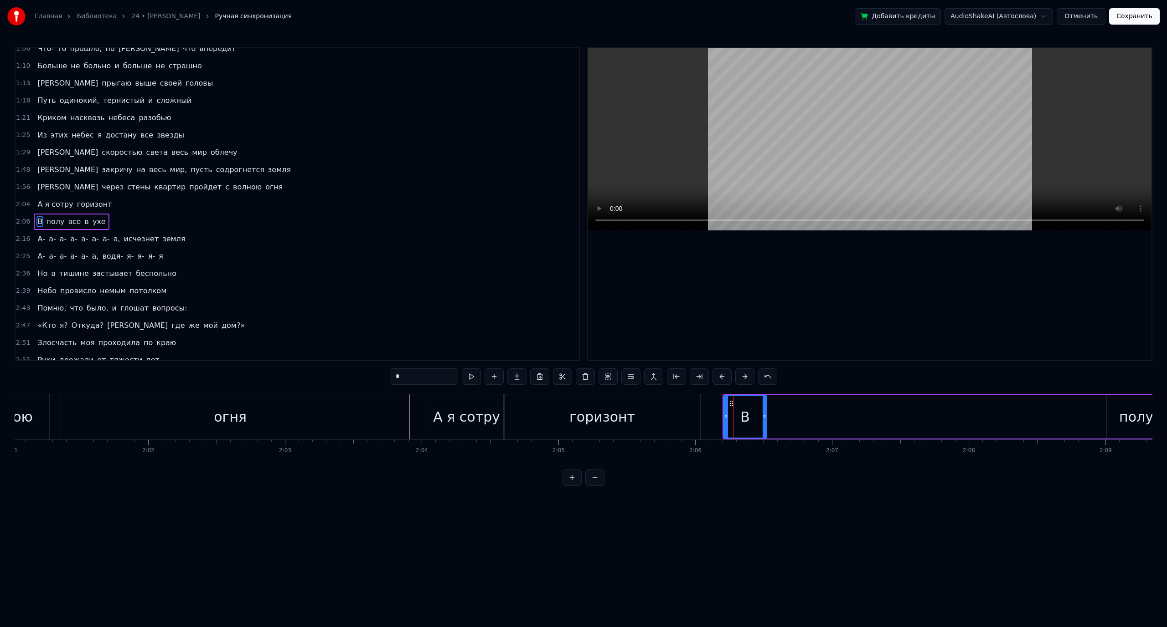
scroll to position [181, 0]
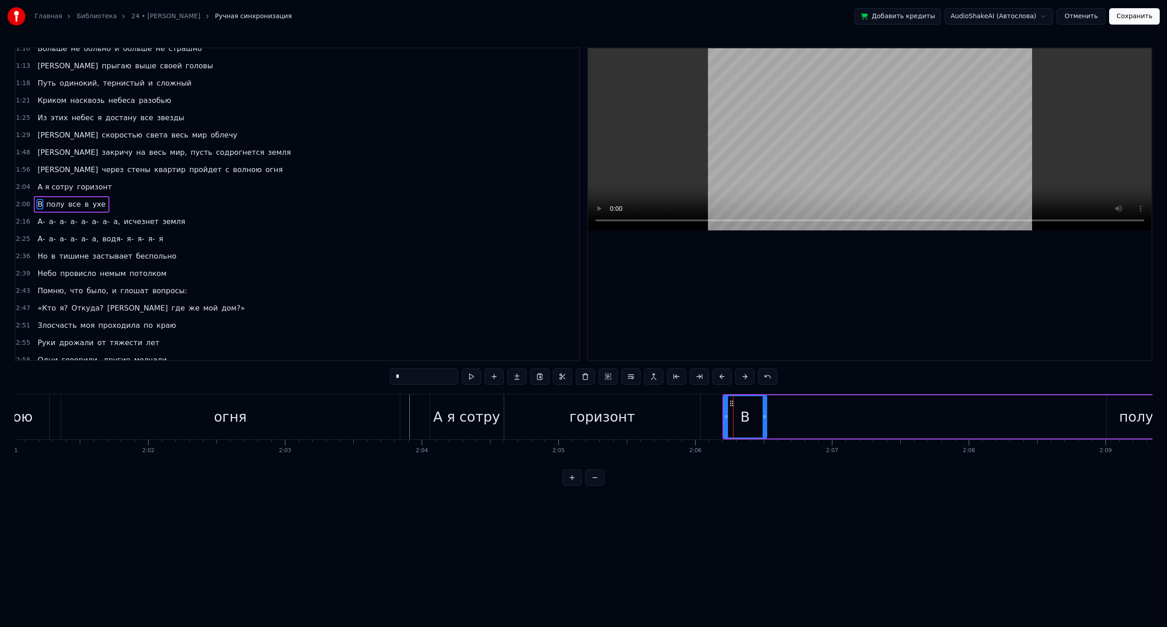
type input "****"
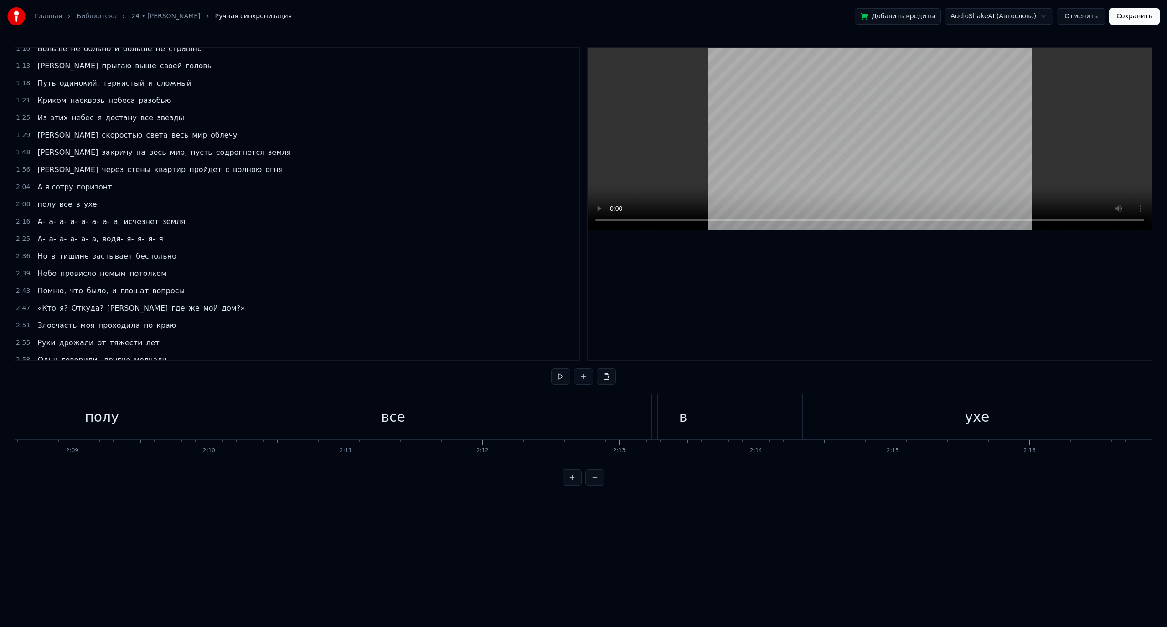
scroll to position [0, 17622]
click at [75, 418] on div "полу" at bounding box center [57, 417] width 59 height 45
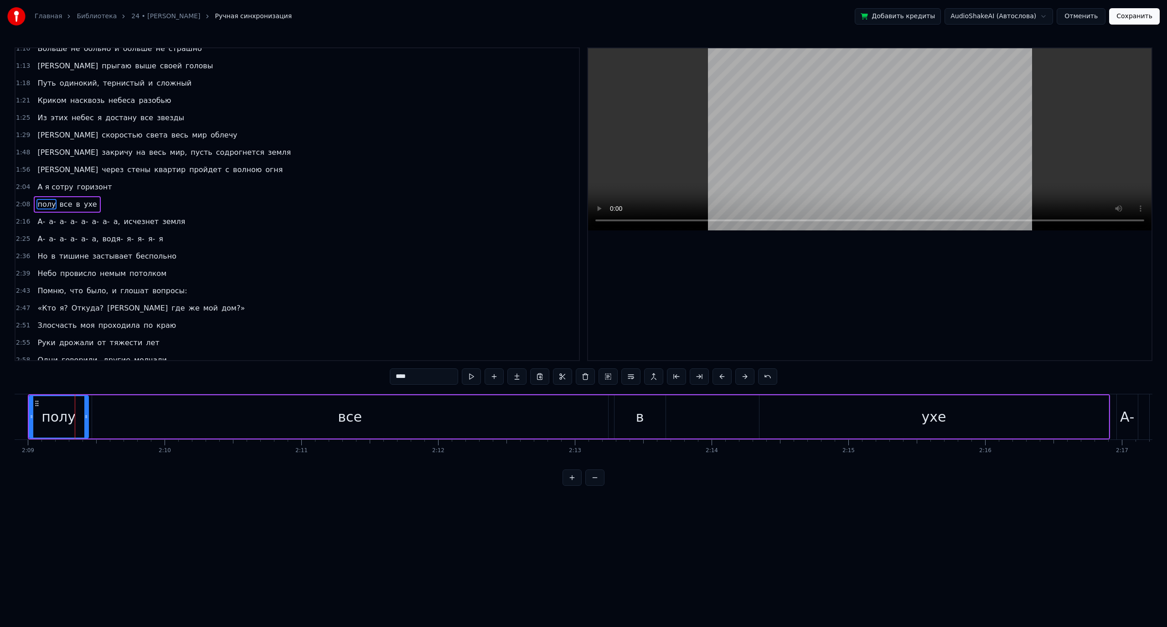
drag, startPoint x: 416, startPoint y: 375, endPoint x: 385, endPoint y: 375, distance: 31.0
click at [385, 375] on div "0:32 Ночь в тишине застывает беспечно 0:36 [PERSON_NAME] провисло [DEMOGRAPHIC_…" at bounding box center [583, 266] width 1137 height 439
type input "*******"
click at [359, 501] on html "Главная Библиотека 24 • [PERSON_NAME] Ручная синхронизация Добавить кредиты Aud…" at bounding box center [583, 250] width 1167 height 501
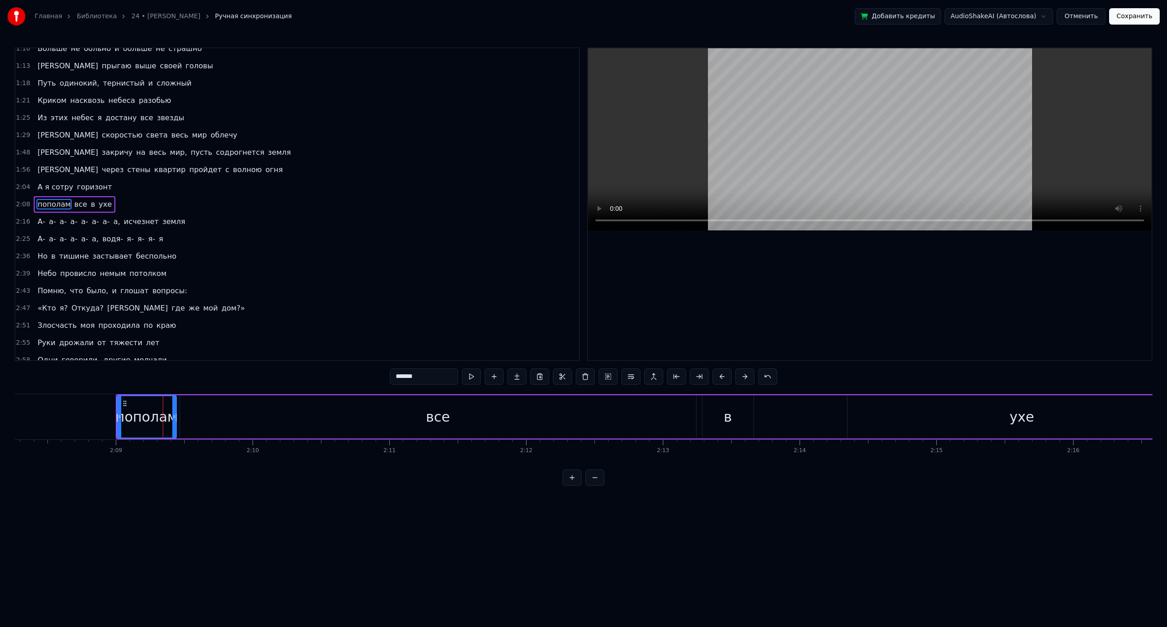
scroll to position [0, 17531]
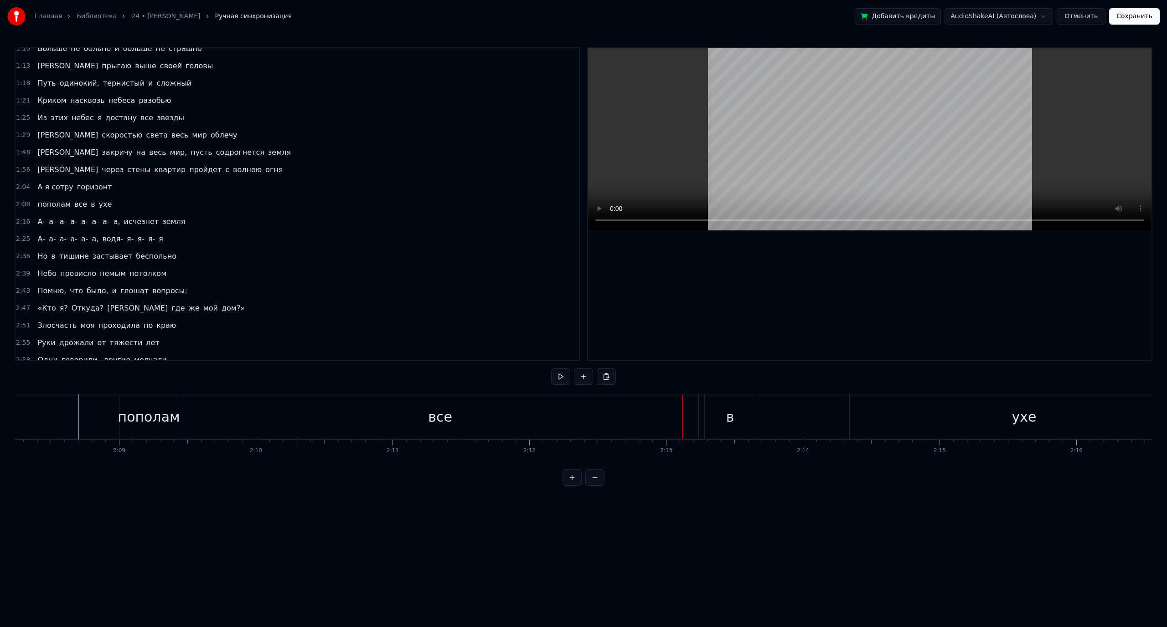
click at [385, 420] on div "все" at bounding box center [440, 417] width 516 height 45
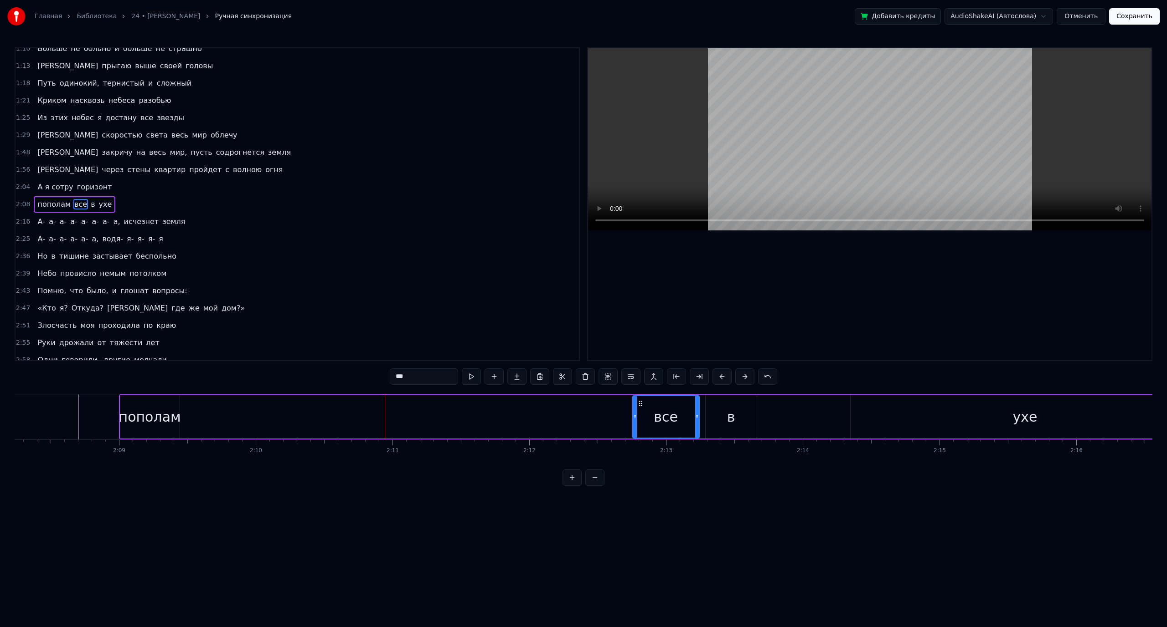
drag, startPoint x: 184, startPoint y: 419, endPoint x: 636, endPoint y: 427, distance: 452.1
click at [634, 428] on div at bounding box center [635, 416] width 4 height 41
click at [419, 374] on input "***" at bounding box center [424, 377] width 68 height 16
click at [739, 411] on div "в" at bounding box center [730, 417] width 51 height 43
drag, startPoint x: 417, startPoint y: 376, endPoint x: 356, endPoint y: 375, distance: 61.5
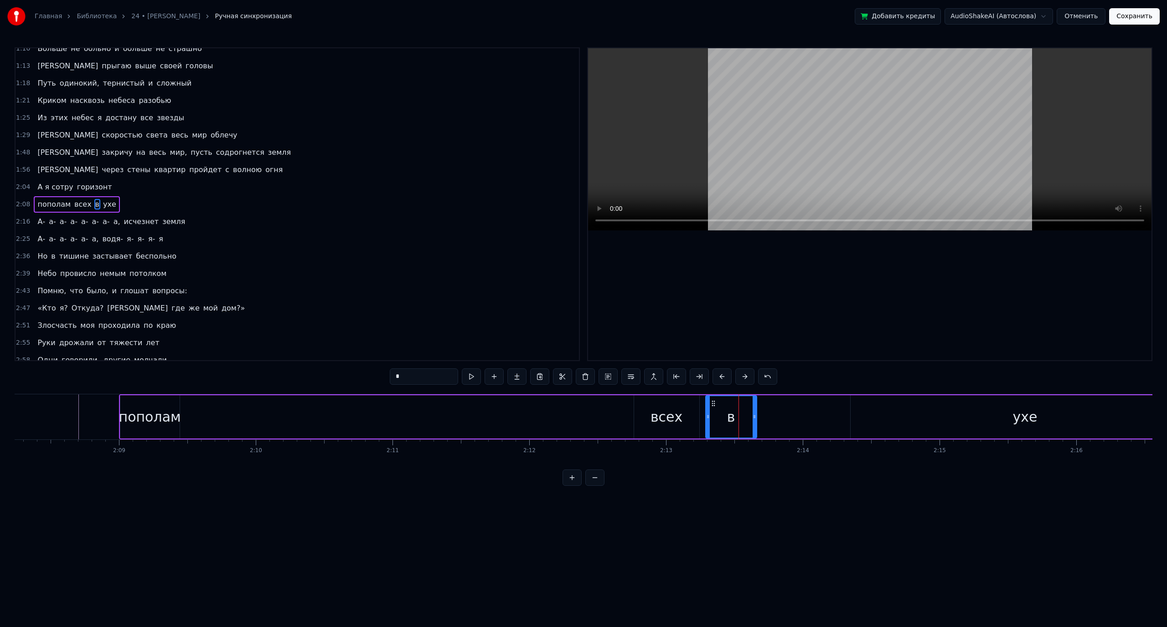
click at [356, 375] on div "0:32 Ночь в тишине застывает беспечно 0:36 [PERSON_NAME] провисло [DEMOGRAPHIC_…" at bounding box center [583, 266] width 1137 height 439
type input "***"
click at [692, 501] on html "Главная Библиотека 24 • [PERSON_NAME] Ручная синхронизация Добавить кредиты Aud…" at bounding box center [583, 250] width 1167 height 501
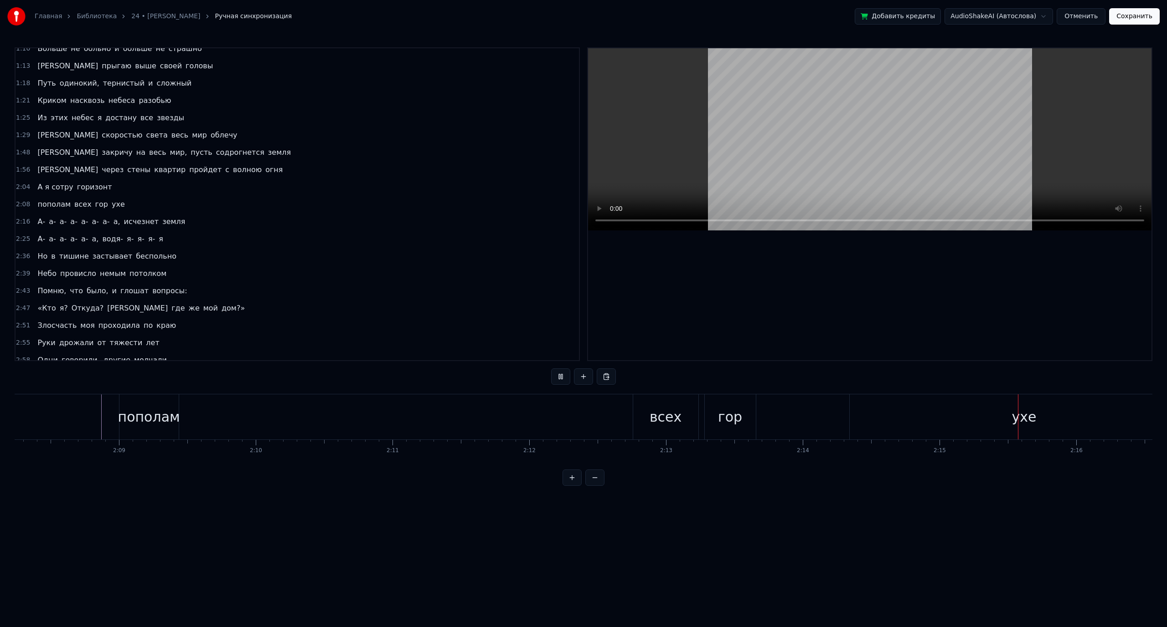
click at [905, 412] on div "ухе" at bounding box center [1023, 417] width 349 height 45
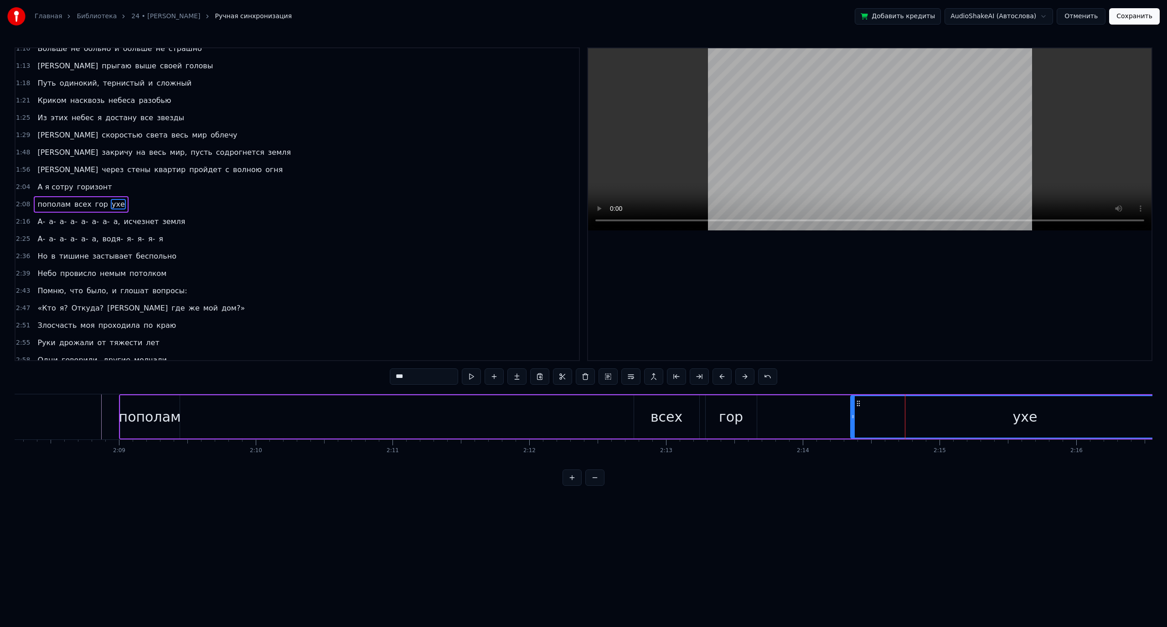
type input "**"
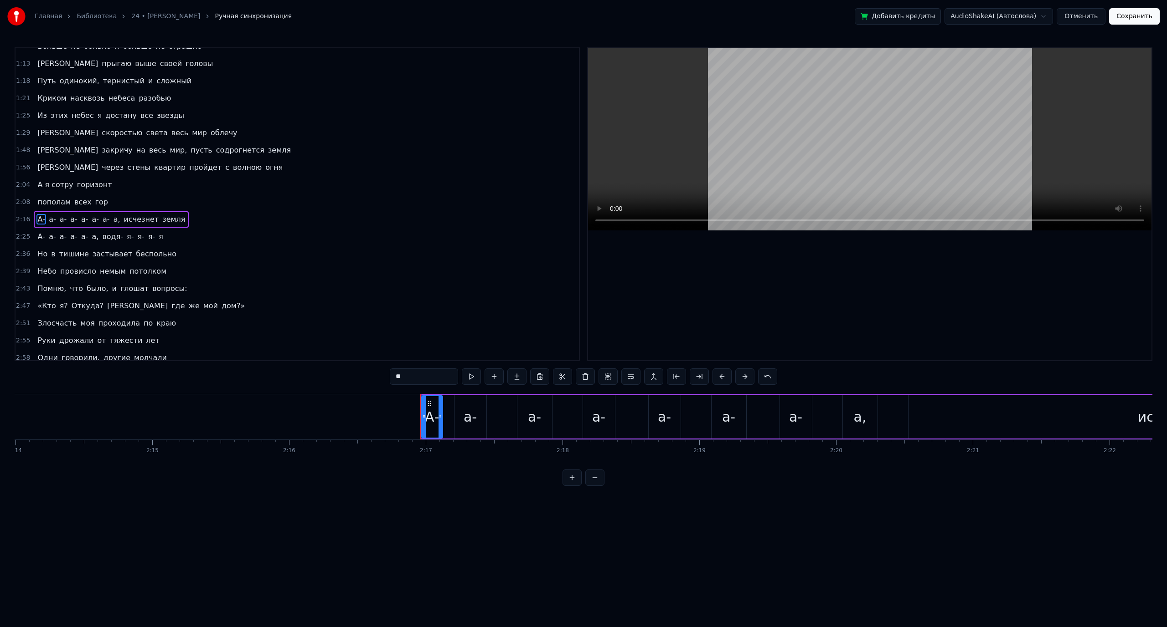
scroll to position [0, 18279]
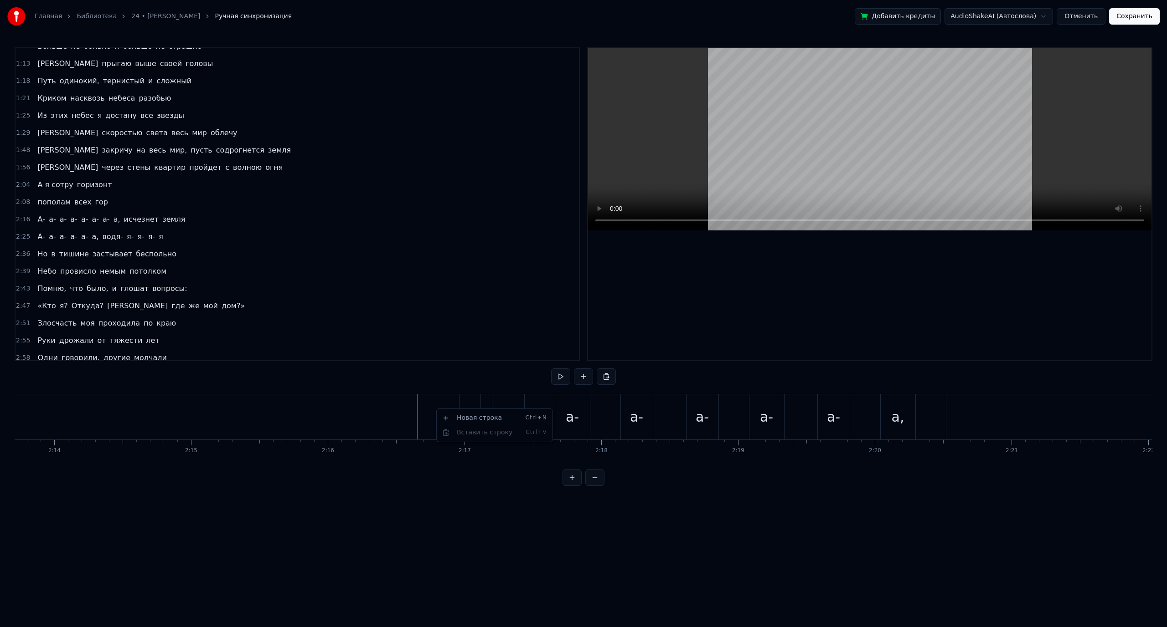
click at [470, 417] on div "А-" at bounding box center [470, 417] width 14 height 21
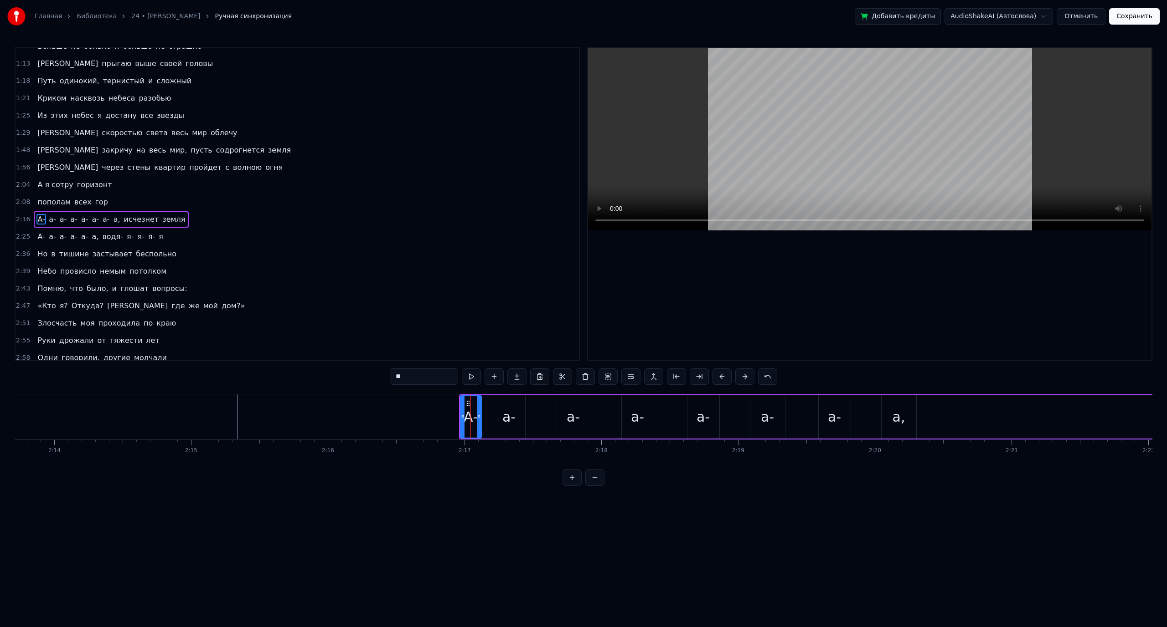
scroll to position [199, 0]
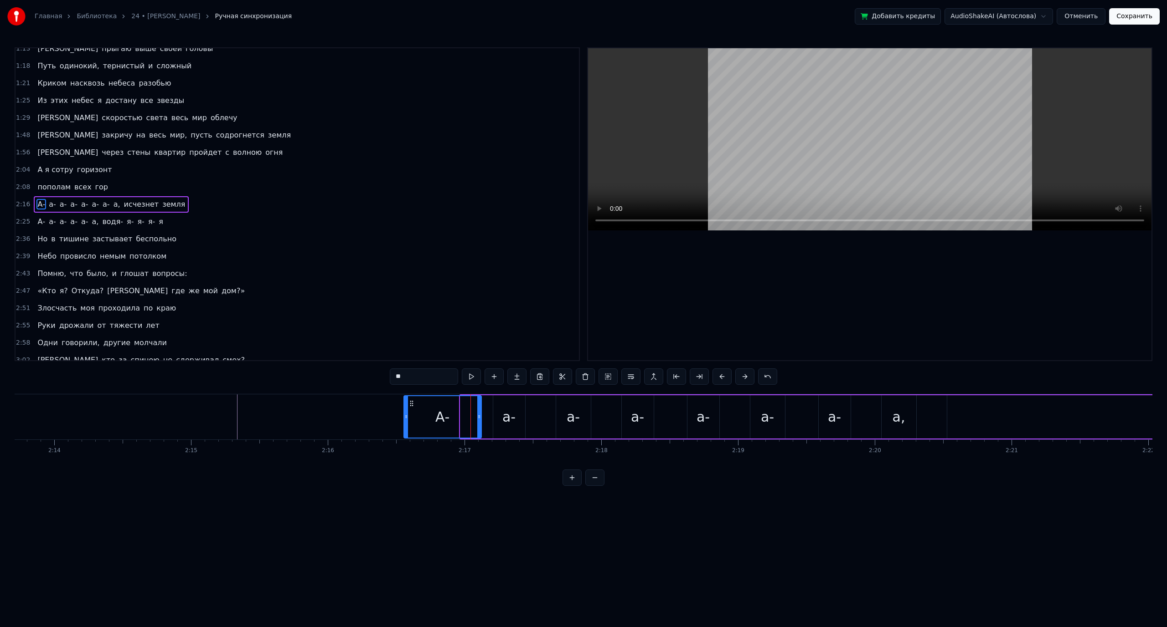
drag, startPoint x: 462, startPoint y: 417, endPoint x: 409, endPoint y: 413, distance: 53.5
click at [408, 413] on div at bounding box center [406, 416] width 4 height 41
drag, startPoint x: 412, startPoint y: 383, endPoint x: 391, endPoint y: 382, distance: 21.4
click at [392, 383] on input "**" at bounding box center [424, 377] width 68 height 16
click at [432, 494] on html "Главная Библиотека 24 • [PERSON_NAME] Ручная синхронизация Добавить кредиты Aud…" at bounding box center [583, 250] width 1167 height 501
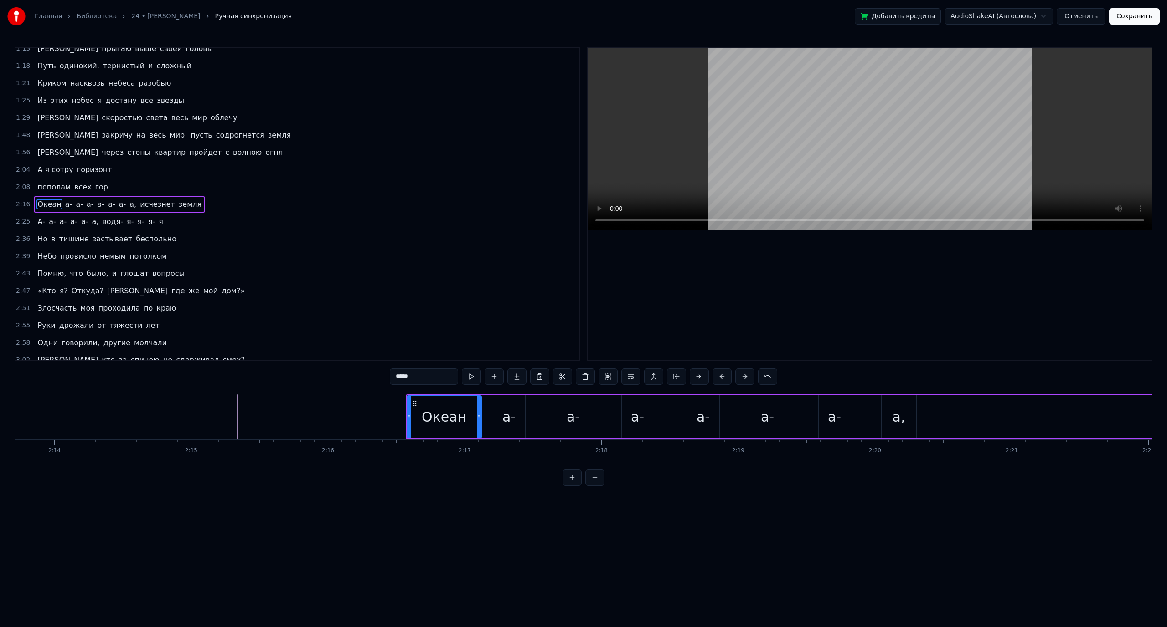
click at [423, 422] on div "Океан" at bounding box center [443, 416] width 73 height 41
click at [419, 380] on input "*****" at bounding box center [424, 377] width 68 height 16
click at [396, 381] on input "*****" at bounding box center [424, 377] width 68 height 16
click at [419, 375] on input "*******" at bounding box center [424, 377] width 68 height 16
click at [398, 377] on input "******" at bounding box center [424, 377] width 68 height 16
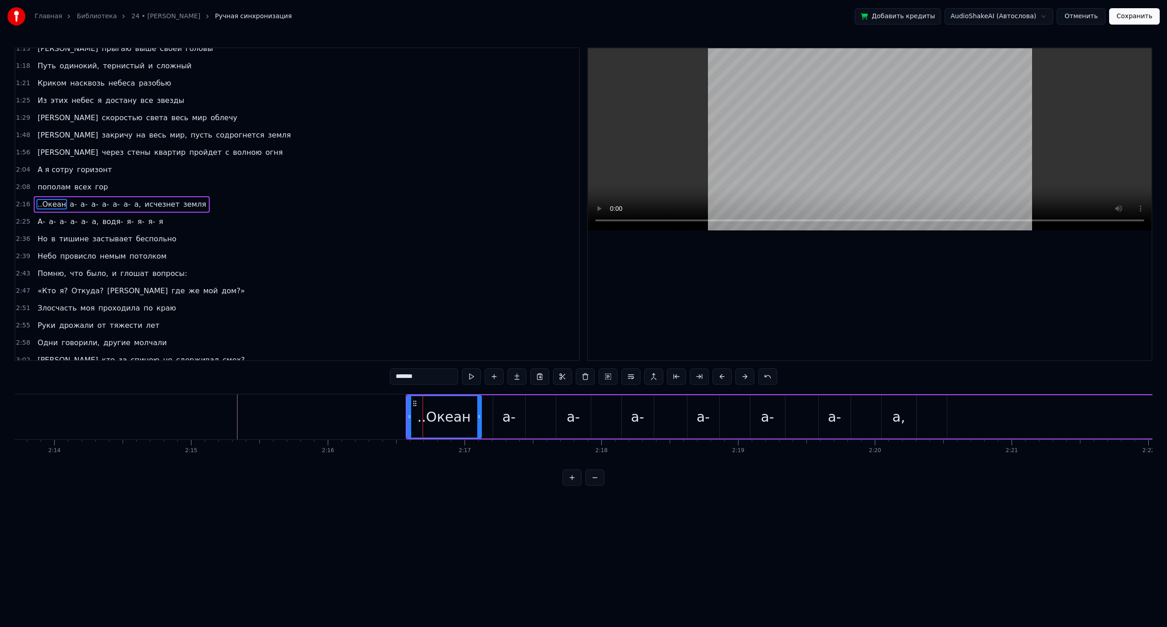
type input "*******"
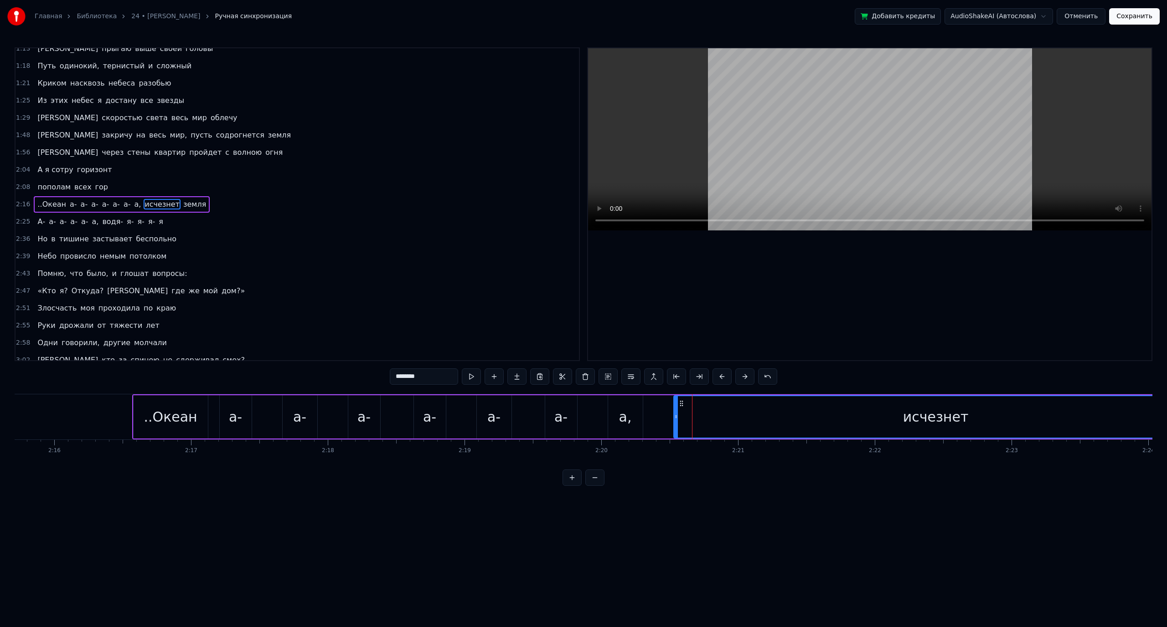
scroll to position [0, 18571]
click at [726, 419] on div "исчезнет" at bounding box center [917, 416] width 523 height 41
type input "*****"
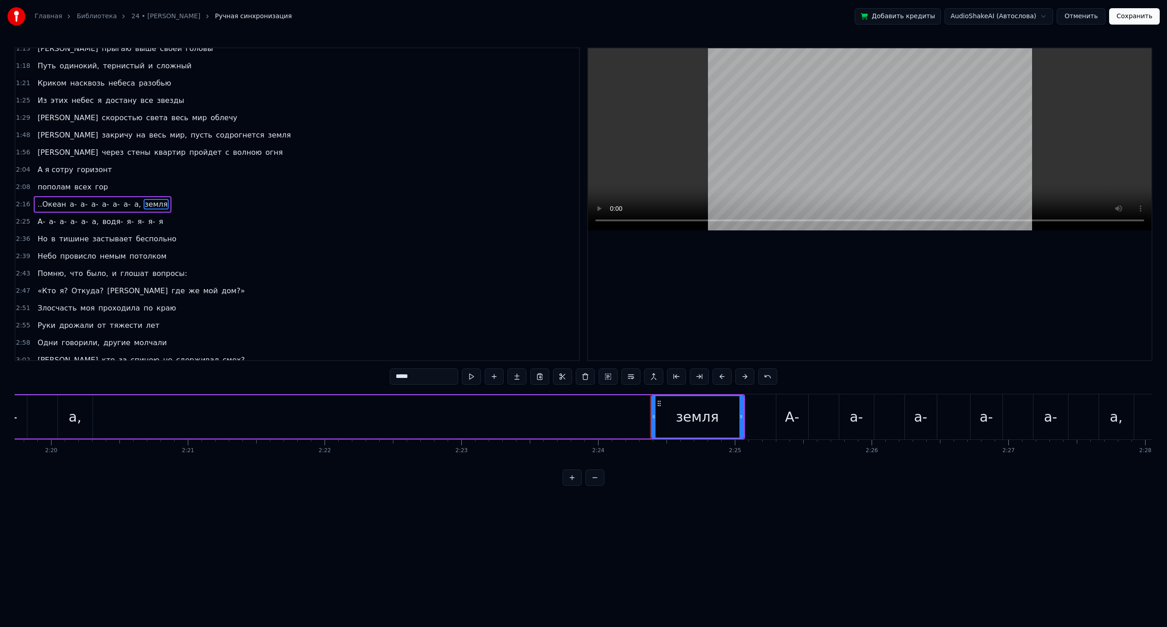
scroll to position [0, 19083]
click at [150, 415] on div "..Океан а- а- а- а- а- а- а, земля" at bounding box center [182, 417] width 1162 height 45
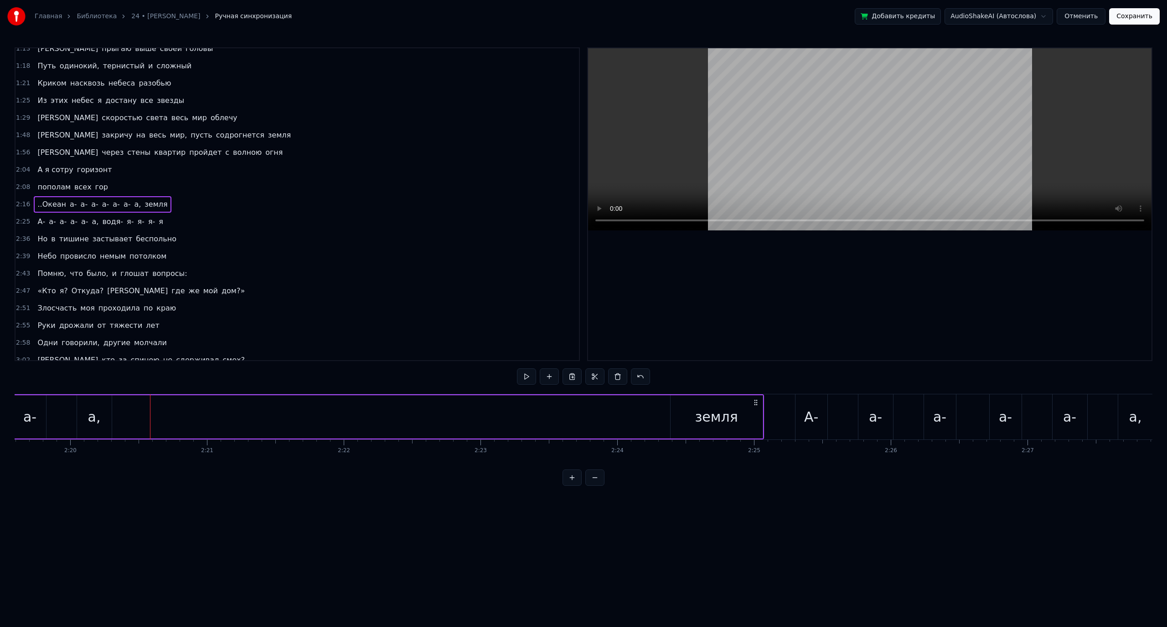
click at [142, 415] on div "..Океан а- а- а- а- а- а- а, земля" at bounding box center [182, 417] width 1162 height 45
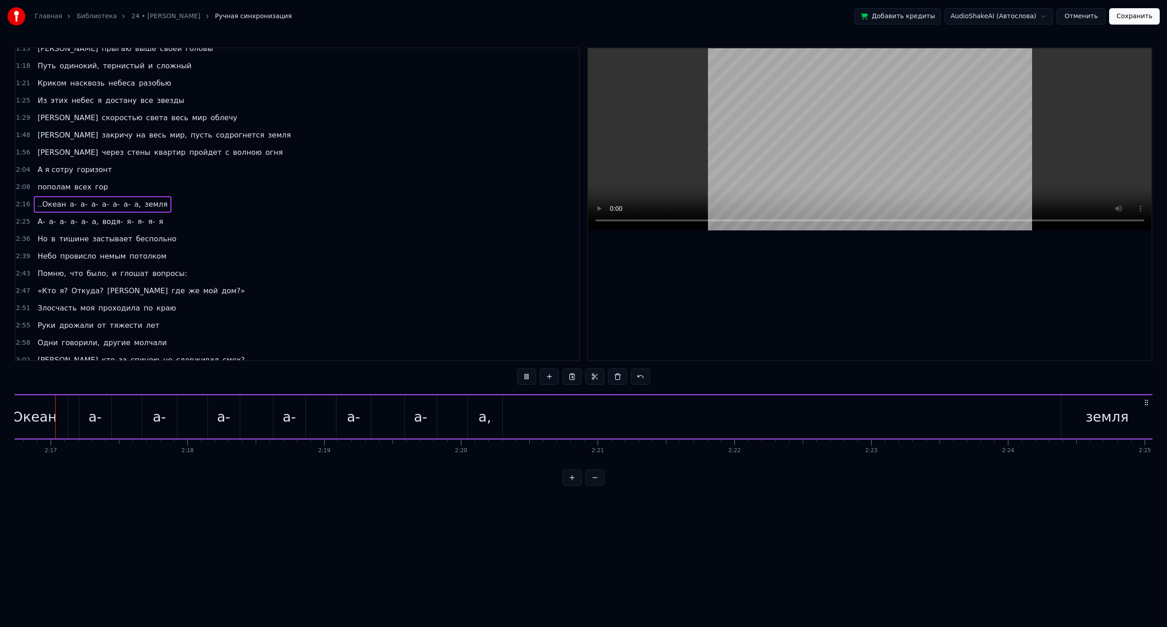
scroll to position [0, 18689]
click at [560, 417] on div "..Океан а- а- а- а- а- а- а, земля" at bounding box center [577, 417] width 1162 height 45
click at [562, 417] on html "Главная Библиотека 24 • [PERSON_NAME] Ручная синхронизация Добавить кредиты Aud…" at bounding box center [583, 250] width 1167 height 501
click at [548, 417] on div "..Океан а- а- а- а- а- а- а, земля" at bounding box center [577, 417] width 1162 height 45
click at [507, 416] on div "..Океан а- а- а- а- а- а- а, земля" at bounding box center [577, 417] width 1162 height 45
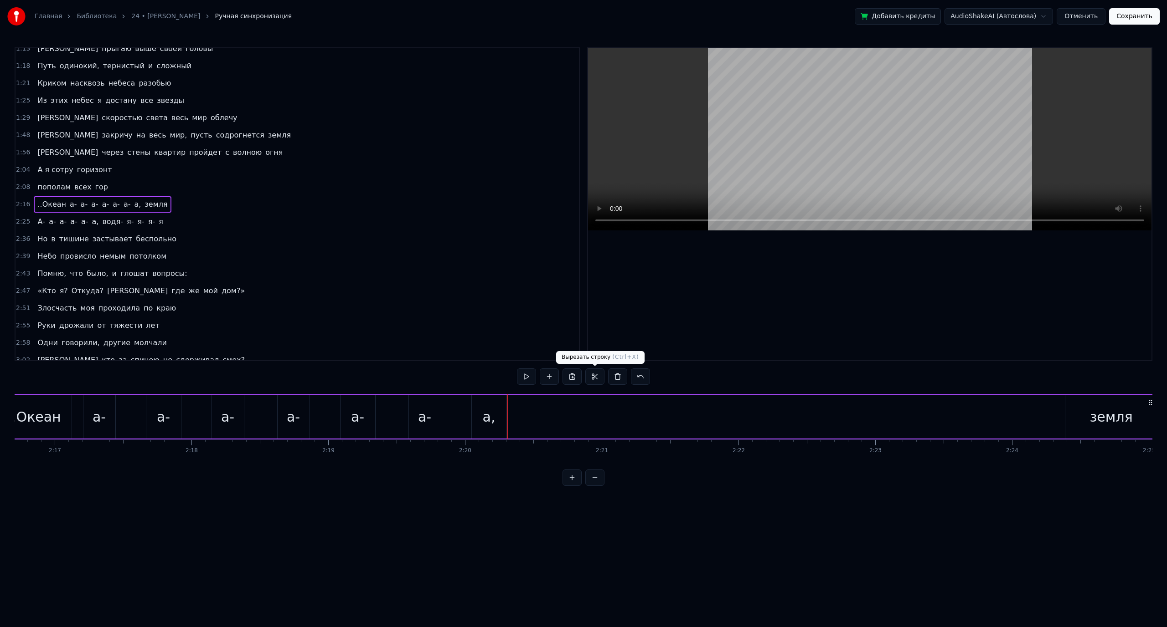
click at [595, 382] on button at bounding box center [594, 377] width 19 height 16
click at [533, 422] on div "..Океан а- а- а- а- а- а- а, земля" at bounding box center [577, 417] width 1162 height 45
click at [509, 418] on div "..Океан а- а- а- а- а- а- а, земля" at bounding box center [577, 417] width 1162 height 45
click at [545, 501] on html "Главная Библиотека 24 • [PERSON_NAME] Ручная синхронизация Добавить кредиты Aud…" at bounding box center [583, 250] width 1167 height 501
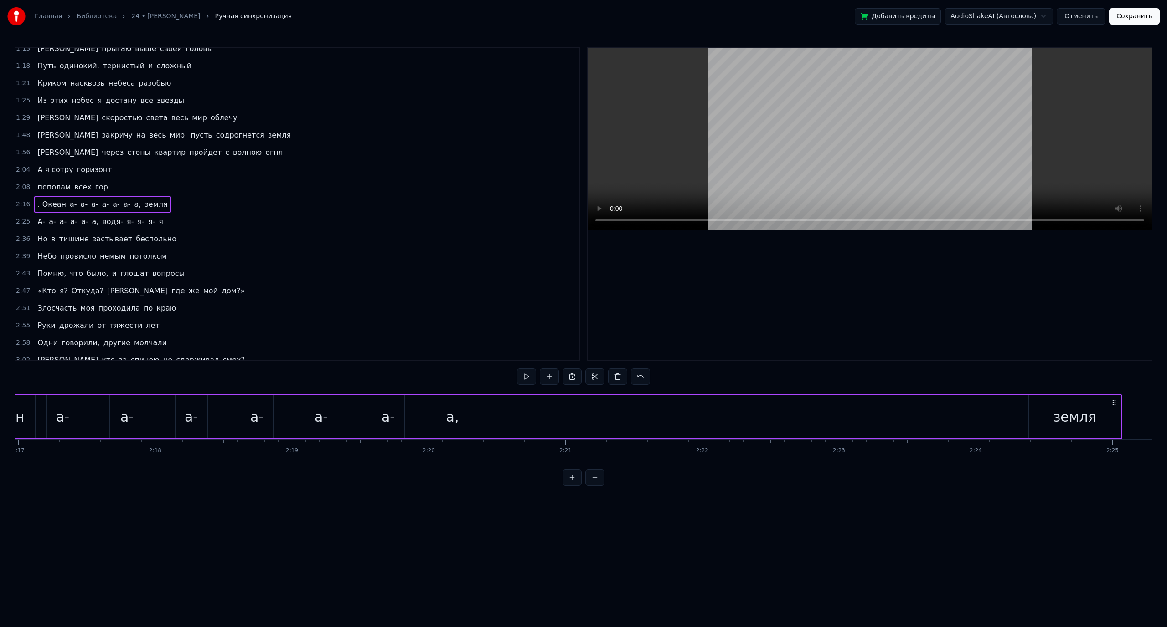
click at [1121, 418] on div "земля" at bounding box center [1074, 417] width 93 height 43
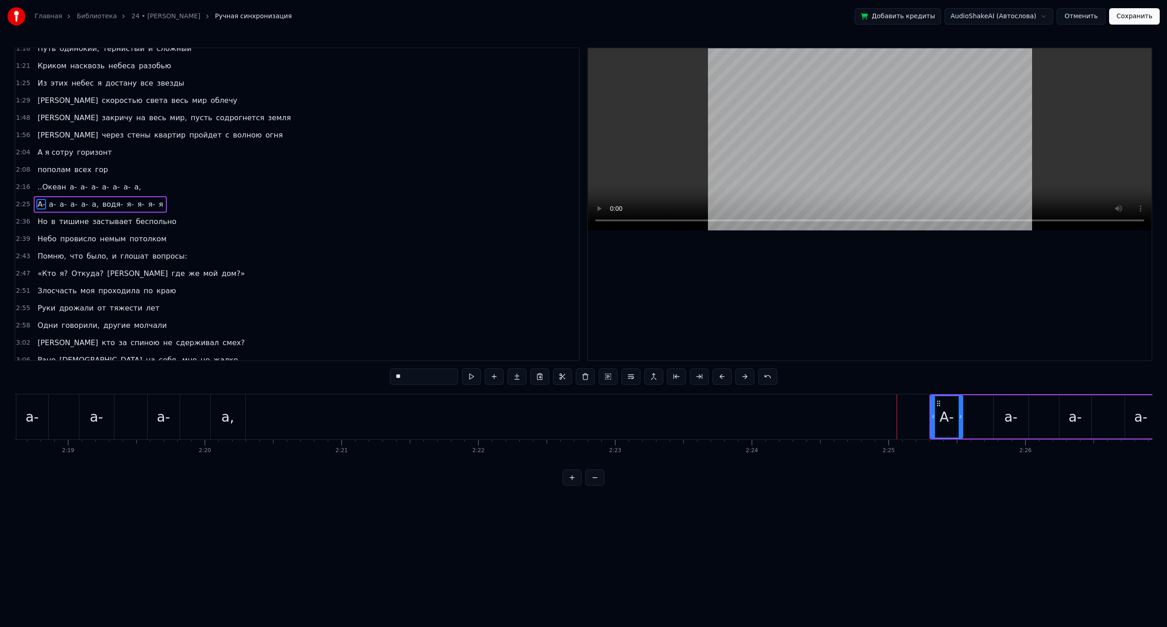
scroll to position [0, 18872]
click at [299, 417] on div "а," at bounding box center [304, 417] width 13 height 21
type input "**"
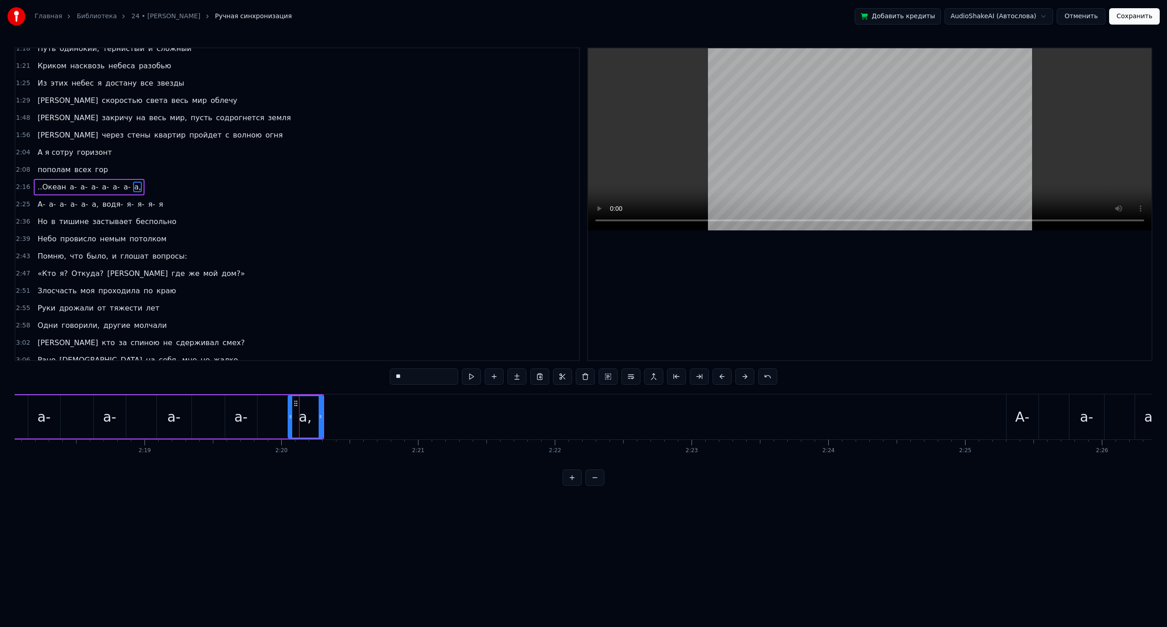
scroll to position [199, 0]
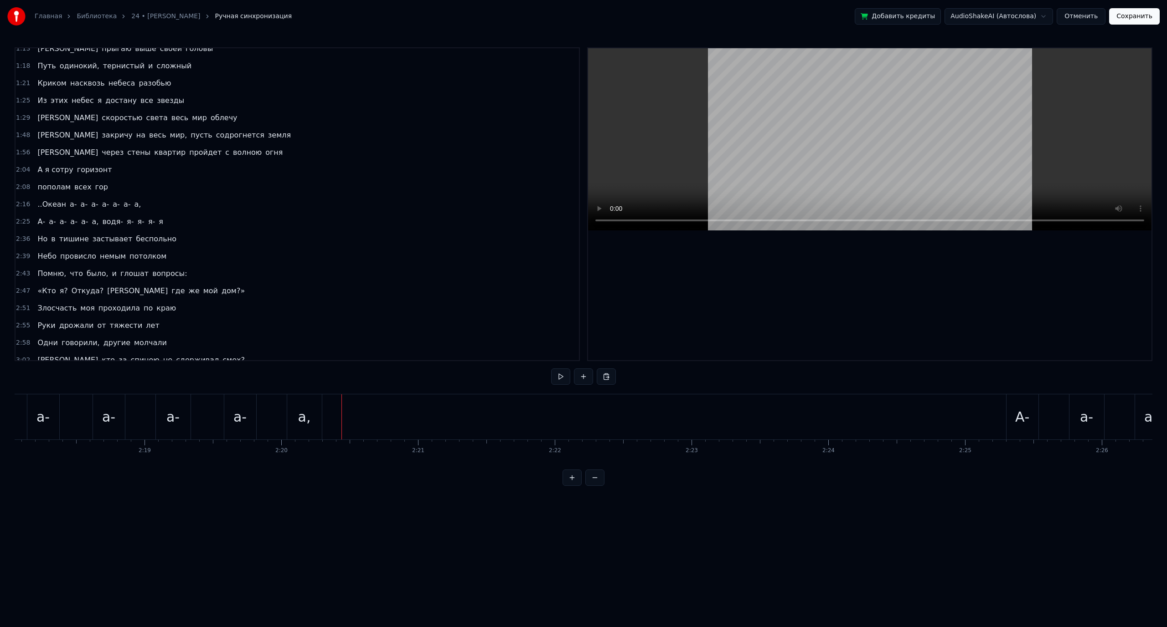
click at [319, 416] on div "а," at bounding box center [304, 417] width 35 height 45
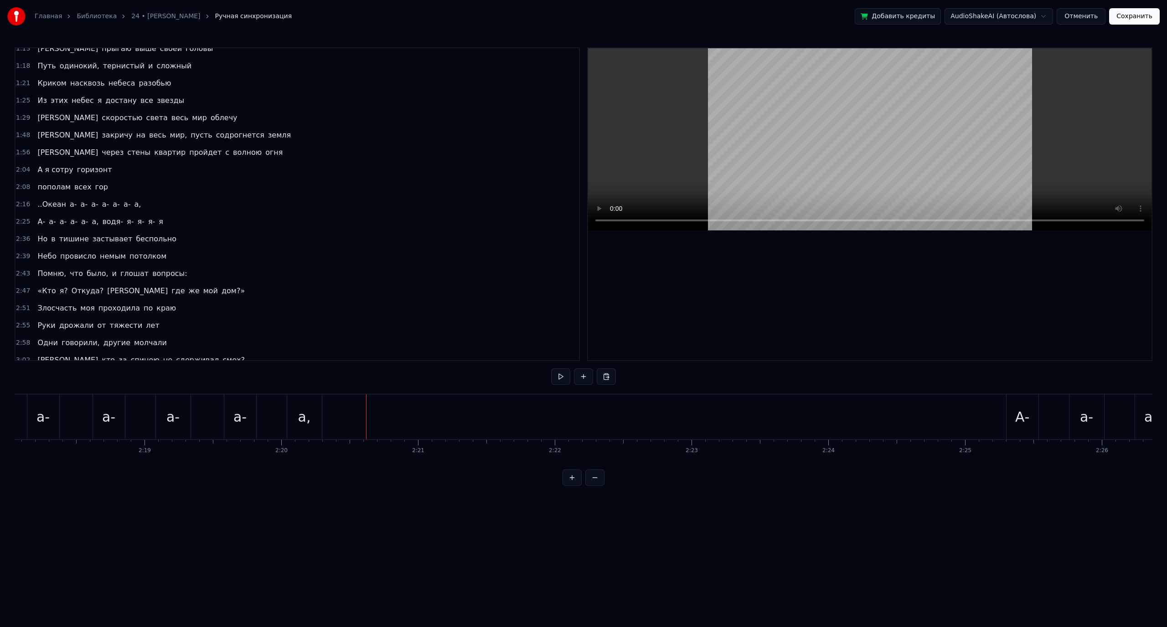
click at [371, 424] on div "Новая строка Ctrl+N" at bounding box center [406, 423] width 112 height 15
click at [420, 409] on div "<>" at bounding box center [415, 417] width 23 height 21
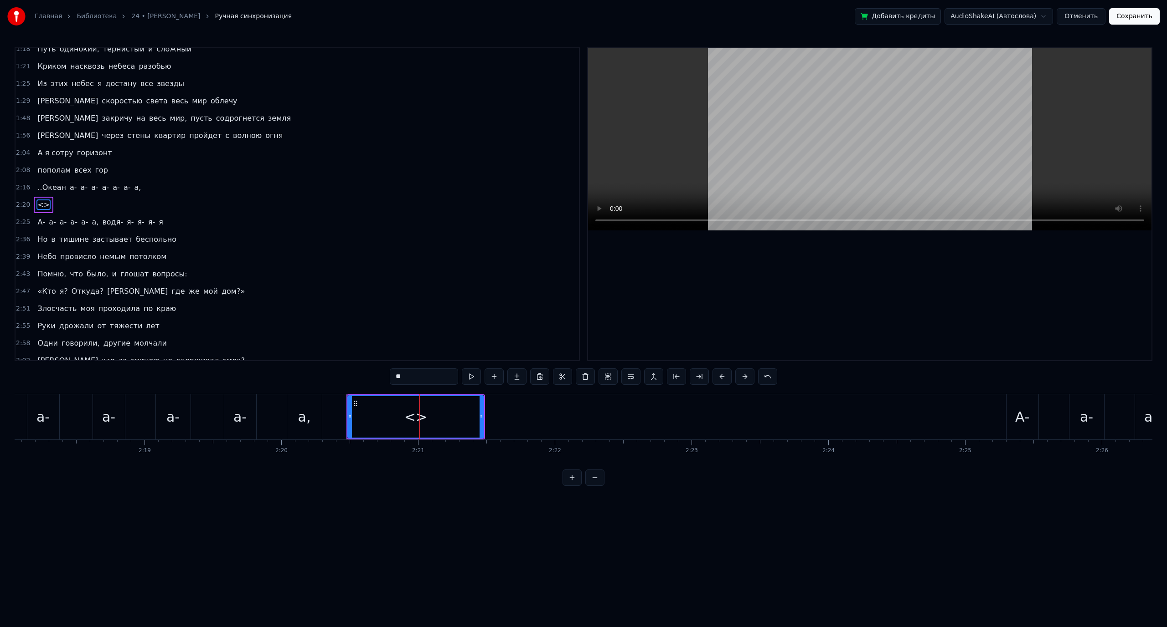
scroll to position [216, 0]
drag, startPoint x: 408, startPoint y: 376, endPoint x: 386, endPoint y: 374, distance: 22.0
click at [388, 376] on div "0:32 Ночь в тишине застывает беспечно 0:36 [PERSON_NAME] провисло [DEMOGRAPHIC_…" at bounding box center [583, 266] width 1137 height 439
drag, startPoint x: 481, startPoint y: 417, endPoint x: 640, endPoint y: 416, distance: 158.6
click at [676, 421] on div at bounding box center [675, 416] width 4 height 41
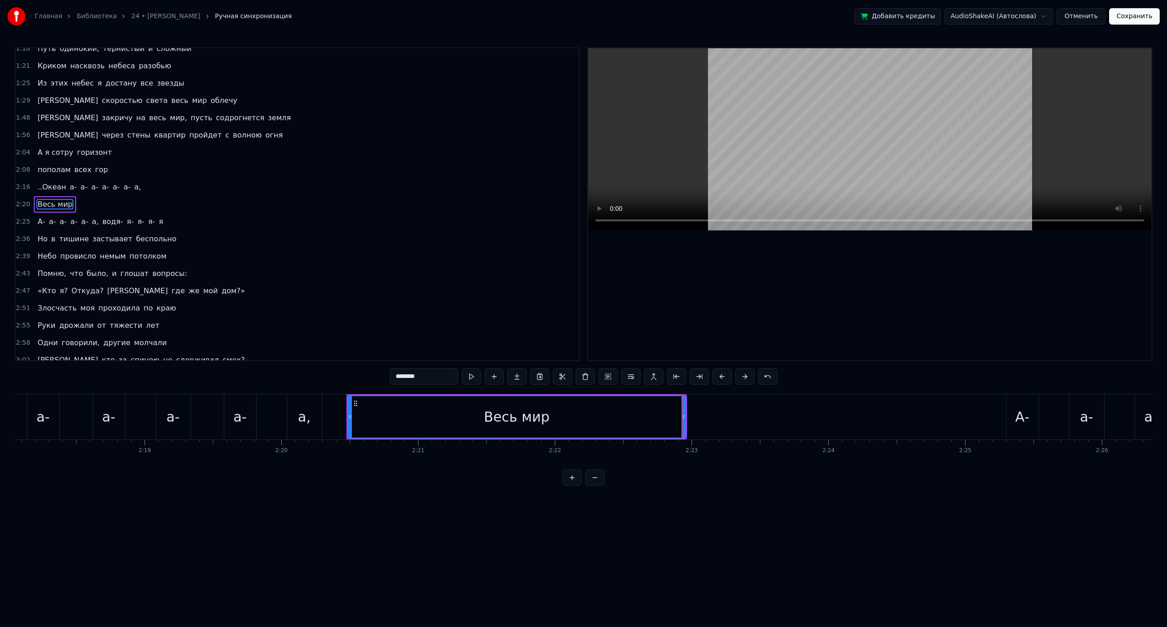
type input "********"
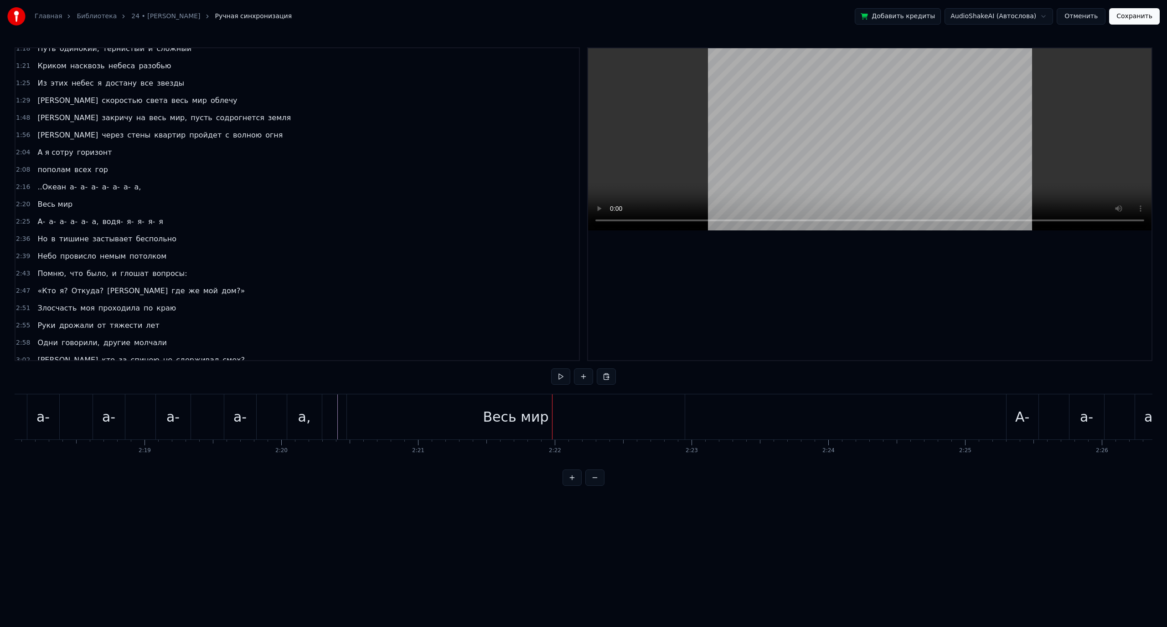
click at [565, 431] on div "Весь мир" at bounding box center [516, 417] width 338 height 45
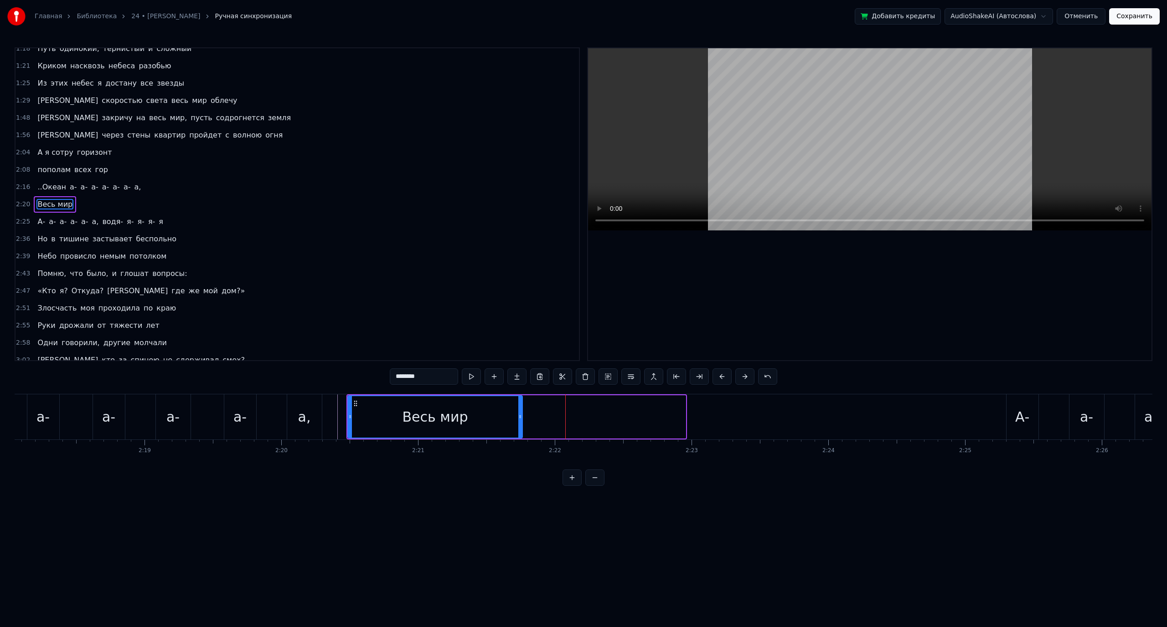
drag, startPoint x: 682, startPoint y: 420, endPoint x: 519, endPoint y: 416, distance: 163.2
click at [519, 416] on icon at bounding box center [520, 416] width 4 height 7
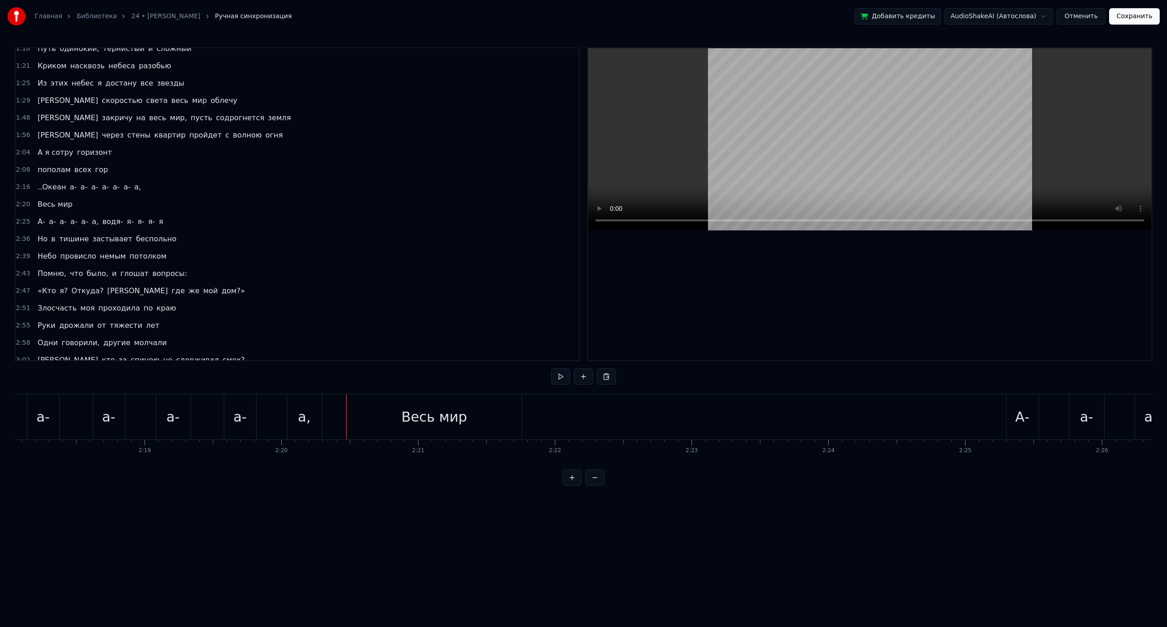
click at [986, 428] on div "а-" at bounding box center [990, 417] width 35 height 45
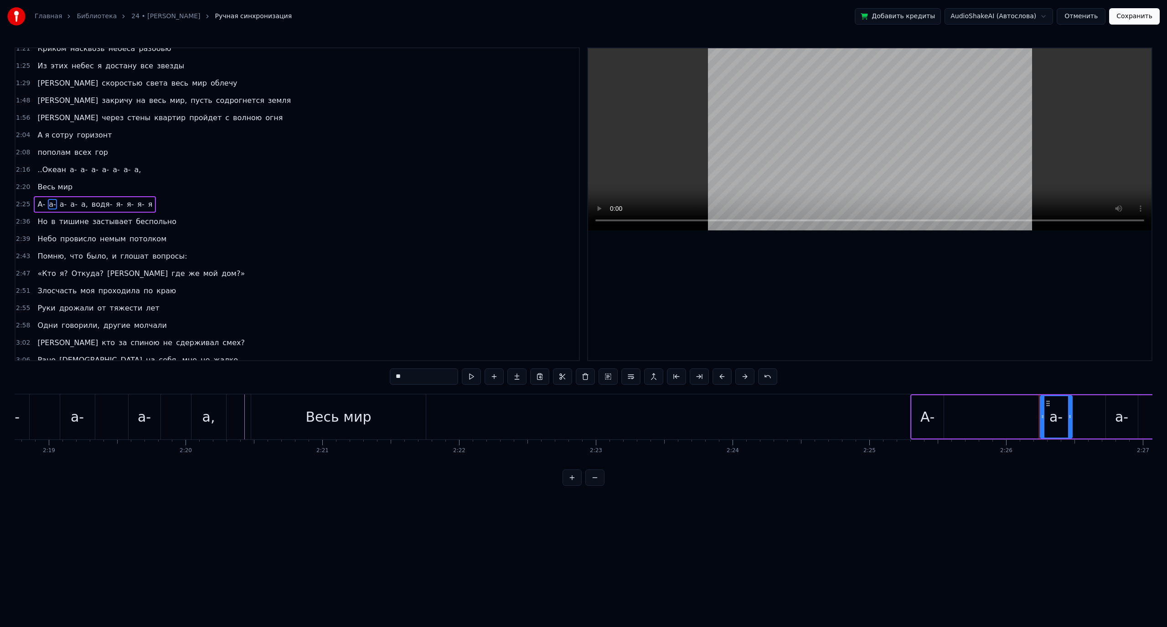
click at [1059, 412] on div "а-" at bounding box center [1055, 417] width 13 height 21
click at [1127, 418] on div "а-" at bounding box center [1121, 417] width 13 height 21
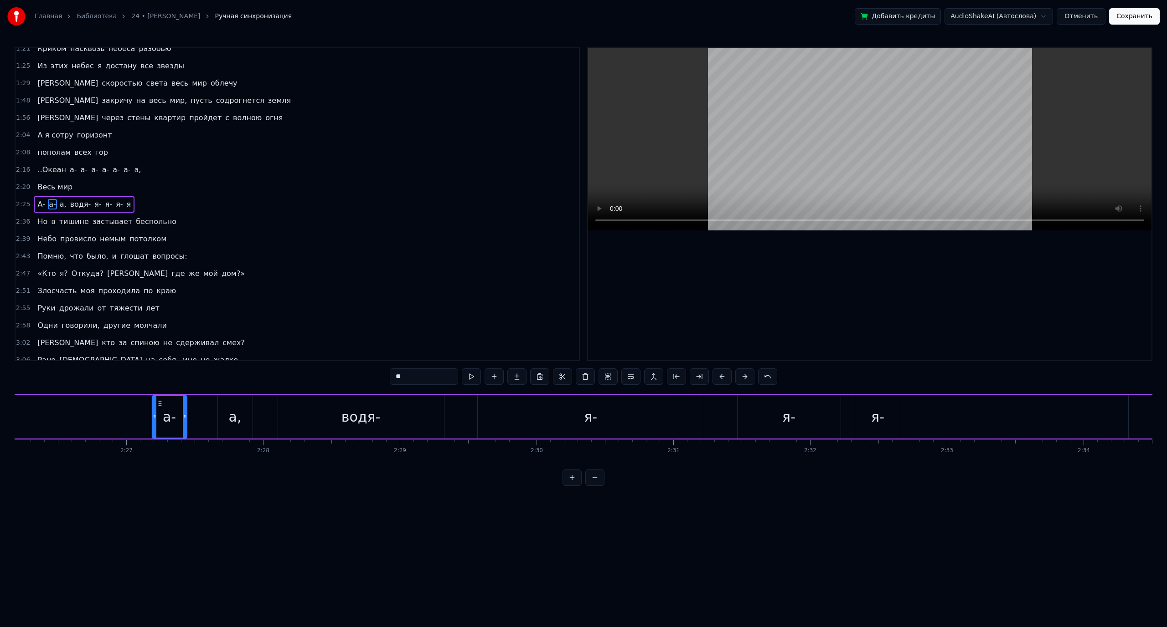
scroll to position [0, 20075]
click at [79, 416] on div "а-" at bounding box center [78, 417] width 13 height 21
click at [144, 415] on div "а," at bounding box center [145, 417] width 13 height 21
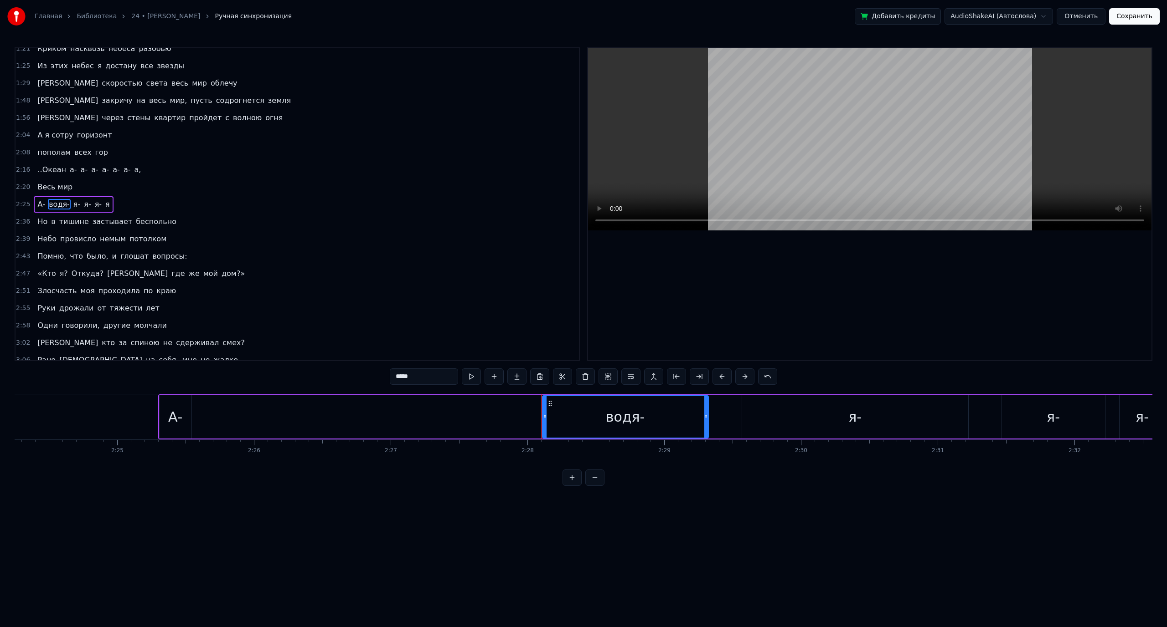
scroll to position [0, 19710]
click at [191, 410] on div "А-" at bounding box center [185, 417] width 14 height 21
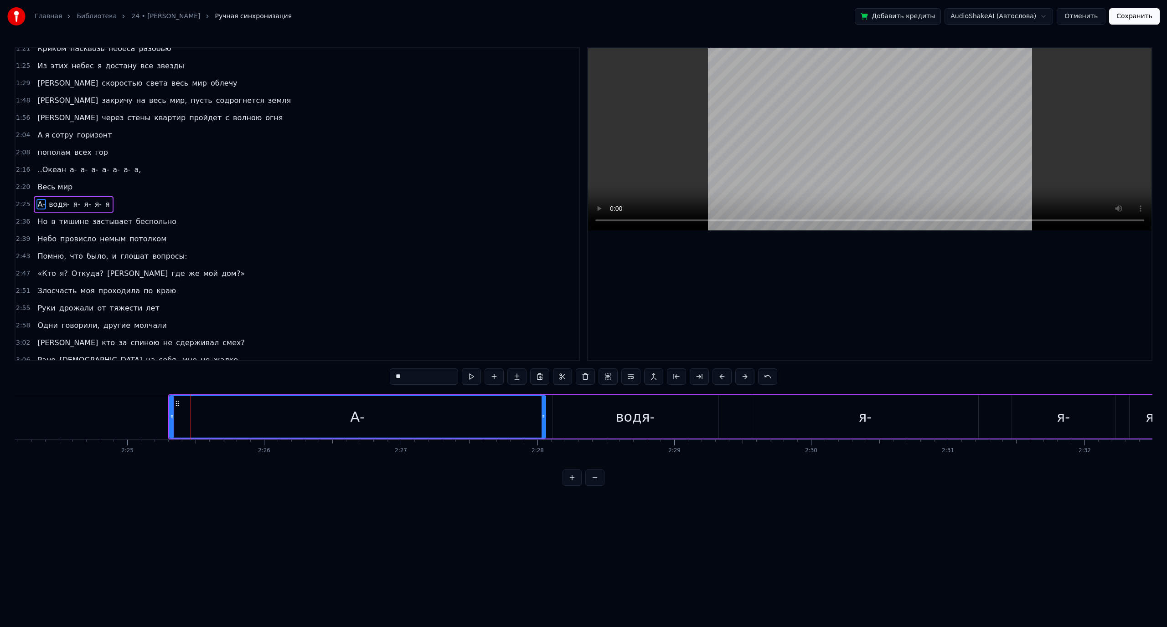
drag, startPoint x: 197, startPoint y: 417, endPoint x: 541, endPoint y: 419, distance: 344.0
click at [541, 419] on icon at bounding box center [543, 416] width 4 height 7
click at [412, 375] on input "**" at bounding box center [424, 377] width 68 height 16
click at [386, 422] on div "А-а-а-а-а-а..." at bounding box center [357, 417] width 89 height 21
click at [387, 421] on div "А-а-а-а-а-а..." at bounding box center [357, 417] width 89 height 21
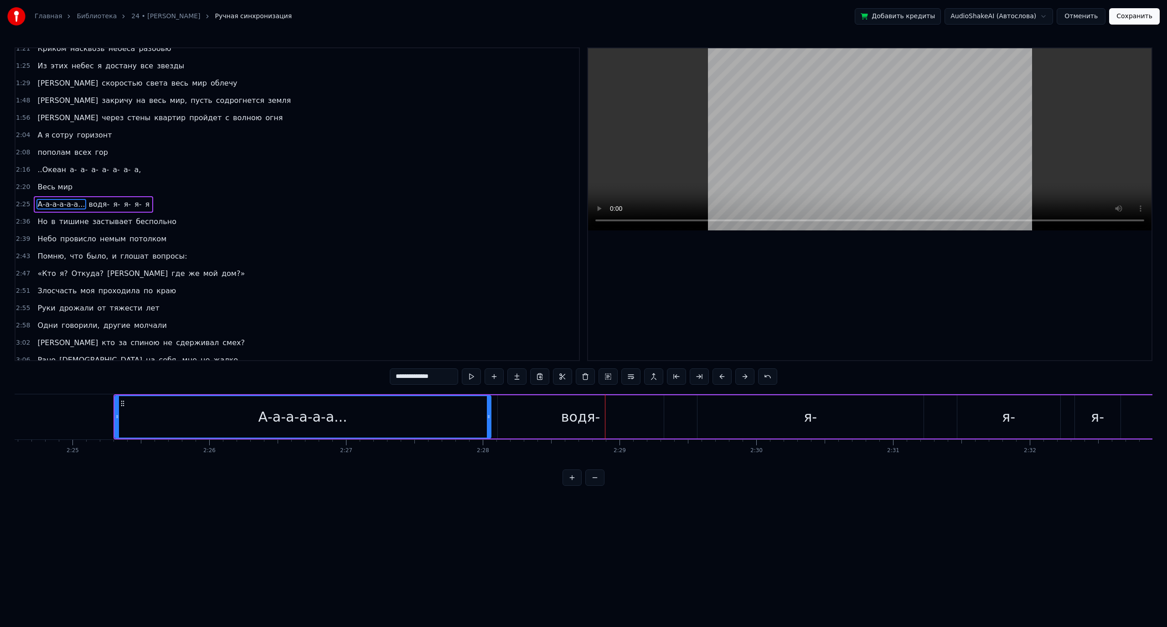
scroll to position [0, 19746]
click at [440, 375] on input "**********" at bounding box center [424, 377] width 68 height 16
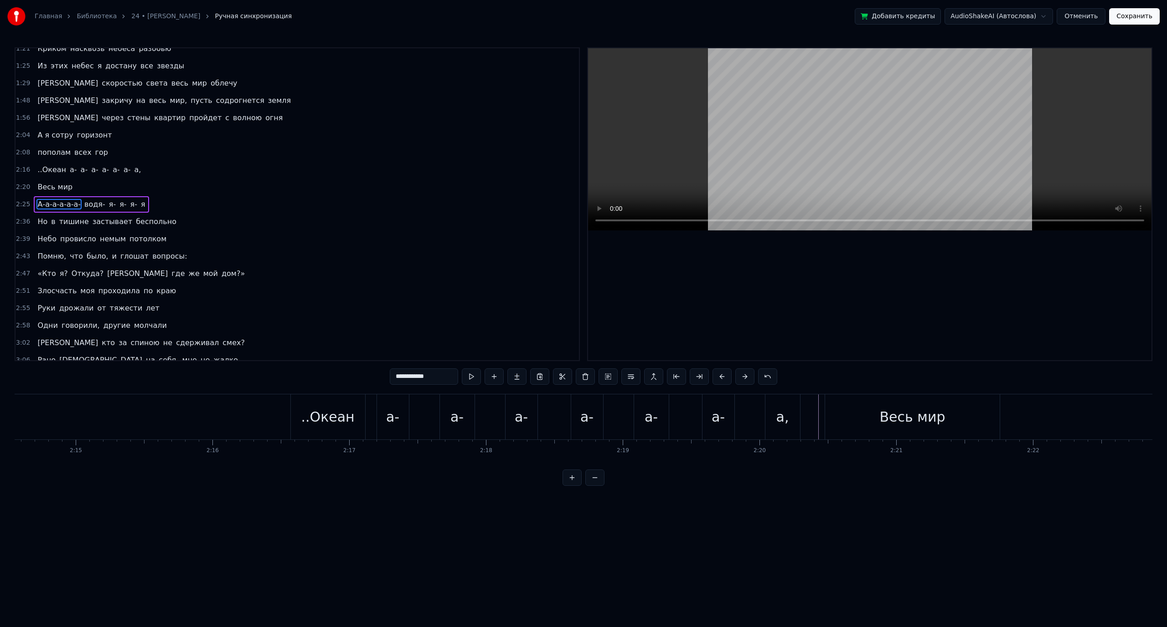
scroll to position [0, 18356]
click at [375, 409] on div "..Океан" at bounding box center [365, 417] width 53 height 21
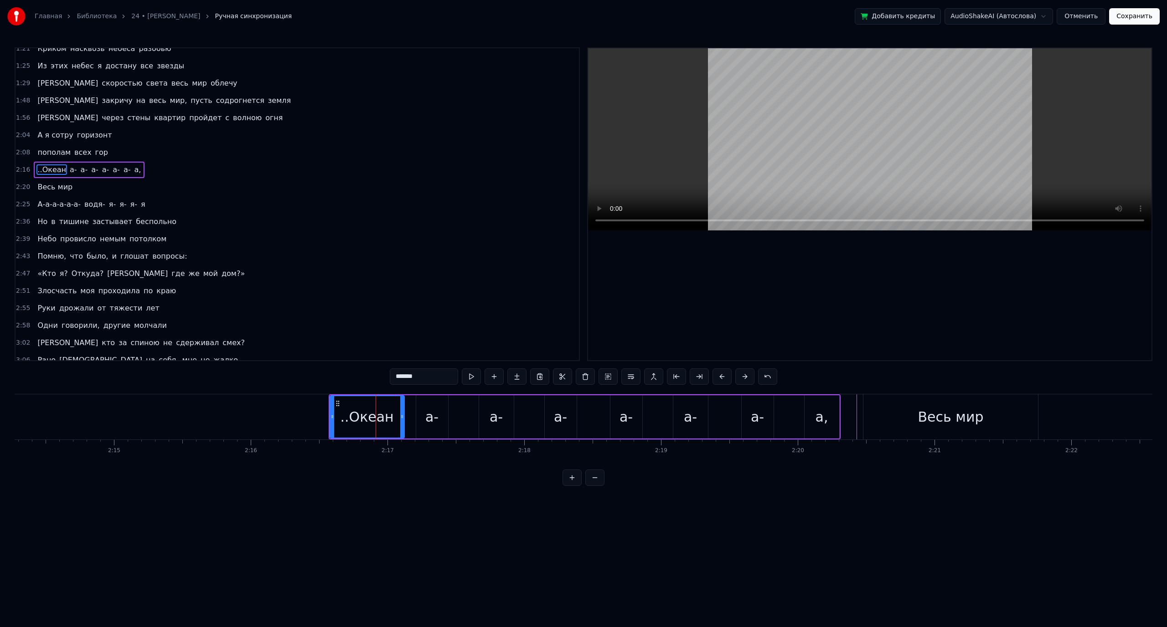
scroll to position [199, 0]
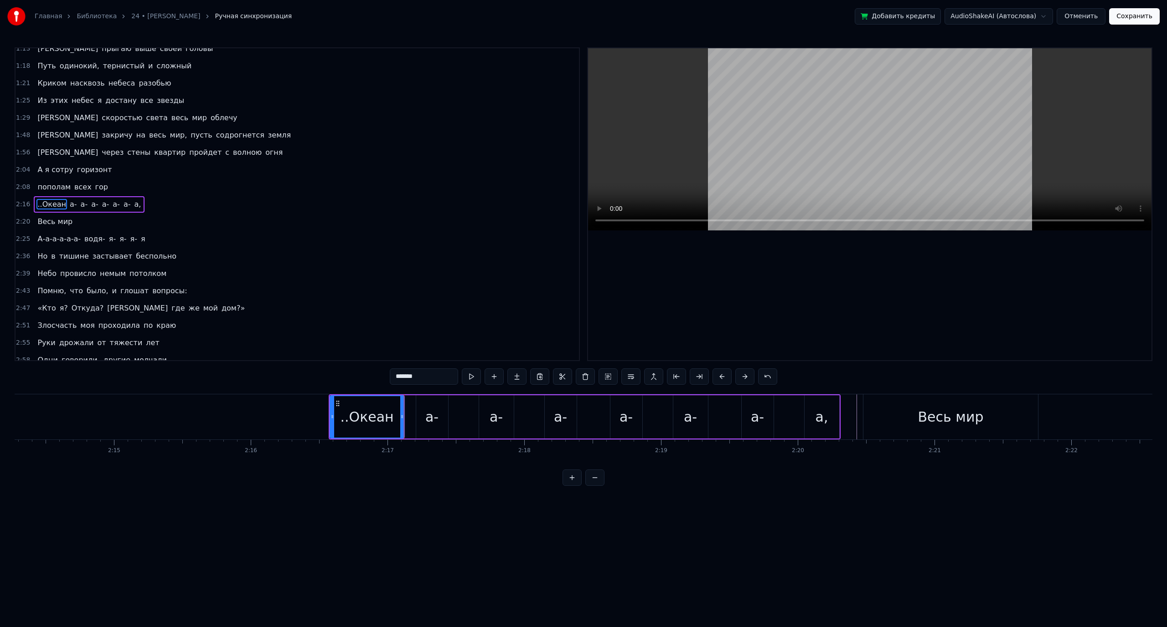
click at [433, 416] on div "а-" at bounding box center [431, 417] width 13 height 21
click at [398, 377] on input "**" at bounding box center [424, 377] width 68 height 16
click at [501, 417] on div "а-" at bounding box center [495, 417] width 13 height 21
click at [567, 421] on div "а-" at bounding box center [560, 416] width 31 height 41
click at [620, 421] on div "а-" at bounding box center [625, 417] width 13 height 21
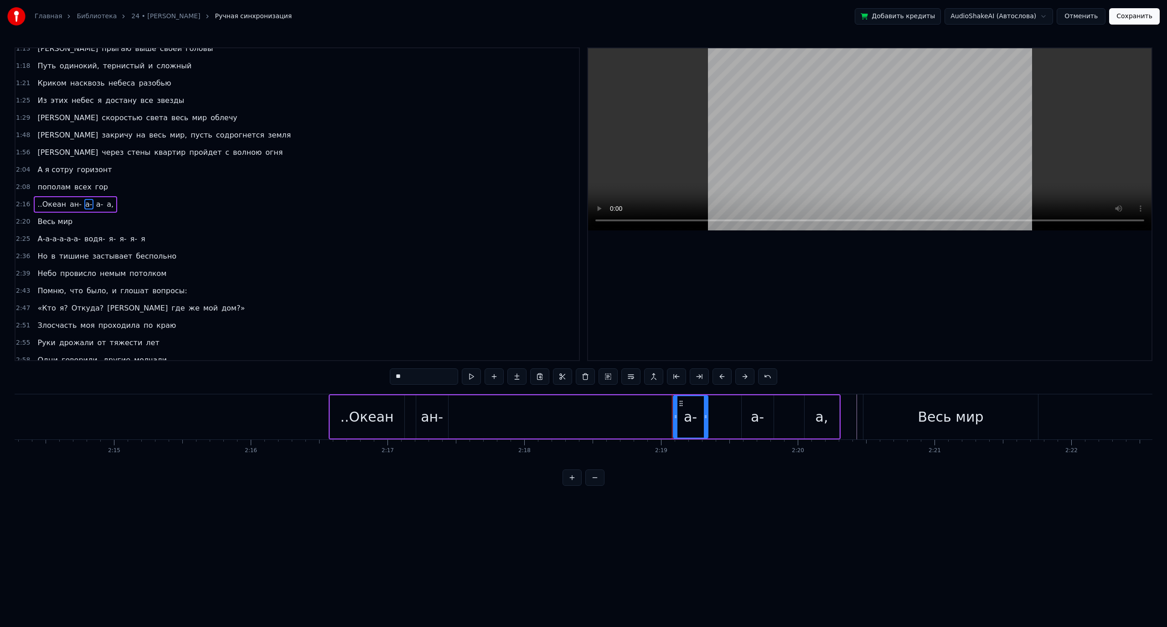
drag, startPoint x: 681, startPoint y: 422, endPoint x: 689, endPoint y: 422, distance: 7.8
click at [681, 422] on div "а-" at bounding box center [691, 416] width 34 height 41
click at [751, 419] on div "а-" at bounding box center [757, 417] width 13 height 21
click at [432, 421] on div "ан-" at bounding box center [432, 417] width 22 height 21
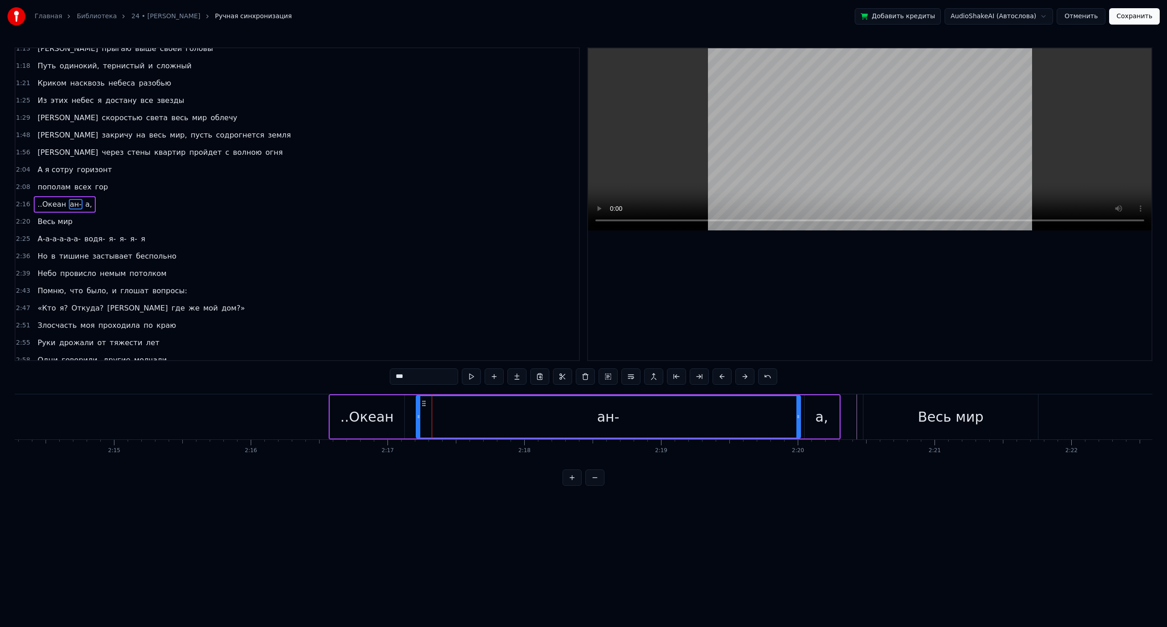
drag, startPoint x: 447, startPoint y: 417, endPoint x: 799, endPoint y: 420, distance: 352.3
click at [799, 420] on icon at bounding box center [798, 416] width 4 height 7
click at [813, 416] on div "а," at bounding box center [821, 417] width 35 height 43
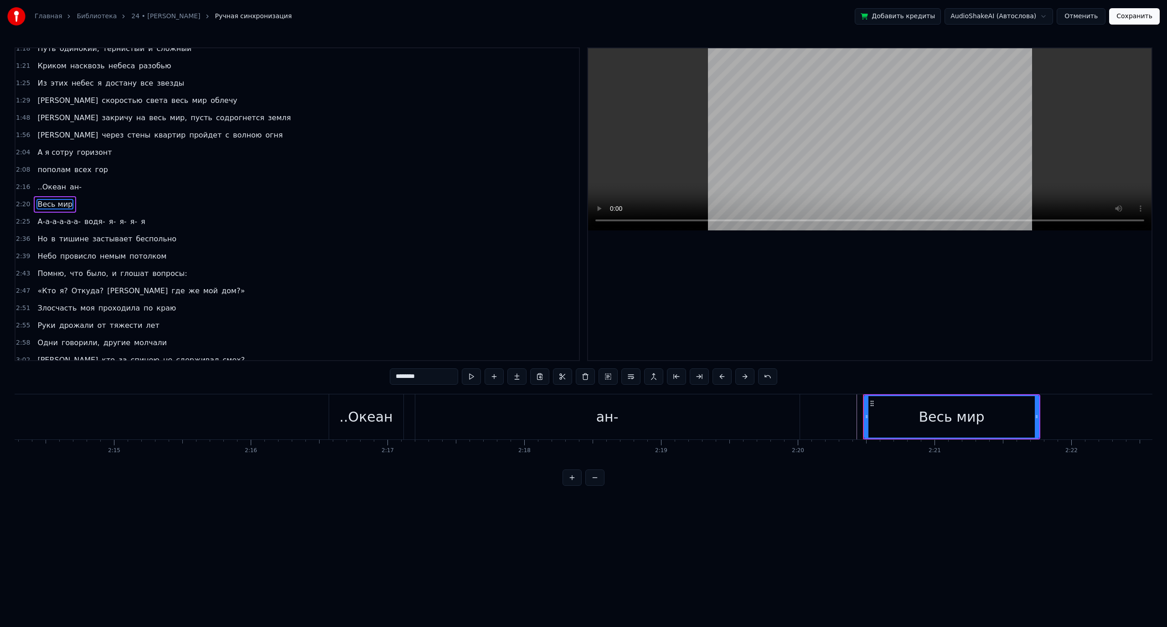
click at [733, 423] on div "ан-" at bounding box center [607, 417] width 384 height 45
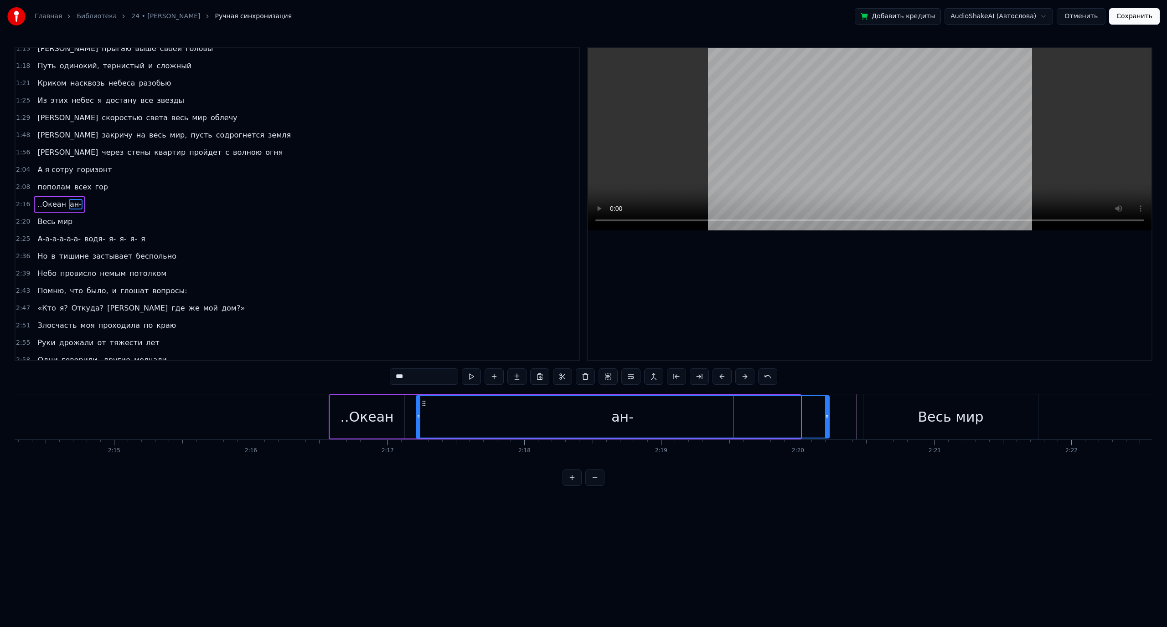
drag, startPoint x: 798, startPoint y: 417, endPoint x: 827, endPoint y: 417, distance: 28.7
click at [827, 417] on circle at bounding box center [827, 417] width 0 height 0
click at [413, 375] on input "***" at bounding box center [424, 377] width 68 height 16
type input "**********"
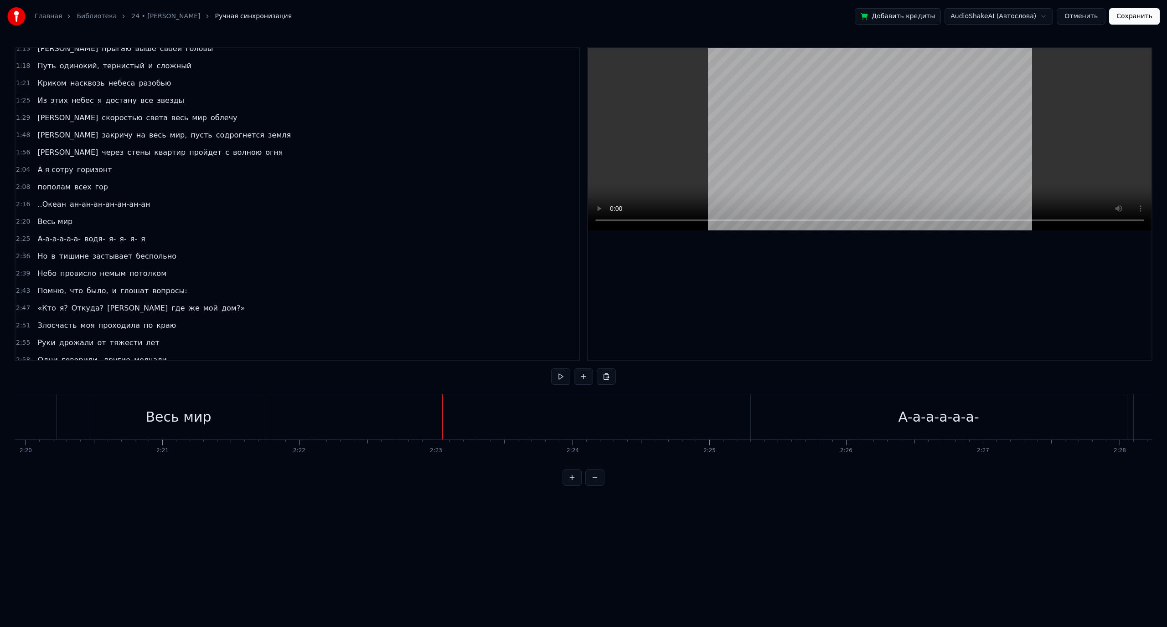
scroll to position [0, 19098]
click at [234, 410] on div "Весь мир" at bounding box center [209, 417] width 66 height 21
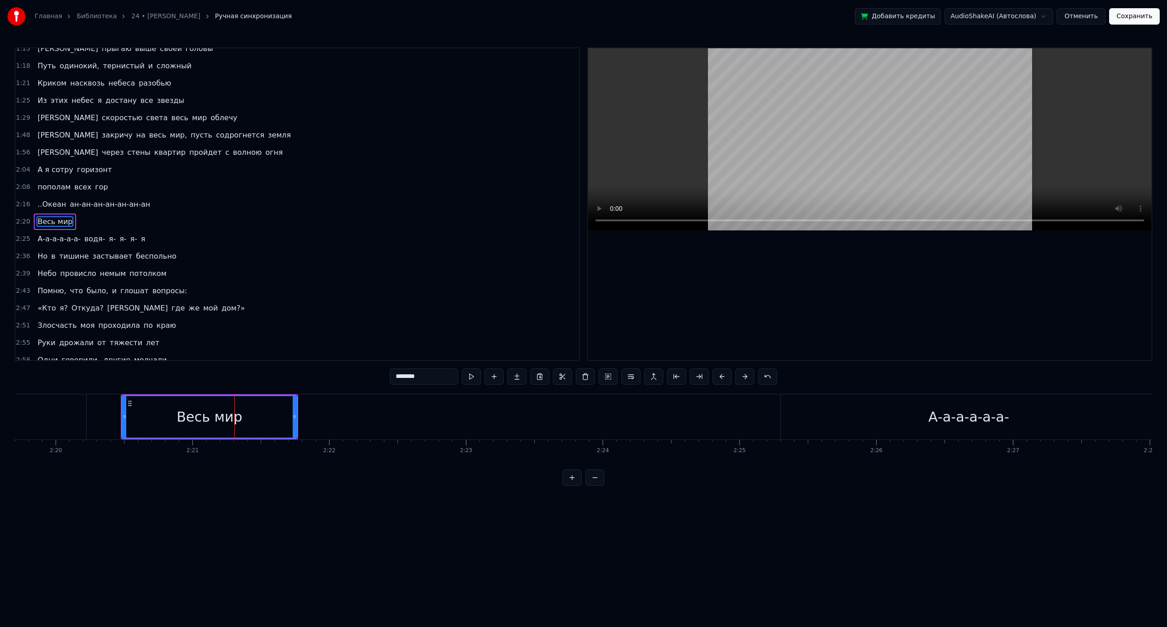
scroll to position [216, 0]
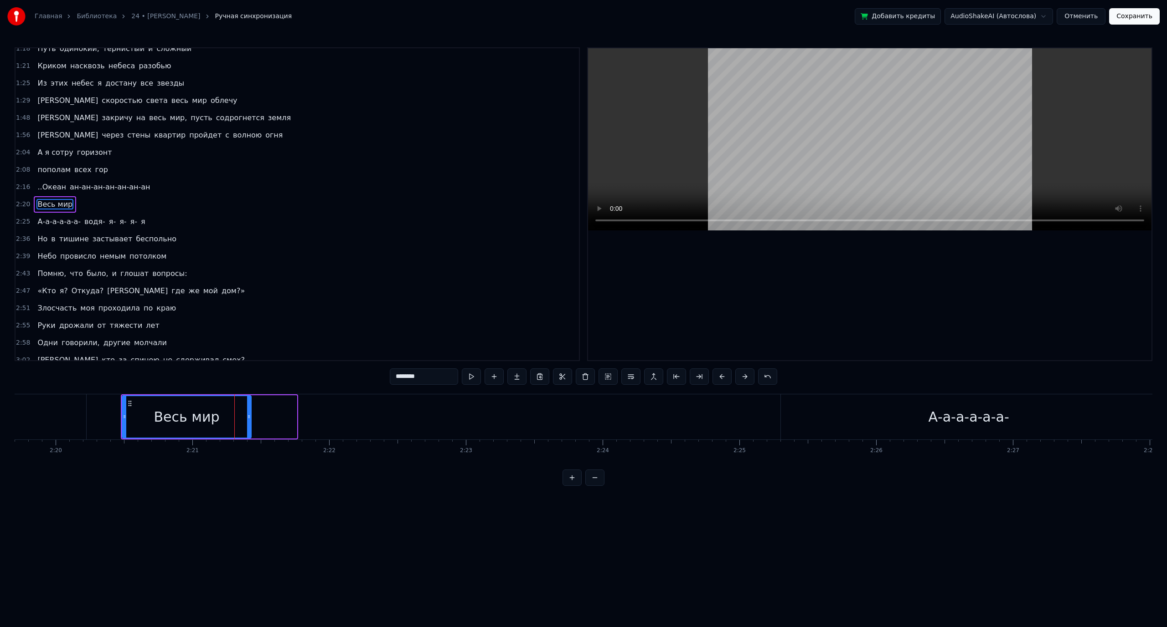
drag, startPoint x: 295, startPoint y: 415, endPoint x: 250, endPoint y: 413, distance: 45.6
click at [250, 413] on icon at bounding box center [249, 416] width 4 height 7
click at [254, 415] on html "Главная Библиотека 24 • [PERSON_NAME] Ручная синхронизация Добавить кредиты Aud…" at bounding box center [583, 250] width 1167 height 501
drag, startPoint x: 249, startPoint y: 415, endPoint x: 406, endPoint y: 418, distance: 156.3
click at [405, 418] on icon at bounding box center [403, 416] width 4 height 7
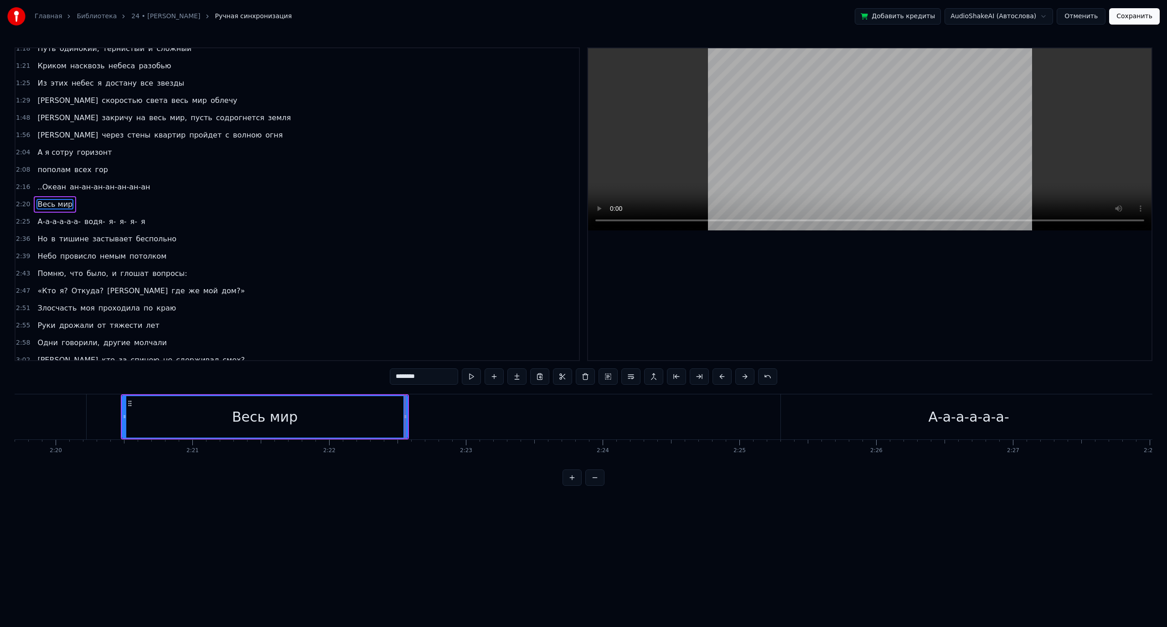
click at [347, 413] on div "Весь мир" at bounding box center [265, 416] width 284 height 41
click at [630, 380] on button at bounding box center [630, 377] width 19 height 16
click at [362, 417] on div "Весь мир" at bounding box center [265, 416] width 284 height 41
click at [347, 416] on div "Весь мир" at bounding box center [265, 416] width 284 height 41
click at [432, 407] on html "Главная Библиотека 24 • [PERSON_NAME] Ручная синхронизация Добавить кредиты Aud…" at bounding box center [583, 250] width 1167 height 501
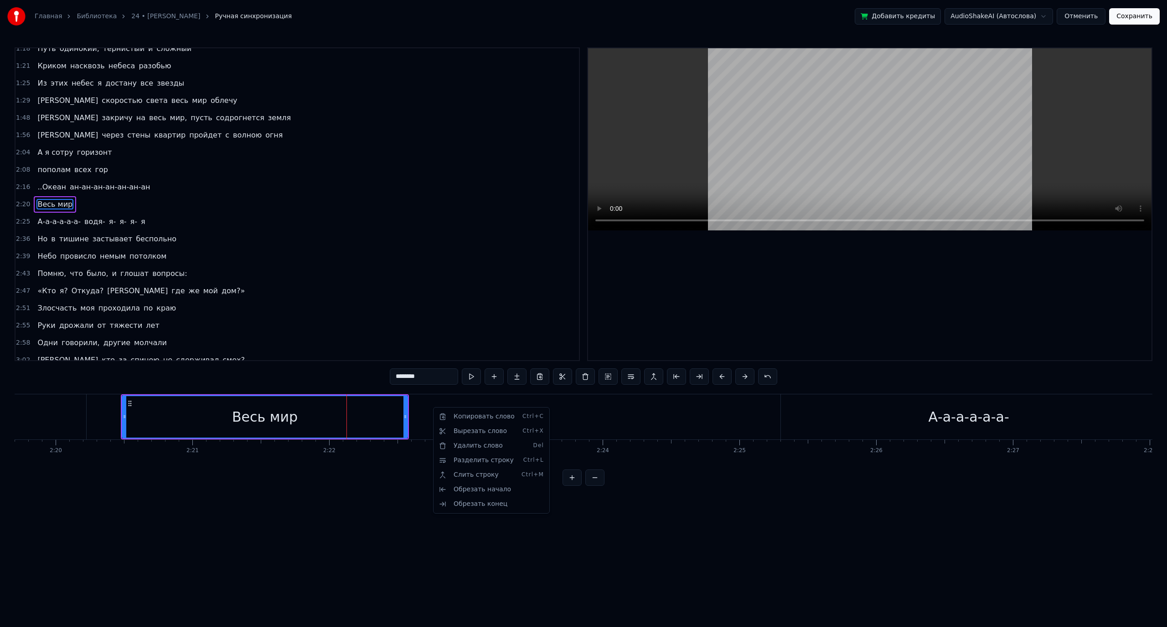
click at [418, 421] on html "Главная Библиотека 24 • [PERSON_NAME] Ручная синхронизация Добавить кредиты Aud…" at bounding box center [583, 250] width 1167 height 501
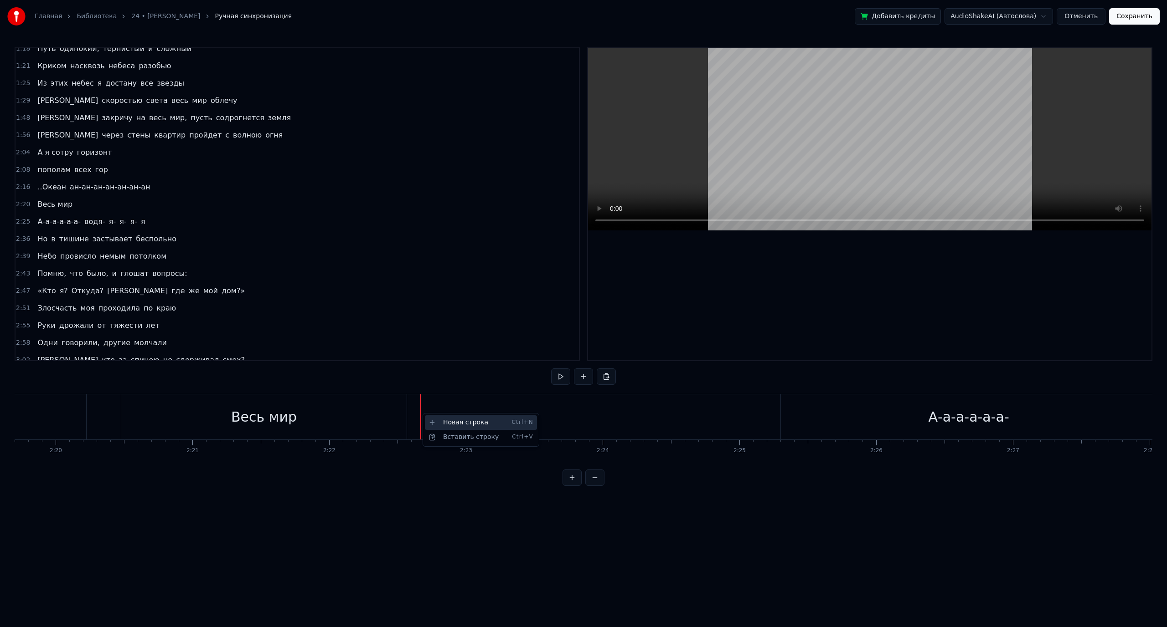
click at [444, 422] on div "Новая строка Ctrl+N" at bounding box center [481, 423] width 112 height 15
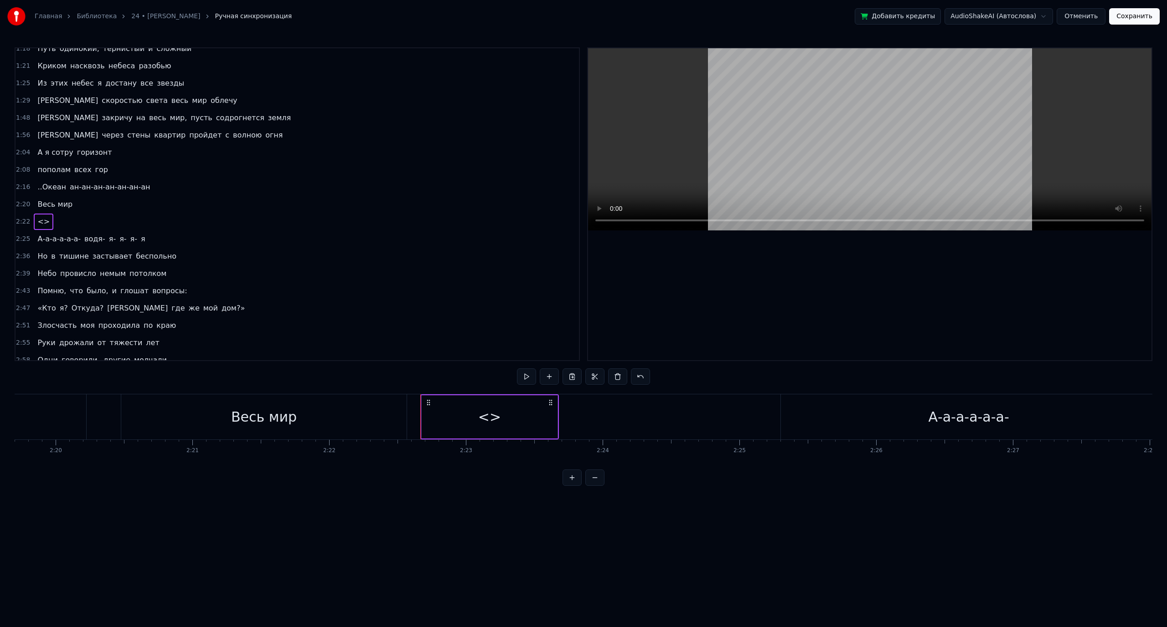
click at [389, 413] on div "Весь мир" at bounding box center [263, 417] width 285 height 45
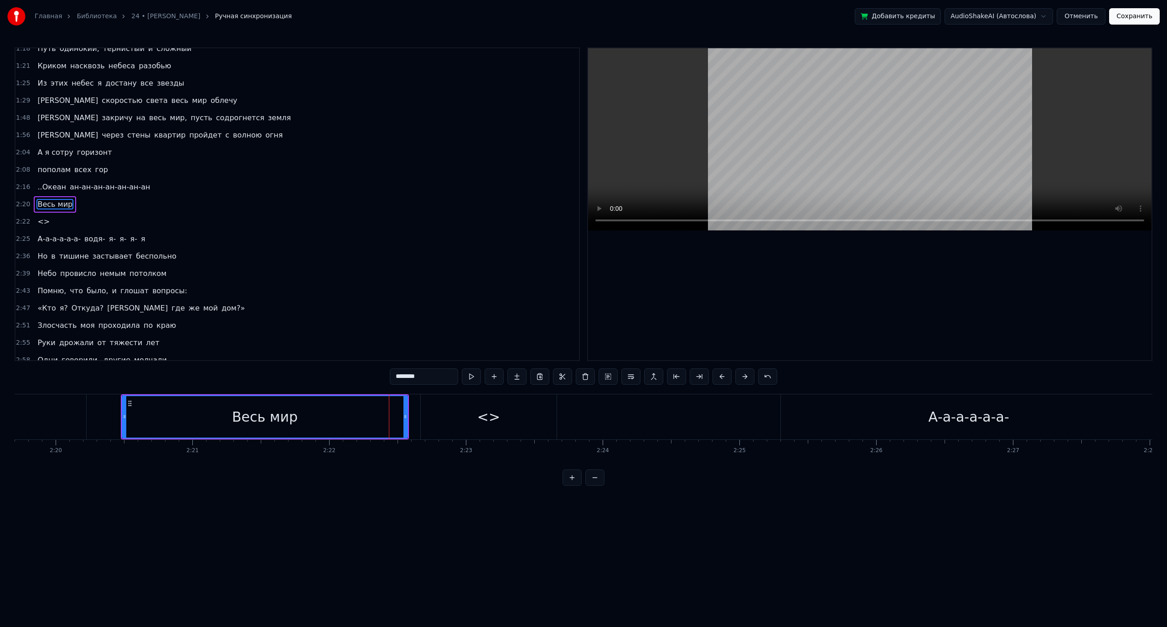
click at [435, 418] on div "<>" at bounding box center [489, 417] width 136 height 45
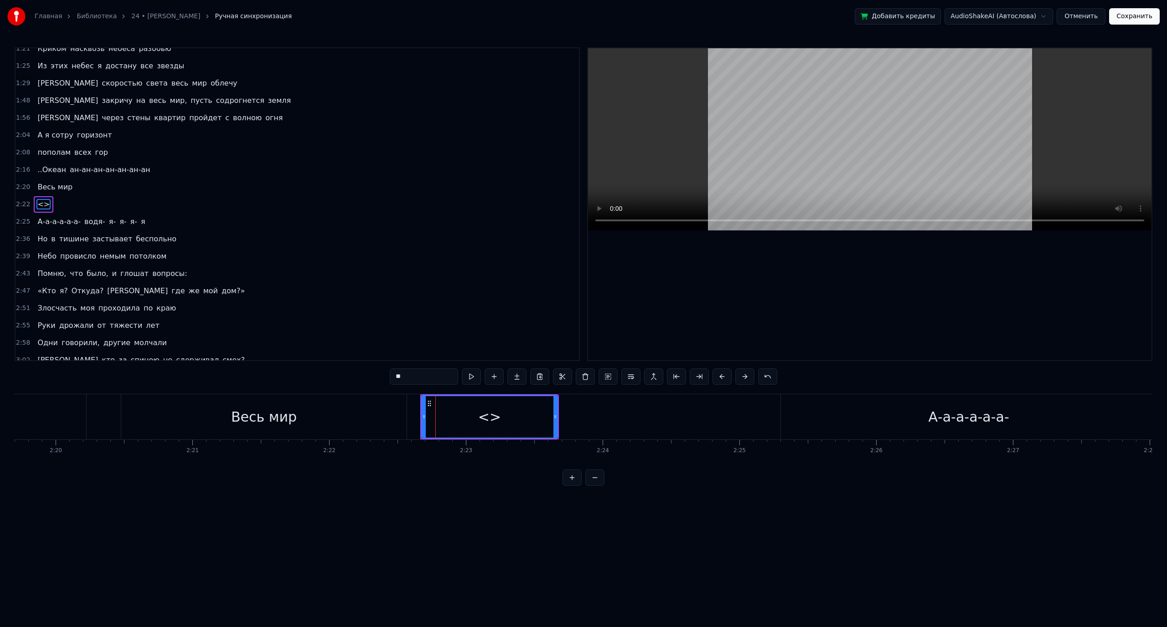
click at [398, 418] on div "Весь мир" at bounding box center [263, 417] width 285 height 45
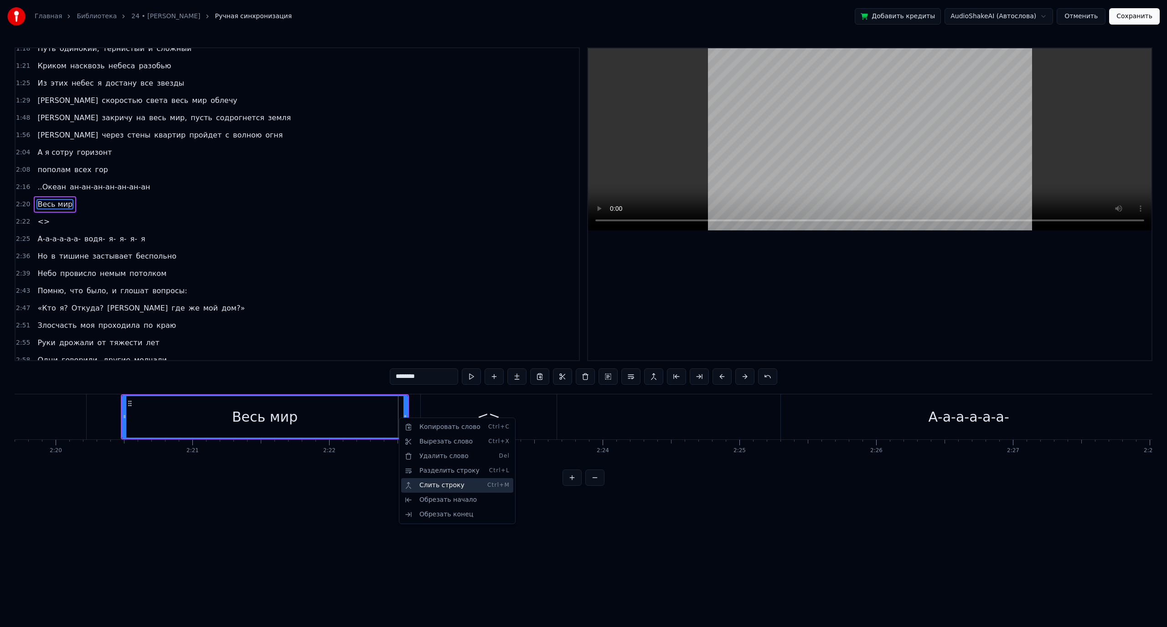
click at [429, 484] on div "Слить строку Ctrl+M" at bounding box center [457, 485] width 112 height 15
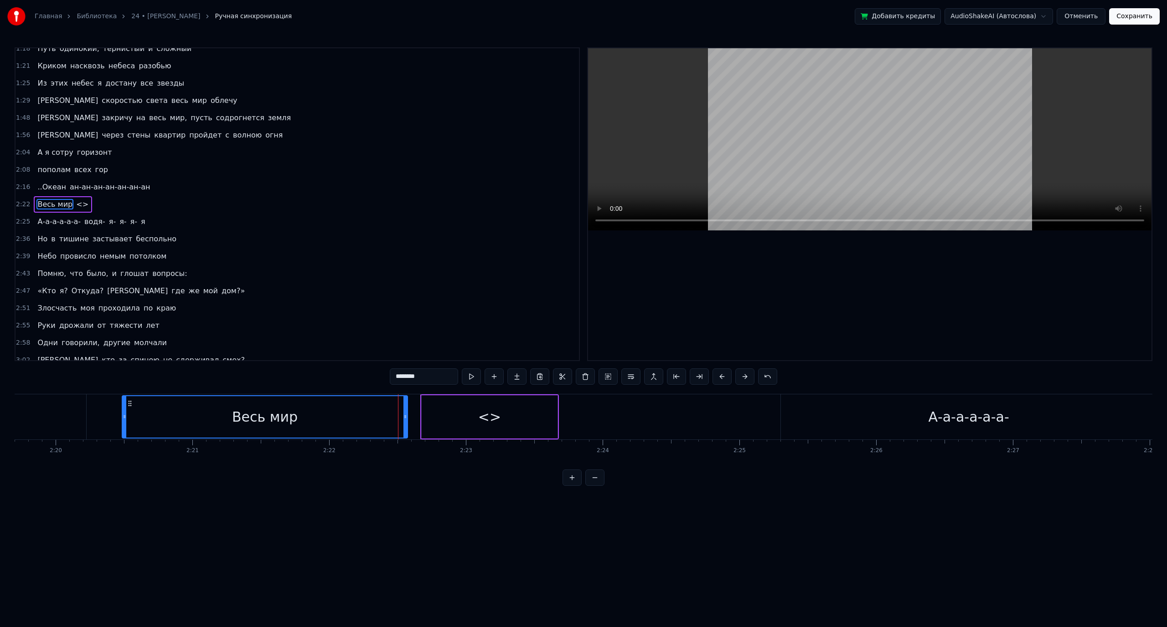
click at [75, 203] on span "<>" at bounding box center [82, 204] width 14 height 10
type input "**"
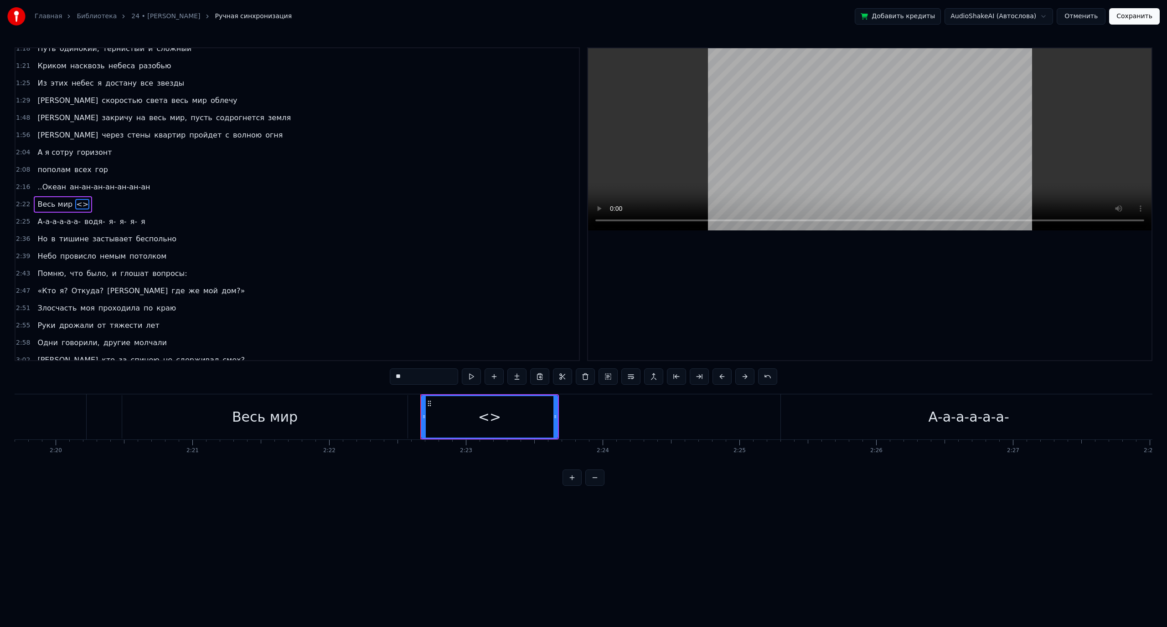
click at [75, 206] on span "<>" at bounding box center [82, 204] width 14 height 10
drag, startPoint x: 412, startPoint y: 376, endPoint x: 391, endPoint y: 375, distance: 21.0
click at [391, 375] on input "**" at bounding box center [424, 377] width 68 height 16
type input "*"
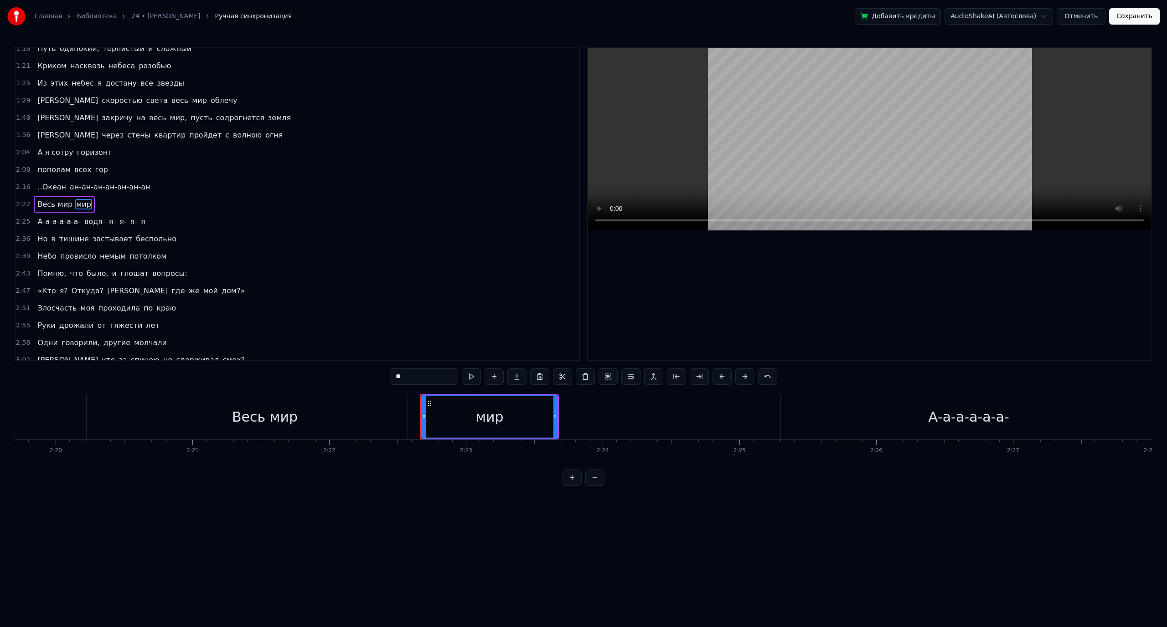
type input "*"
click at [347, 423] on div "Весь мир" at bounding box center [264, 417] width 285 height 43
type input "********"
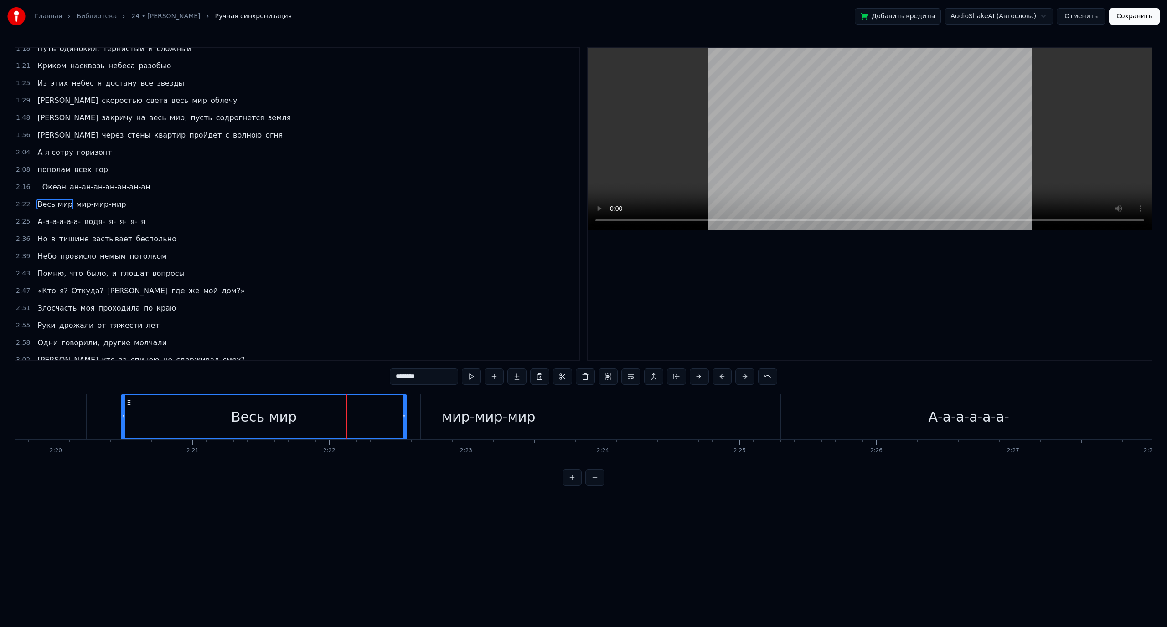
click at [137, 417] on div "Весь мир" at bounding box center [264, 417] width 284 height 43
drag, startPoint x: 406, startPoint y: 412, endPoint x: 401, endPoint y: 413, distance: 4.6
click at [401, 413] on div "Весь мир" at bounding box center [264, 417] width 286 height 45
drag, startPoint x: 403, startPoint y: 414, endPoint x: 265, endPoint y: 424, distance: 138.5
click at [266, 424] on div at bounding box center [268, 417] width 4 height 43
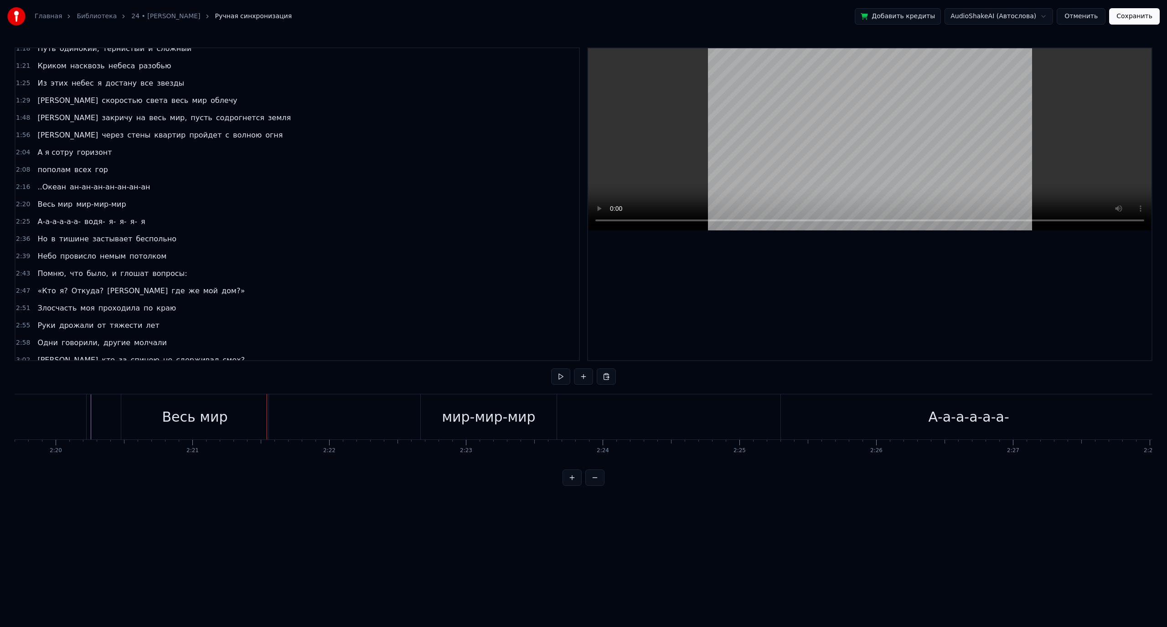
click at [264, 416] on div "Весь мир" at bounding box center [194, 417] width 147 height 45
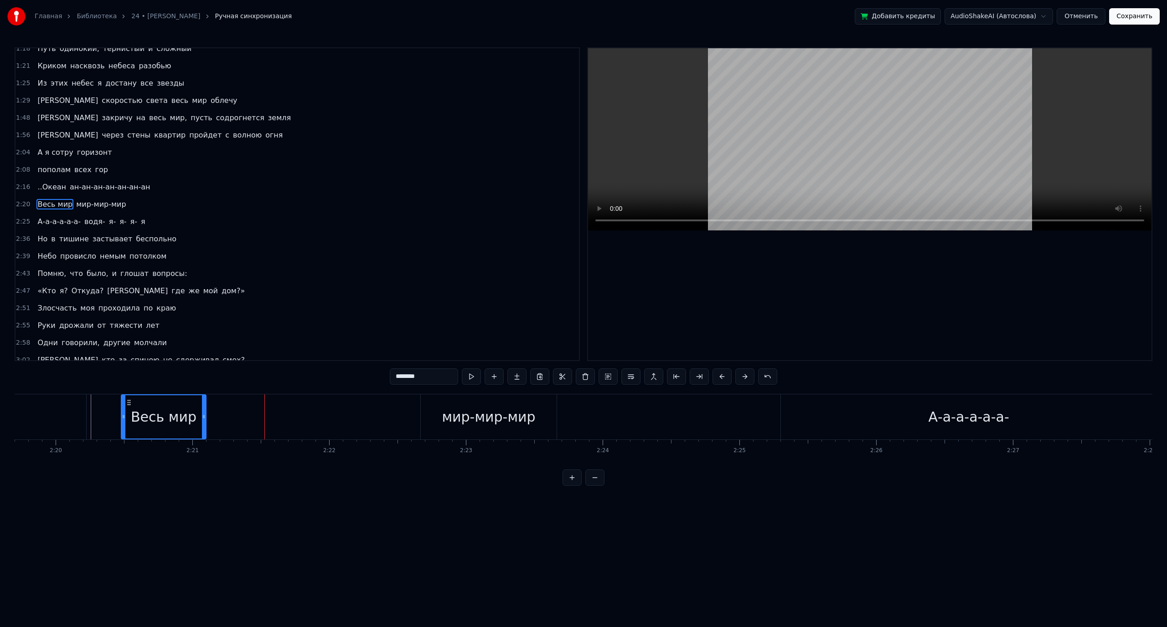
drag, startPoint x: 265, startPoint y: 417, endPoint x: 204, endPoint y: 419, distance: 61.5
click at [204, 419] on icon at bounding box center [204, 416] width 4 height 7
click at [218, 406] on div "Весь мир мир-мир-мир" at bounding box center [340, 417] width 438 height 45
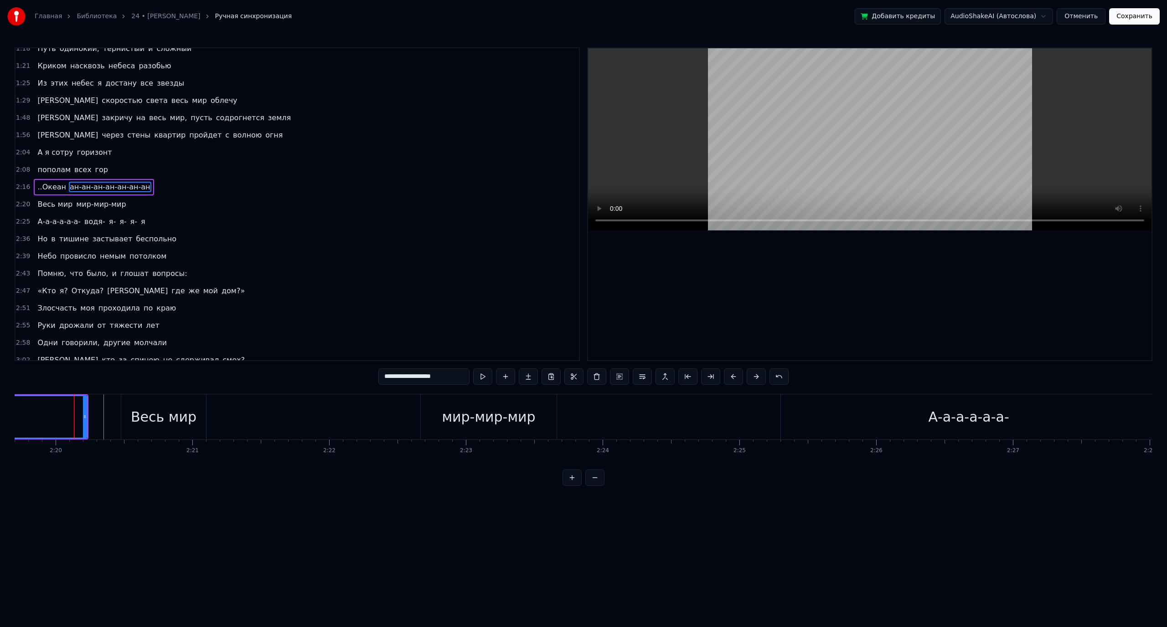
scroll to position [199, 0]
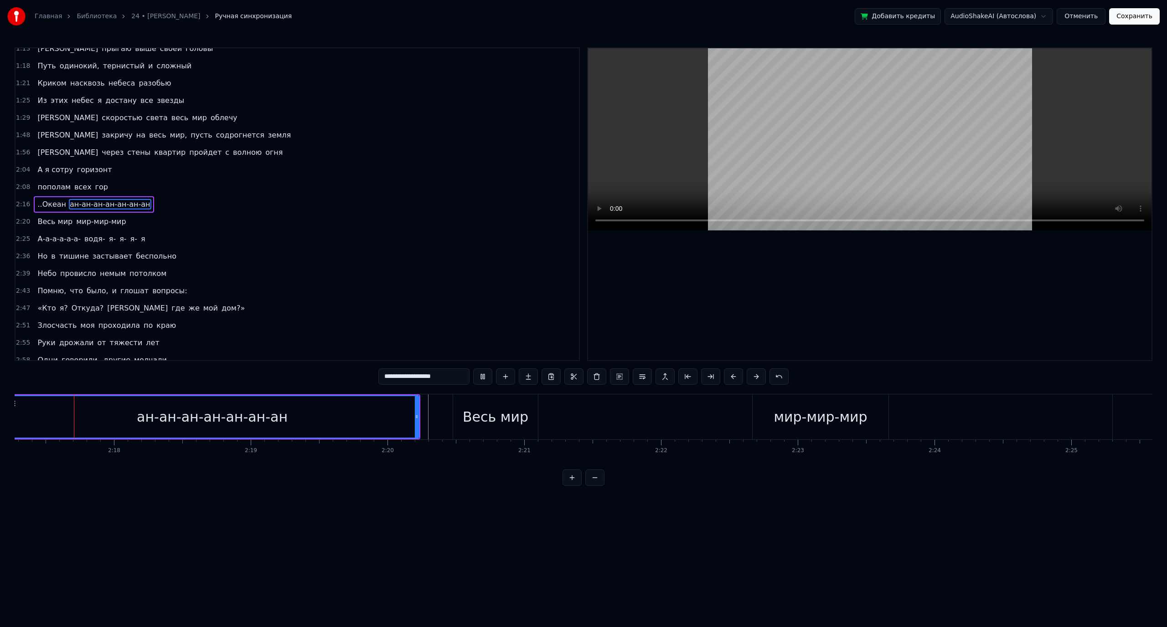
scroll to position [0, 18739]
click at [509, 421] on div "Весь мир" at bounding box center [523, 417] width 66 height 21
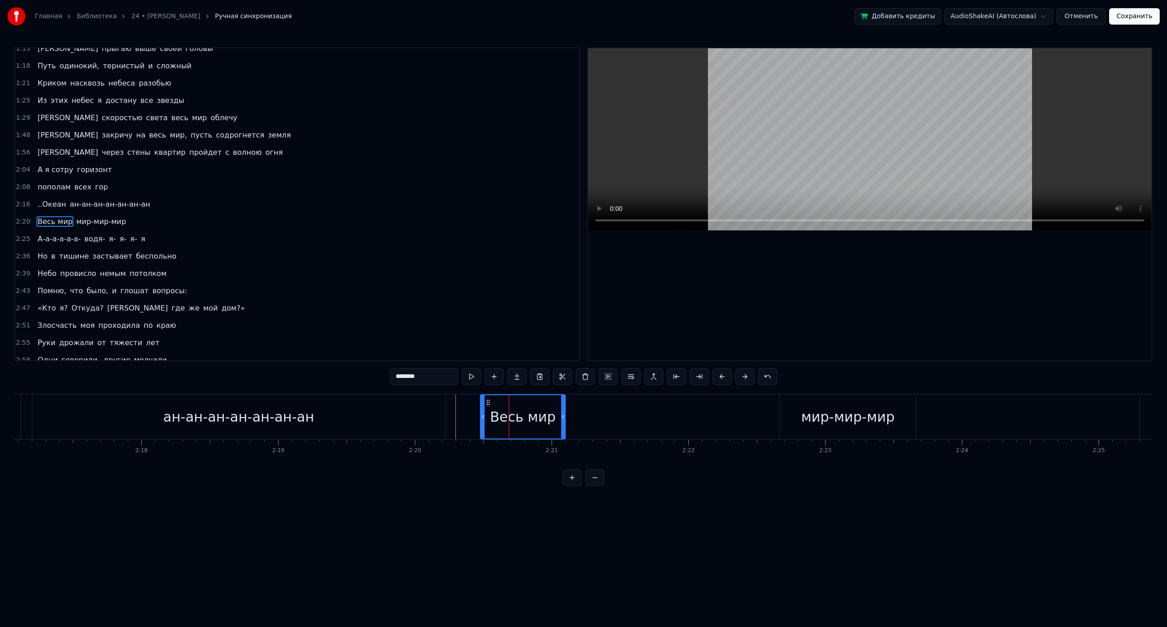
scroll to position [216, 0]
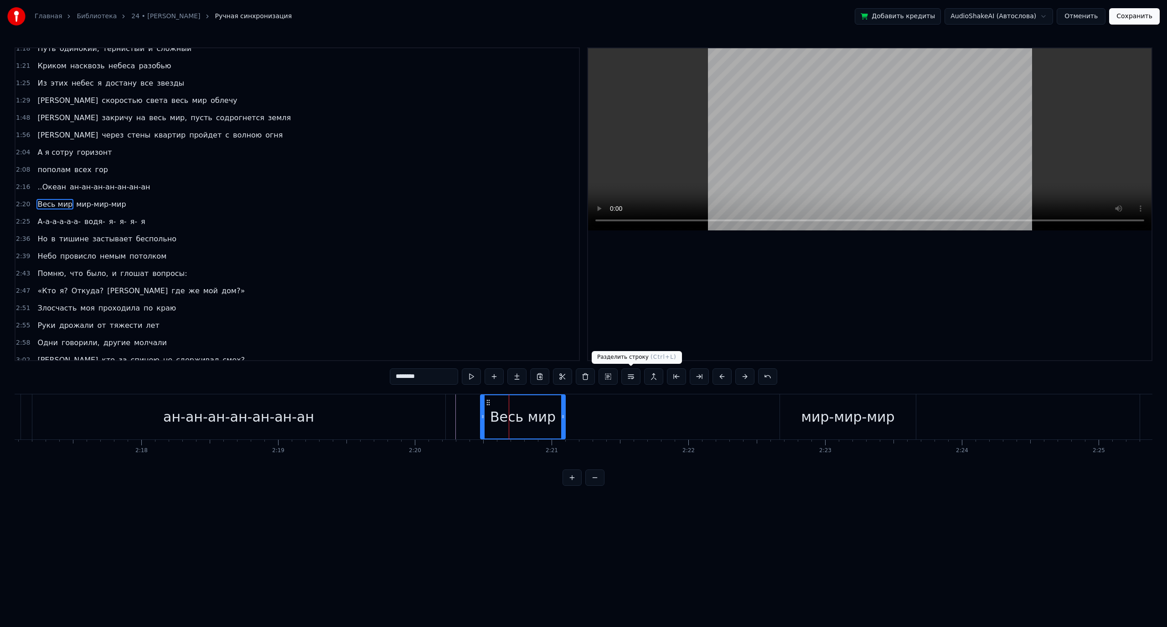
click at [633, 381] on button at bounding box center [630, 377] width 19 height 16
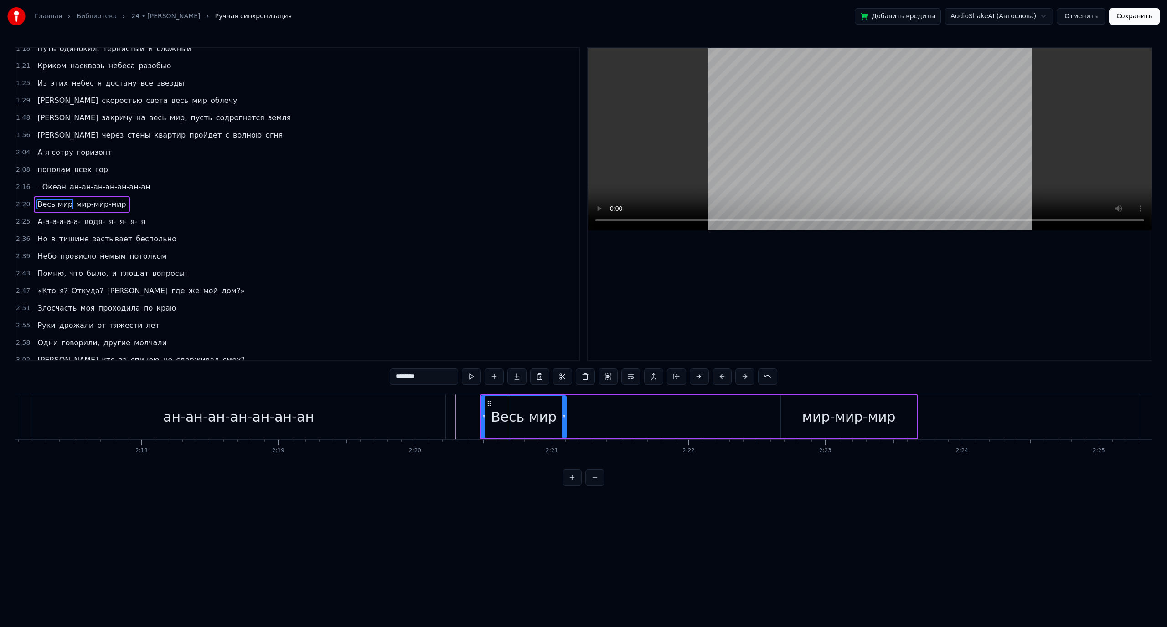
click at [430, 413] on div "ан-ан-ан-ан-ан-ан-ан" at bounding box center [238, 417] width 413 height 45
type input "**********"
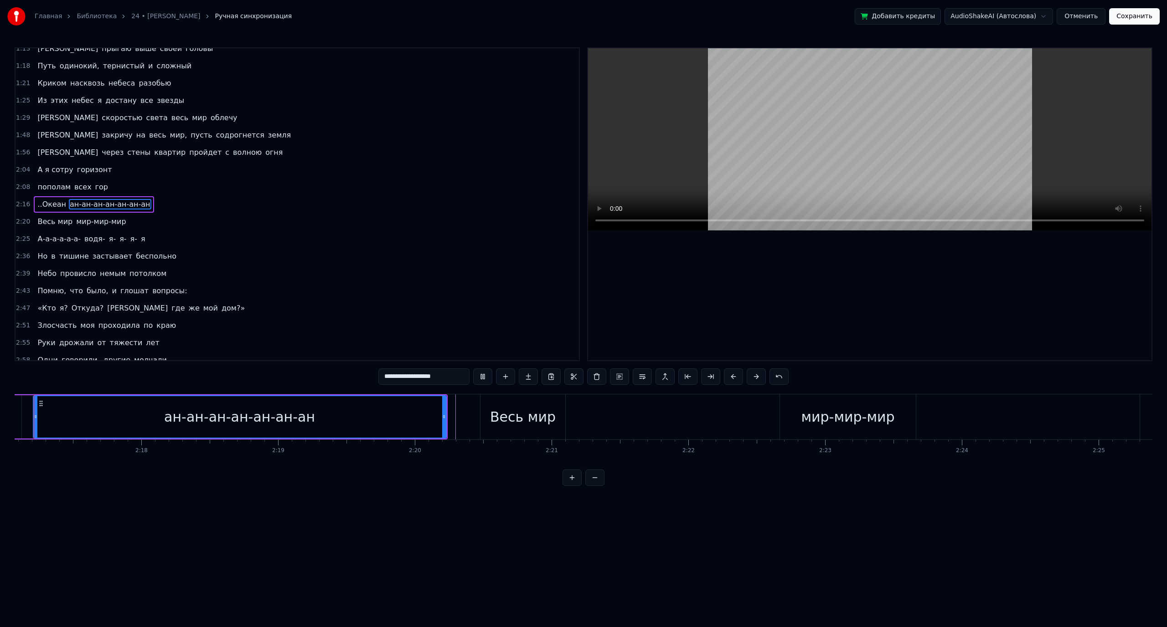
scroll to position [0, 18710]
click at [165, 213] on div "2:20 Весь мир мир-мир-мир" at bounding box center [296, 221] width 563 height 17
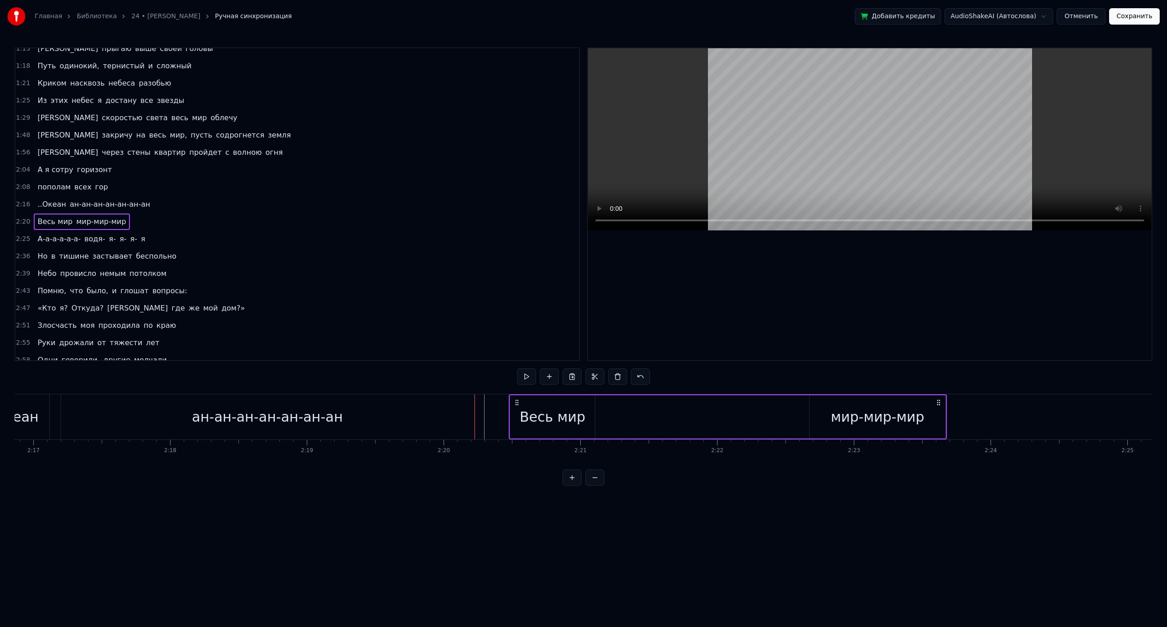
click at [147, 206] on div "2:16 ..Океан ан-ан-ан-ан-ан-ан-ан" at bounding box center [296, 204] width 563 height 17
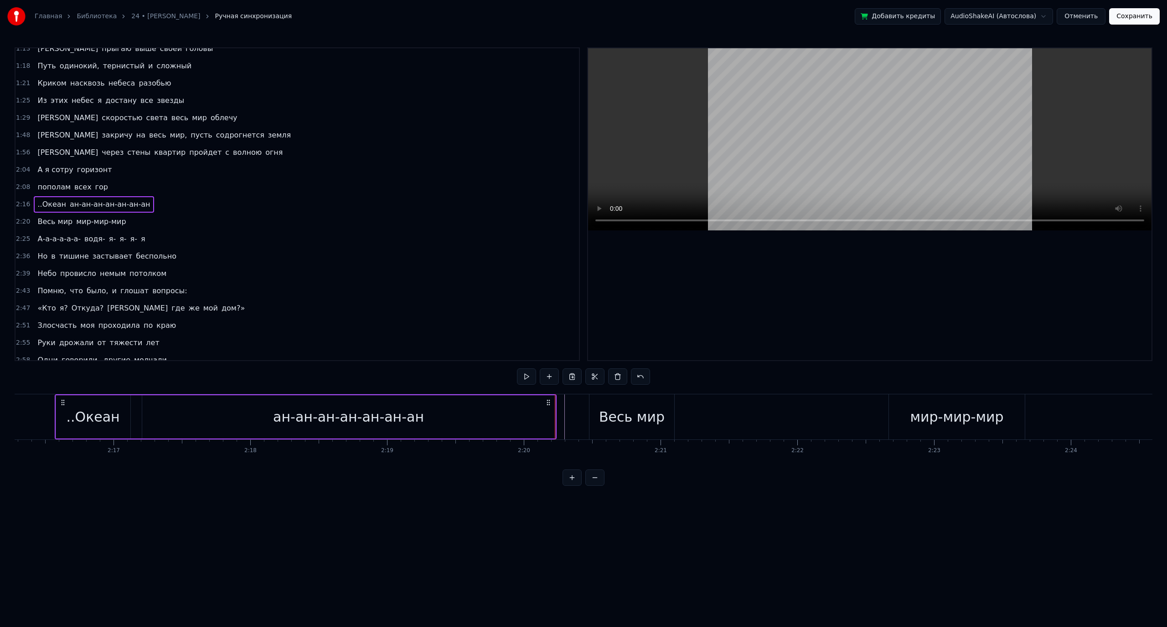
scroll to position [0, 18624]
click at [451, 410] on div "ан-ан-ан-ан-ан-ан-ан" at bounding box center [354, 417] width 413 height 43
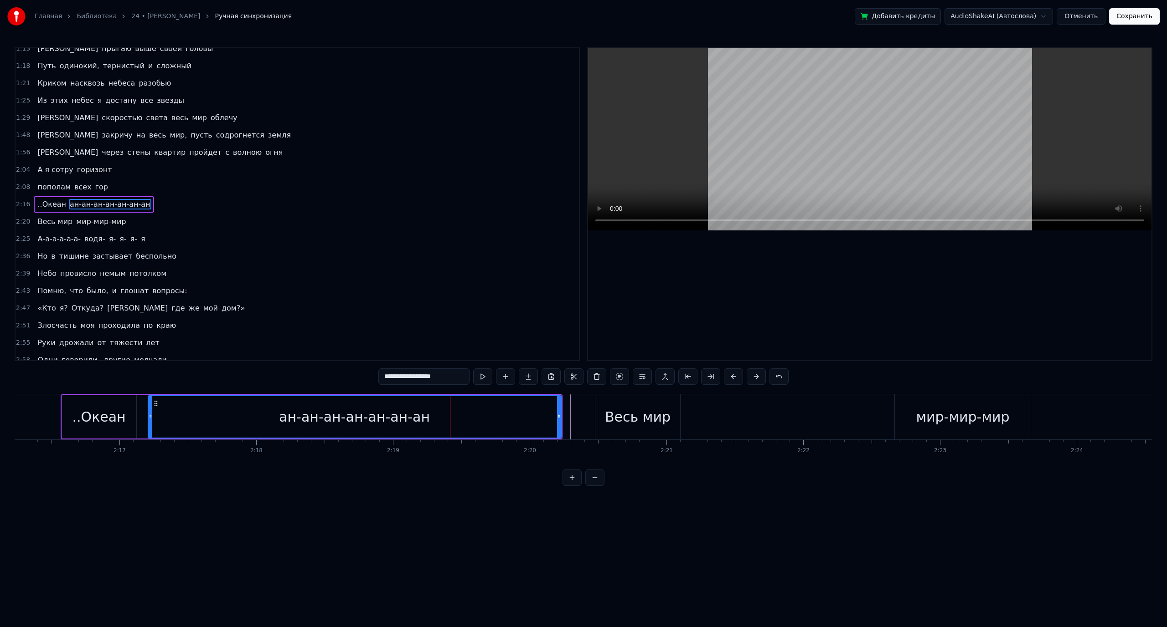
click at [453, 376] on input "**********" at bounding box center [423, 377] width 91 height 16
type input "**********"
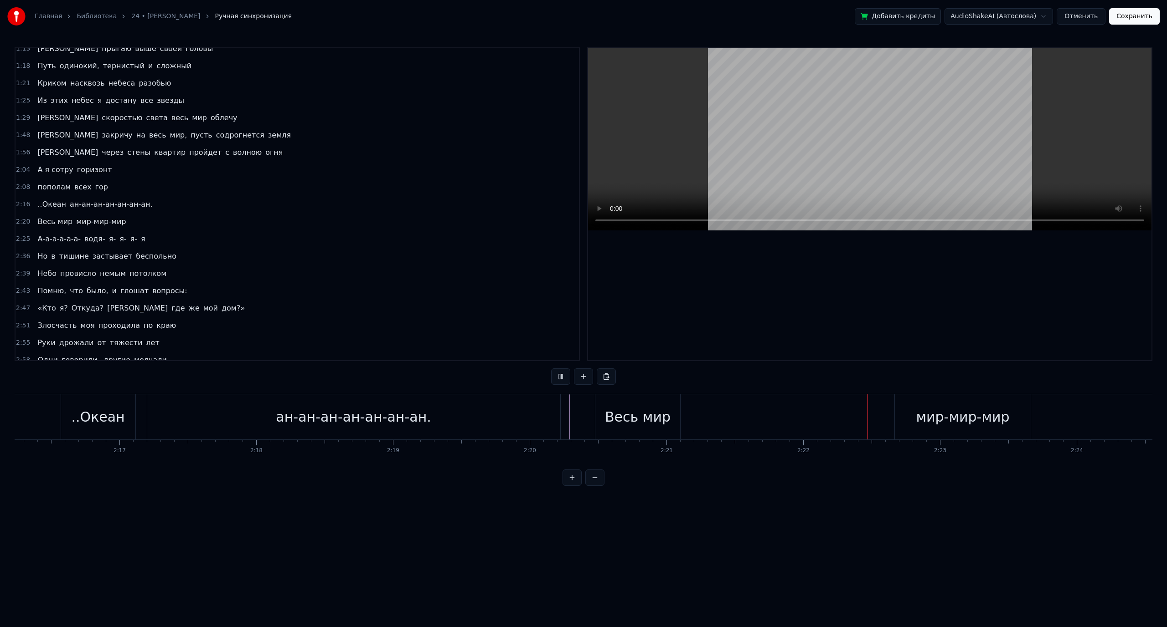
click at [949, 431] on div "мир-мир-мир" at bounding box center [963, 417] width 136 height 45
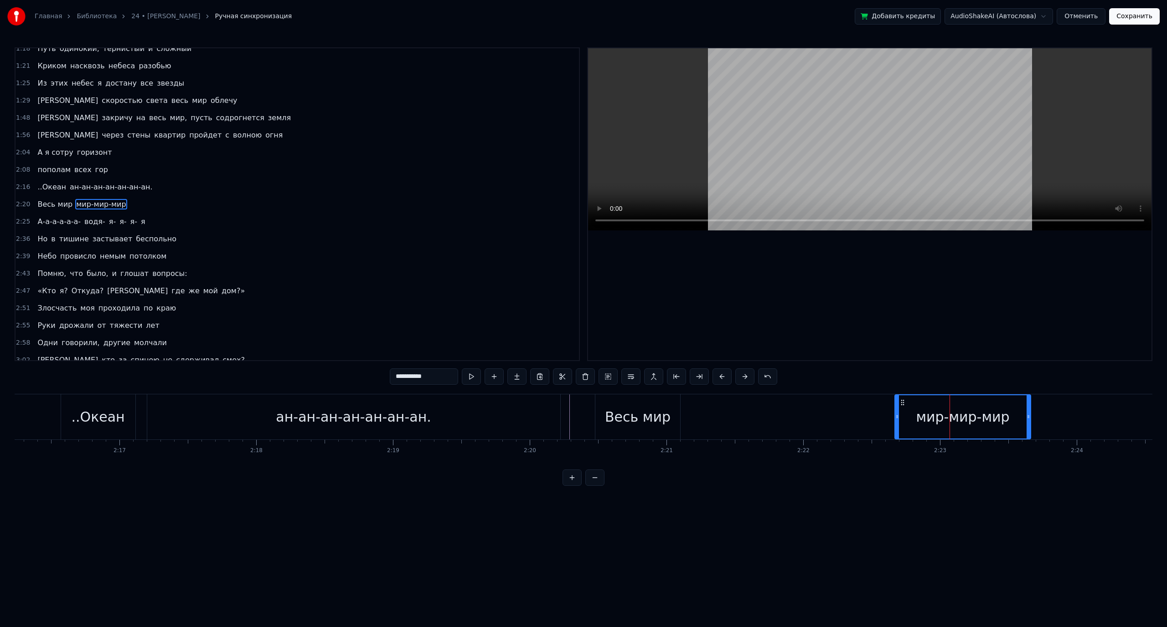
drag, startPoint x: 926, startPoint y: 422, endPoint x: 909, endPoint y: 422, distance: 17.3
click at [909, 422] on div "мир-мир-мир" at bounding box center [962, 417] width 135 height 43
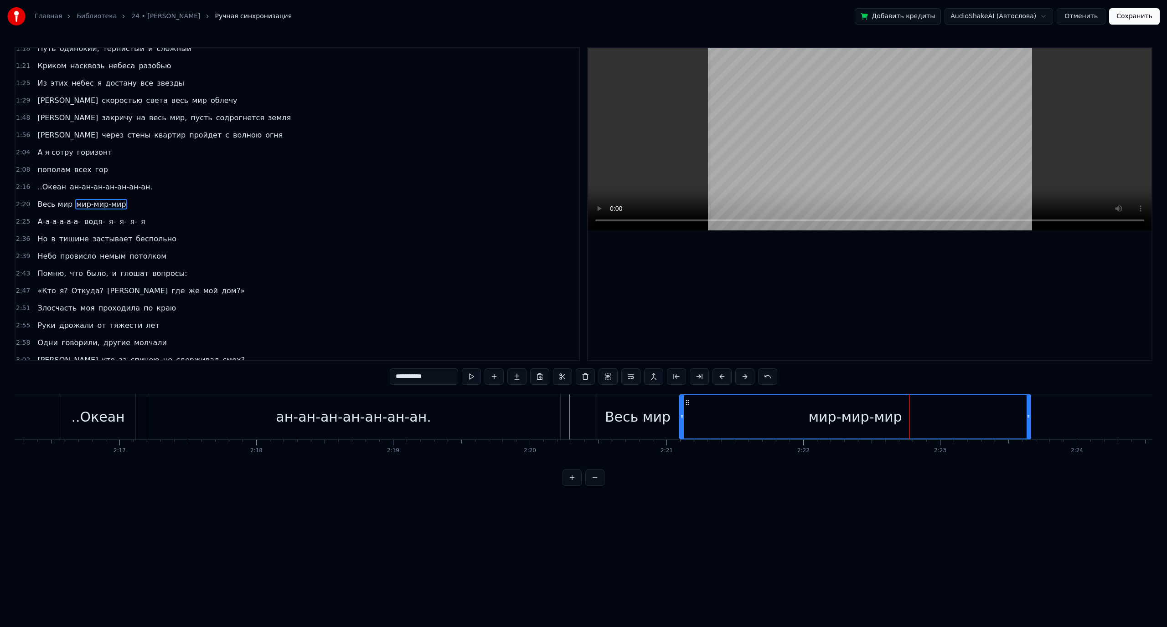
drag, startPoint x: 896, startPoint y: 419, endPoint x: 681, endPoint y: 418, distance: 215.1
click at [681, 418] on icon at bounding box center [682, 416] width 4 height 7
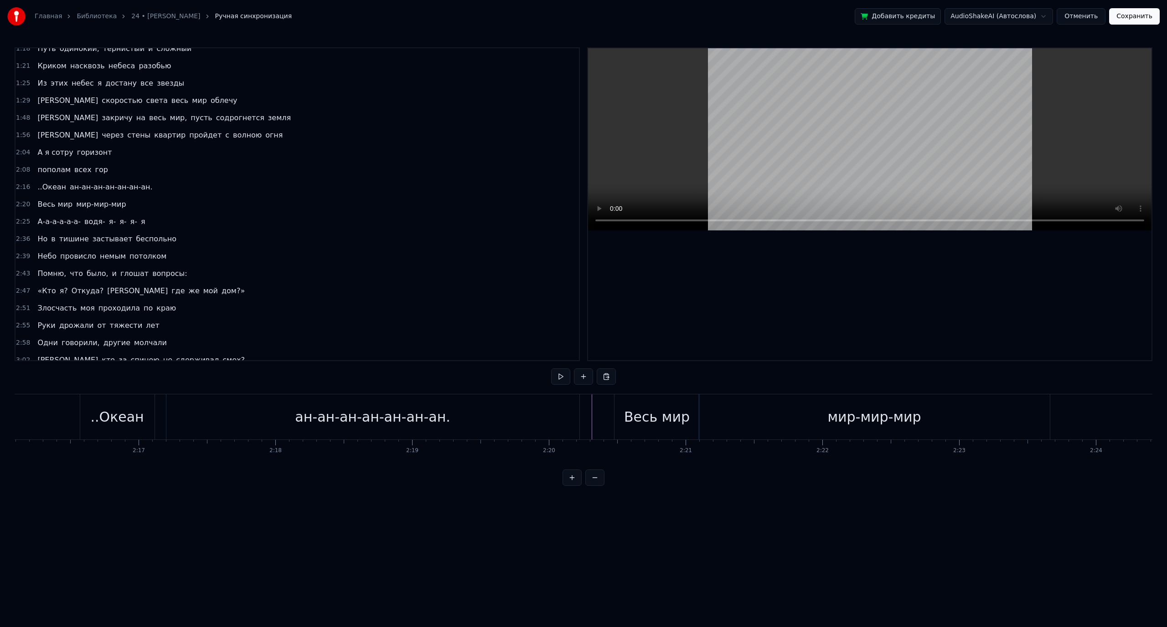
scroll to position [0, 18566]
click at [466, 427] on div "ан-ан-ан-ан-ан-ан-ан." at bounding box center [411, 417] width 155 height 21
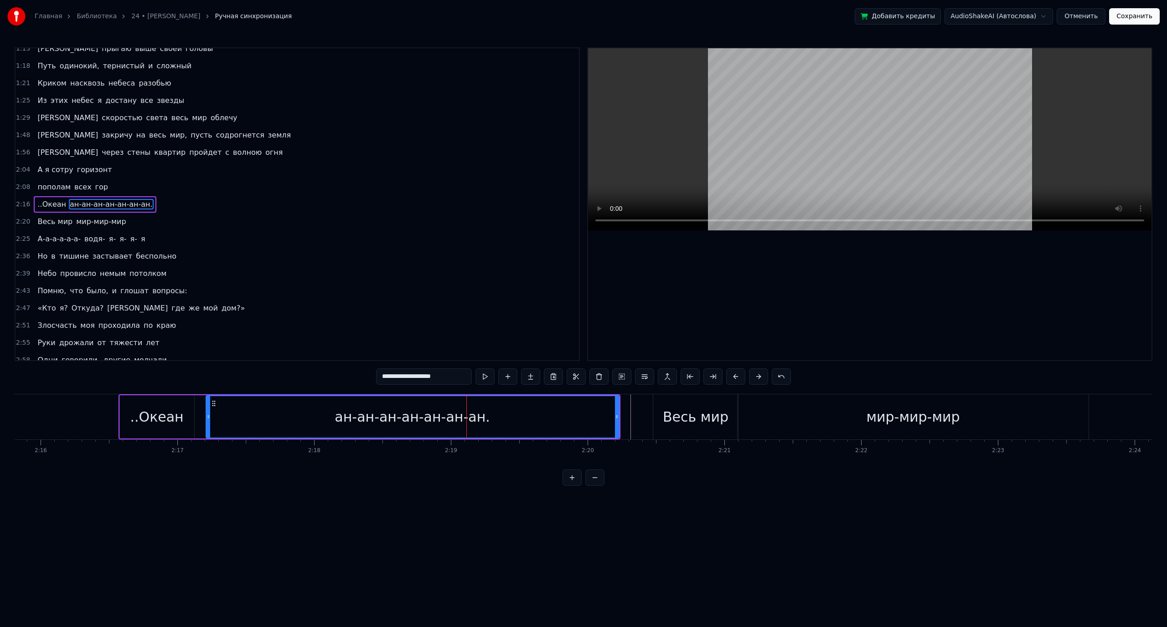
drag, startPoint x: 443, startPoint y: 376, endPoint x: 411, endPoint y: 376, distance: 31.9
click at [411, 376] on input "**********" at bounding box center [424, 377] width 96 height 16
click at [835, 435] on div "мир-мир-мир" at bounding box center [912, 417] width 351 height 45
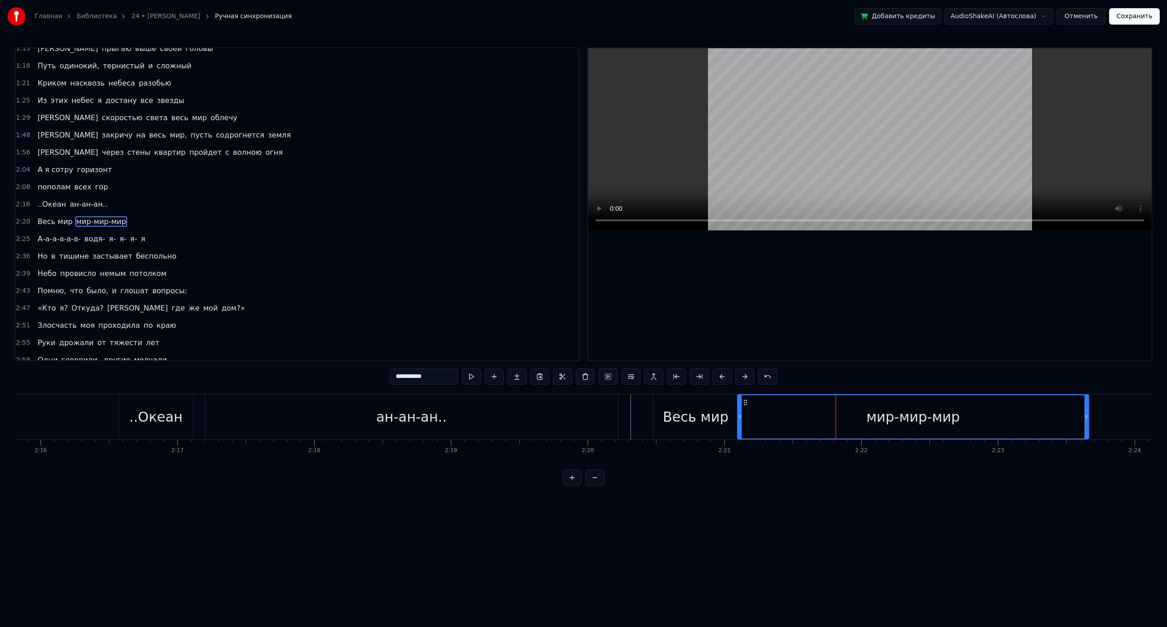
scroll to position [216, 0]
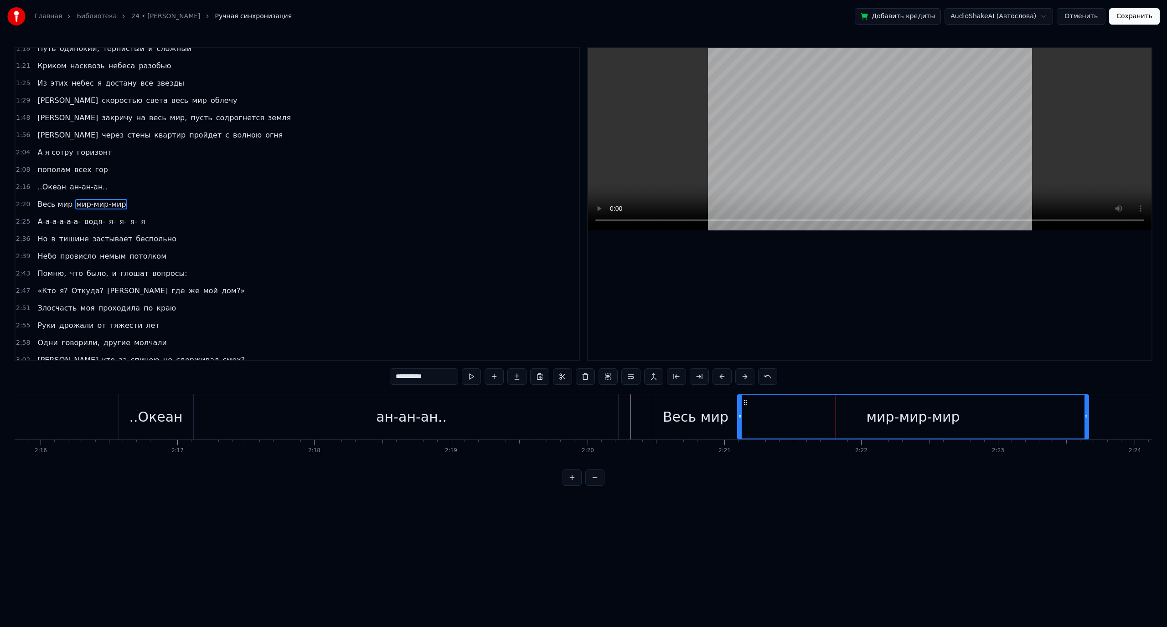
click at [442, 378] on input "**********" at bounding box center [424, 377] width 68 height 16
type input "**********"
click at [355, 386] on div "0:32 Ночь в тишине застывает беспечно 0:36 [PERSON_NAME] провисло [DEMOGRAPHIC_…" at bounding box center [583, 266] width 1137 height 439
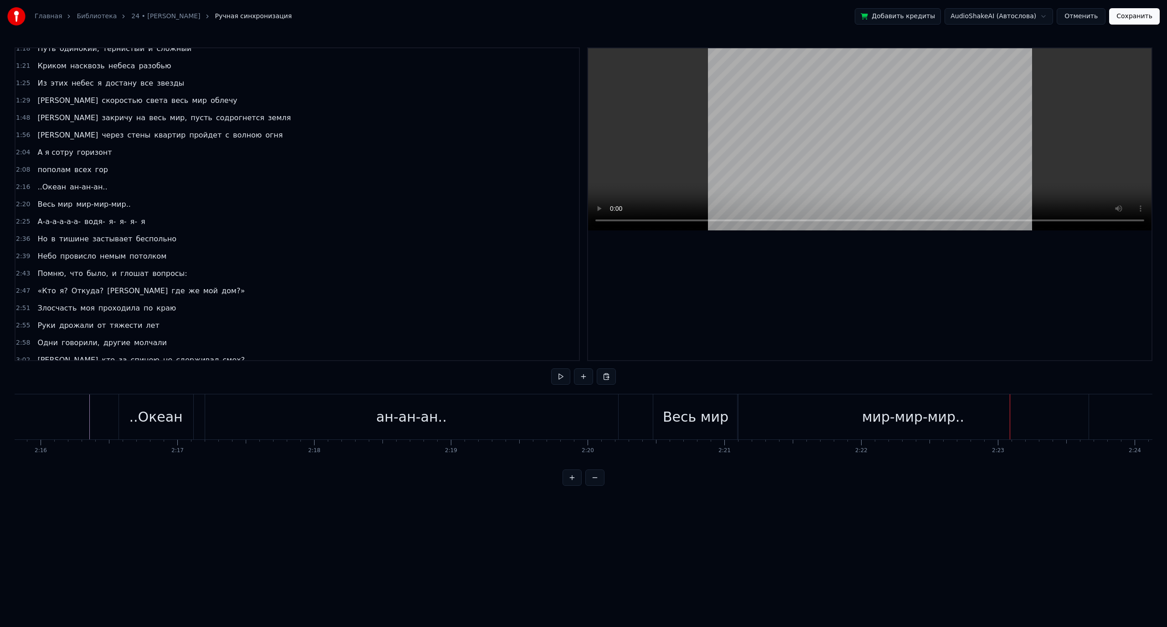
click at [781, 411] on div "мир-мир-мир.." at bounding box center [912, 417] width 351 height 45
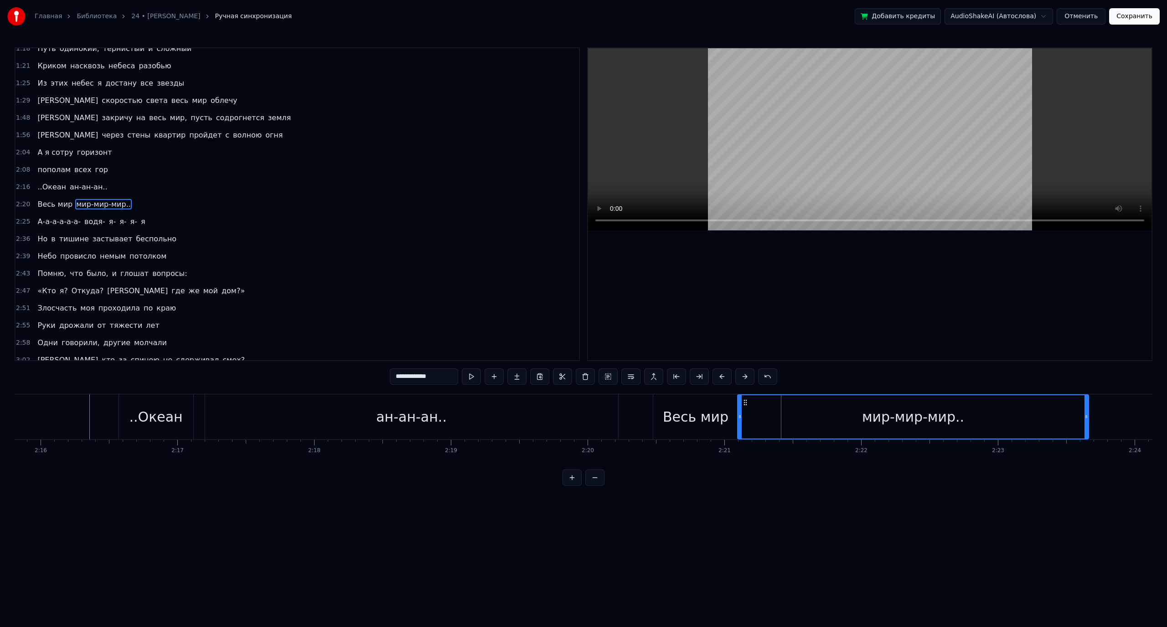
click at [398, 376] on input "**********" at bounding box center [424, 377] width 68 height 16
click at [377, 411] on div "ан-ан-ан.." at bounding box center [411, 417] width 413 height 45
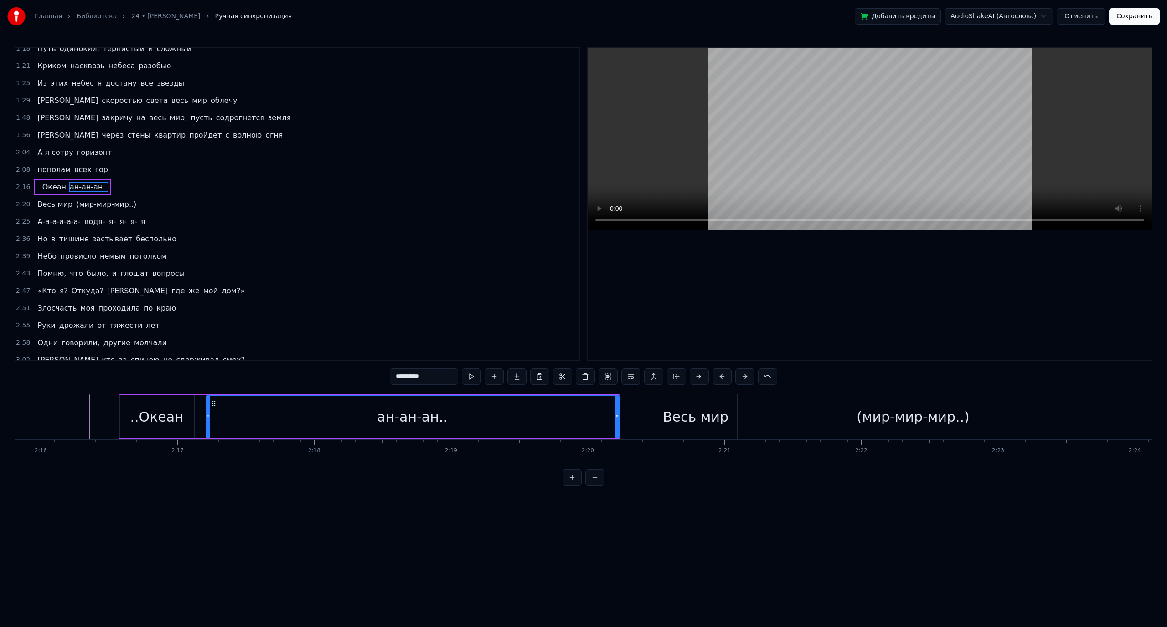
scroll to position [199, 0]
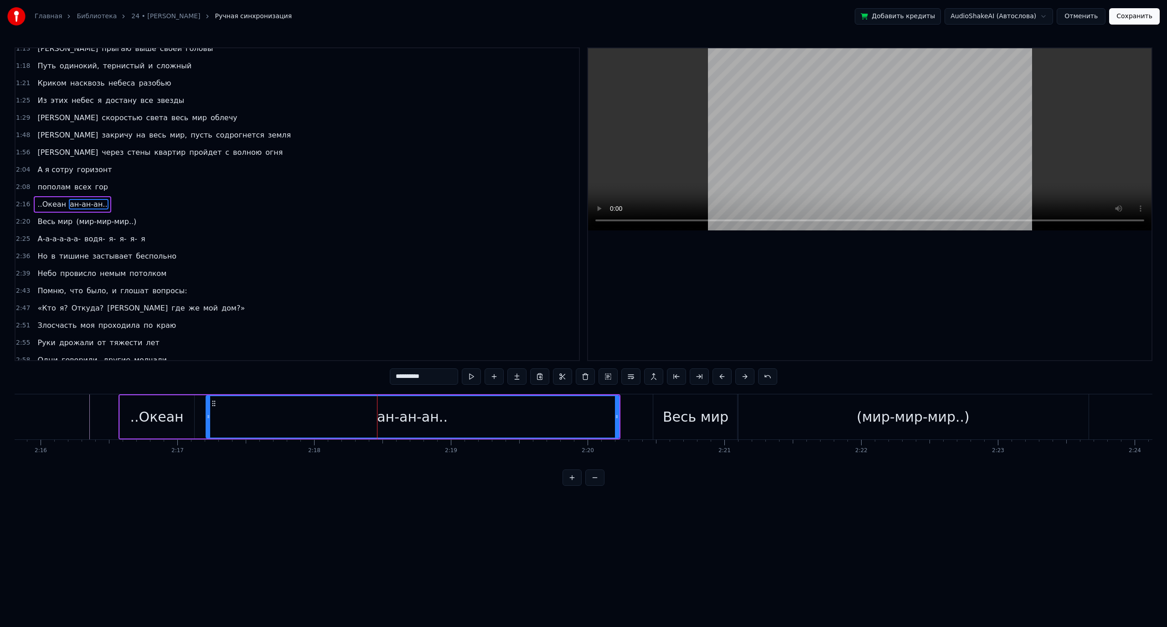
click at [394, 378] on input "**********" at bounding box center [424, 377] width 68 height 16
type input "**********"
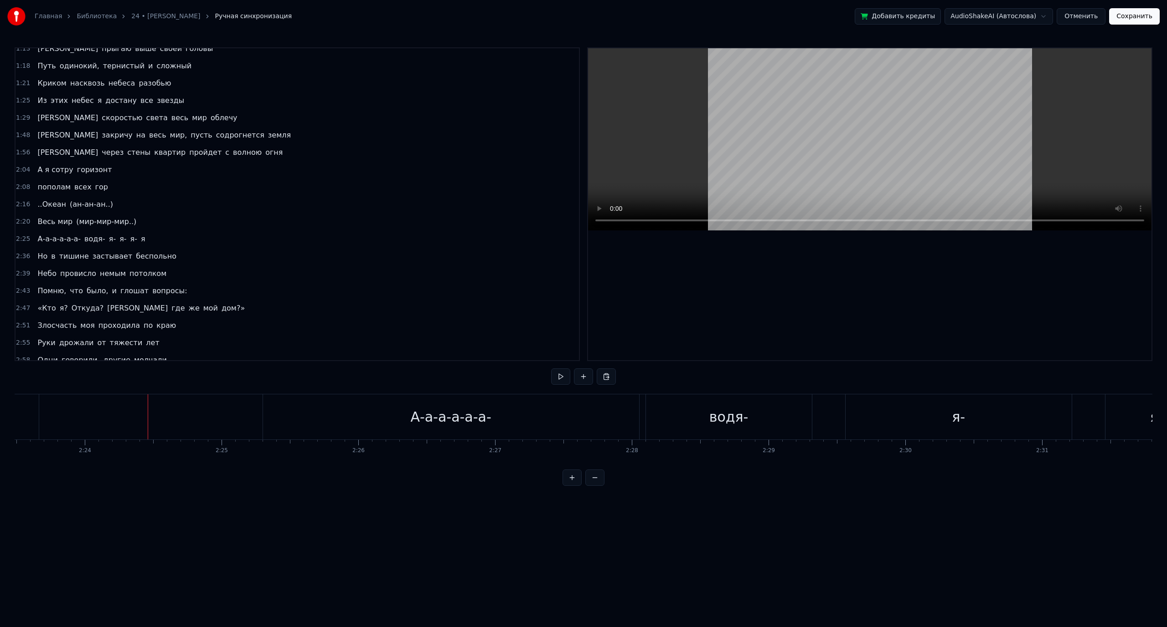
scroll to position [0, 19620]
click at [149, 430] on div "Новая строка Ctrl+N" at bounding box center [176, 427] width 112 height 15
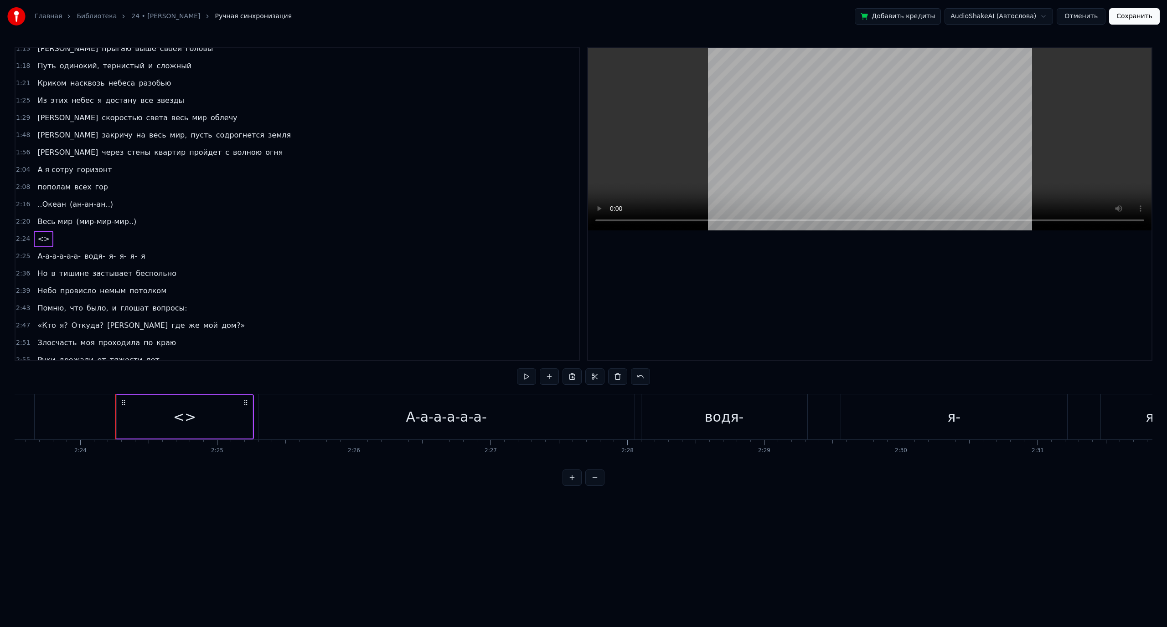
click at [190, 409] on div "<>" at bounding box center [184, 417] width 23 height 21
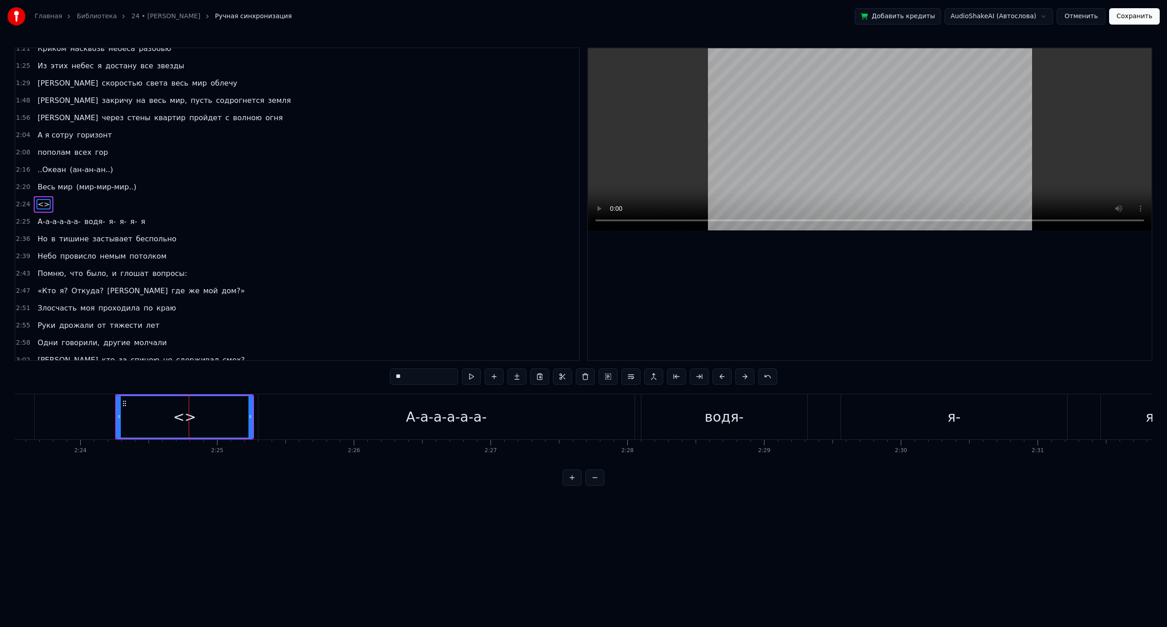
drag, startPoint x: 417, startPoint y: 375, endPoint x: 382, endPoint y: 379, distance: 34.8
click at [382, 379] on div "0:32 Ночь в тишине застывает беспечно 0:36 [PERSON_NAME] провисло [DEMOGRAPHIC_…" at bounding box center [583, 266] width 1137 height 439
type input "*"
click at [494, 423] on div "А-а-а-а-а-а-" at bounding box center [446, 417] width 376 height 45
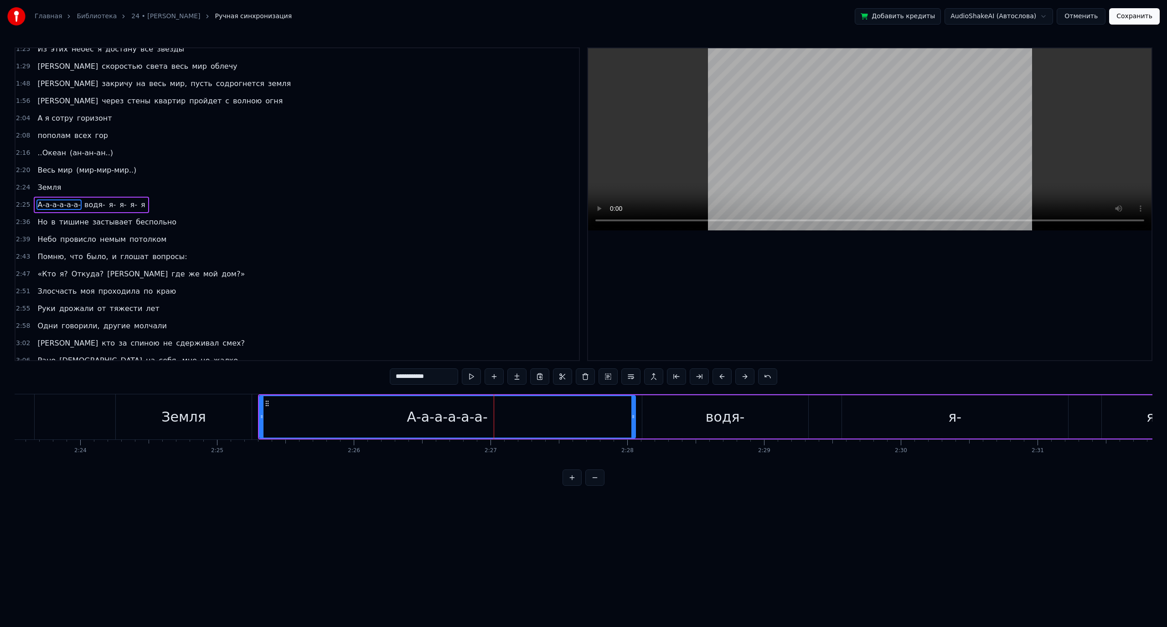
scroll to position [251, 0]
drag, startPoint x: 435, startPoint y: 380, endPoint x: 419, endPoint y: 378, distance: 16.5
click at [419, 378] on input "**********" at bounding box center [424, 377] width 68 height 16
type input "*"
type input "*********"
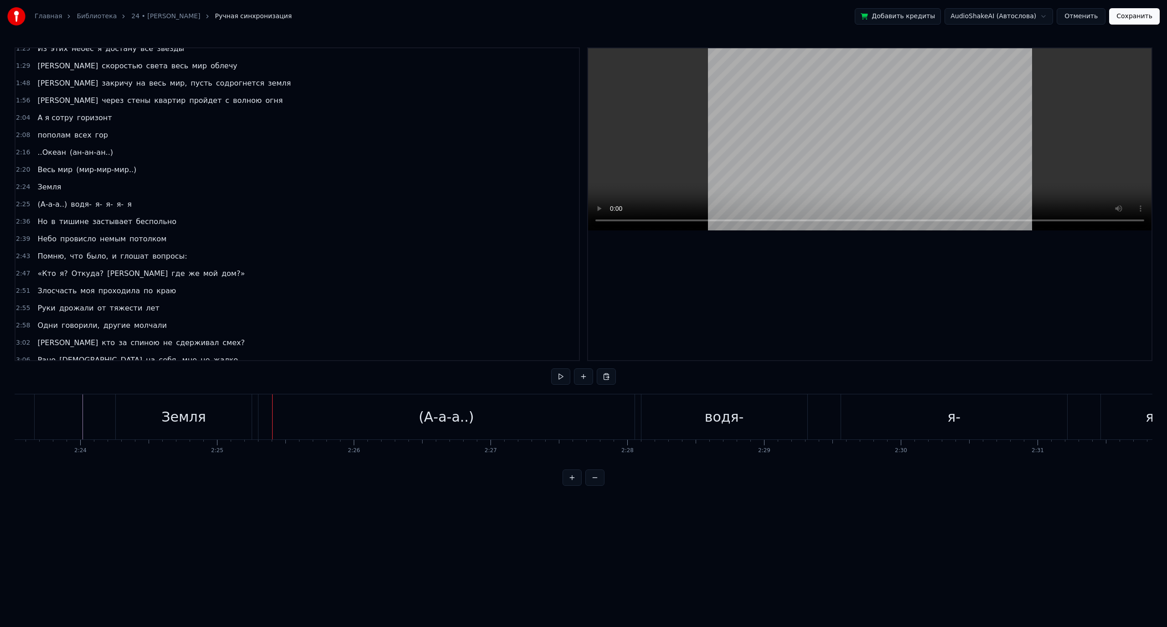
click at [227, 418] on div "Земля" at bounding box center [184, 417] width 136 height 45
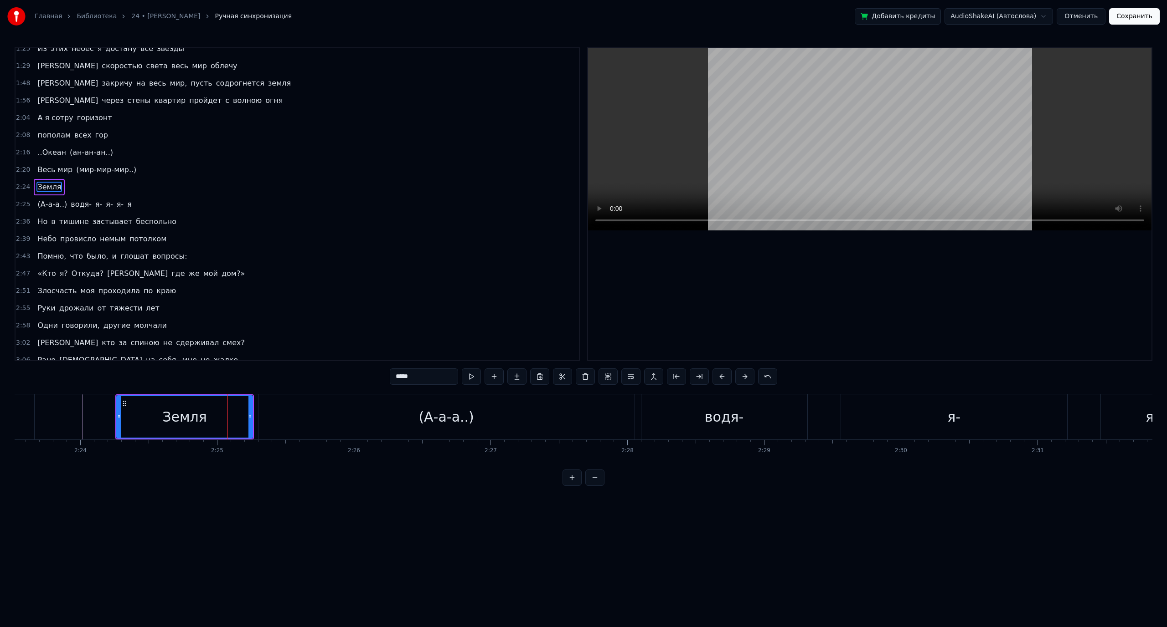
scroll to position [233, 0]
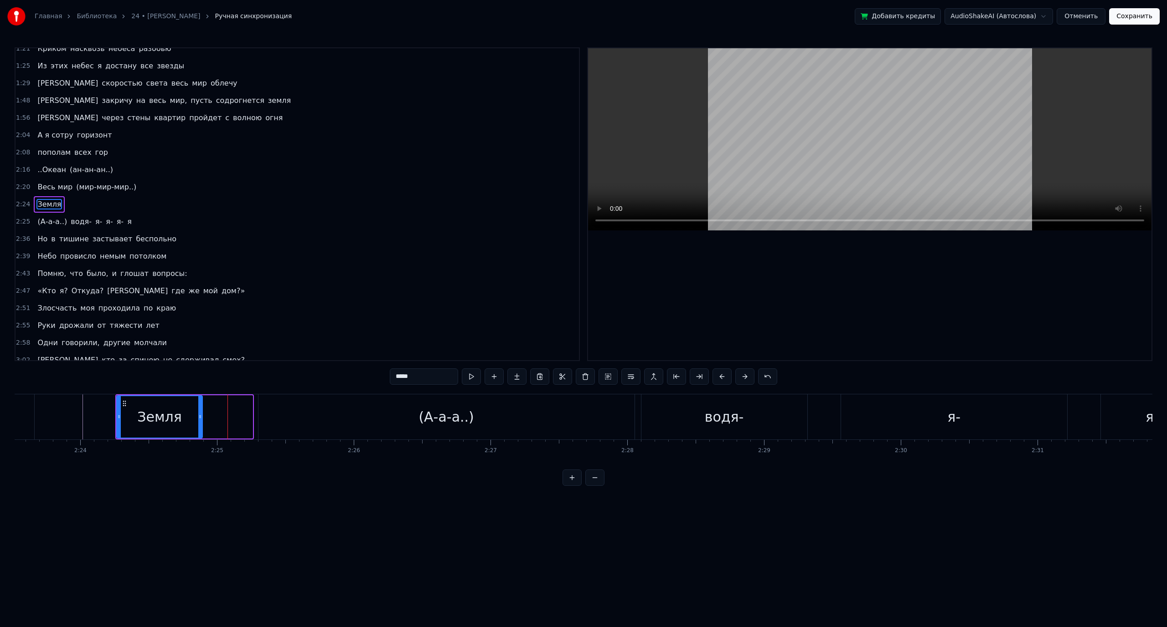
drag, startPoint x: 250, startPoint y: 414, endPoint x: 200, endPoint y: 418, distance: 50.3
click at [200, 418] on icon at bounding box center [200, 416] width 4 height 7
click at [282, 414] on div "(А-а-а..)" at bounding box center [446, 417] width 376 height 45
type input "*********"
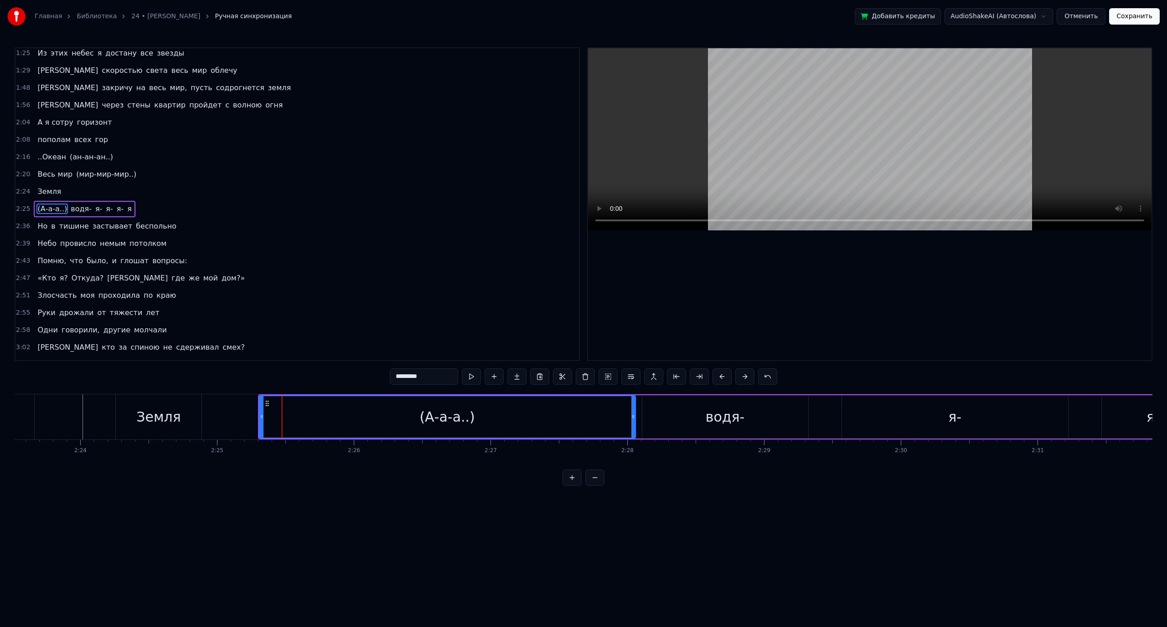
scroll to position [251, 0]
click at [258, 417] on div "(А-а-а..) водя- я- я- я- я" at bounding box center [957, 417] width 1399 height 45
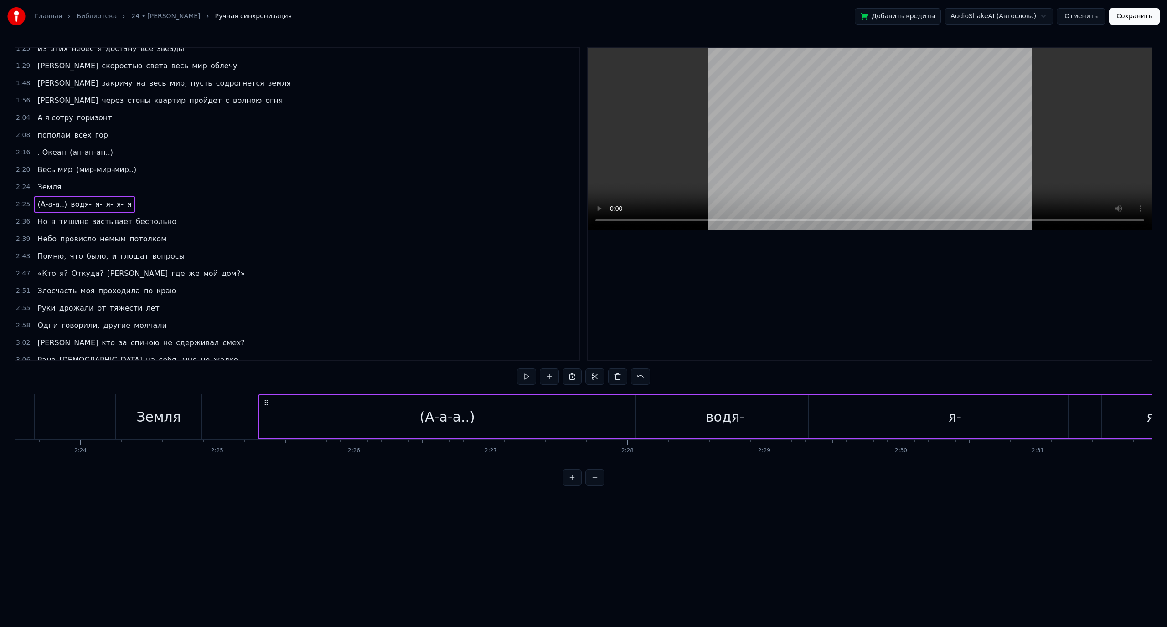
click at [263, 417] on div "(А-а-а..)" at bounding box center [447, 417] width 376 height 43
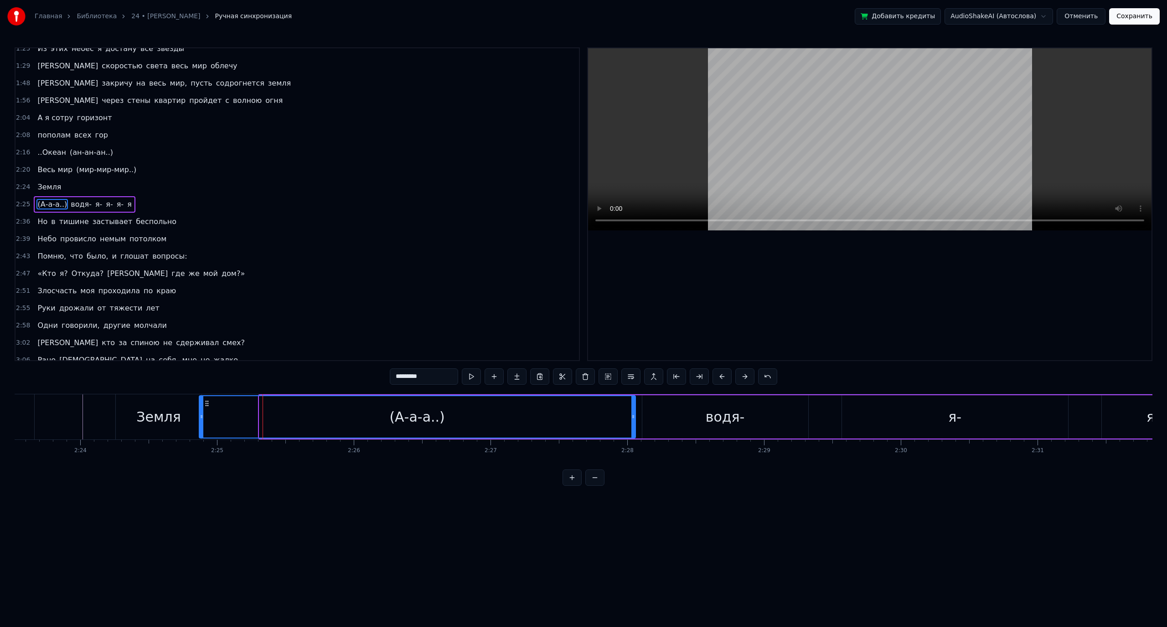
drag, startPoint x: 262, startPoint y: 417, endPoint x: 201, endPoint y: 422, distance: 60.3
click at [201, 422] on div at bounding box center [202, 416] width 4 height 41
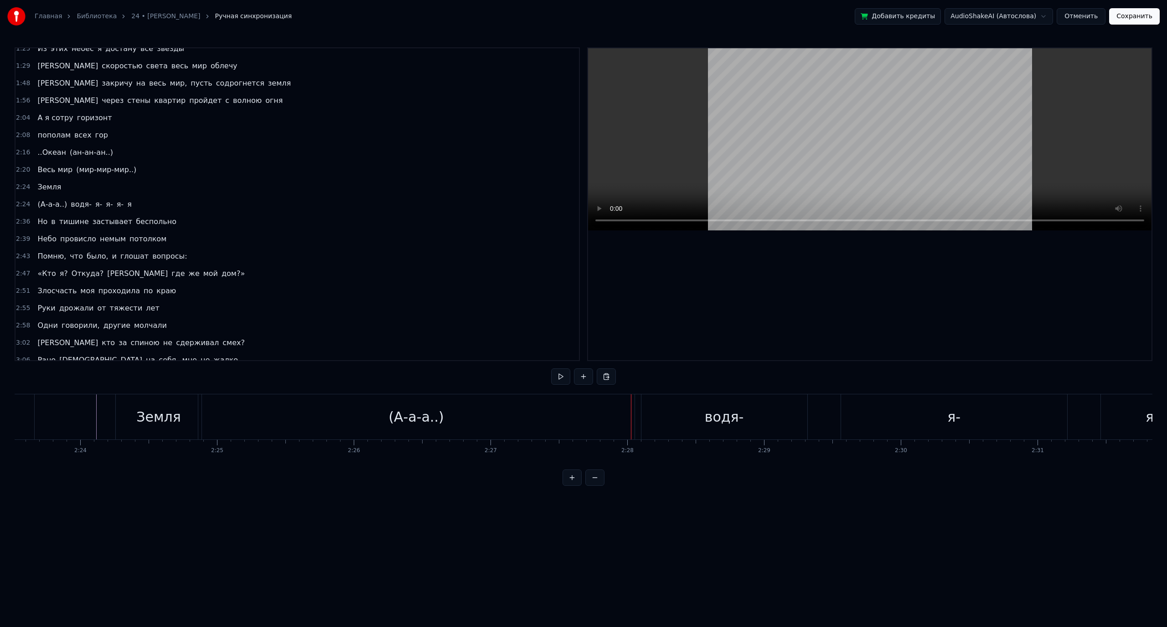
click at [620, 422] on div "(А-а-а..)" at bounding box center [416, 417] width 436 height 45
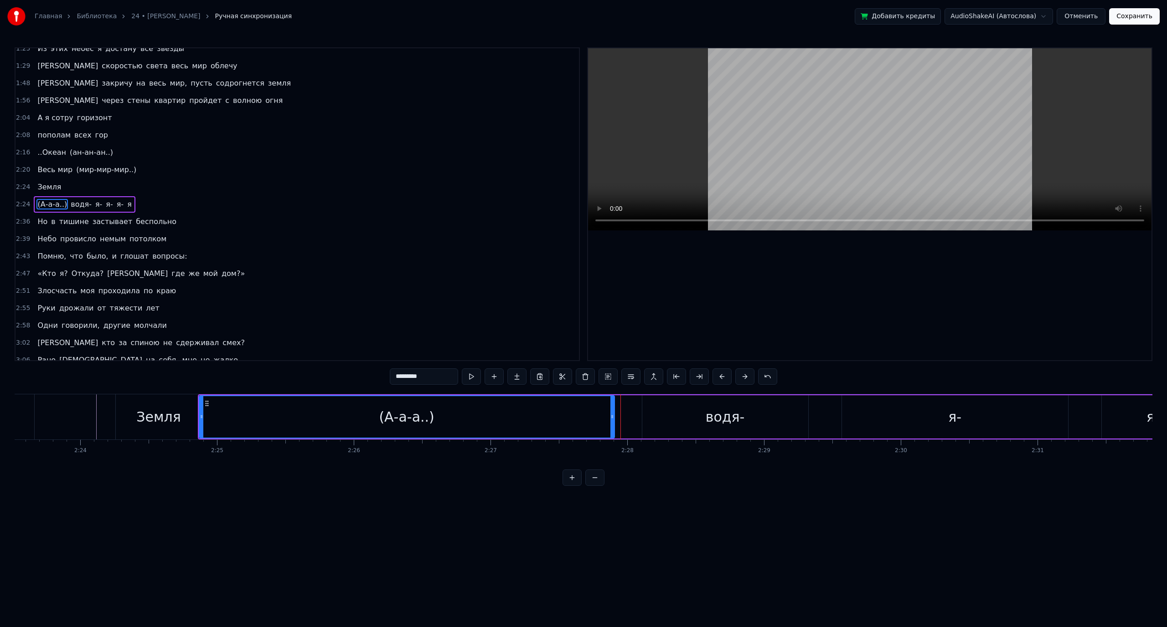
drag, startPoint x: 633, startPoint y: 420, endPoint x: 612, endPoint y: 421, distance: 21.0
click at [612, 421] on div at bounding box center [612, 416] width 4 height 41
click at [670, 420] on div "водя-" at bounding box center [725, 417] width 166 height 43
type input "*****"
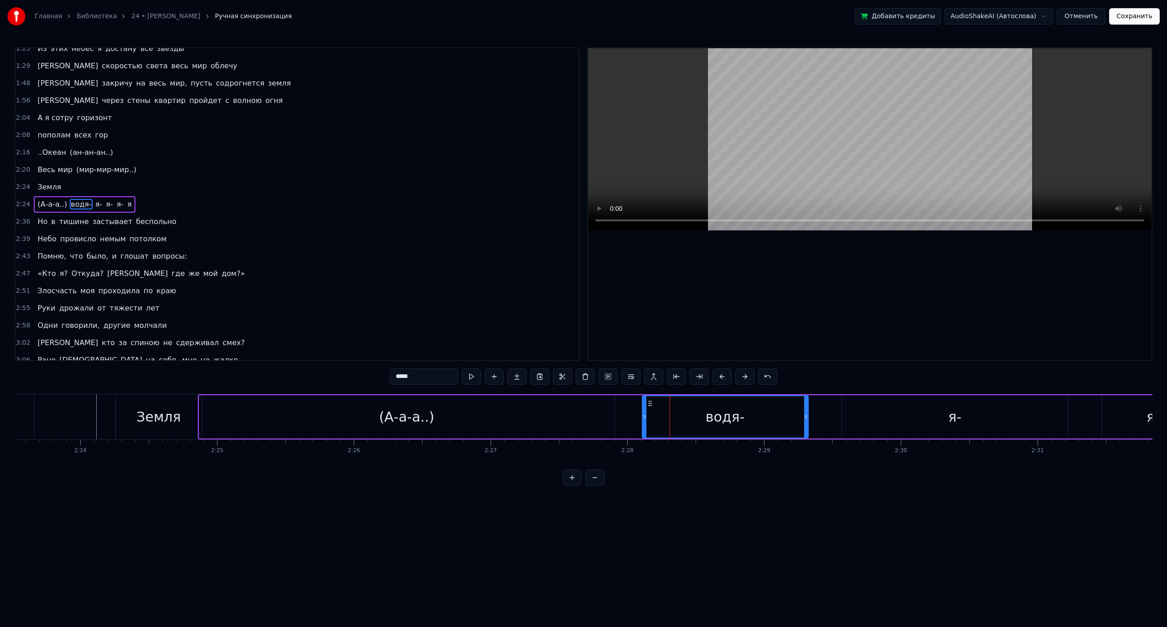
drag, startPoint x: 643, startPoint y: 423, endPoint x: 657, endPoint y: 422, distance: 13.7
click at [646, 423] on div at bounding box center [645, 416] width 4 height 41
click at [625, 417] on div "(А-а-а..) водя- я- я- я- я" at bounding box center [927, 417] width 1459 height 45
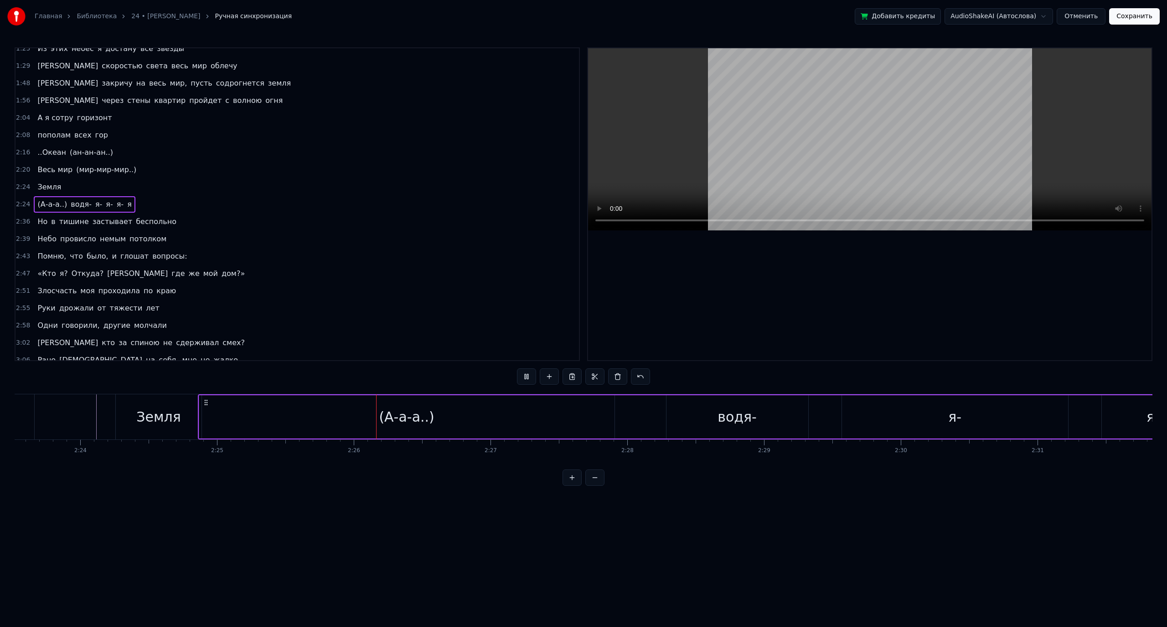
click at [632, 416] on div "(А-а-а..) водя- я- я- я- я" at bounding box center [927, 417] width 1459 height 45
click at [558, 413] on div "(А-а-а..)" at bounding box center [406, 417] width 415 height 43
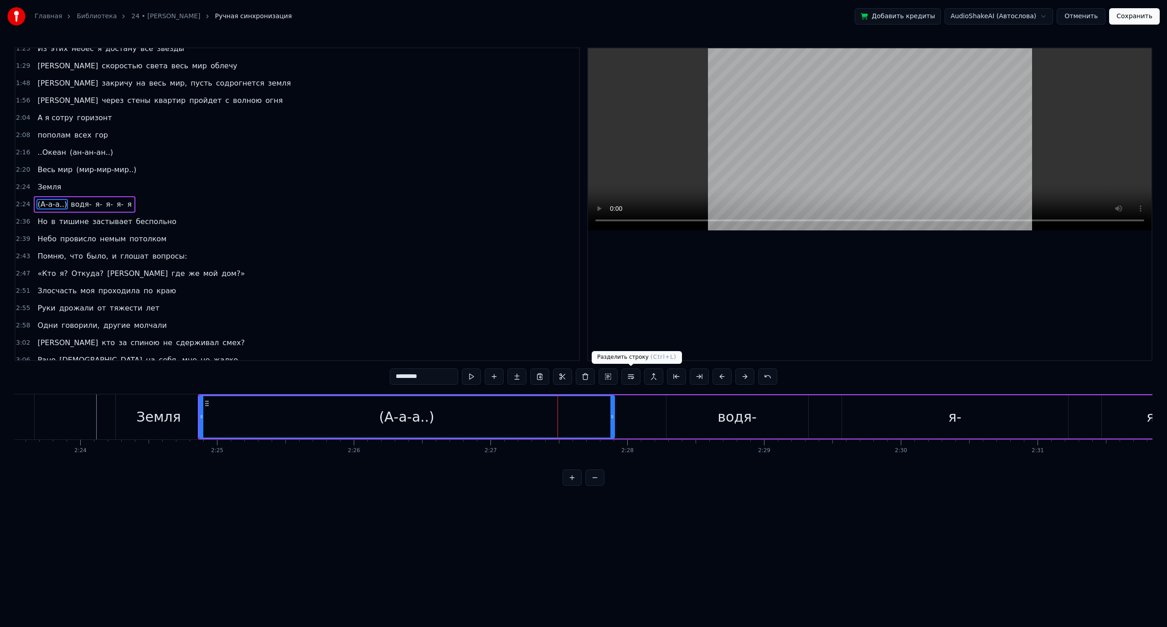
click at [624, 376] on button at bounding box center [630, 377] width 19 height 16
click at [637, 380] on button at bounding box center [630, 377] width 19 height 16
click at [588, 420] on div "(А-а-а..)" at bounding box center [407, 416] width 414 height 41
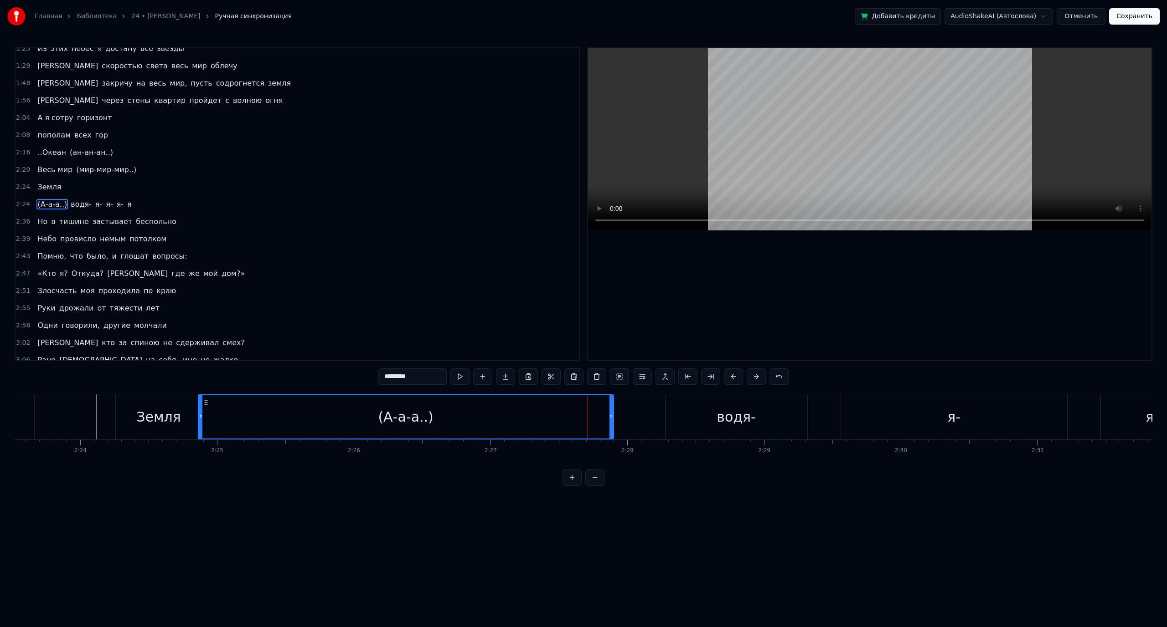
click at [625, 415] on div "(А-а-а..) водя- я- я- я- я" at bounding box center [927, 417] width 1459 height 45
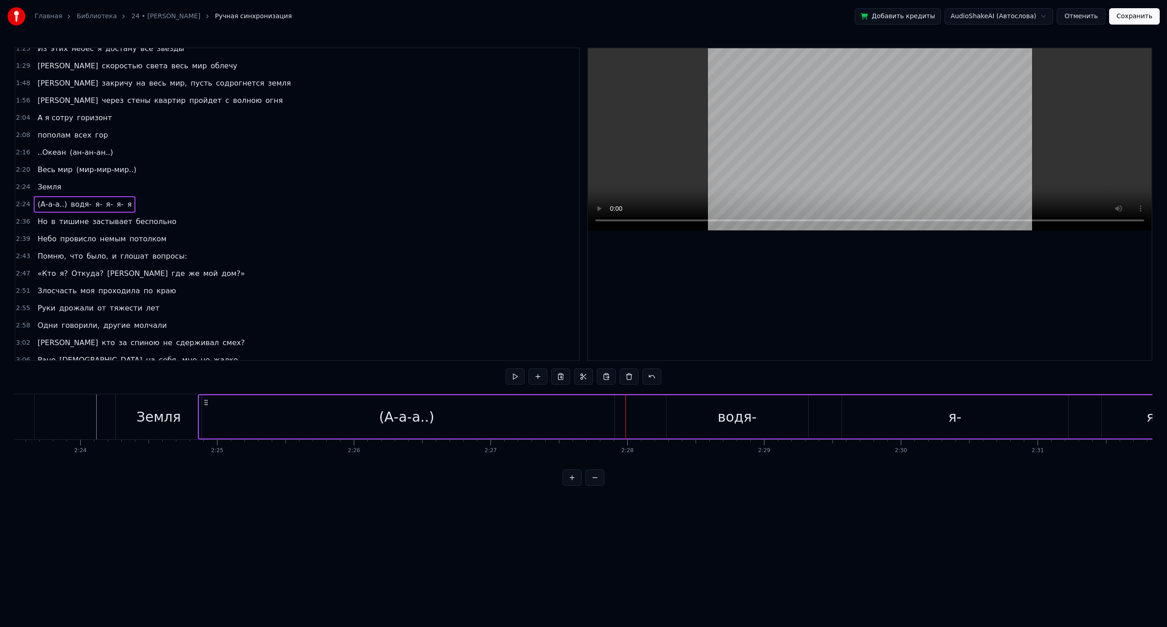
click at [572, 419] on div "(А-а-а..)" at bounding box center [406, 417] width 415 height 43
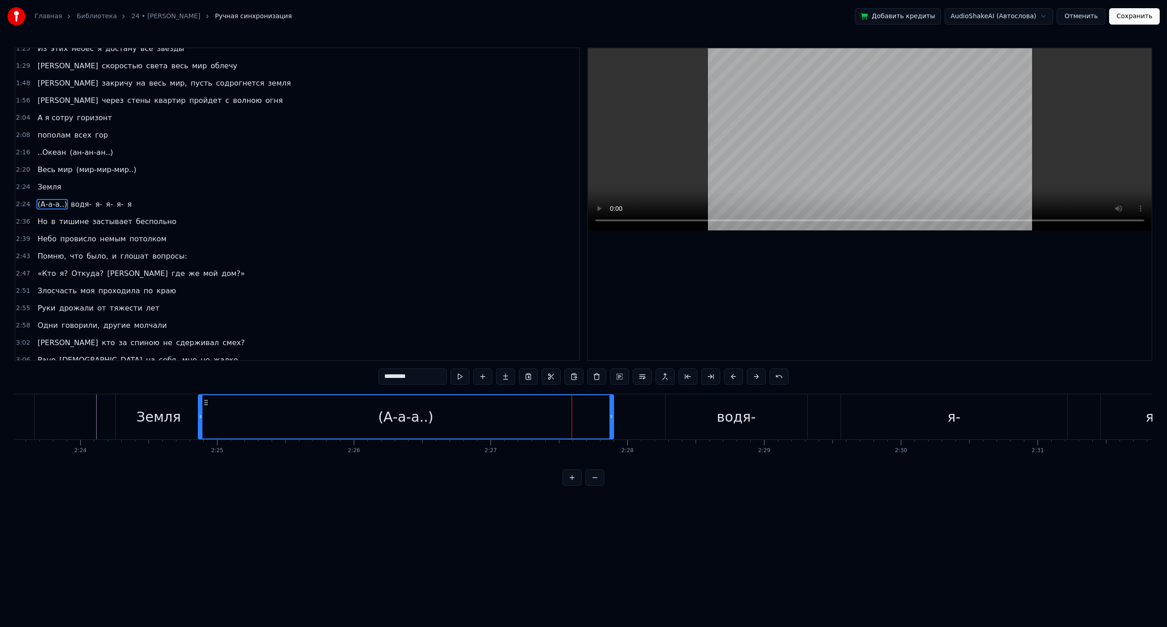
type input "*****"
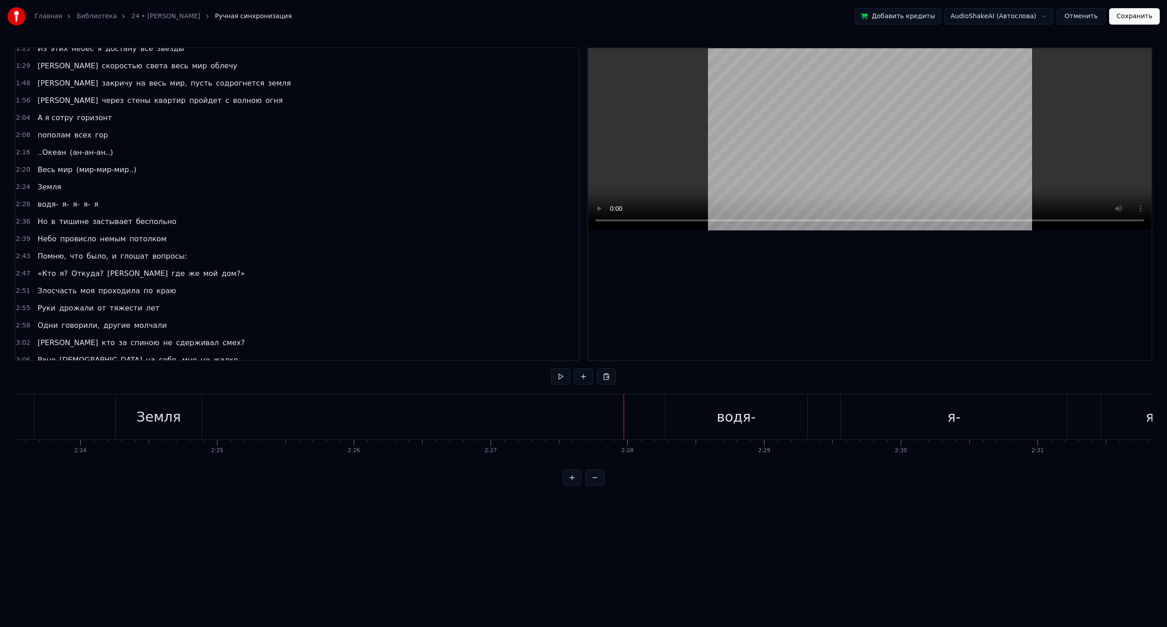
click at [162, 409] on div "Земля" at bounding box center [158, 417] width 45 height 21
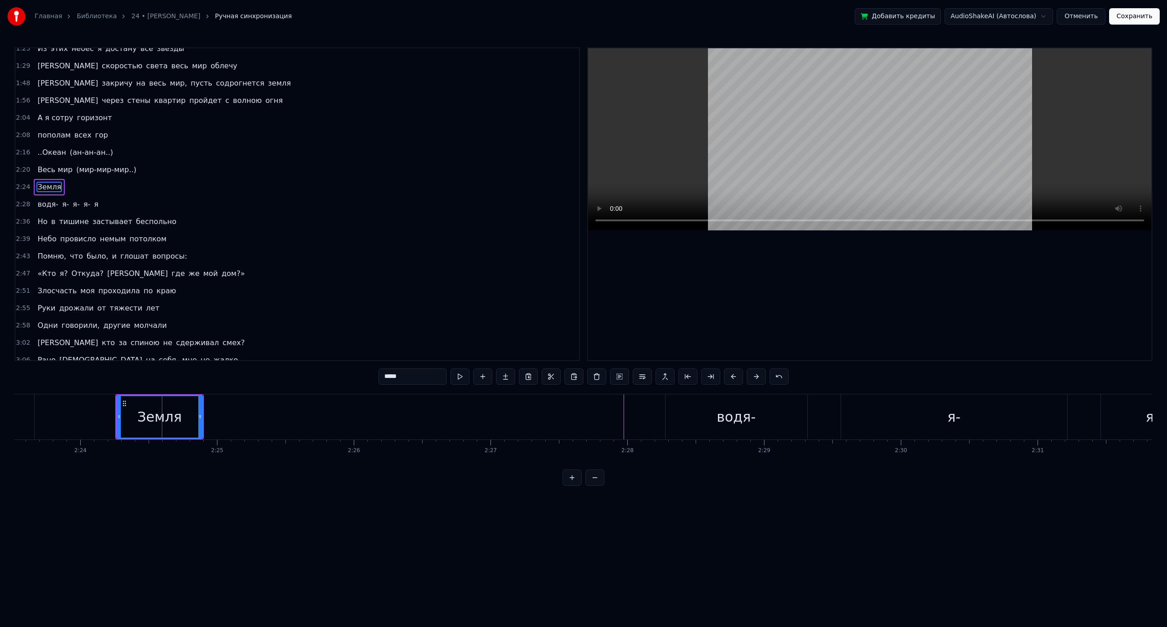
scroll to position [233, 0]
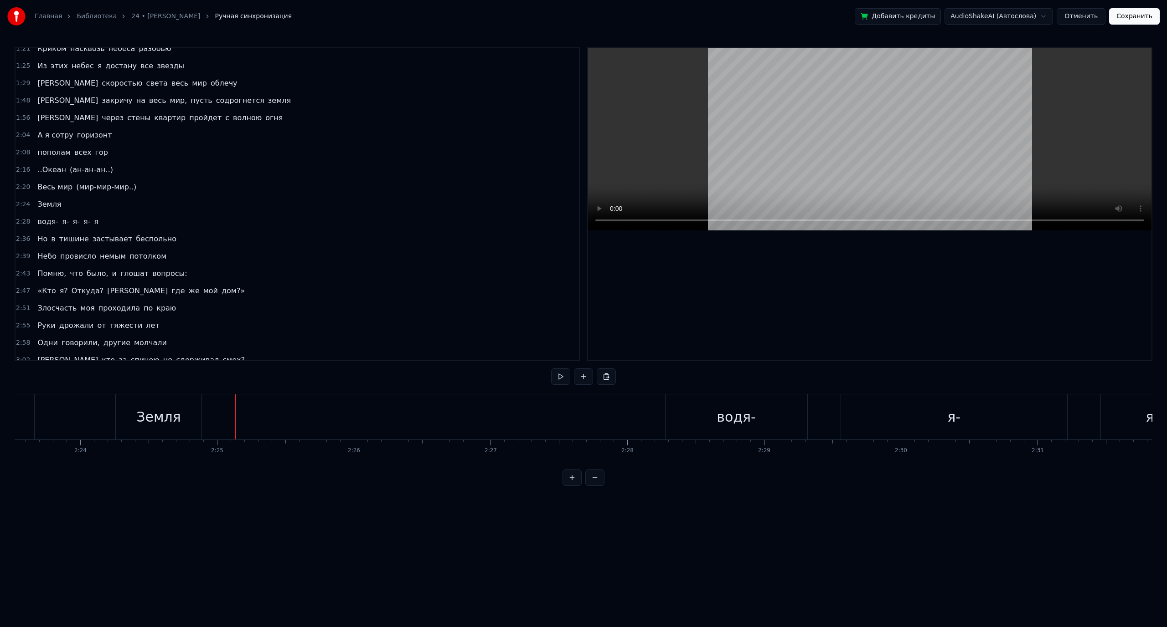
drag, startPoint x: 228, startPoint y: 412, endPoint x: 248, endPoint y: 427, distance: 25.2
click at [253, 424] on div "Новая строка Ctrl+N" at bounding box center [287, 421] width 112 height 15
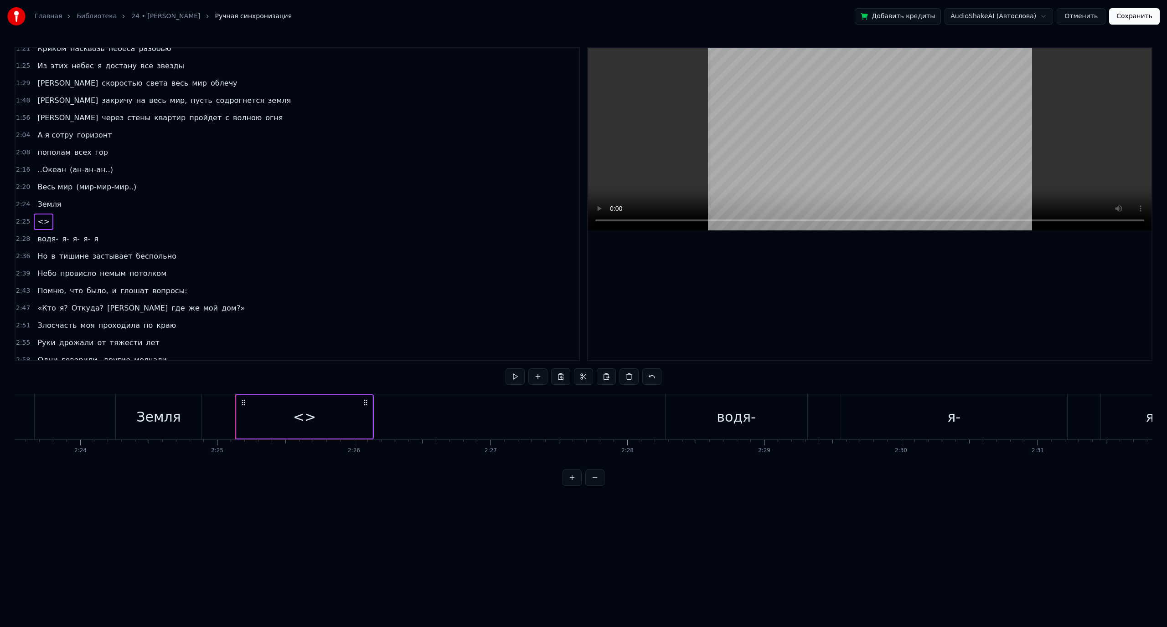
click at [278, 421] on div "<>" at bounding box center [305, 417] width 136 height 43
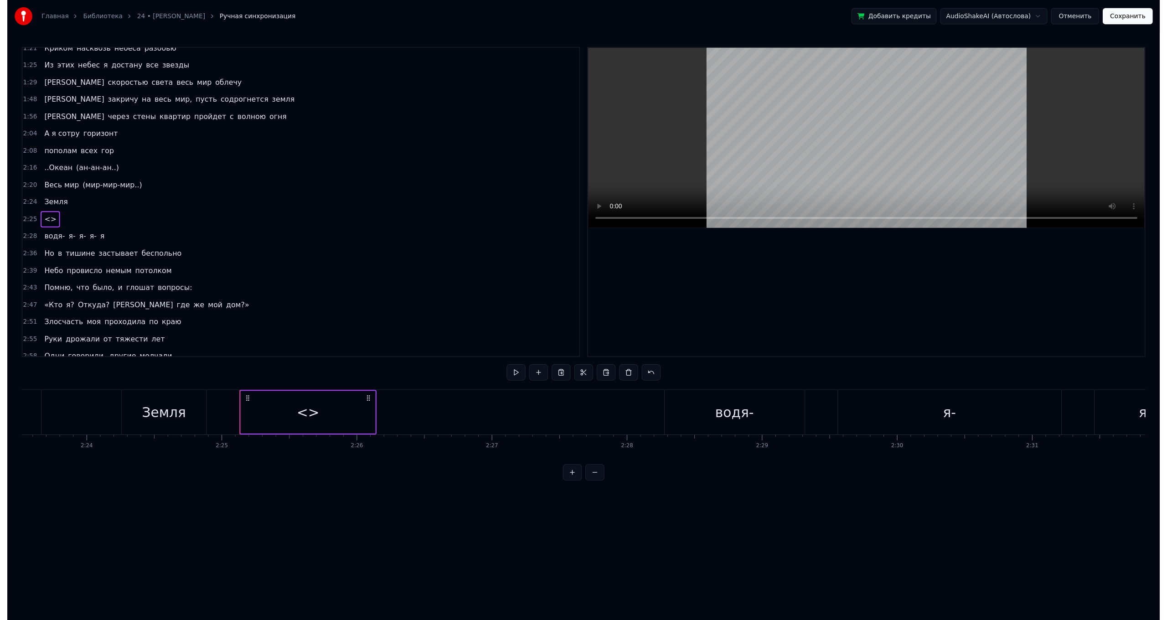
scroll to position [251, 0]
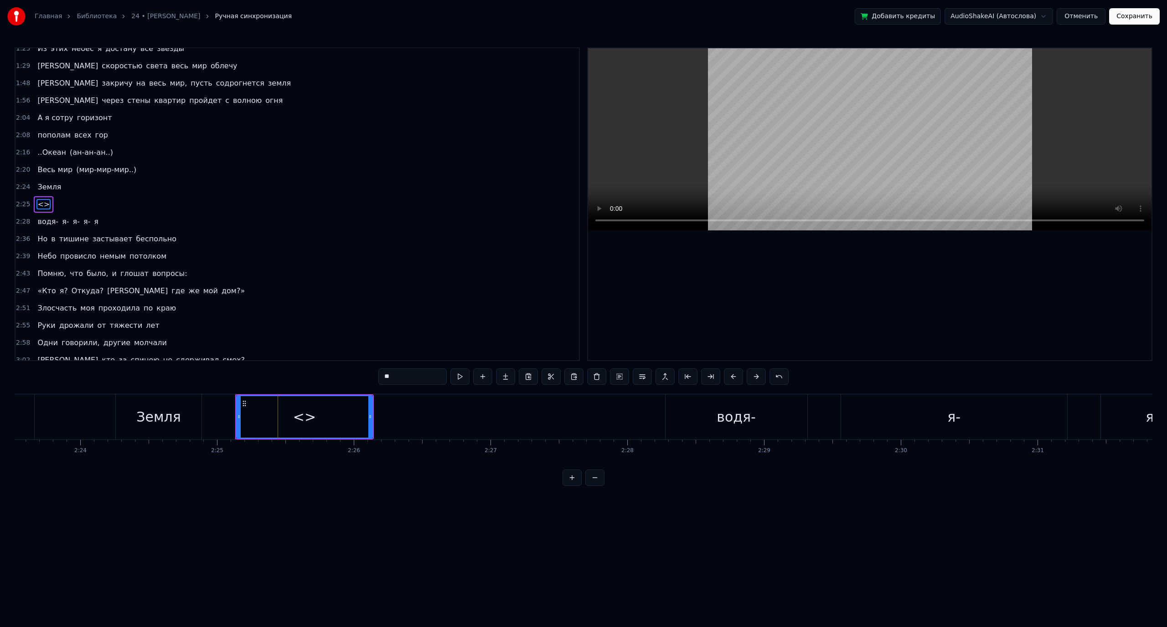
drag, startPoint x: 391, startPoint y: 381, endPoint x: 362, endPoint y: 380, distance: 28.7
click at [362, 380] on div "0:32 Ночь в тишине застывает беспечно 0:36 [PERSON_NAME] провисло [DEMOGRAPHIC_…" at bounding box center [583, 266] width 1137 height 439
paste input "**********"
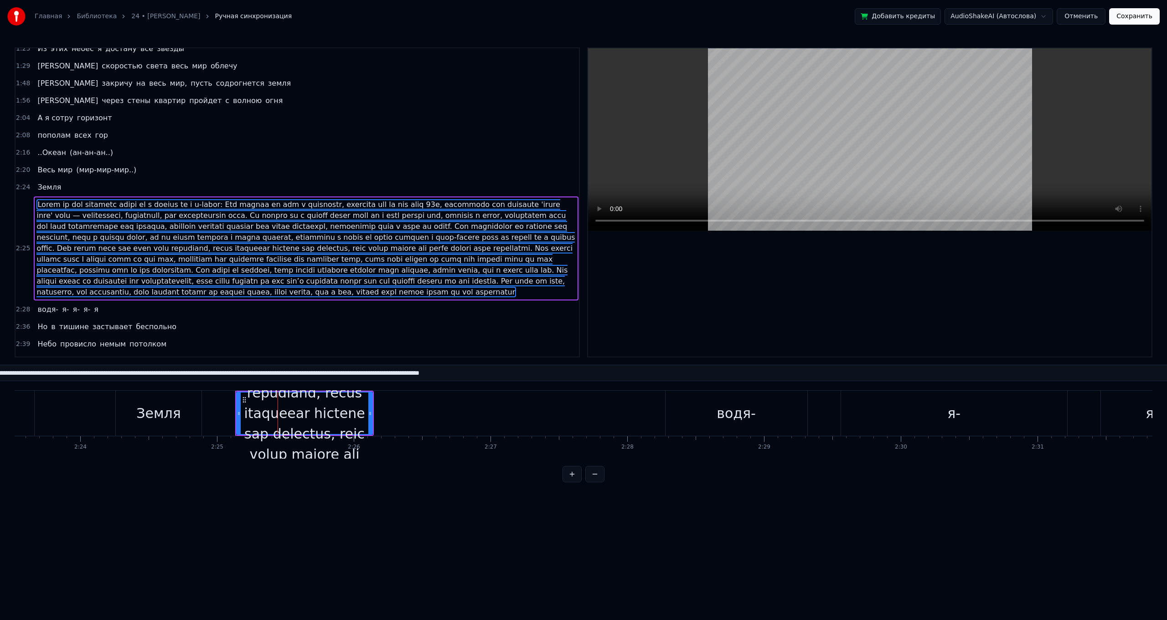
click at [318, 409] on div at bounding box center [304, 413] width 135 height 1579
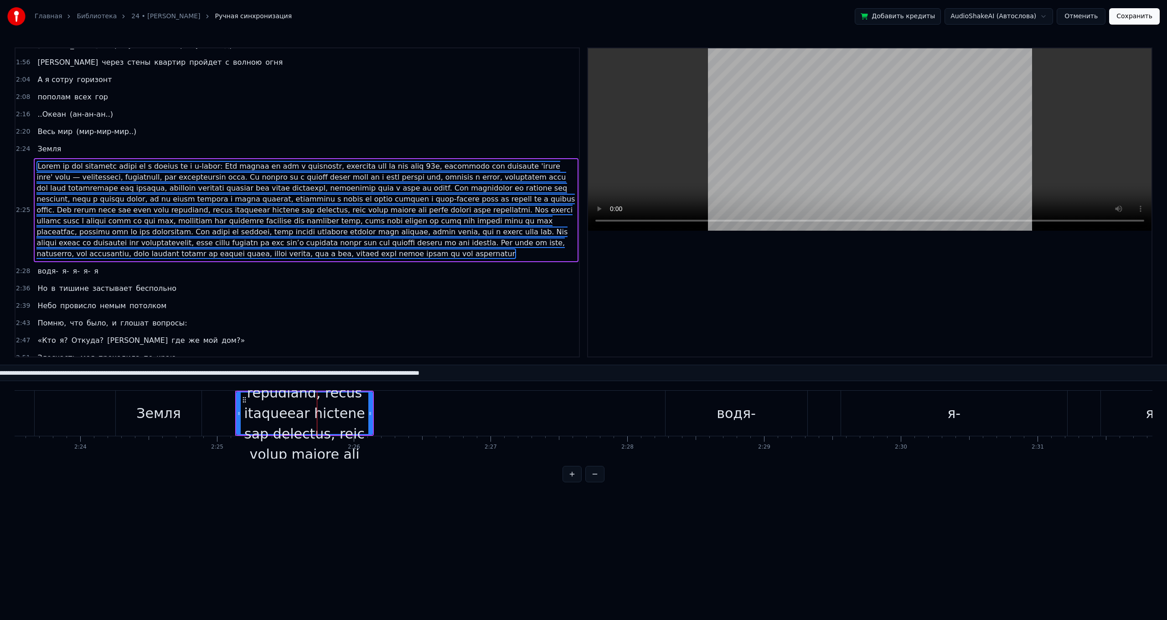
type input "*****"
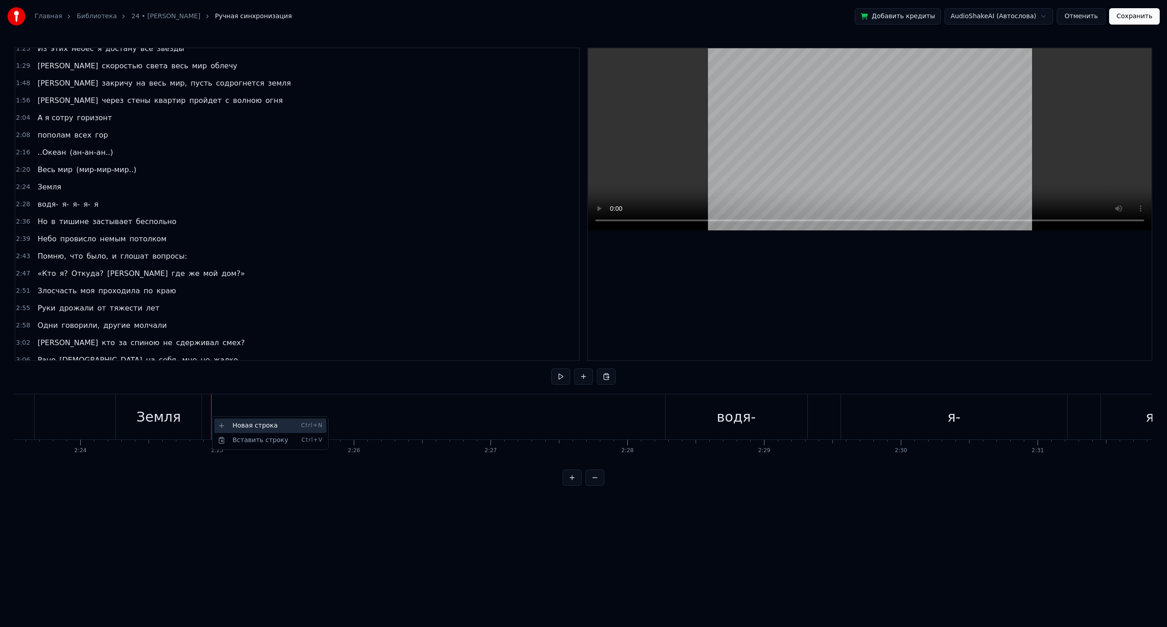
click at [237, 429] on div "Новая строка Ctrl+N" at bounding box center [270, 426] width 112 height 15
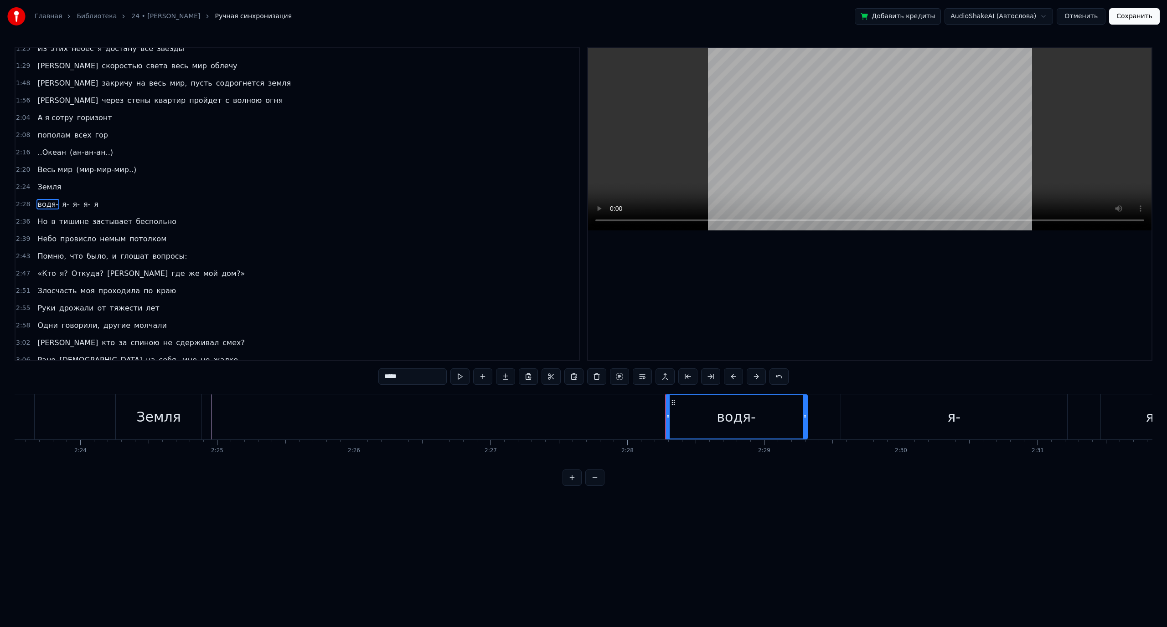
click at [73, 185] on div "2:24 Земля" at bounding box center [296, 187] width 563 height 17
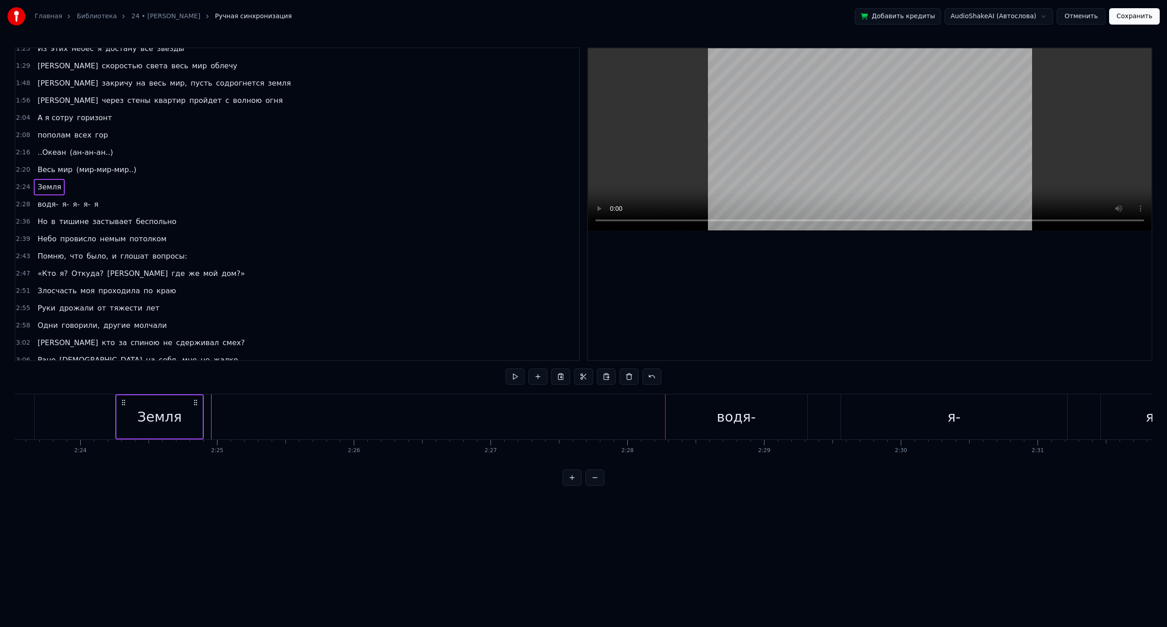
click at [63, 186] on div "2:24 Земля" at bounding box center [296, 187] width 563 height 17
click at [190, 415] on div "Земля" at bounding box center [160, 417] width 86 height 43
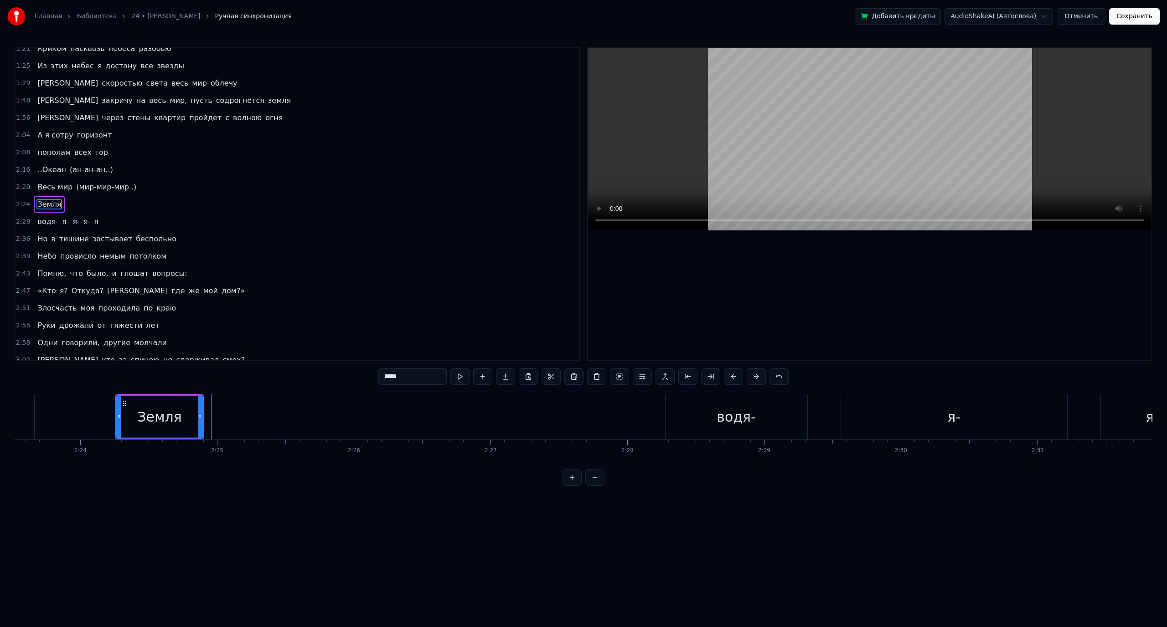
click at [192, 409] on div "Земля" at bounding box center [159, 416] width 85 height 41
click at [233, 369] on div "0:32 Ночь в тишине застывает беспечно 0:36 [PERSON_NAME] провисло [DEMOGRAPHIC_…" at bounding box center [583, 266] width 1137 height 439
click at [110, 372] on div "0:32 Ночь в тишине застывает беспечно 0:36 [PERSON_NAME] провисло [DEMOGRAPHIC_…" at bounding box center [583, 266] width 1137 height 439
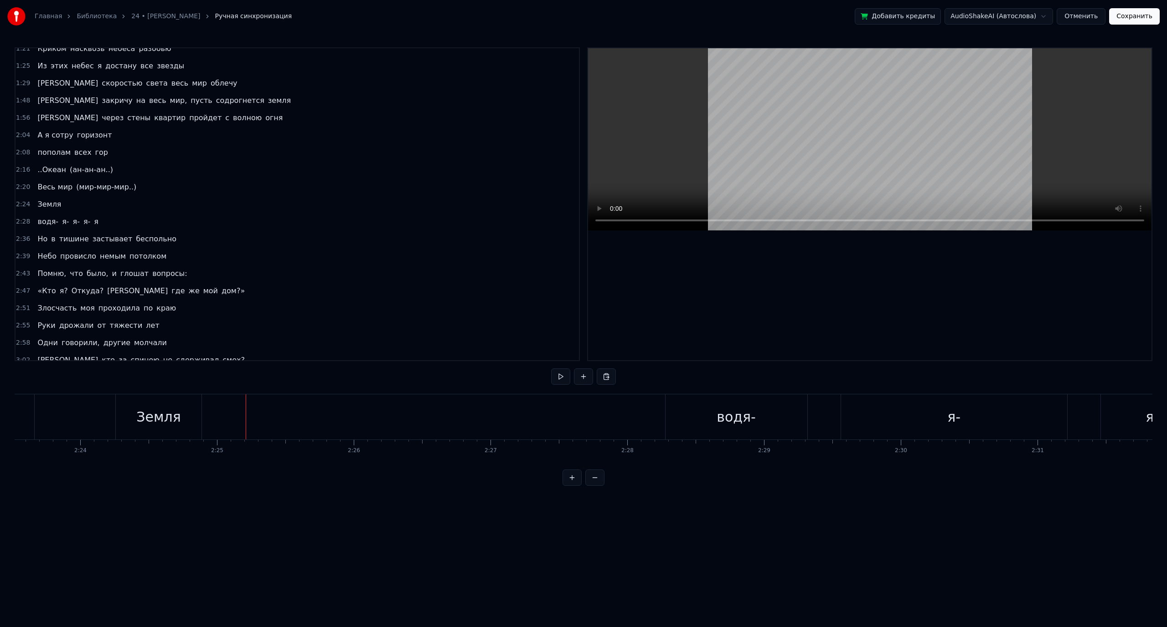
click at [194, 411] on div "Земля" at bounding box center [159, 417] width 86 height 45
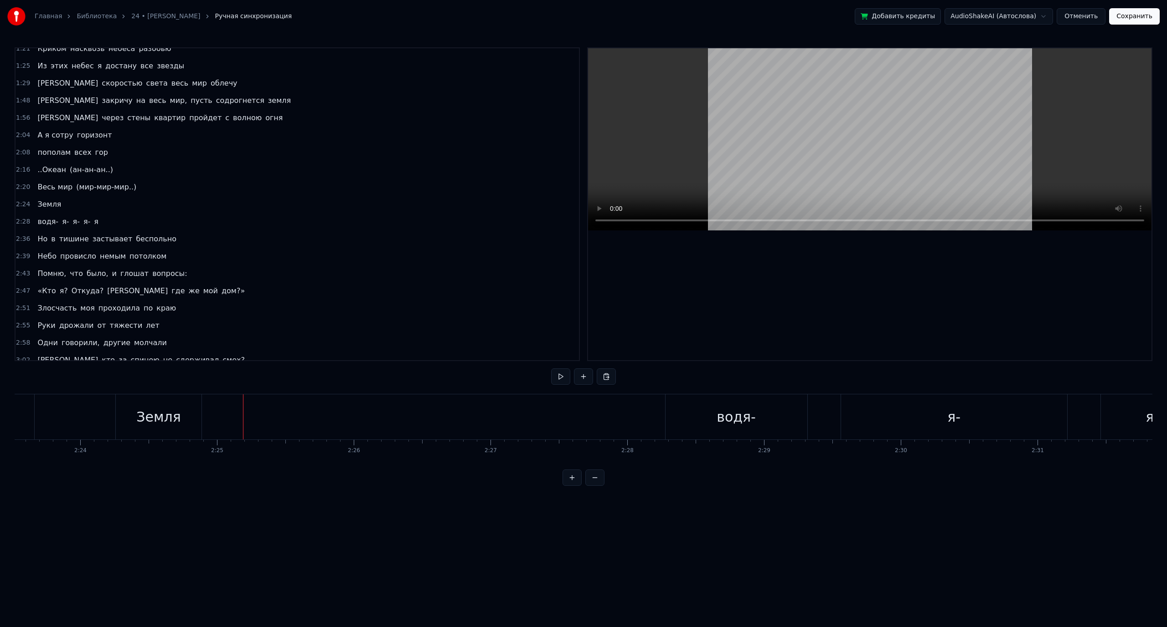
click at [152, 398] on div "Земля" at bounding box center [159, 417] width 86 height 45
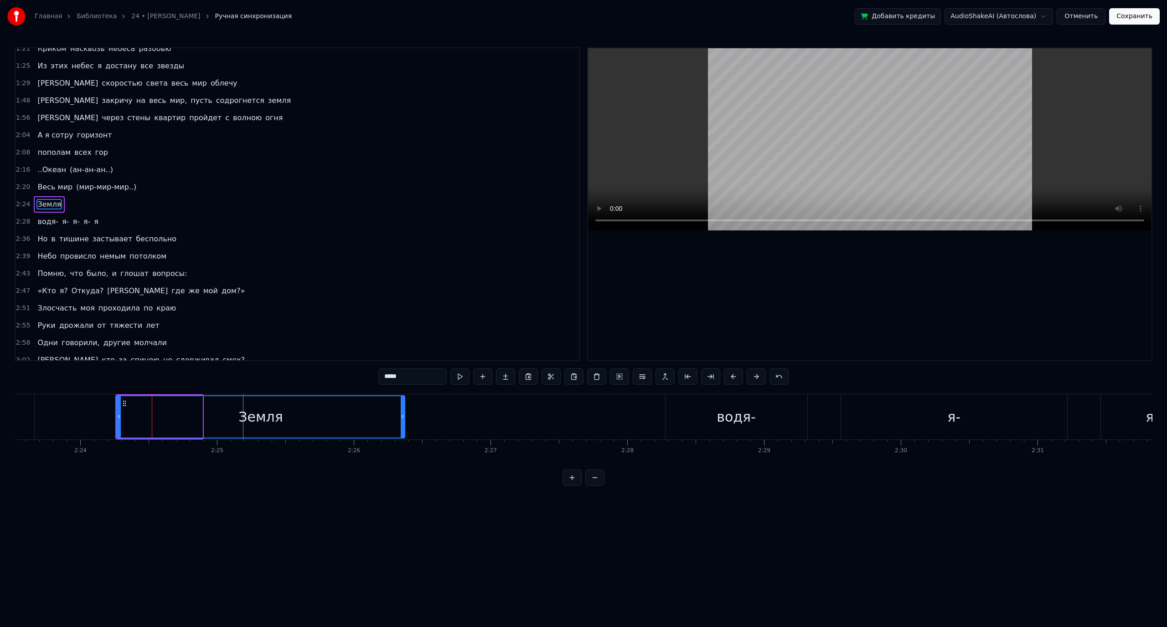
drag, startPoint x: 201, startPoint y: 407, endPoint x: 390, endPoint y: 421, distance: 190.0
click at [404, 421] on div at bounding box center [403, 416] width 4 height 41
click at [251, 412] on div "Земля" at bounding box center [262, 417] width 45 height 21
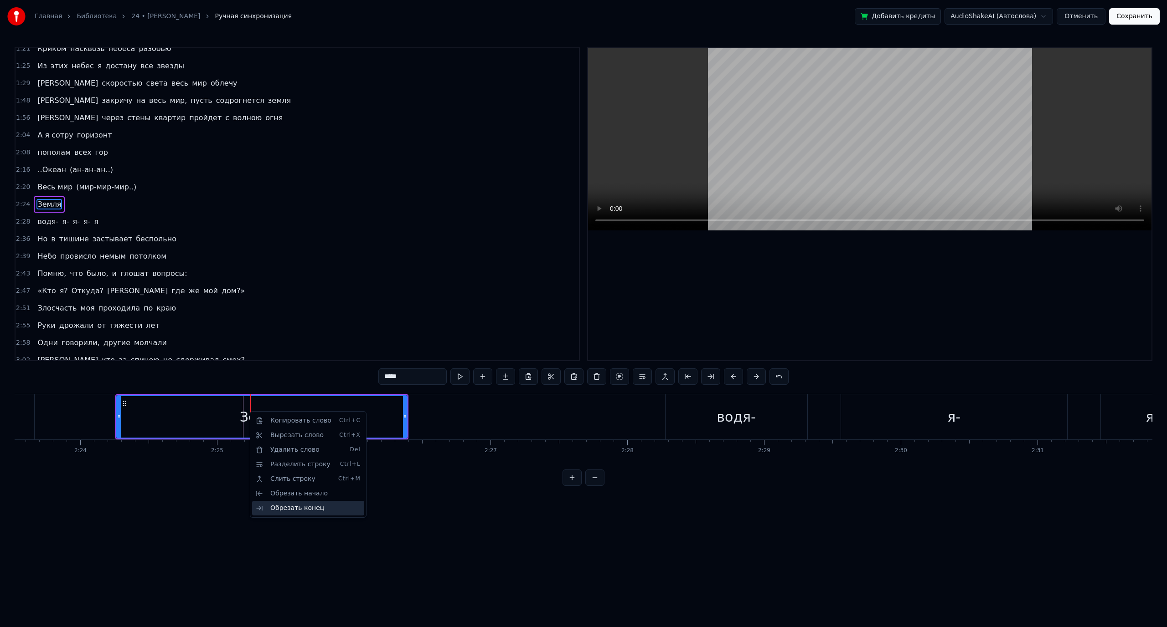
click at [293, 504] on div "Обрезать конец" at bounding box center [308, 508] width 112 height 15
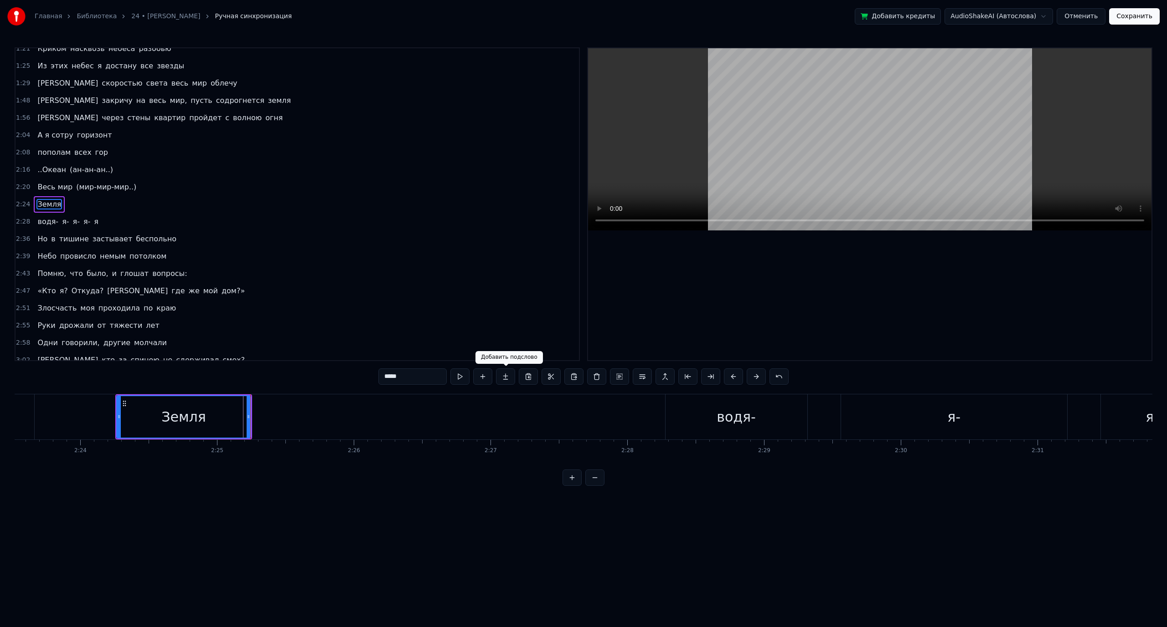
click at [512, 375] on button at bounding box center [505, 377] width 19 height 16
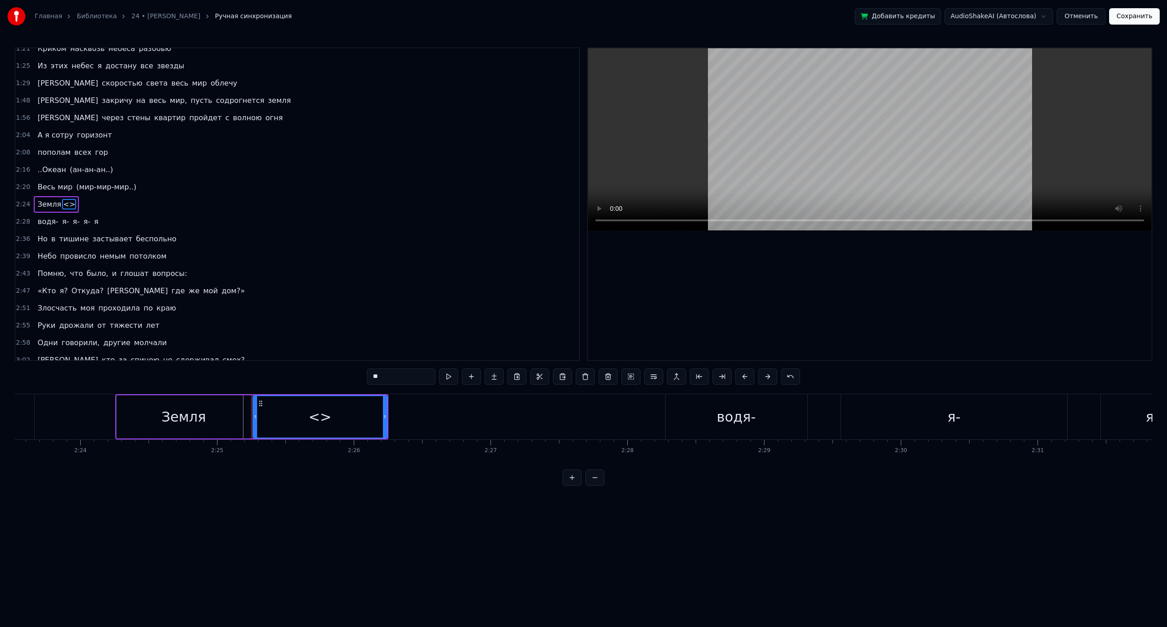
click at [367, 375] on input "**" at bounding box center [401, 377] width 68 height 16
type input "**********"
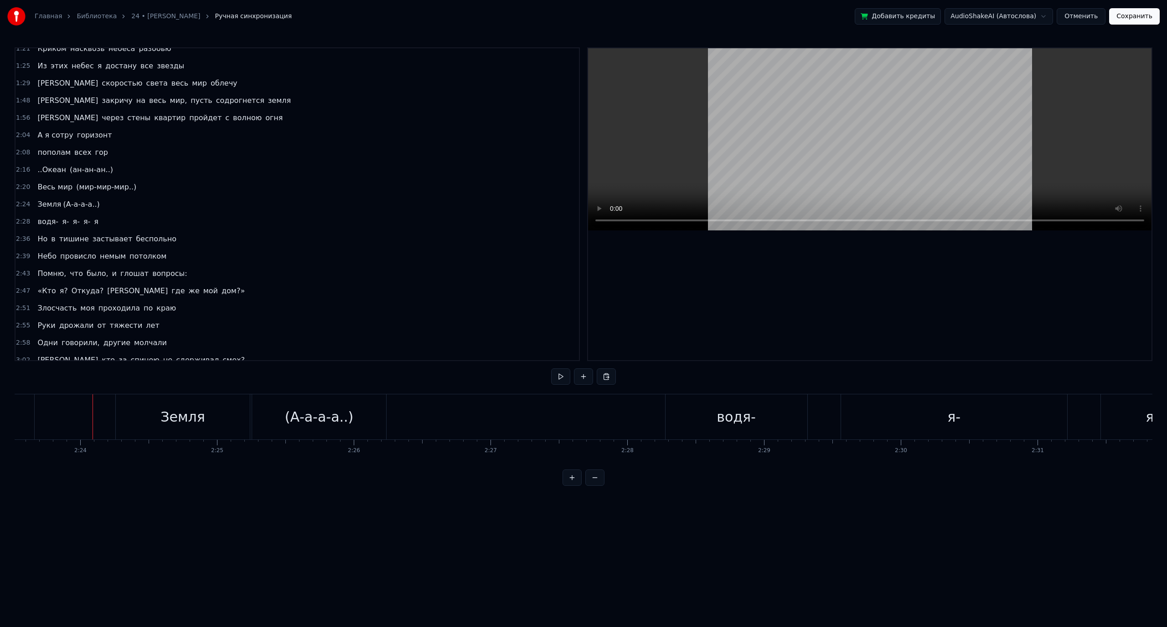
click at [348, 395] on div "(А-а-а-а..)" at bounding box center [319, 417] width 135 height 45
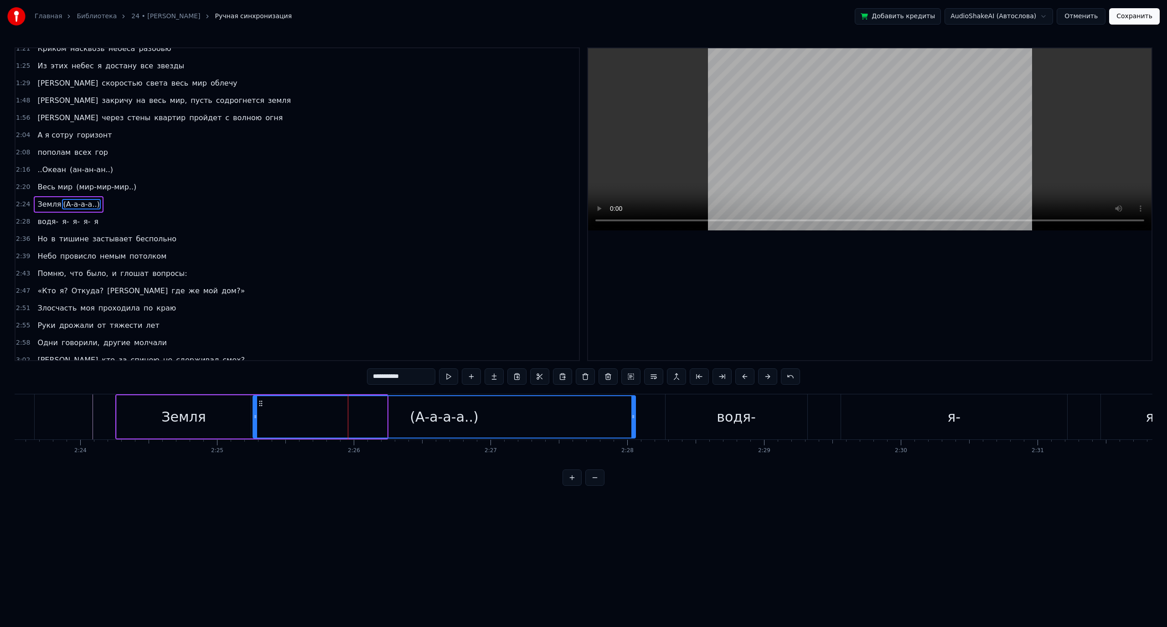
drag, startPoint x: 383, startPoint y: 408, endPoint x: 631, endPoint y: 398, distance: 248.5
click at [631, 398] on div at bounding box center [633, 416] width 4 height 41
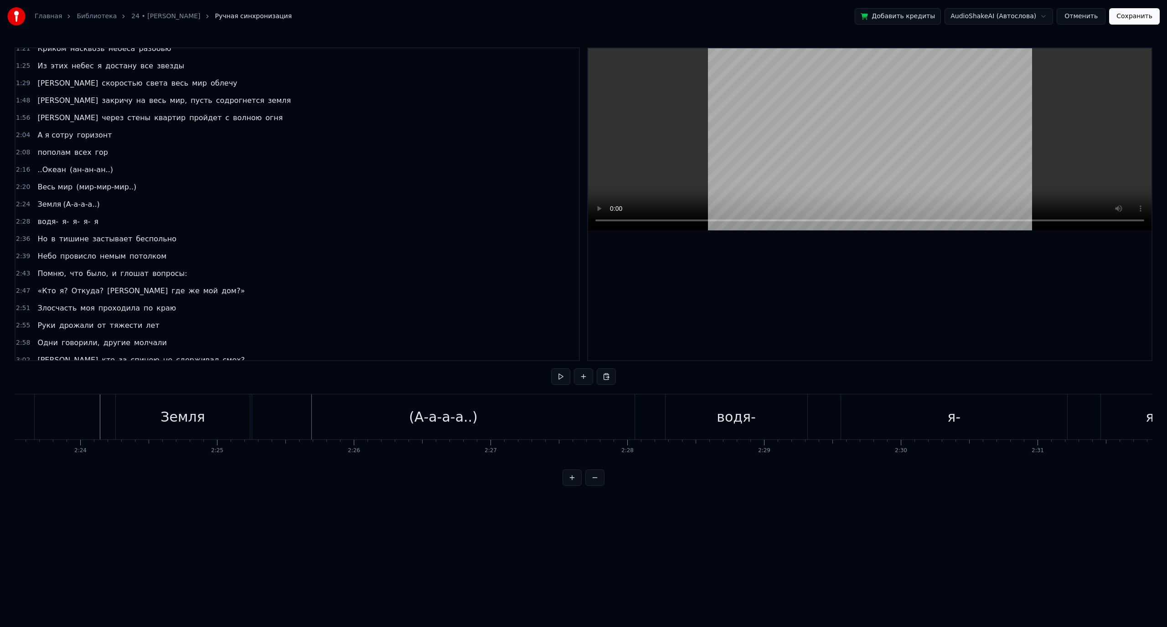
click at [208, 423] on div "Земля" at bounding box center [183, 417] width 134 height 45
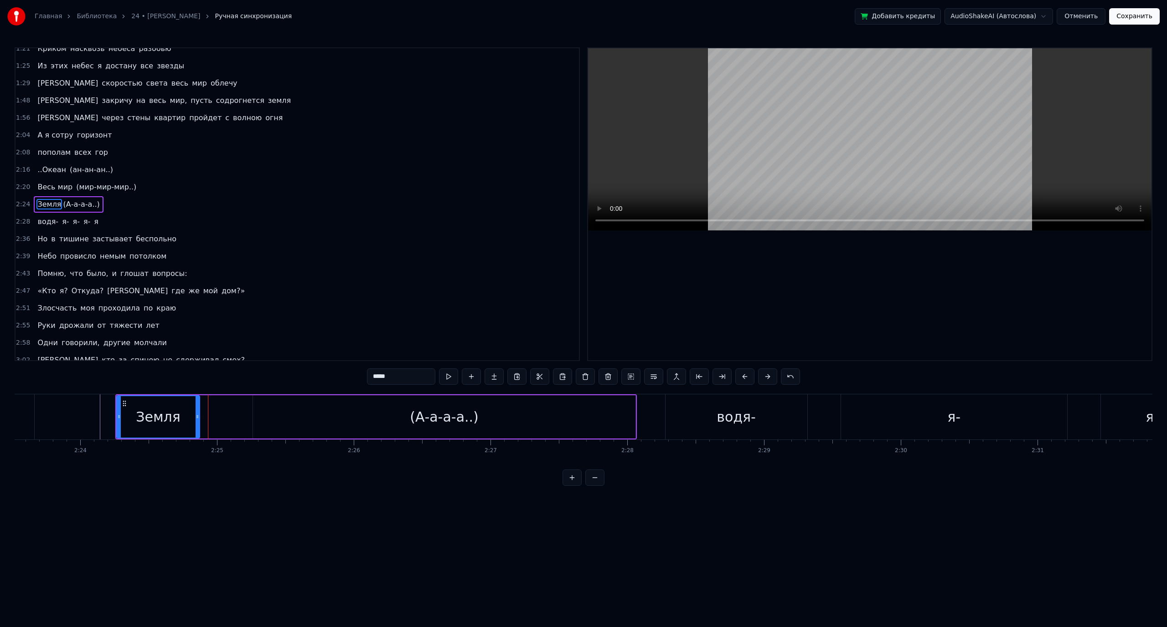
drag, startPoint x: 248, startPoint y: 420, endPoint x: 197, endPoint y: 422, distance: 51.1
click at [197, 422] on div at bounding box center [197, 416] width 4 height 41
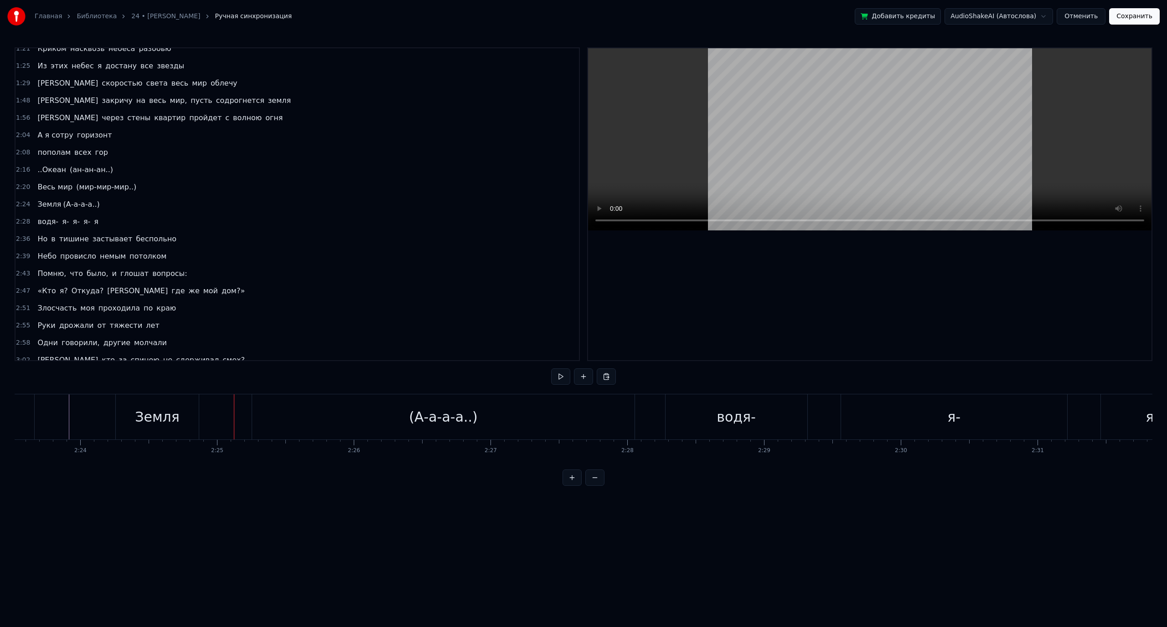
click at [161, 418] on div "Земля" at bounding box center [157, 417] width 45 height 21
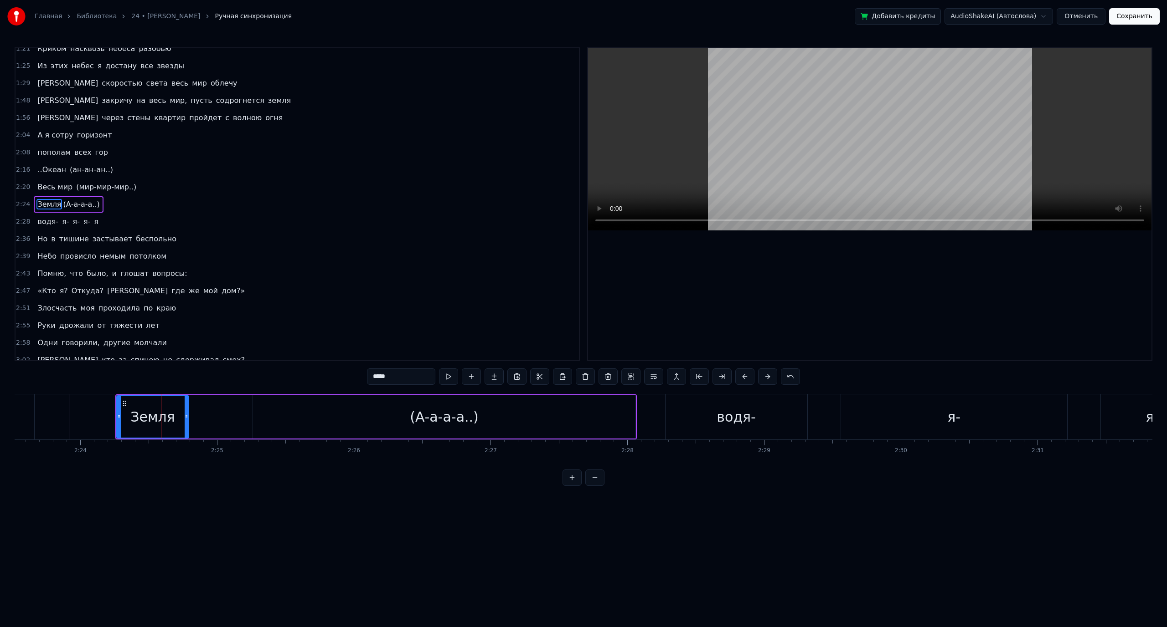
drag, startPoint x: 198, startPoint y: 414, endPoint x: 187, endPoint y: 414, distance: 10.9
click at [187, 414] on icon at bounding box center [187, 416] width 4 height 7
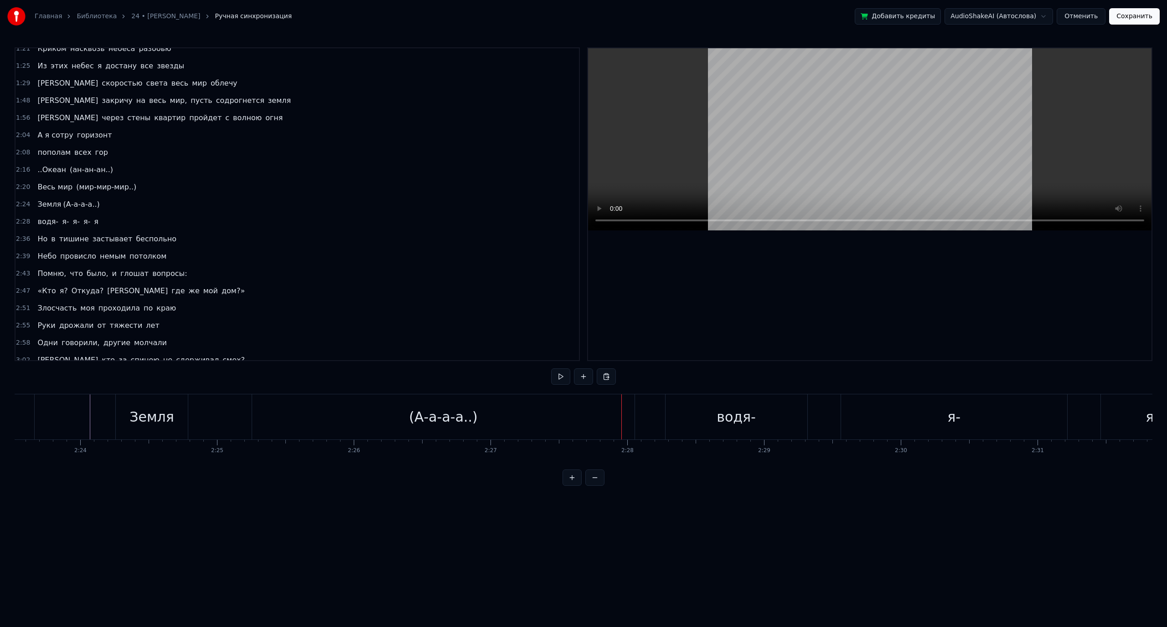
click at [599, 425] on div "(А-а-а-а..)" at bounding box center [443, 417] width 382 height 45
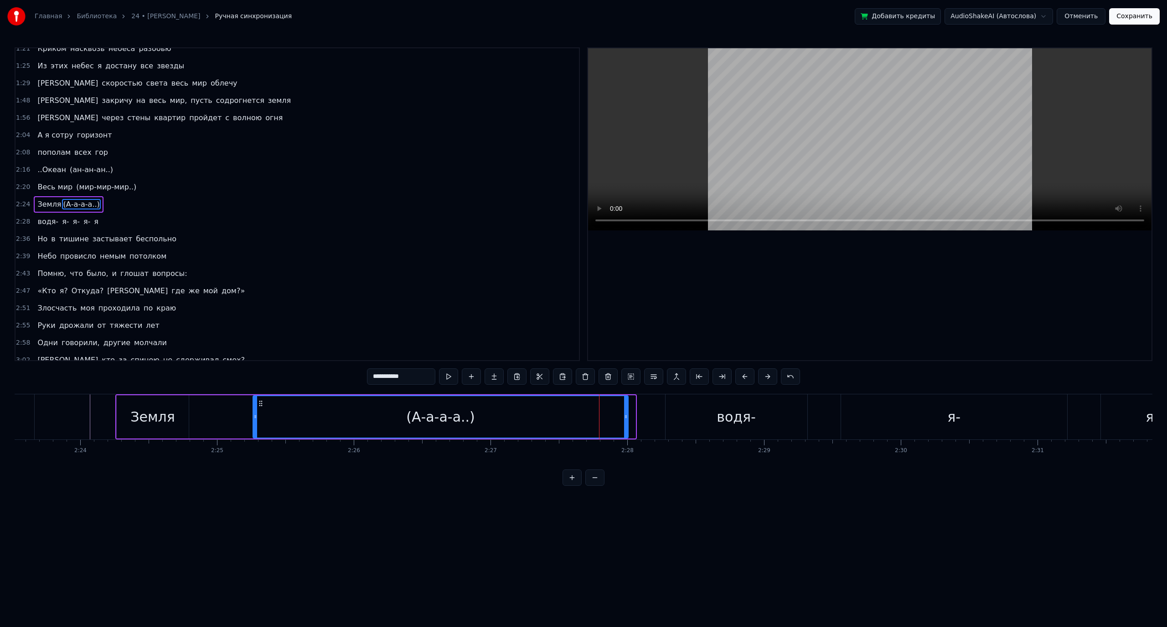
drag, startPoint x: 633, startPoint y: 415, endPoint x: 614, endPoint y: 415, distance: 19.6
click at [624, 415] on icon at bounding box center [626, 416] width 4 height 7
click at [677, 412] on div "водя-" at bounding box center [736, 417] width 142 height 45
type input "*****"
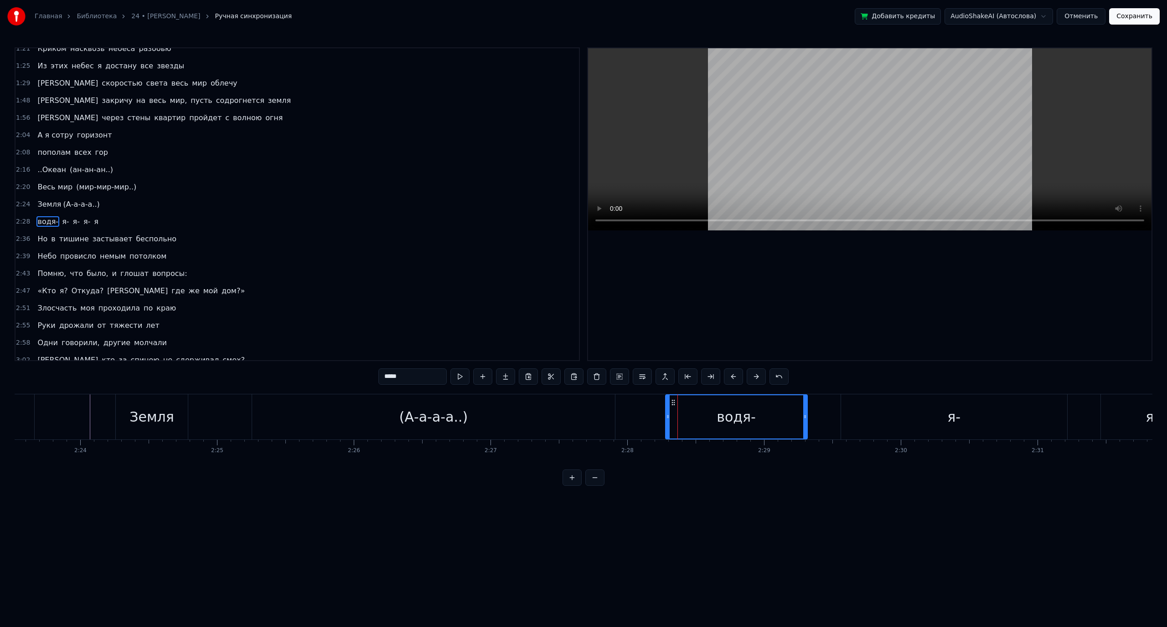
scroll to position [251, 0]
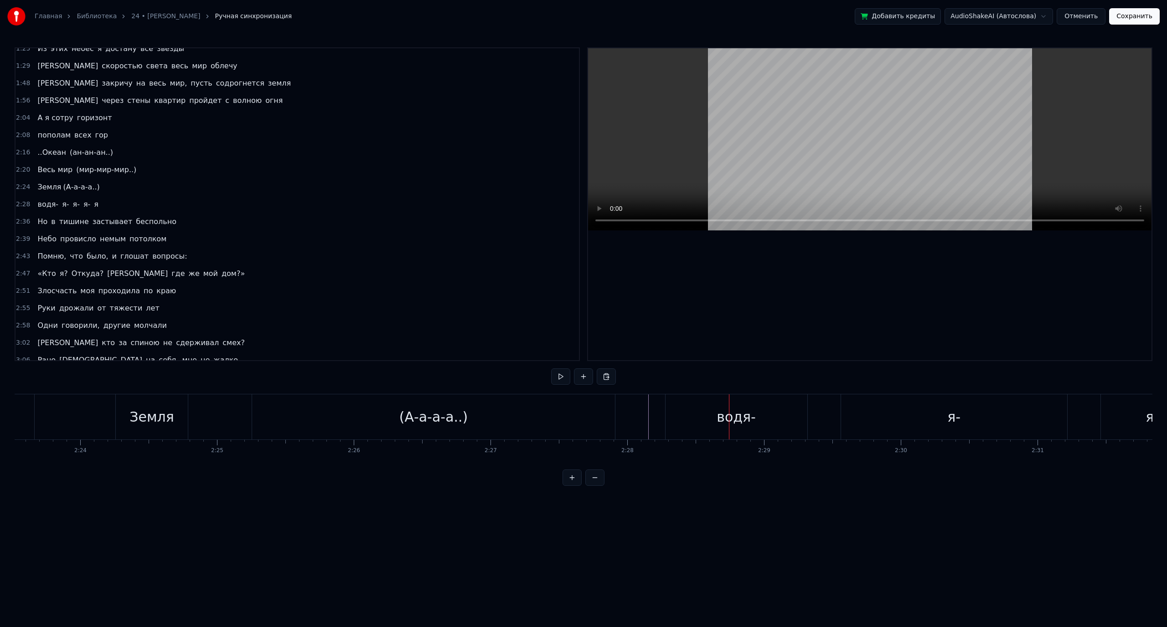
drag, startPoint x: 688, startPoint y: 416, endPoint x: 679, endPoint y: 416, distance: 9.1
click at [679, 416] on div "водя-" at bounding box center [736, 417] width 142 height 45
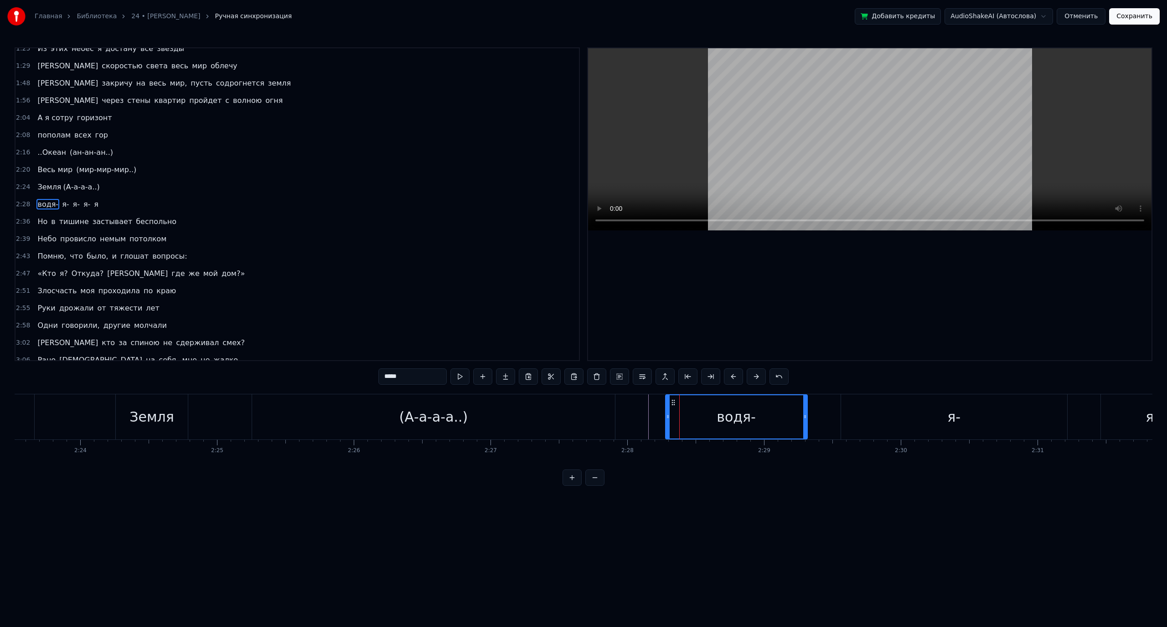
drag, startPoint x: 694, startPoint y: 416, endPoint x: 684, endPoint y: 416, distance: 10.9
click at [684, 416] on div "водя-" at bounding box center [736, 417] width 141 height 43
drag, startPoint x: 666, startPoint y: 416, endPoint x: 651, endPoint y: 416, distance: 15.5
click at [651, 416] on icon at bounding box center [650, 416] width 4 height 7
drag, startPoint x: 411, startPoint y: 373, endPoint x: 361, endPoint y: 373, distance: 50.1
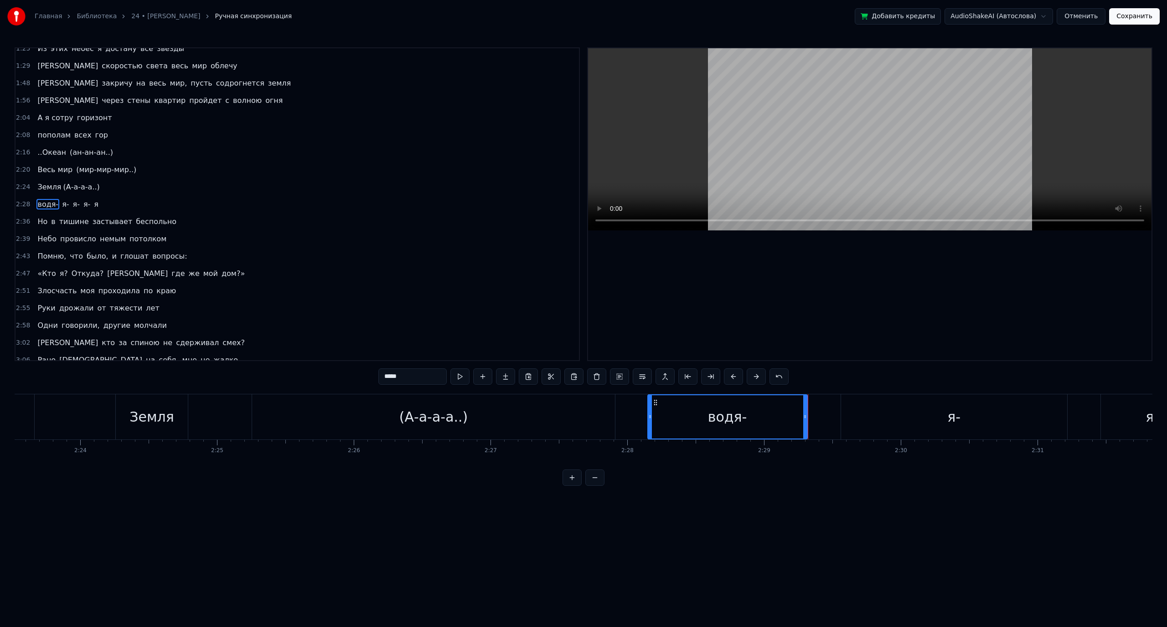
click at [363, 373] on div "0:32 Ночь в тишине застывает беспечно 0:36 [PERSON_NAME] провисло [DEMOGRAPHIC_…" at bounding box center [583, 266] width 1137 height 439
